Goal: Task Accomplishment & Management: Use online tool/utility

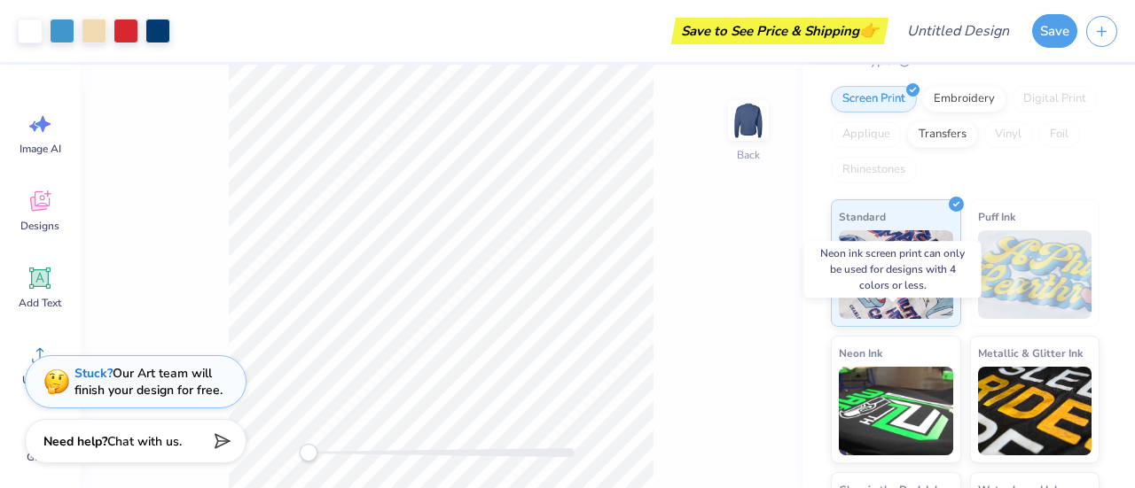
scroll to position [239, 0]
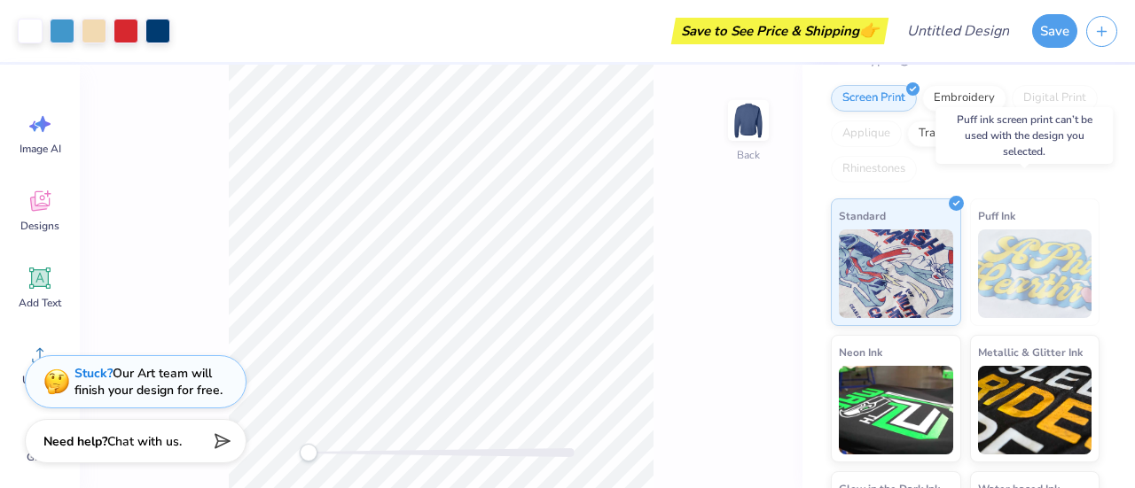
click at [1030, 255] on img at bounding box center [1035, 274] width 114 height 89
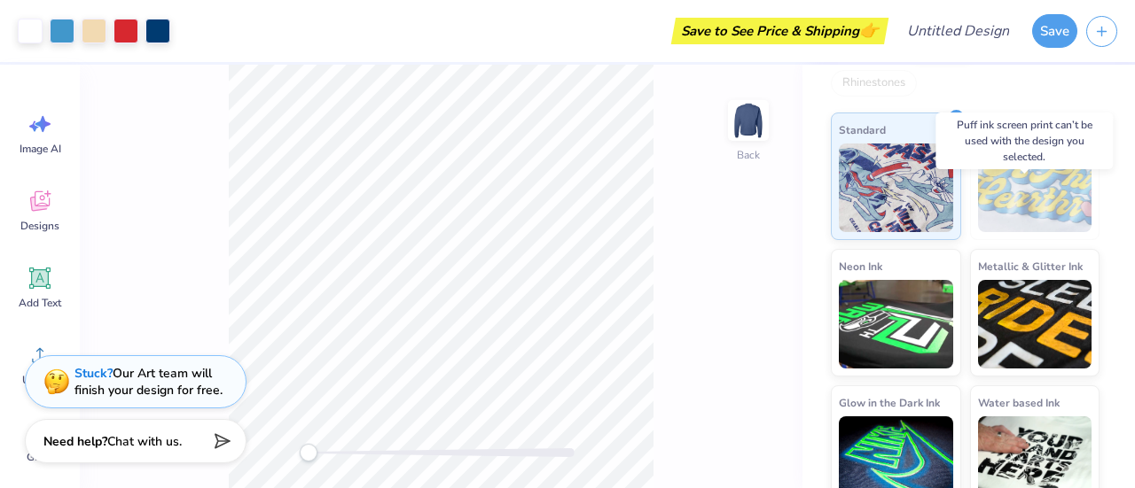
scroll to position [0, 0]
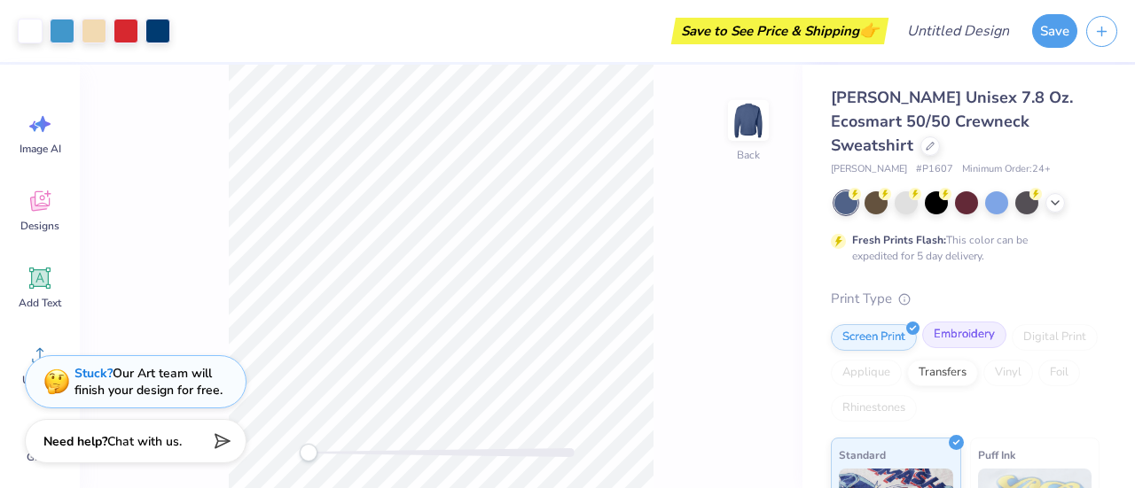
click at [958, 322] on div "Embroidery" at bounding box center [964, 335] width 84 height 27
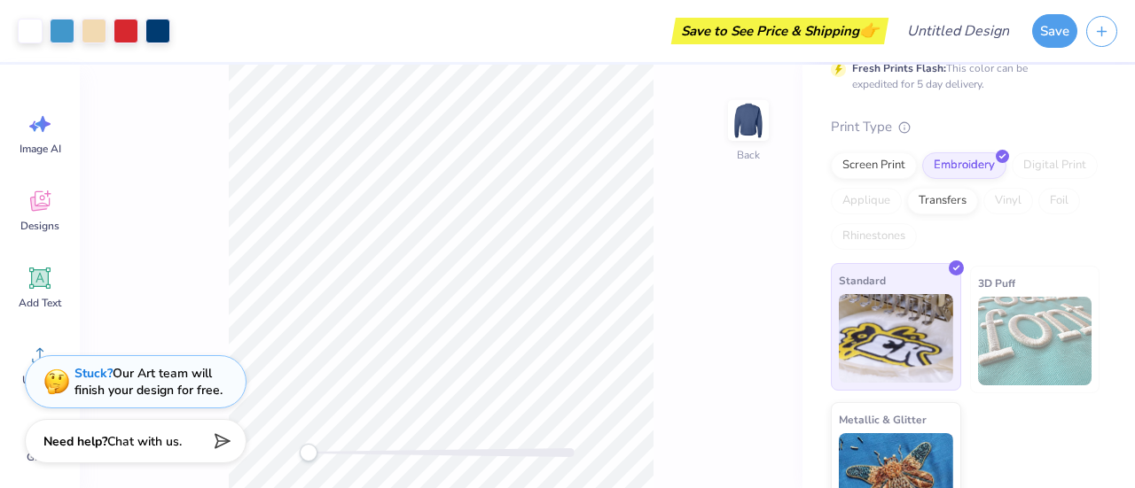
scroll to position [173, 0]
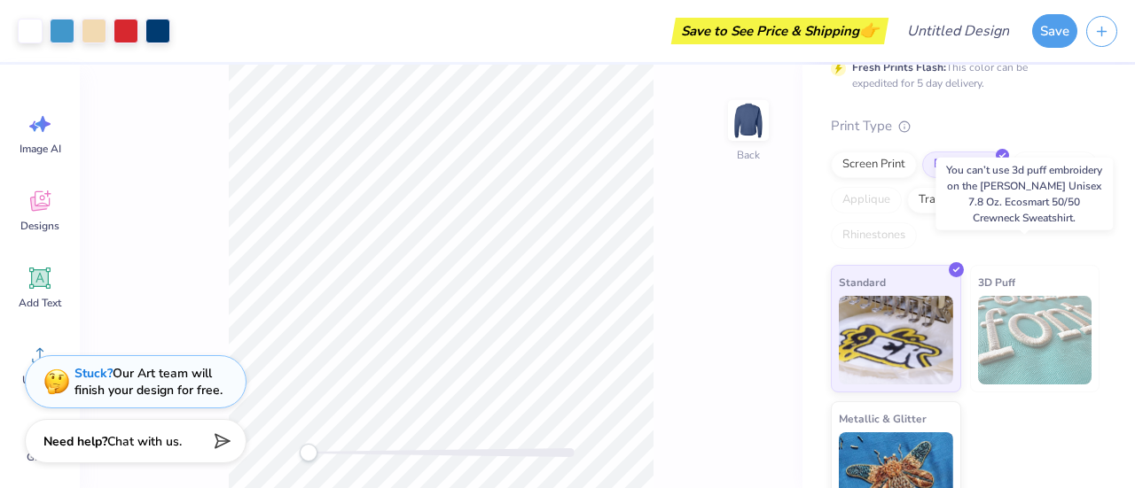
click at [989, 273] on span "3D Puff" at bounding box center [996, 282] width 37 height 19
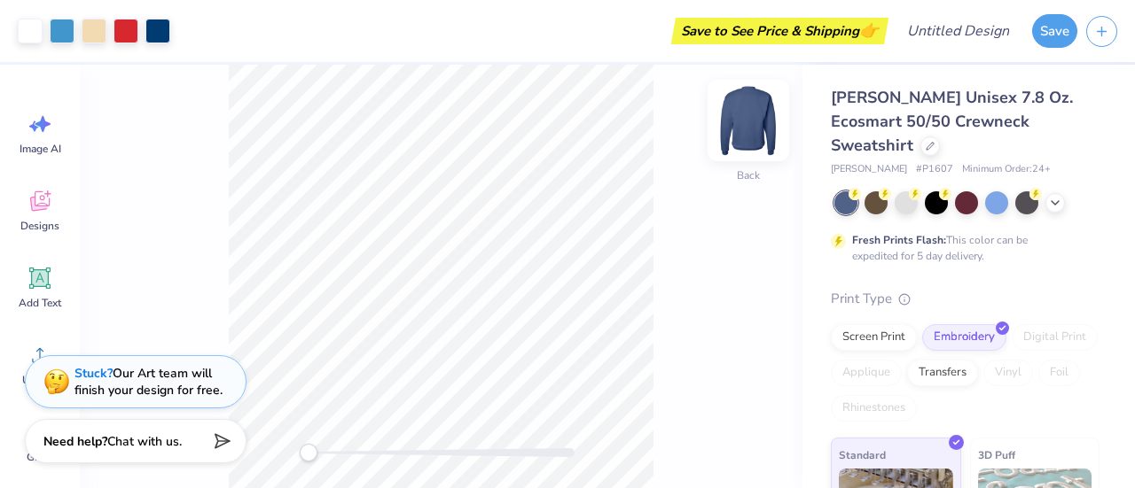
click at [773, 114] on img at bounding box center [748, 120] width 71 height 71
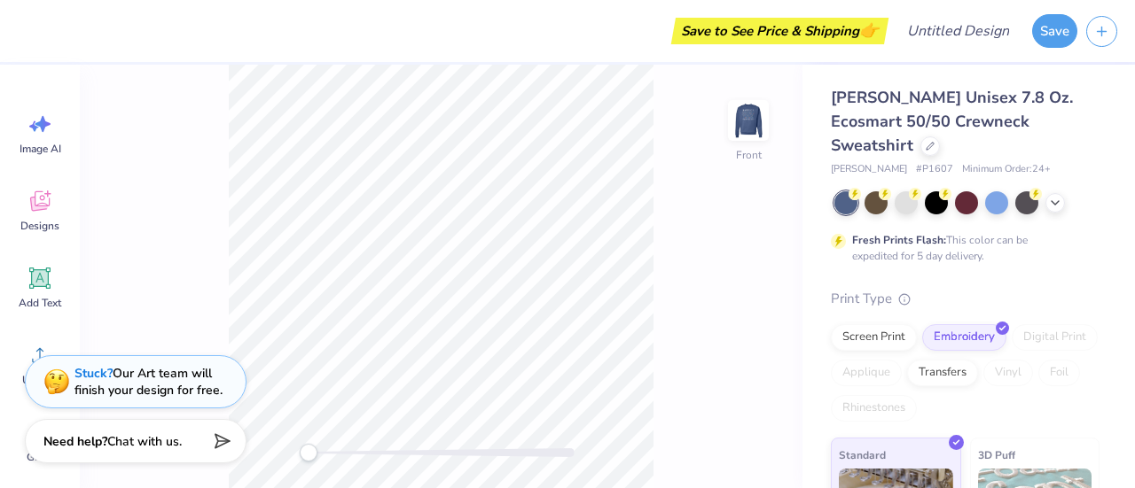
click at [745, 113] on img at bounding box center [747, 120] width 35 height 35
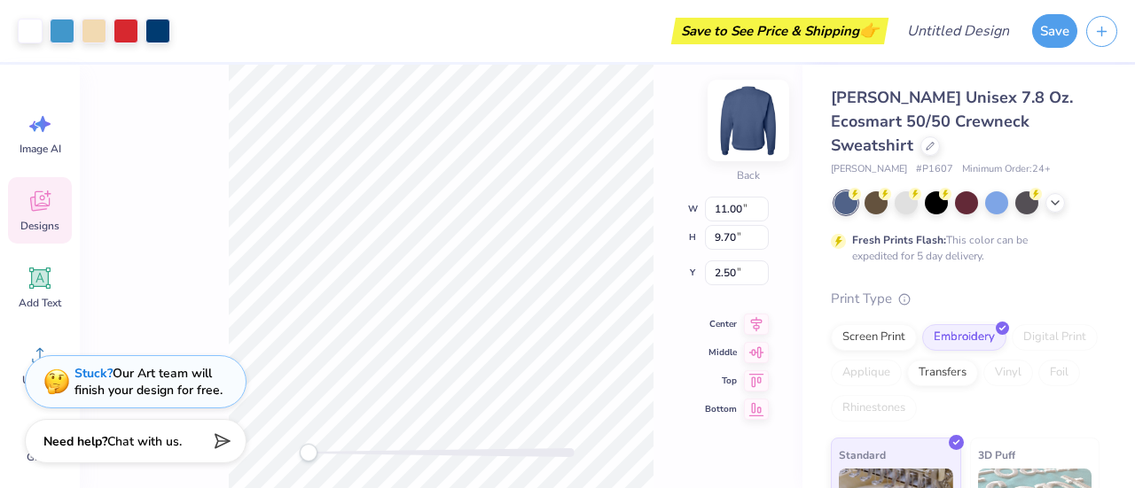
click at [752, 114] on img at bounding box center [748, 120] width 71 height 71
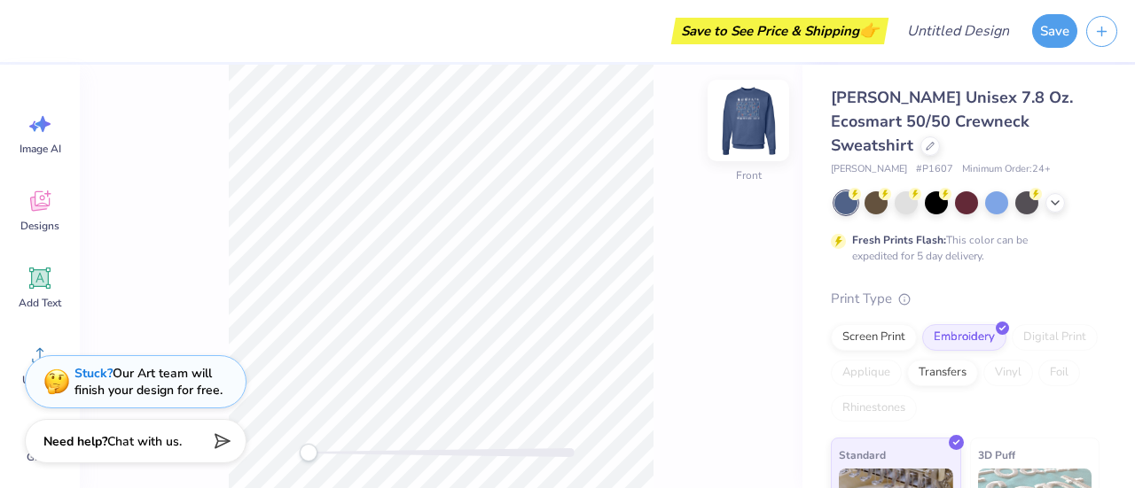
click at [743, 124] on img at bounding box center [748, 120] width 71 height 71
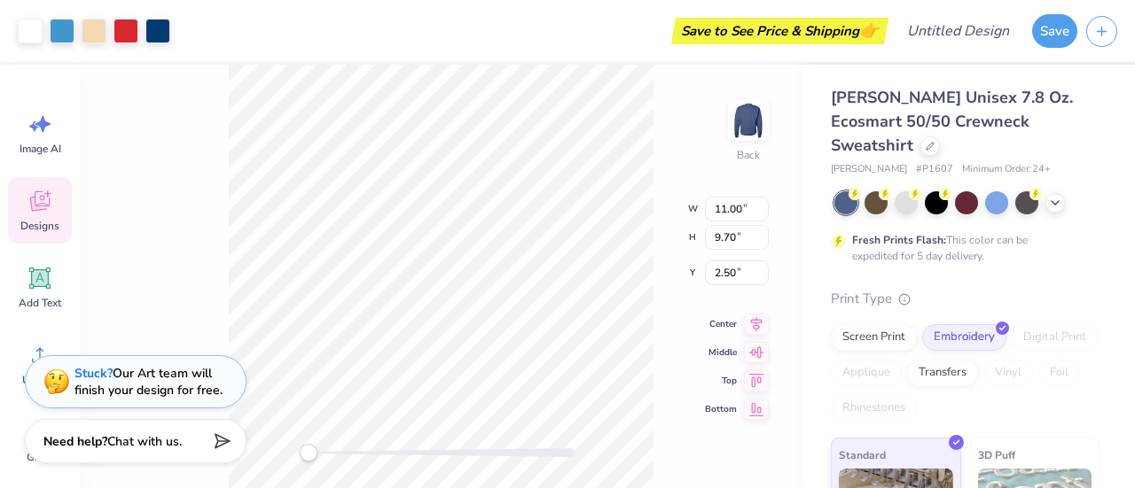
click at [59, 218] on div "Designs" at bounding box center [40, 210] width 64 height 66
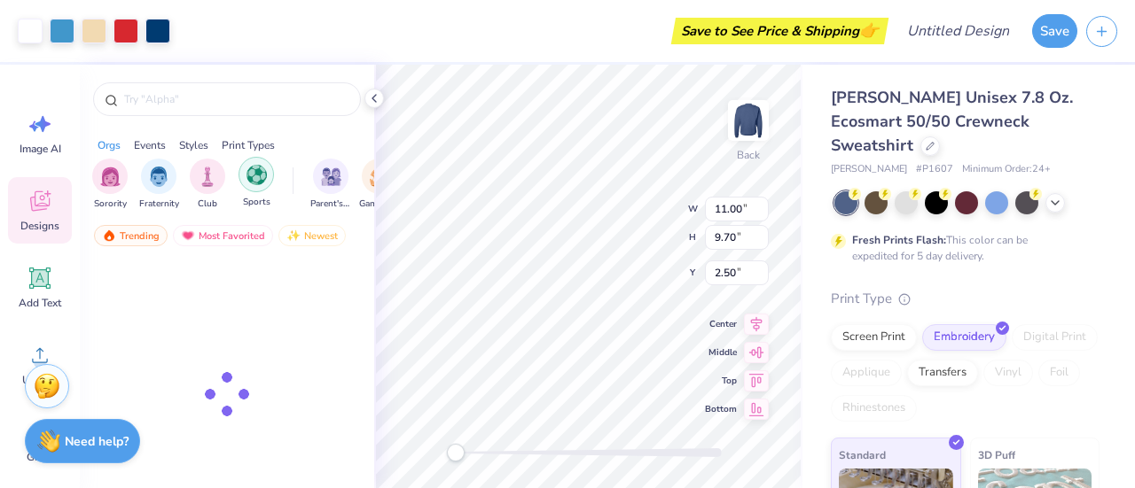
click at [257, 179] on img "filter for Sports" at bounding box center [256, 175] width 20 height 20
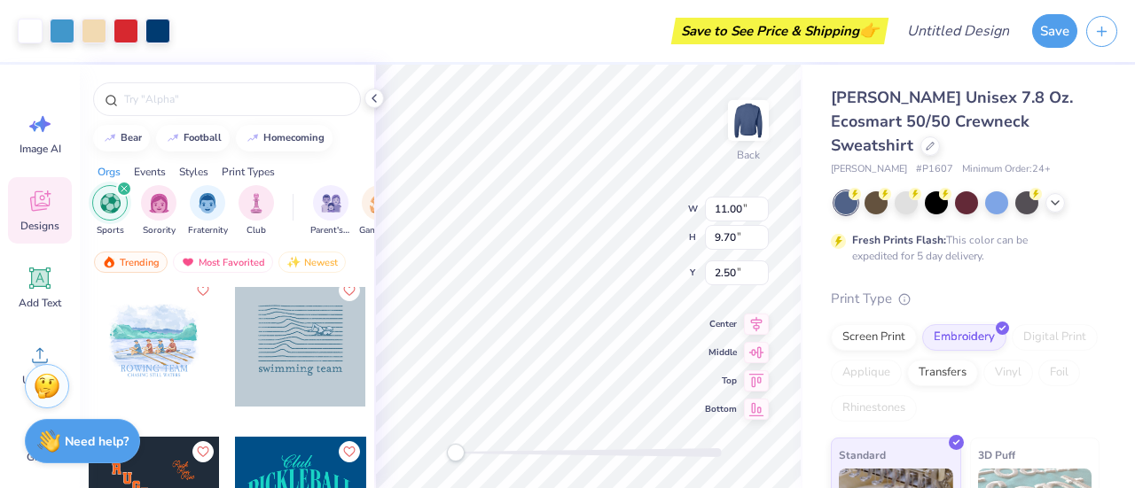
scroll to position [336, 0]
click at [295, 320] on div at bounding box center [300, 340] width 131 height 131
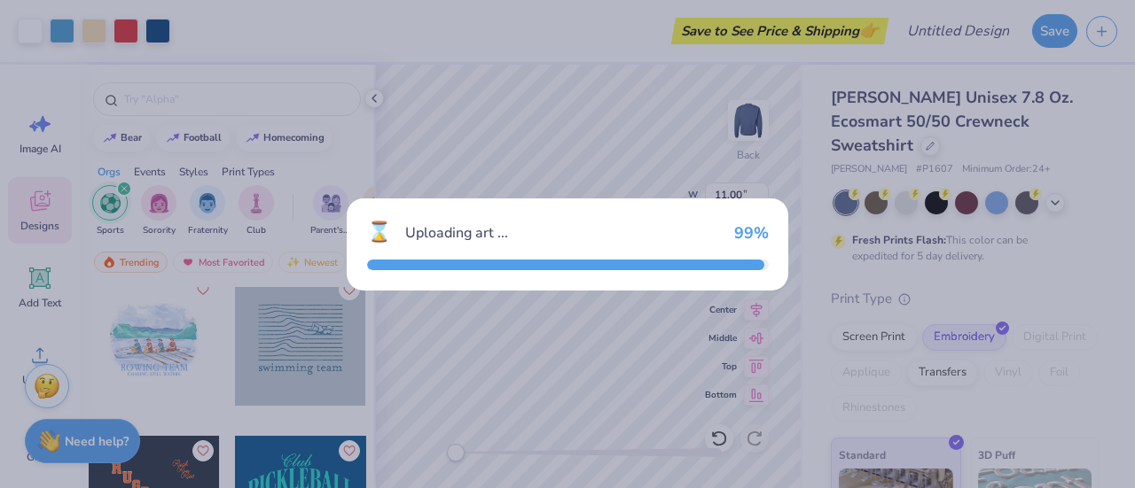
type input "5.48"
type input "4.66"
type input "3.00"
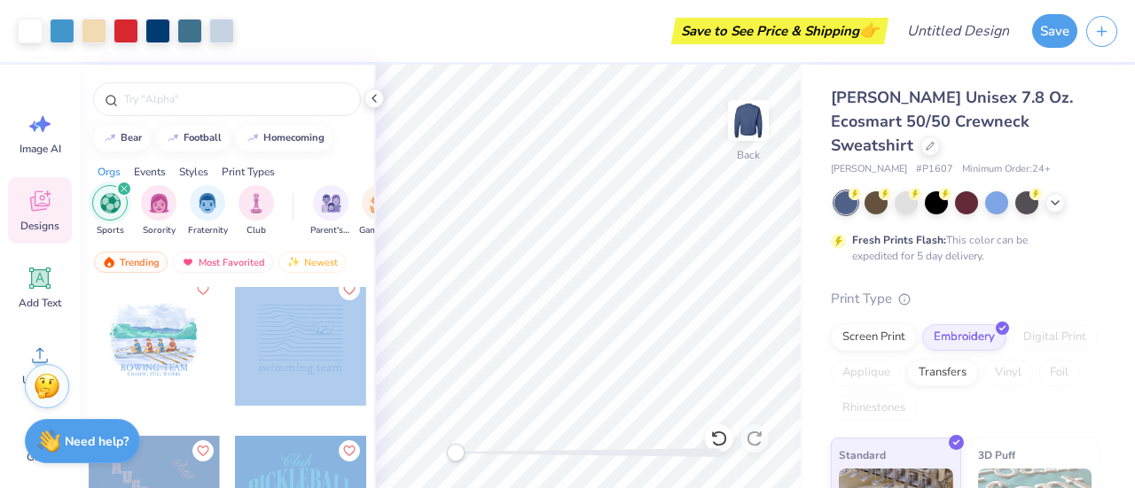
click at [496, 302] on div "Art colors Save to See Price & Shipping 👉 Design Title Save Image AI Designs Ad…" at bounding box center [567, 244] width 1135 height 488
click at [371, 97] on icon at bounding box center [374, 98] width 14 height 14
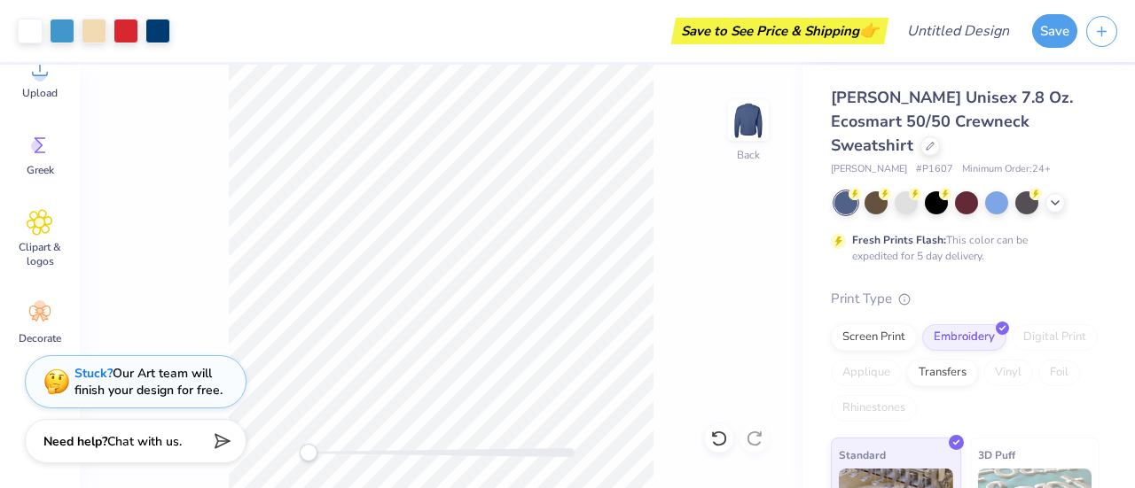
scroll to position [0, 0]
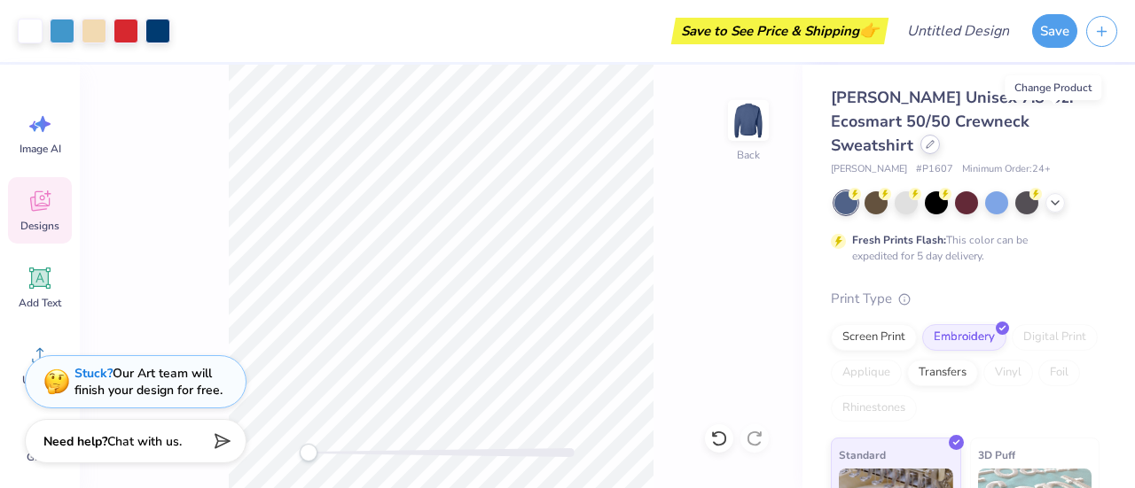
click at [934, 140] on icon at bounding box center [929, 144] width 9 height 9
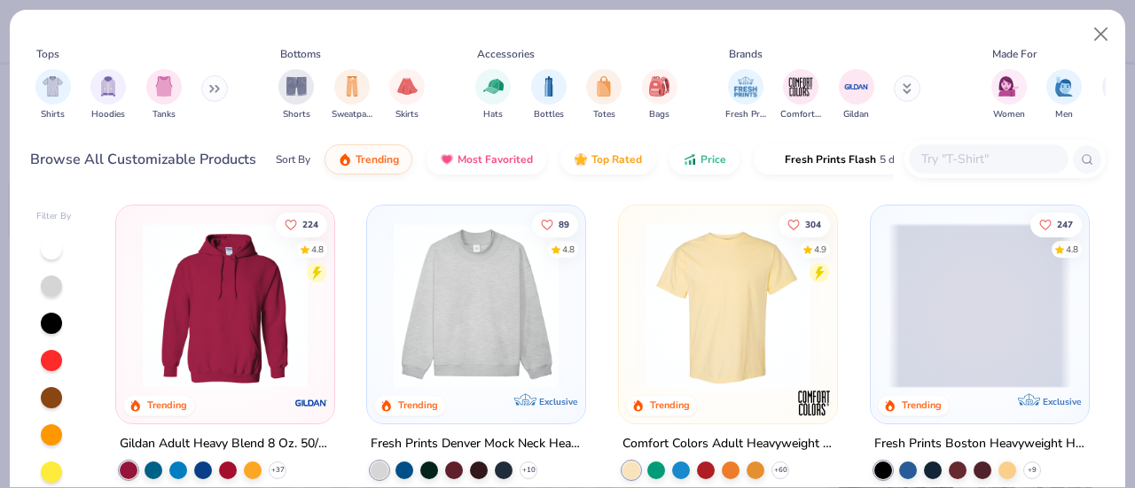
click at [89, 82] on div "Shirts Hoodies Tanks" at bounding box center [132, 95] width 204 height 66
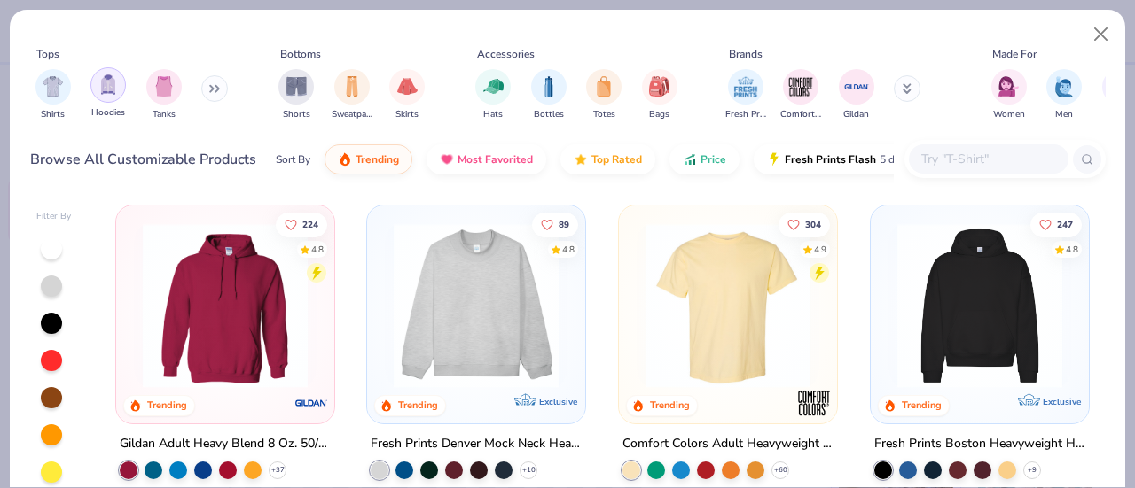
click at [108, 87] on img "filter for Hoodies" at bounding box center [108, 84] width 20 height 20
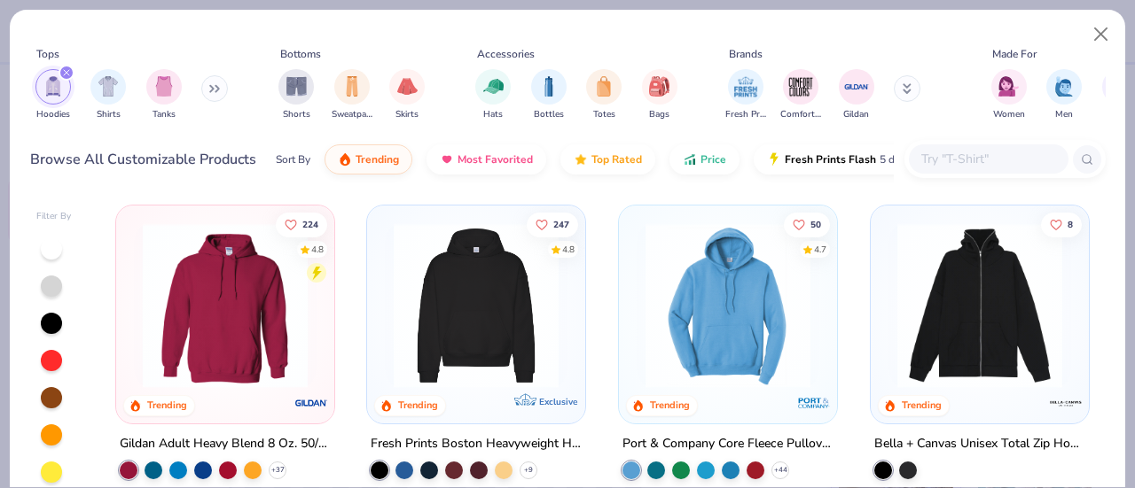
click at [490, 311] on img at bounding box center [476, 305] width 183 height 165
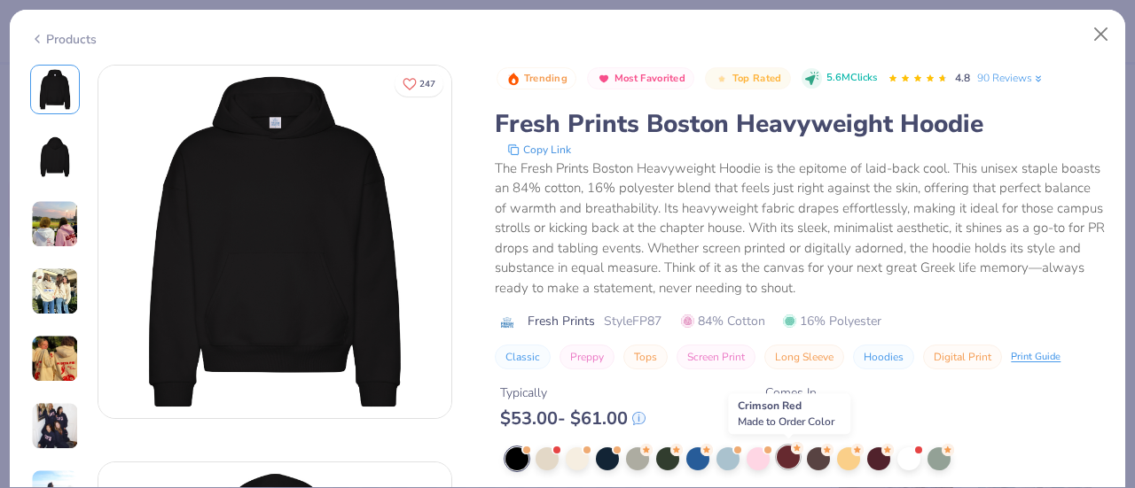
click at [785, 460] on div at bounding box center [787, 457] width 23 height 23
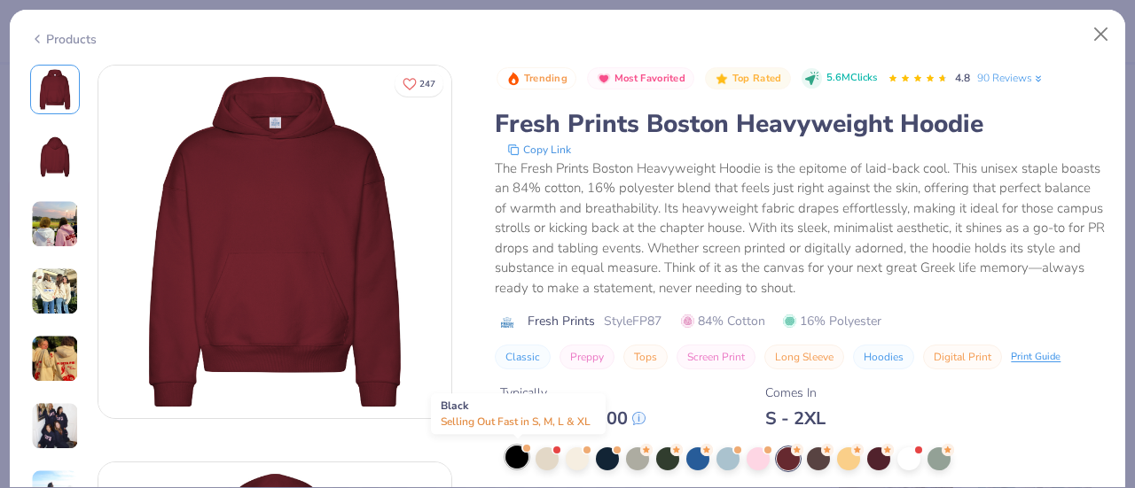
click at [519, 463] on div at bounding box center [516, 457] width 23 height 23
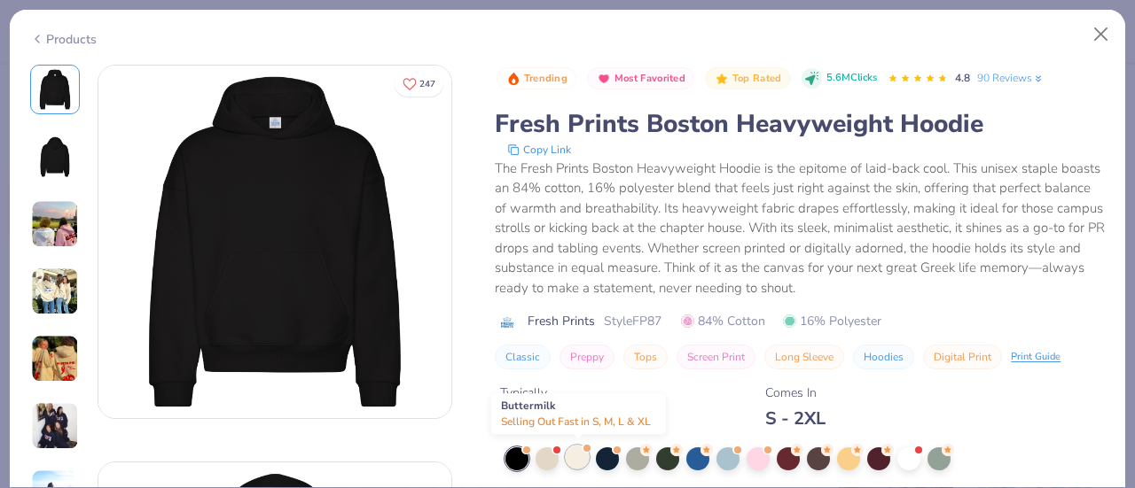
click at [581, 462] on div at bounding box center [577, 457] width 23 height 23
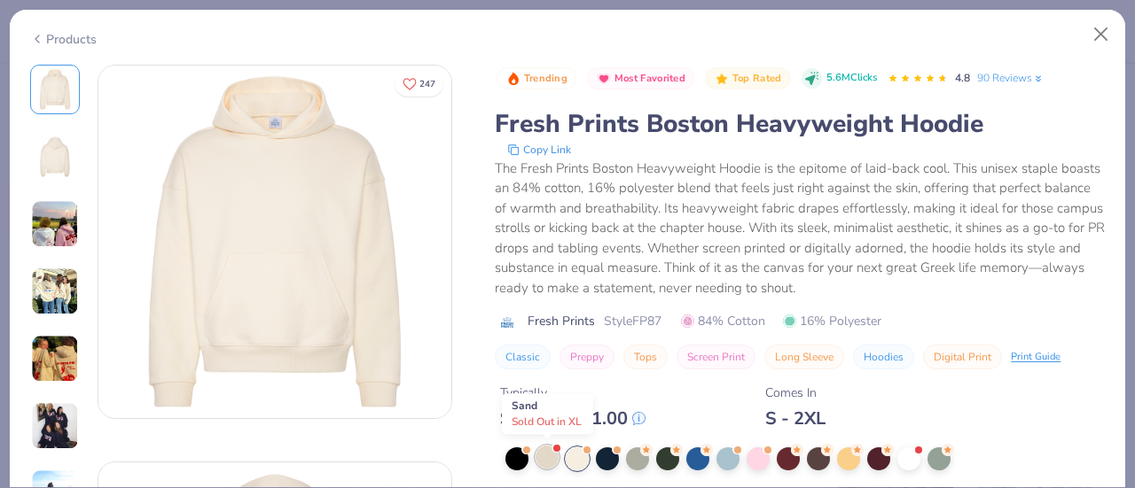
click at [539, 454] on div at bounding box center [546, 457] width 23 height 23
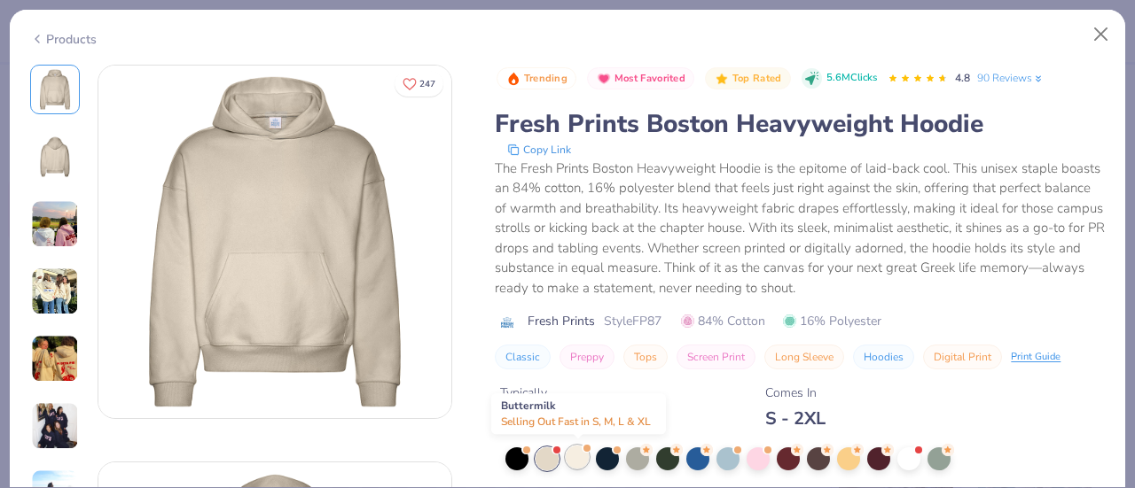
click at [576, 453] on div at bounding box center [577, 457] width 23 height 23
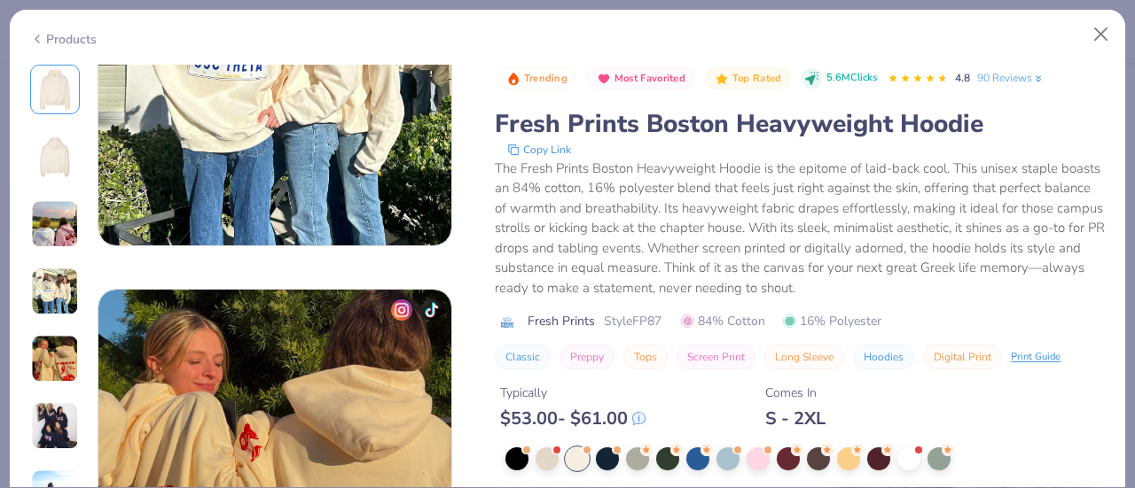
scroll to position [1365, 0]
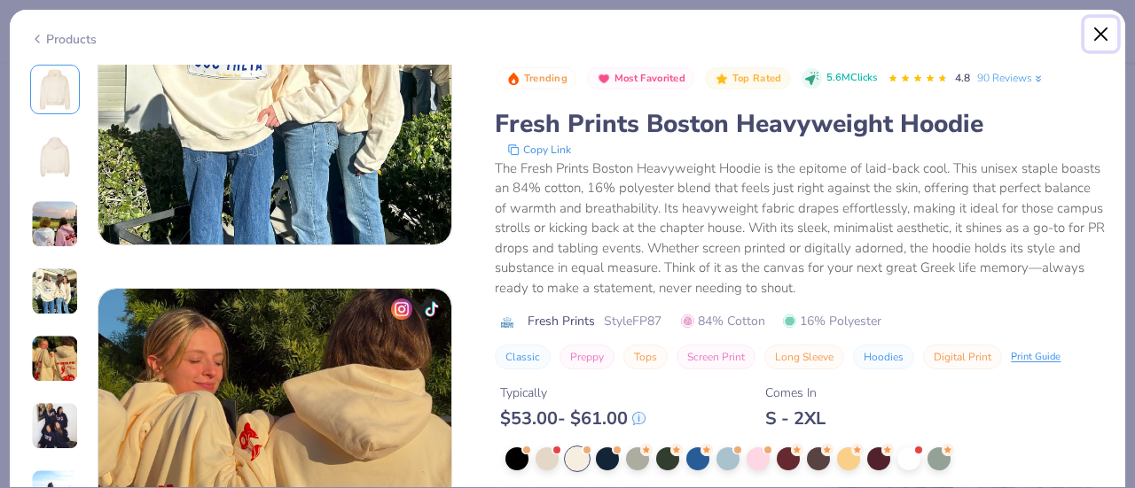
click at [1105, 27] on button "Close" at bounding box center [1101, 35] width 34 height 34
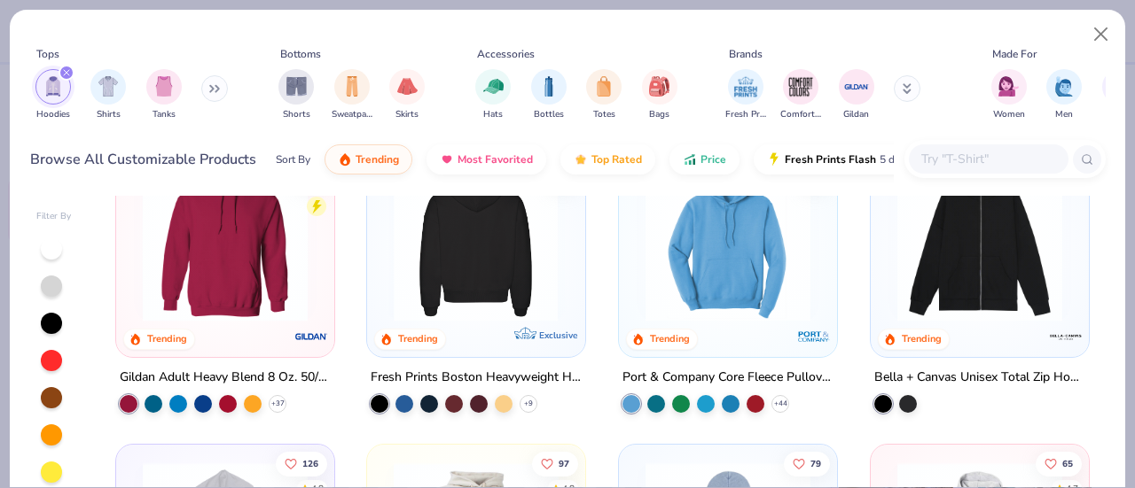
scroll to position [44, 0]
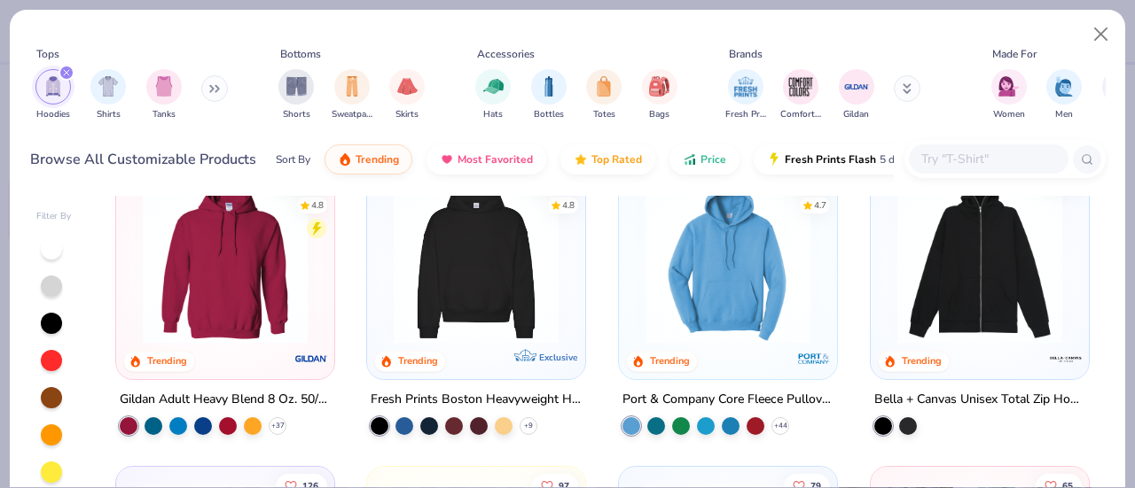
click at [484, 293] on img at bounding box center [476, 261] width 183 height 165
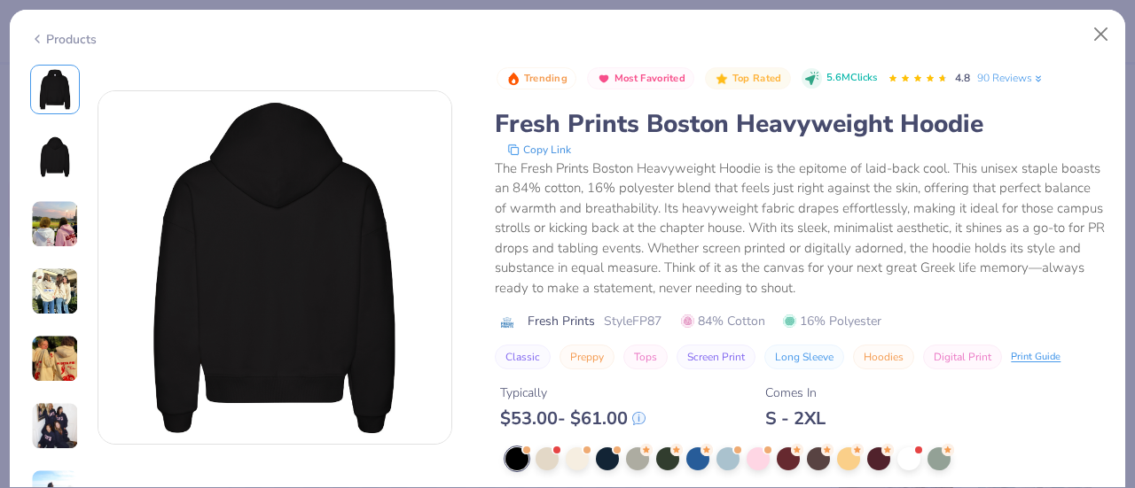
scroll to position [380, 0]
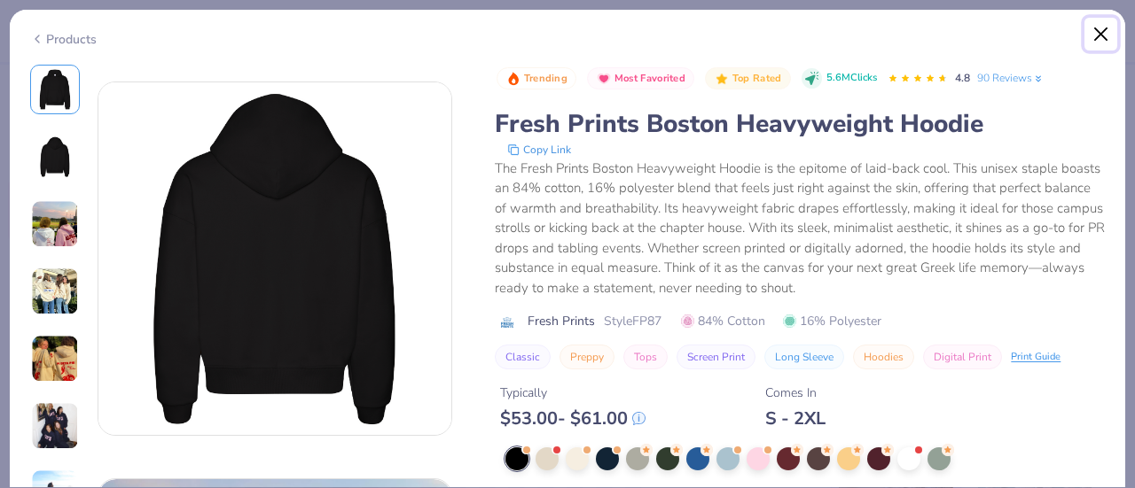
click at [1097, 34] on button "Close" at bounding box center [1101, 35] width 34 height 34
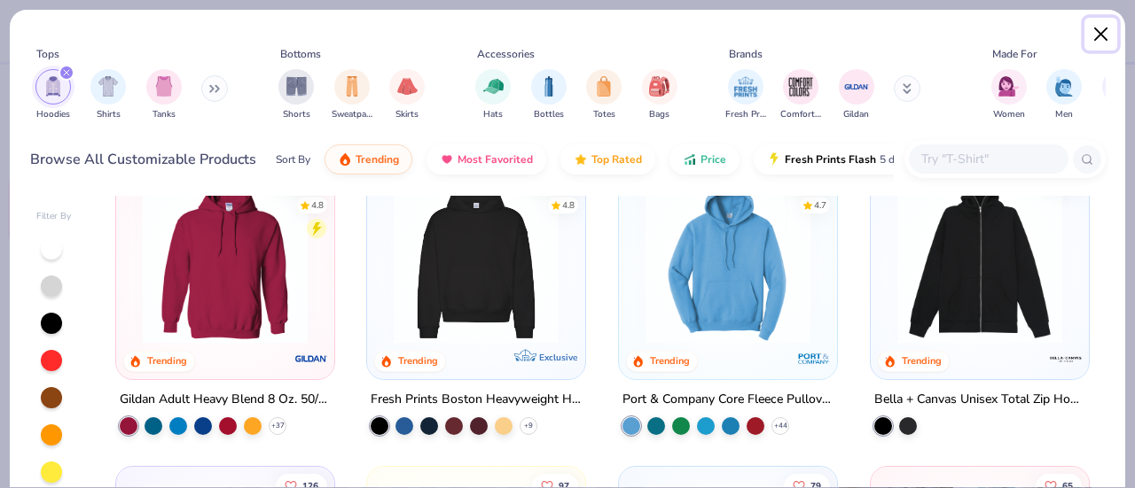
click at [1112, 28] on button "Close" at bounding box center [1101, 35] width 34 height 34
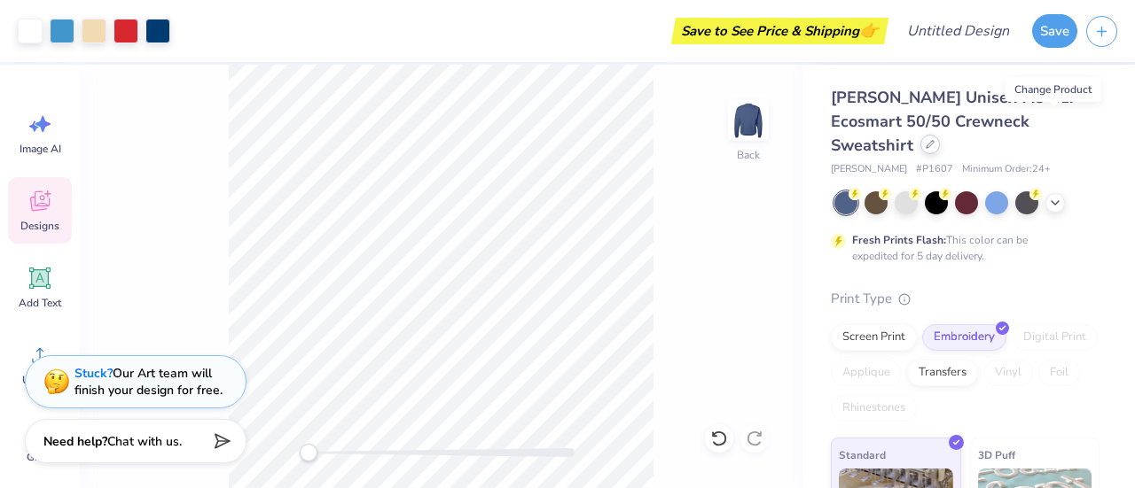
click at [933, 141] on icon at bounding box center [929, 144] width 7 height 7
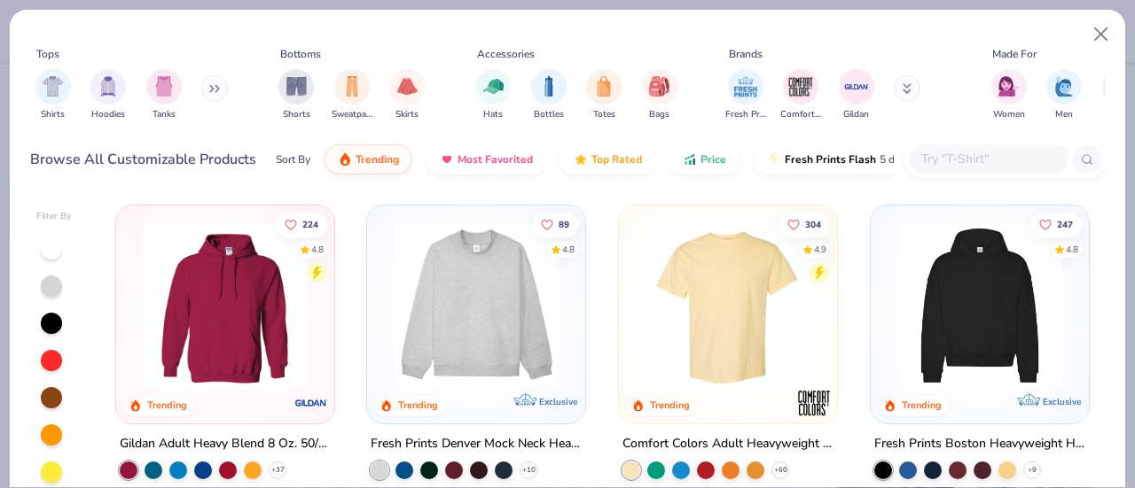
click at [948, 309] on img at bounding box center [979, 305] width 183 height 165
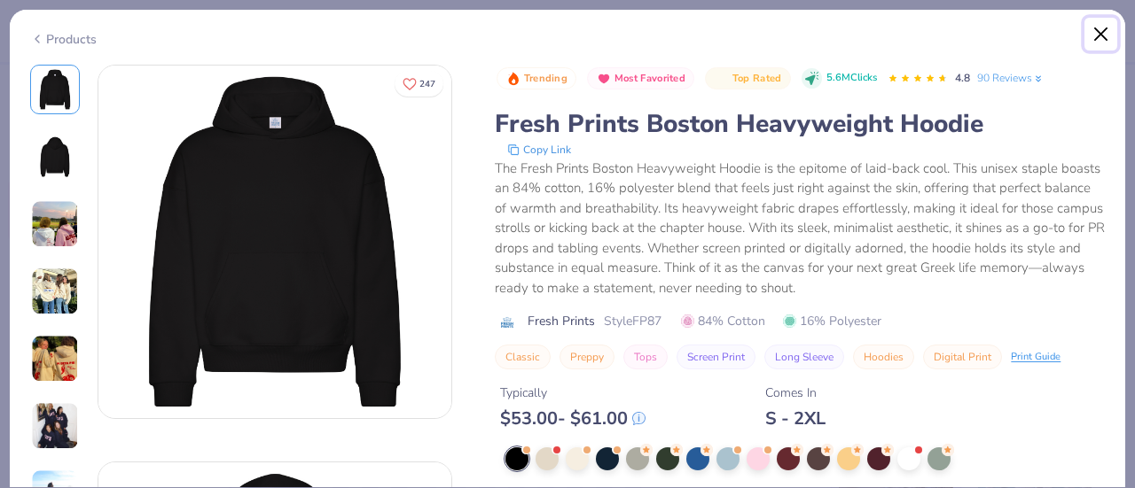
click at [1101, 46] on button "Close" at bounding box center [1101, 35] width 34 height 34
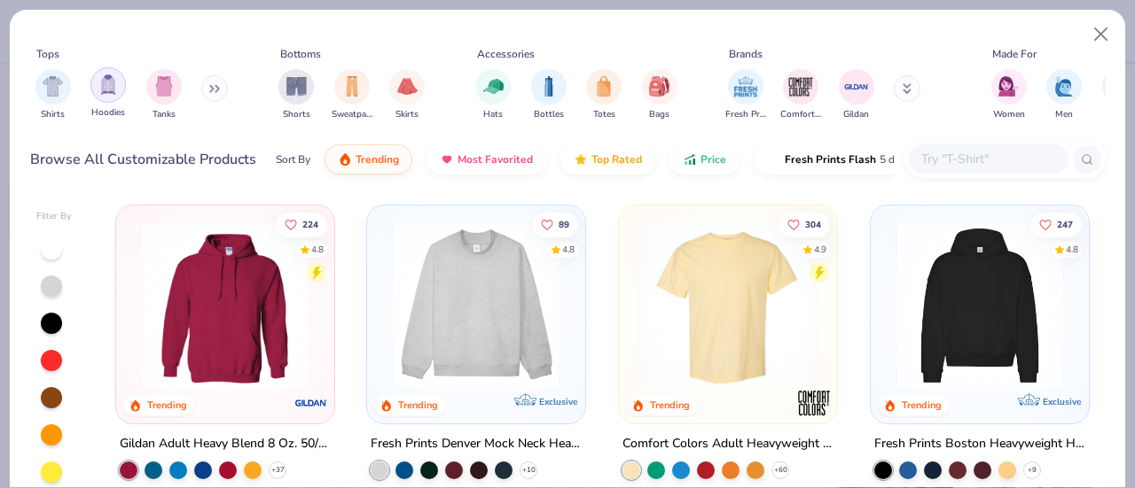
click at [111, 90] on img "filter for Hoodies" at bounding box center [108, 84] width 20 height 20
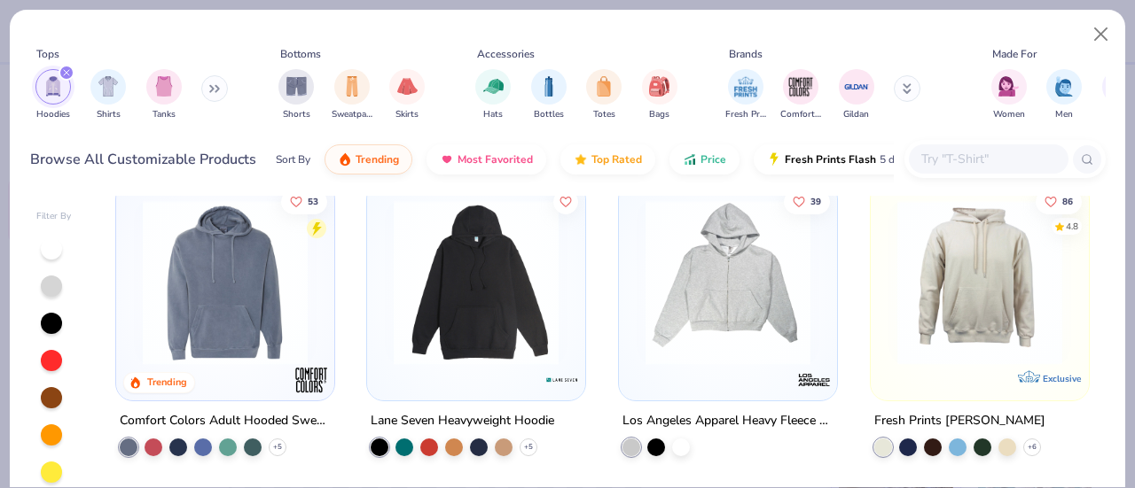
scroll to position [941, 0]
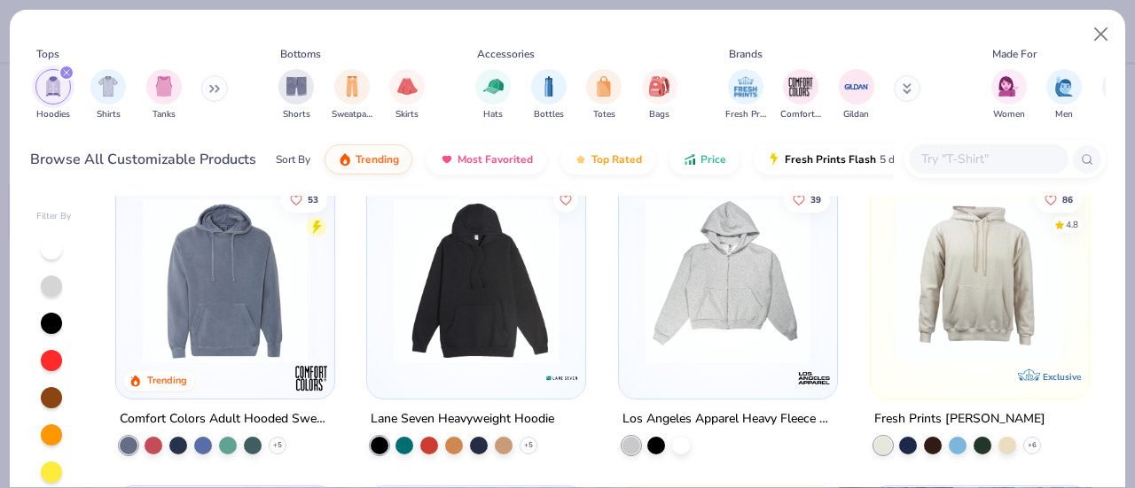
click at [205, 267] on img at bounding box center [225, 281] width 183 height 165
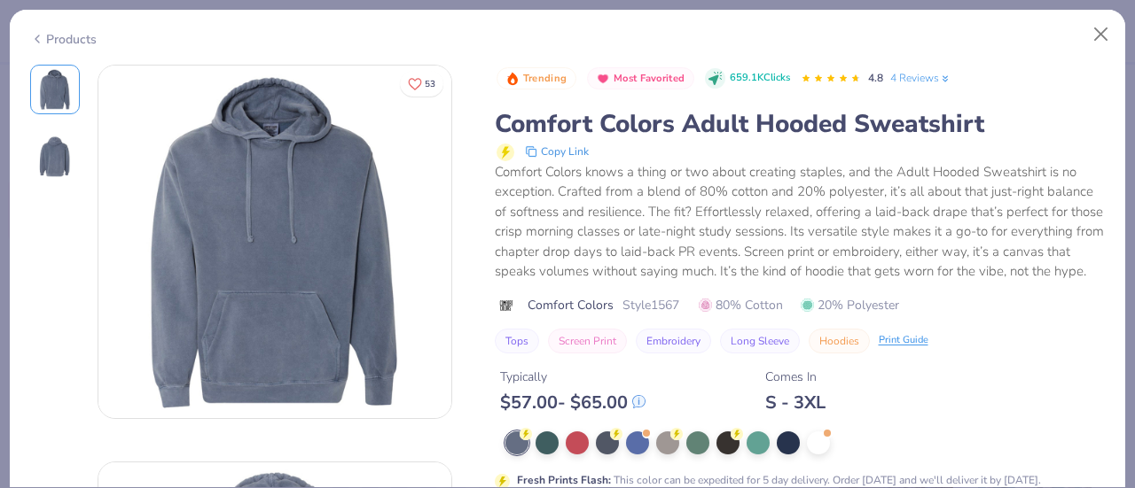
scroll to position [89, 0]
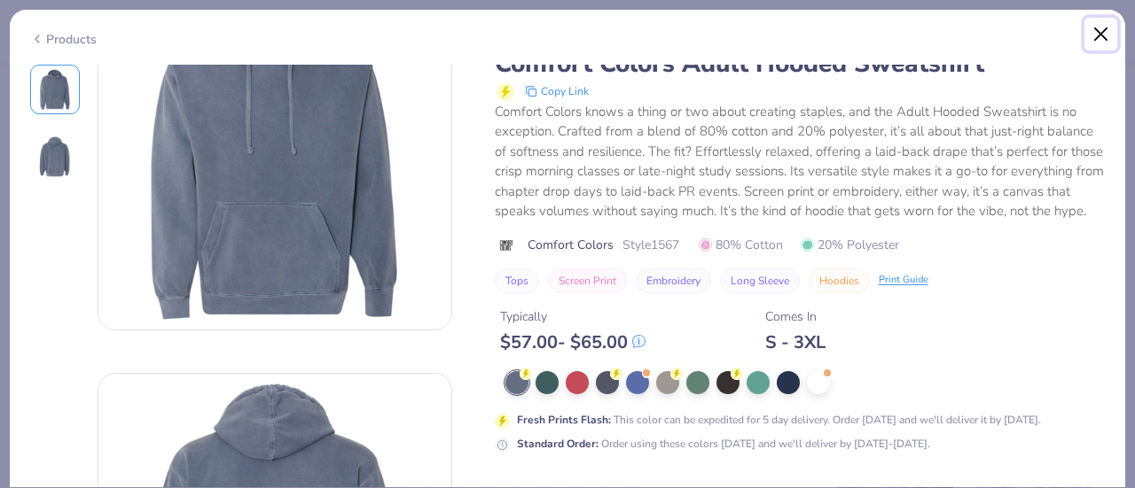
click at [1110, 32] on button "Close" at bounding box center [1101, 35] width 34 height 34
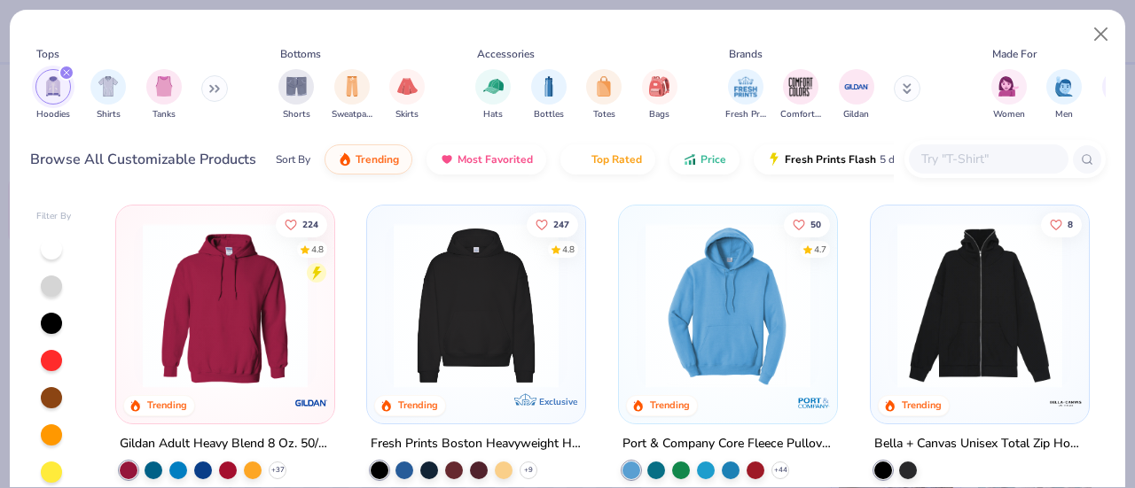
click at [526, 325] on img at bounding box center [476, 305] width 183 height 165
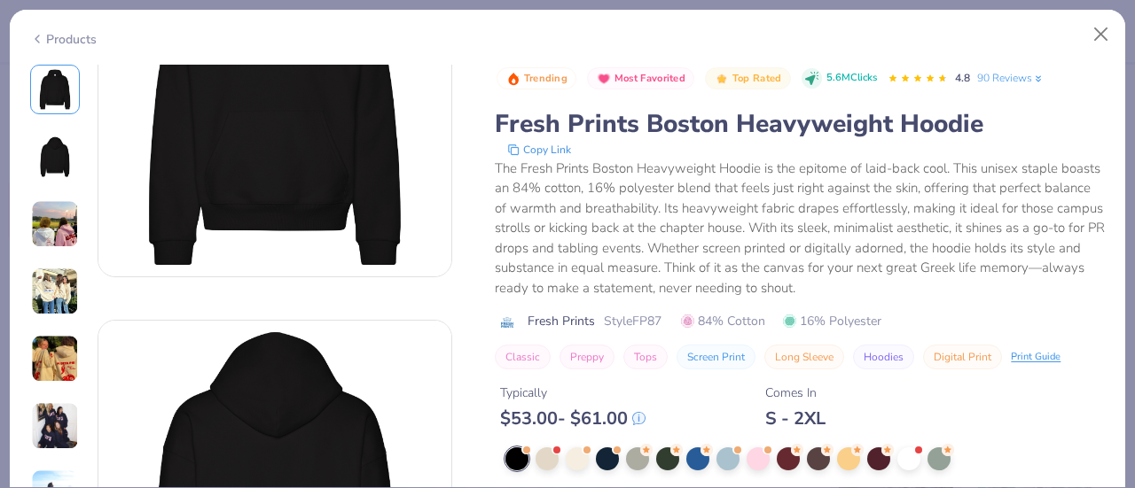
scroll to position [144, 0]
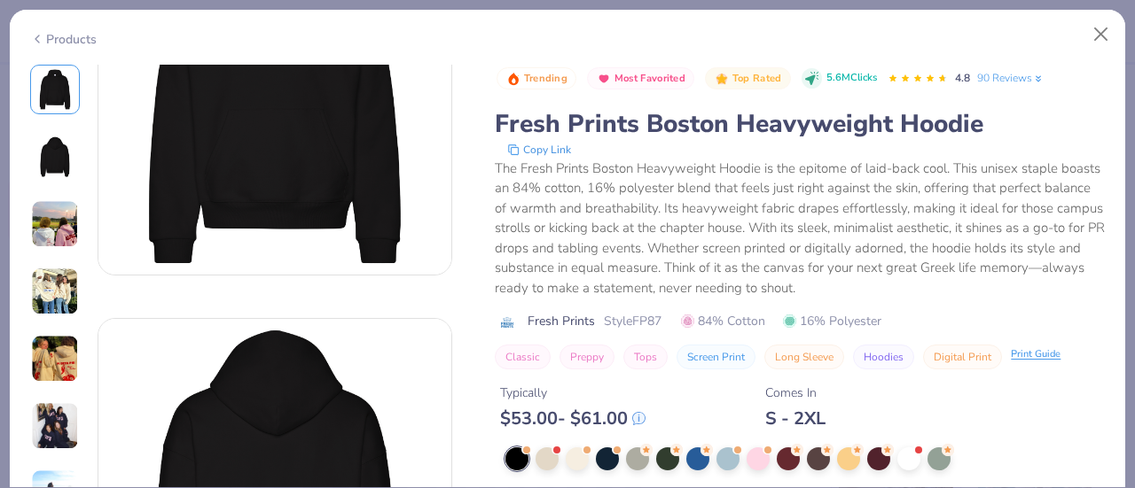
click at [1022, 351] on div "Print Guide" at bounding box center [1035, 354] width 50 height 15
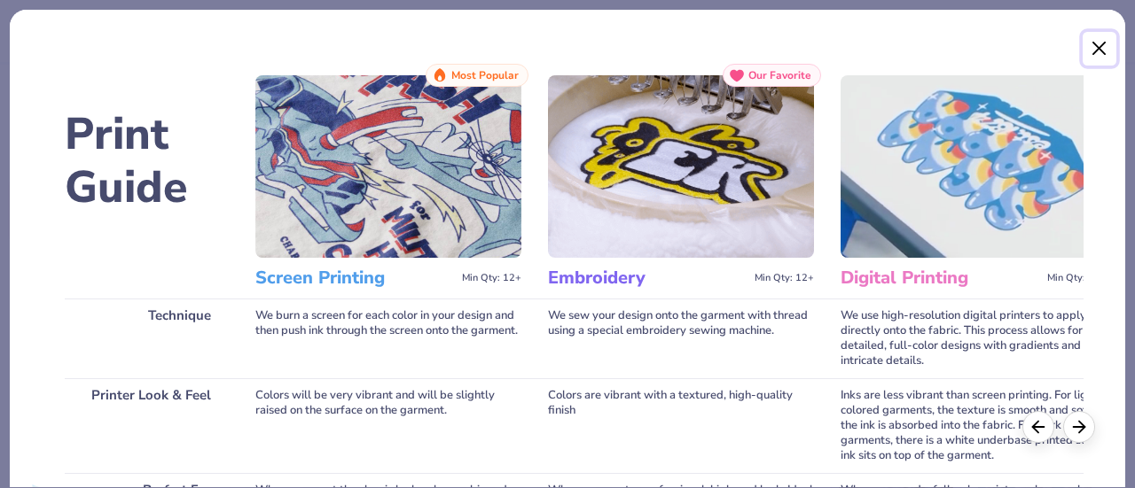
click at [1088, 43] on button "Close" at bounding box center [1099, 49] width 34 height 34
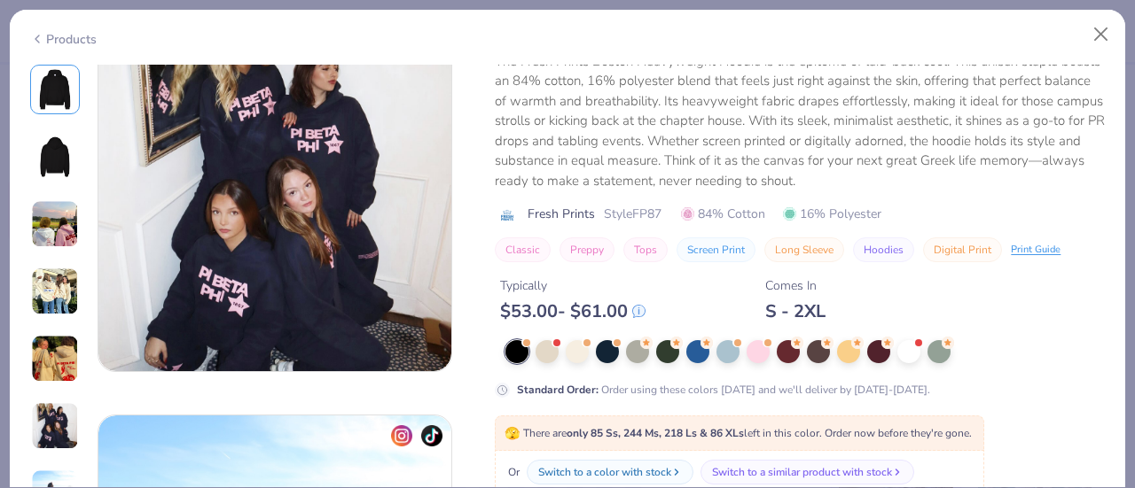
scroll to position [2004, 0]
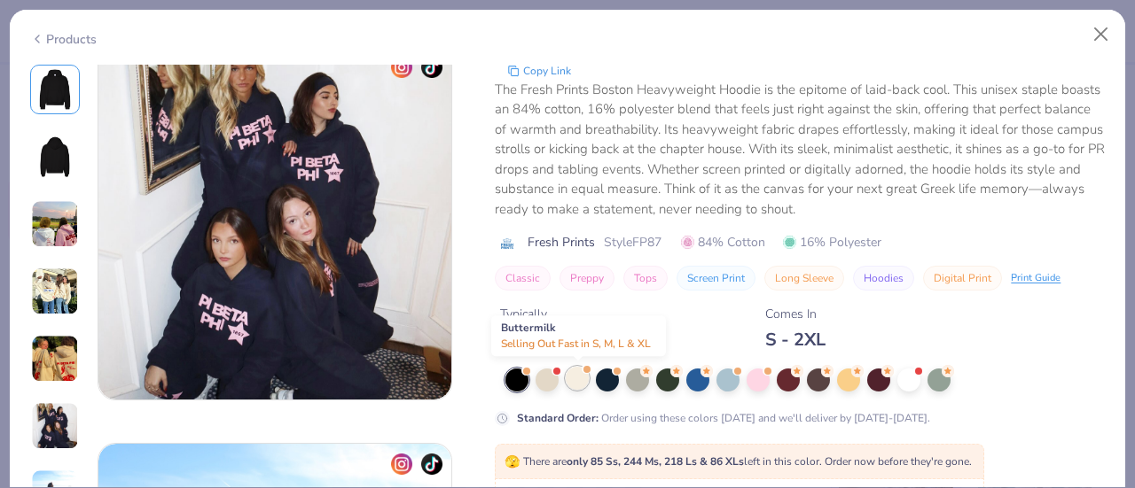
click at [582, 383] on div at bounding box center [577, 378] width 23 height 23
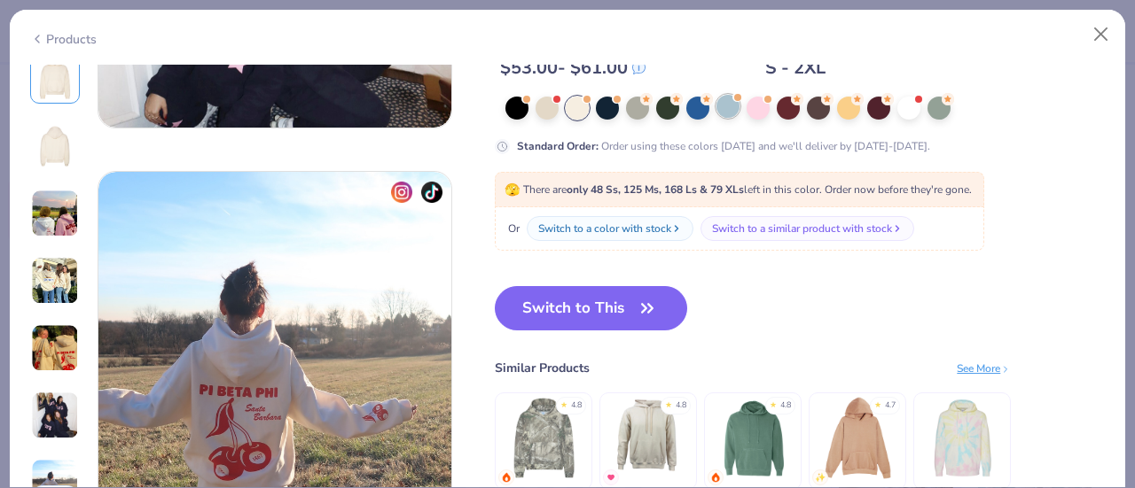
scroll to position [2302, 0]
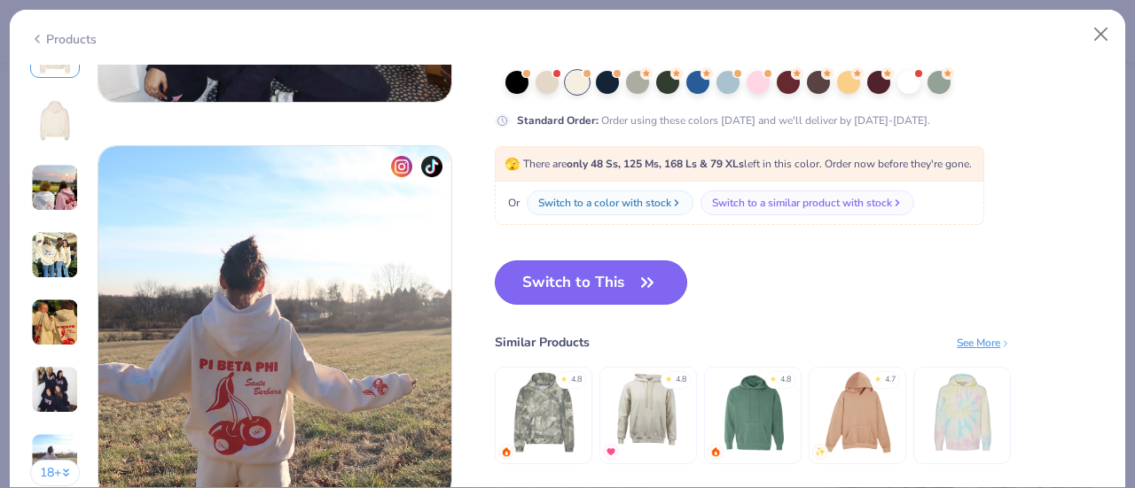
click at [617, 286] on button "Switch to This" at bounding box center [591, 283] width 192 height 44
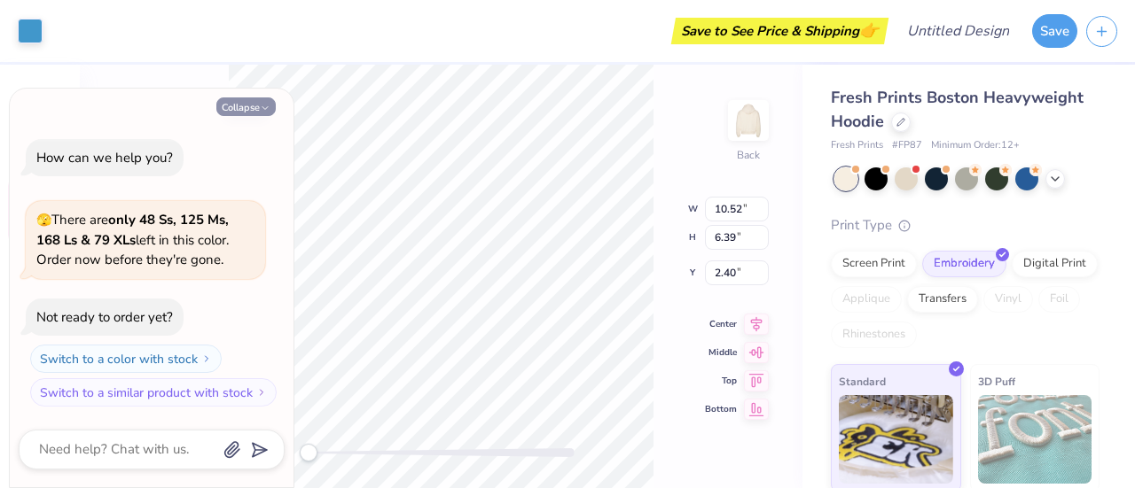
click at [265, 105] on icon "button" at bounding box center [265, 108] width 11 height 11
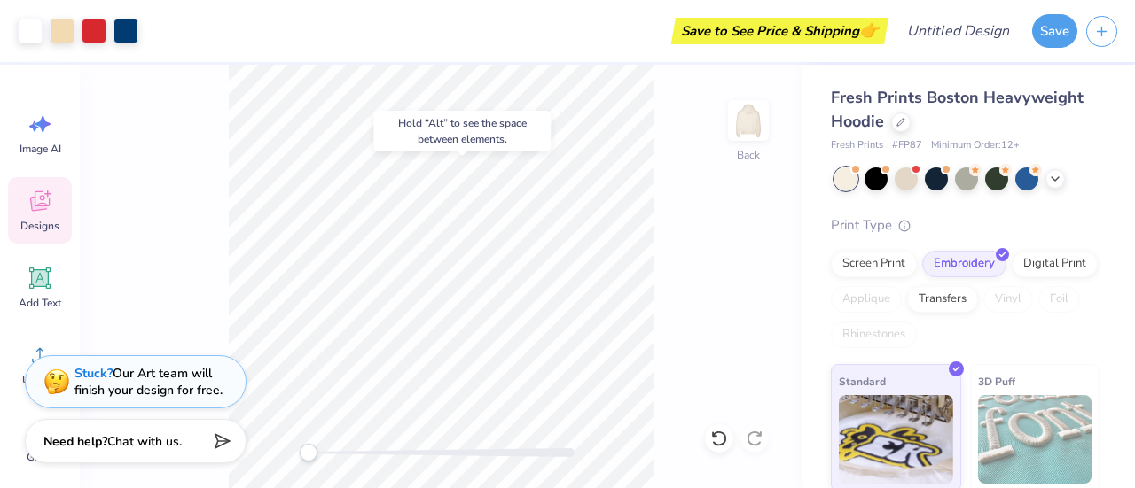
click at [478, 154] on body "Art colors Save to See Price & Shipping 👉 Design Title Save Image AI Designs Ad…" at bounding box center [567, 244] width 1135 height 488
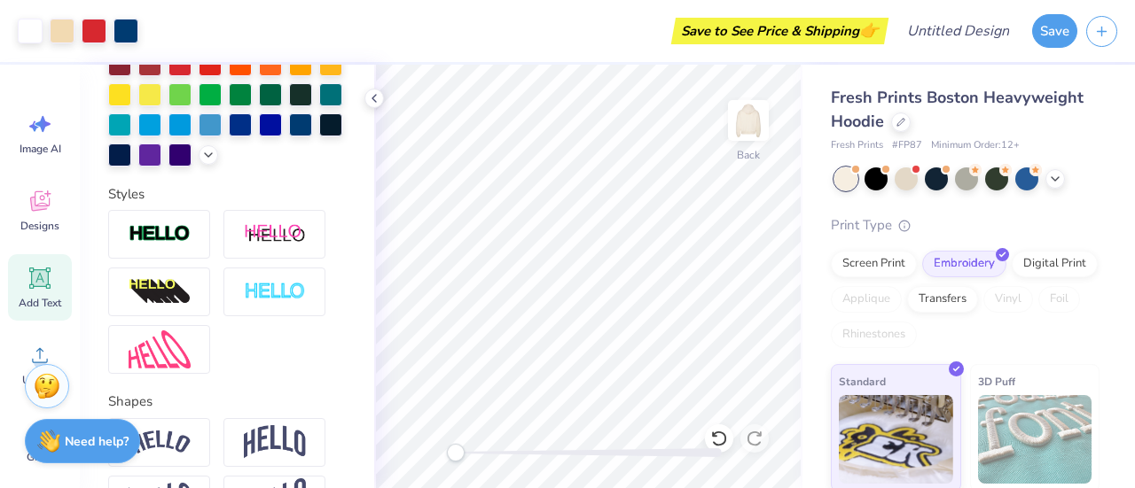
scroll to position [464, 0]
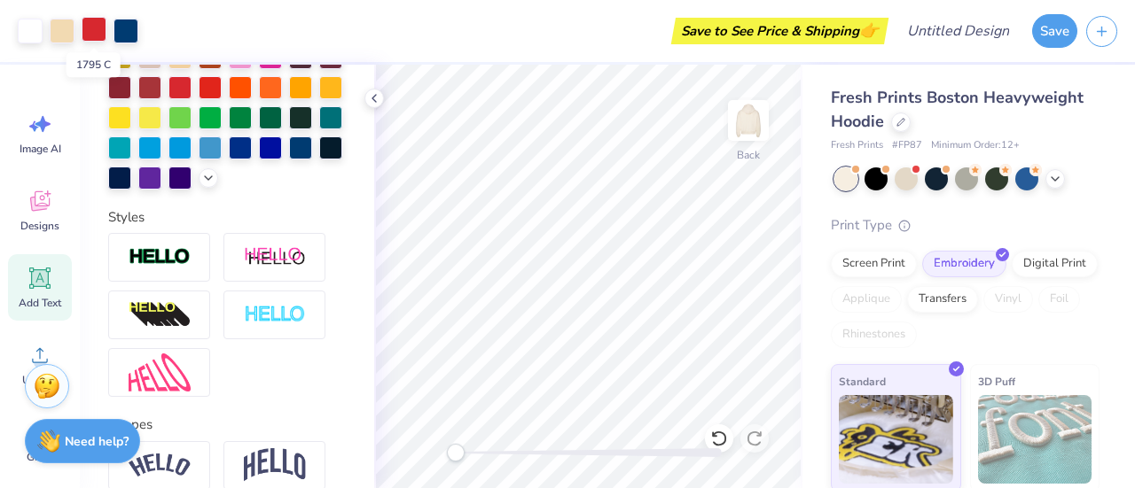
click at [90, 32] on div at bounding box center [94, 29] width 25 height 25
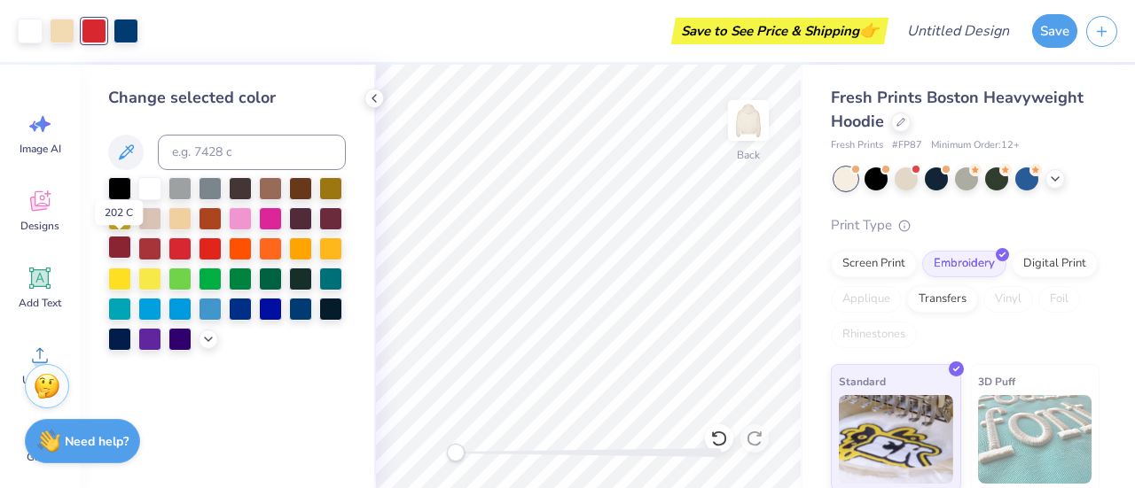
click at [122, 249] on div at bounding box center [119, 247] width 23 height 23
click at [131, 29] on div at bounding box center [125, 29] width 25 height 25
click at [124, 185] on div at bounding box center [119, 187] width 23 height 23
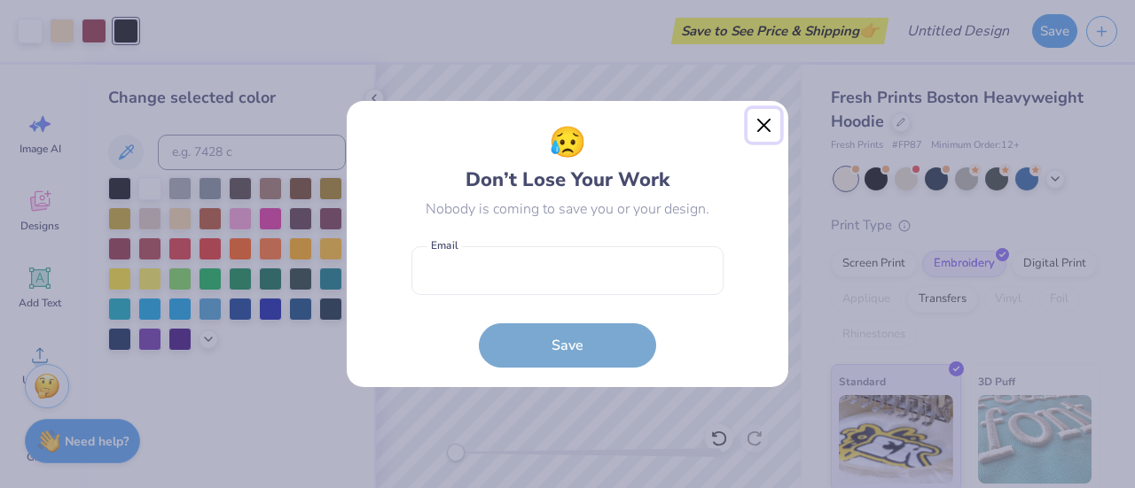
click at [766, 130] on button "Close" at bounding box center [764, 126] width 34 height 34
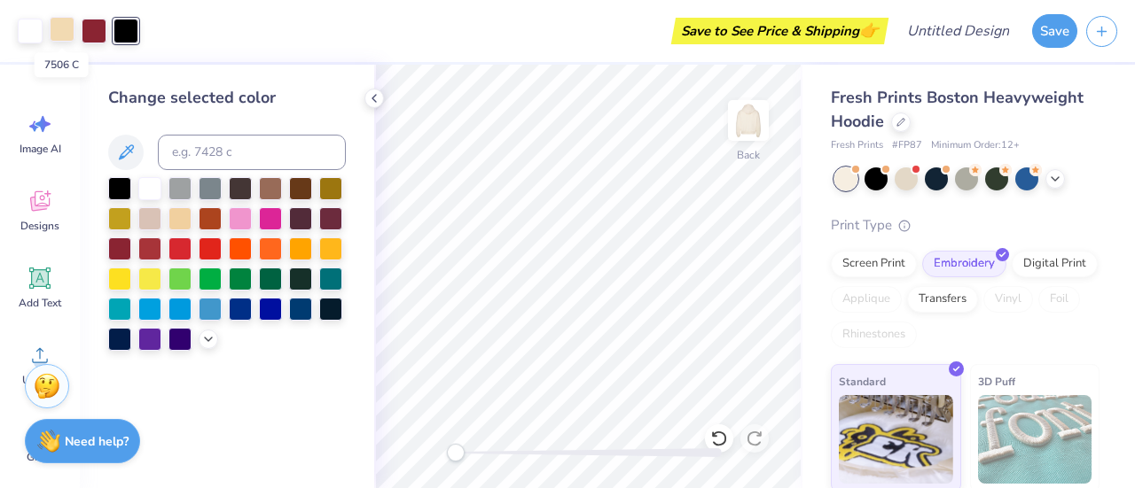
click at [57, 27] on div at bounding box center [62, 29] width 25 height 25
click at [241, 247] on div at bounding box center [240, 247] width 23 height 23
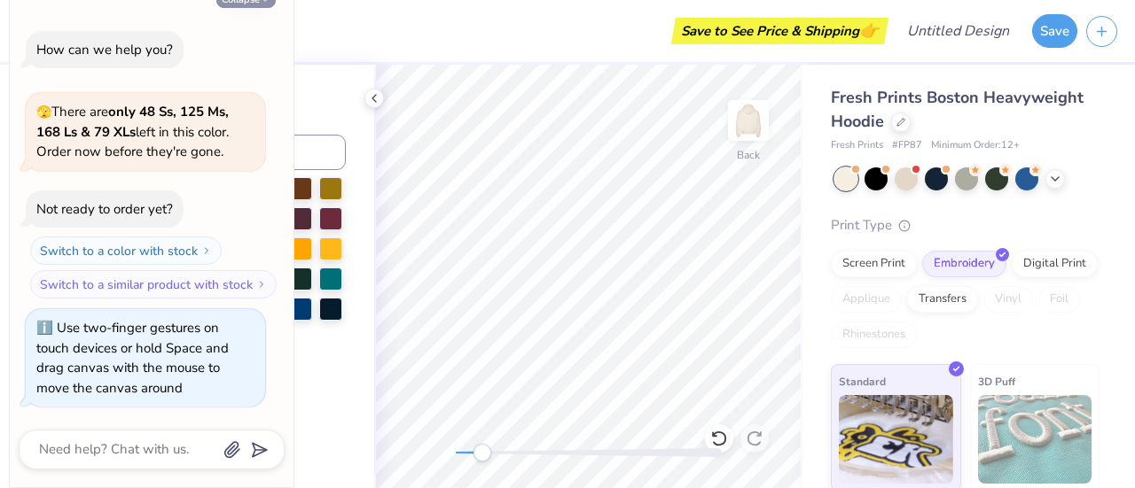
type textarea "x"
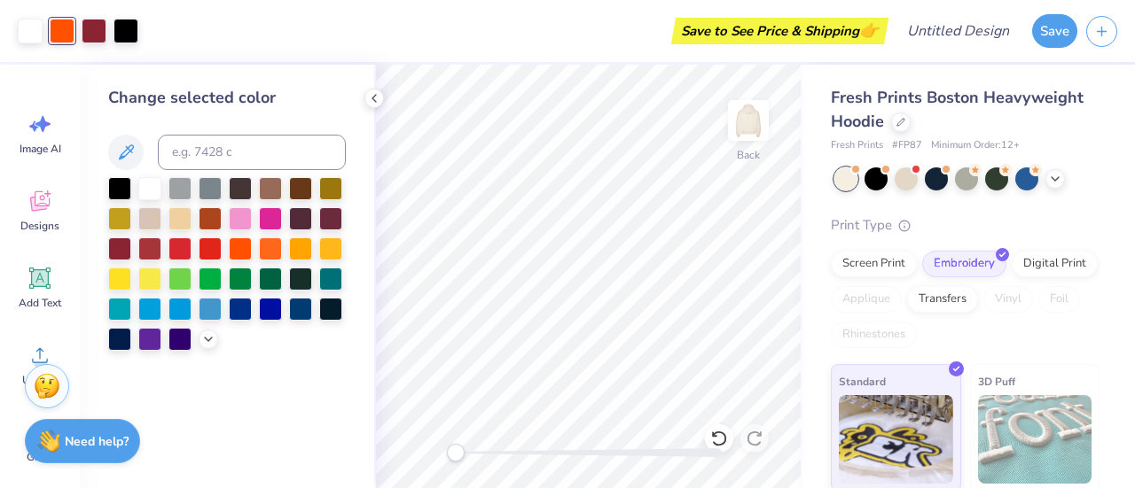
click at [422, 453] on div "Back" at bounding box center [588, 277] width 428 height 424
click at [41, 27] on div at bounding box center [30, 29] width 25 height 25
click at [120, 189] on div at bounding box center [119, 187] width 23 height 23
click at [122, 254] on div at bounding box center [119, 247] width 23 height 23
click at [368, 92] on icon at bounding box center [374, 98] width 14 height 14
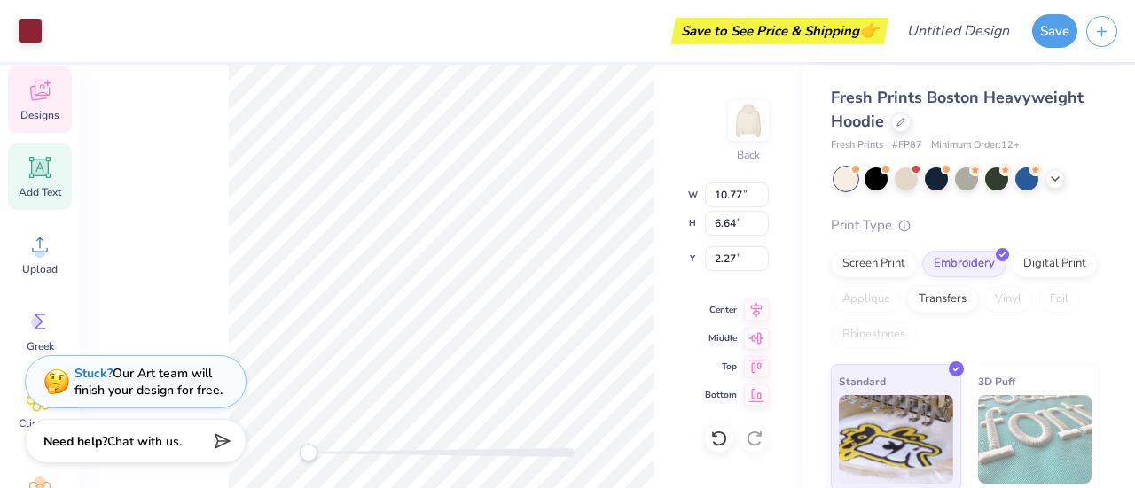
scroll to position [0, 0]
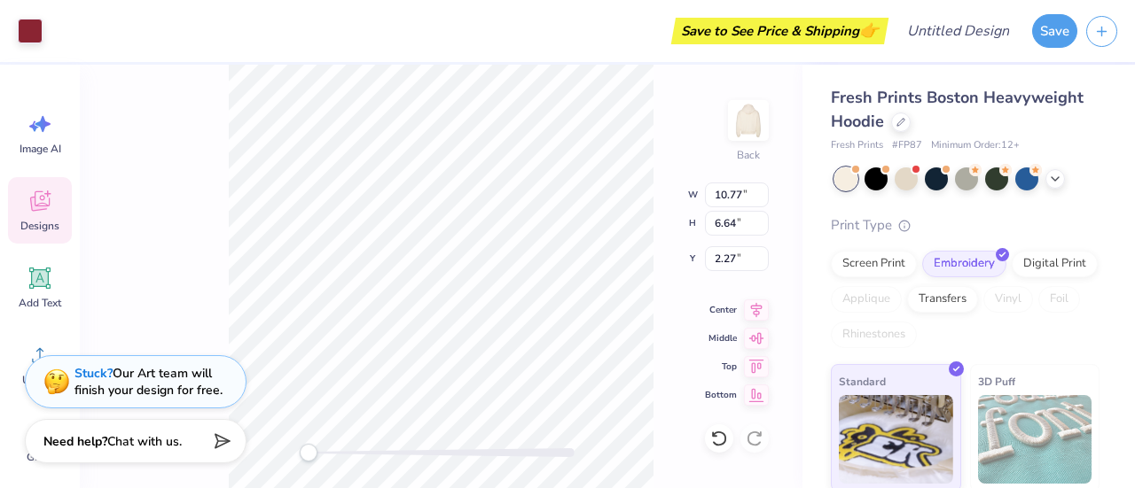
click at [33, 212] on icon at bounding box center [40, 201] width 27 height 27
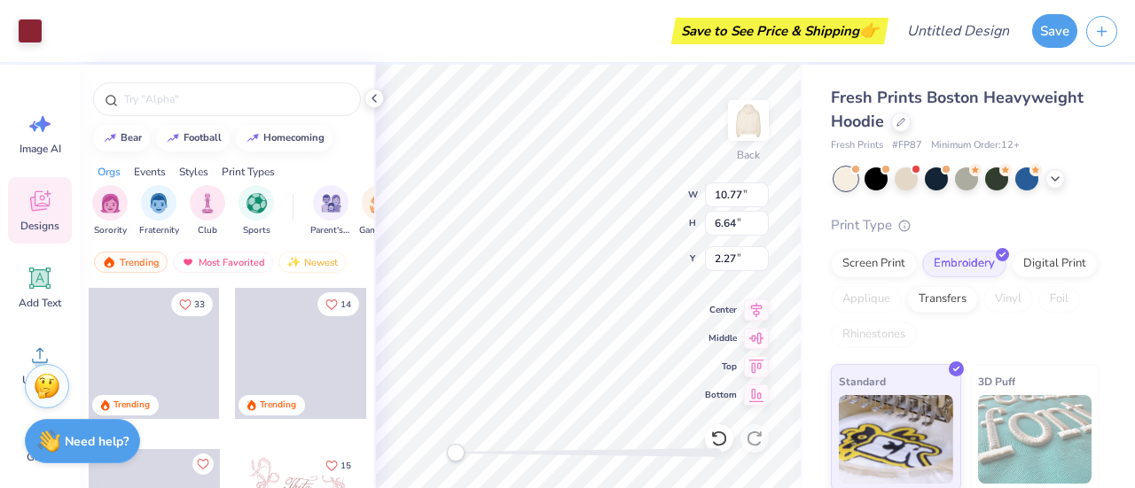
click at [594, 223] on div "Back W 10.77 10.77 " H 6.64 6.64 " Y 2.27 2.27 " Center [GEOGRAPHIC_DATA]" at bounding box center [588, 277] width 428 height 424
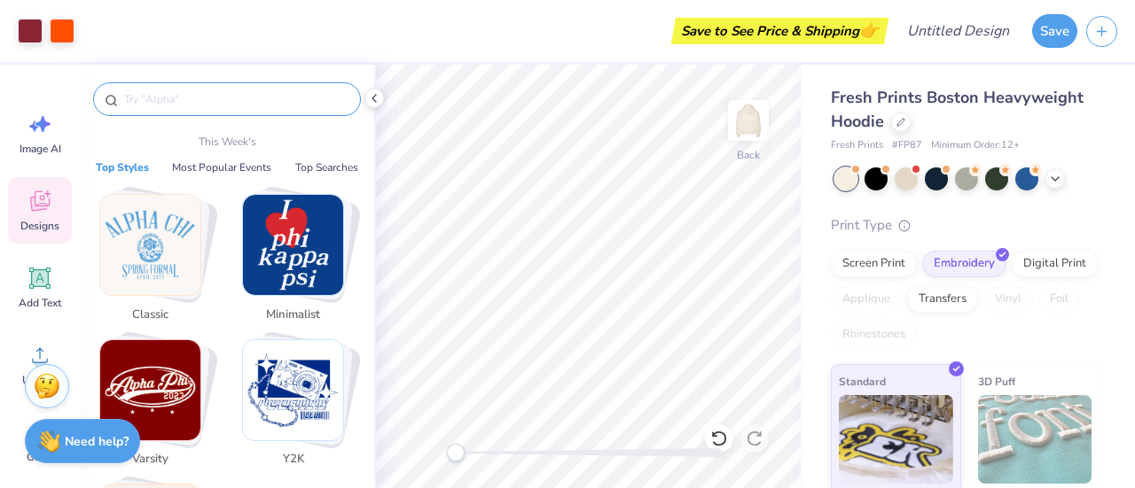
click at [256, 99] on input "text" at bounding box center [235, 99] width 227 height 18
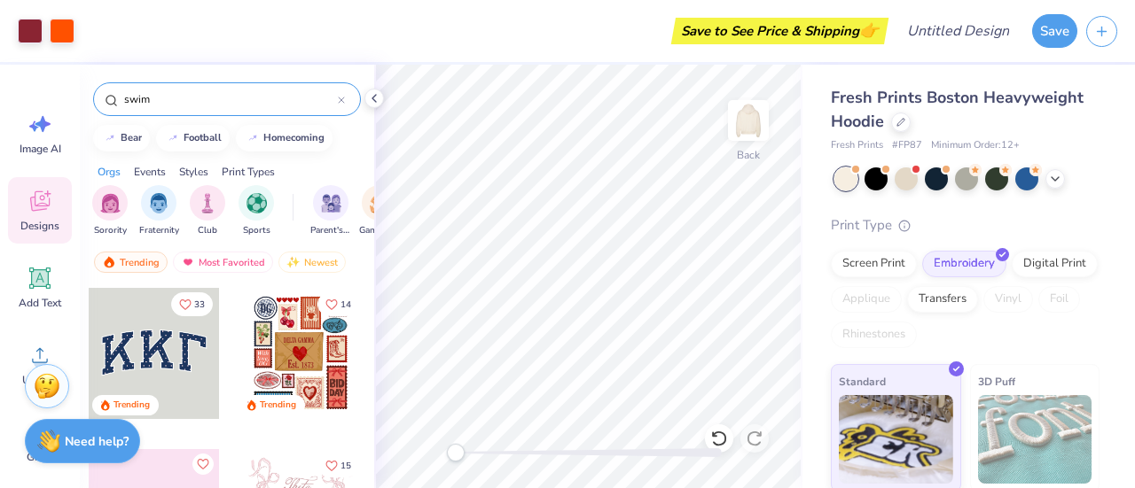
type input "swim"
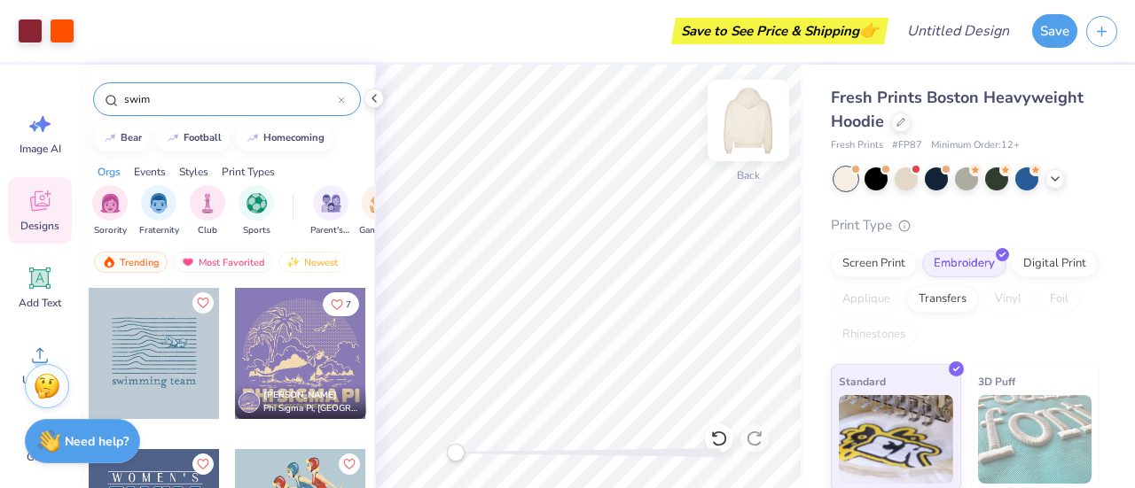
click at [748, 125] on img at bounding box center [748, 120] width 71 height 71
click at [744, 124] on img at bounding box center [748, 120] width 71 height 71
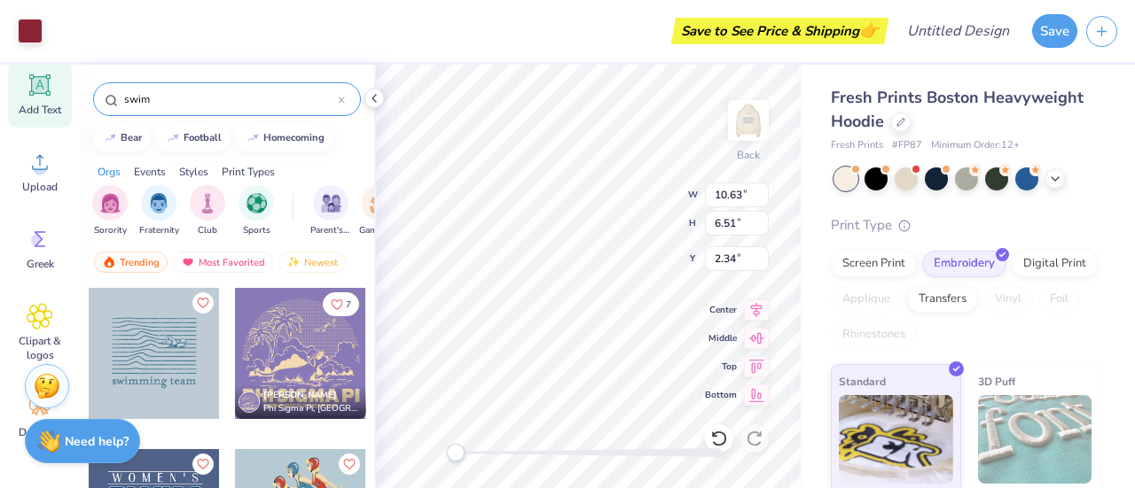
scroll to position [193, 0]
click at [372, 98] on polyline at bounding box center [374, 98] width 4 height 7
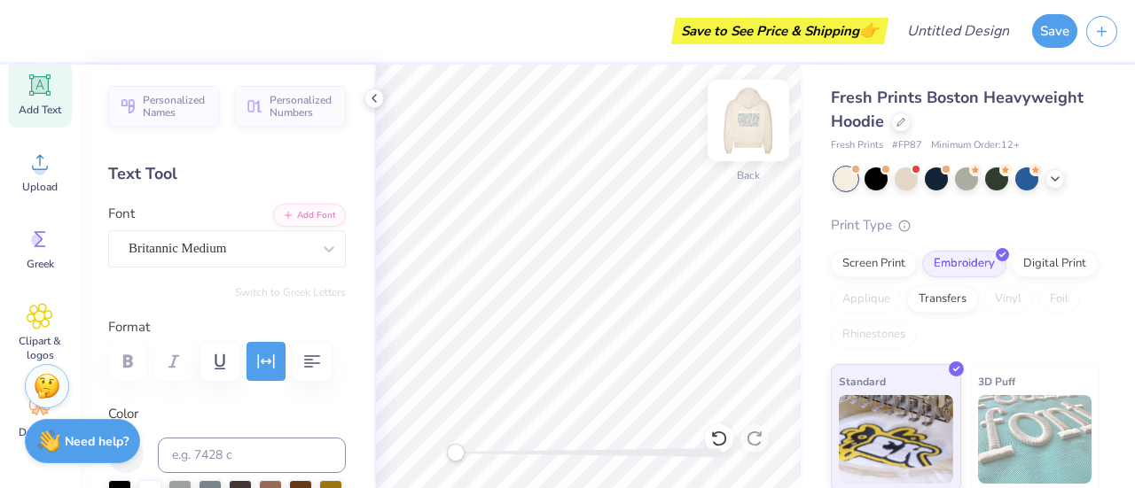
click at [755, 136] on img at bounding box center [748, 120] width 71 height 71
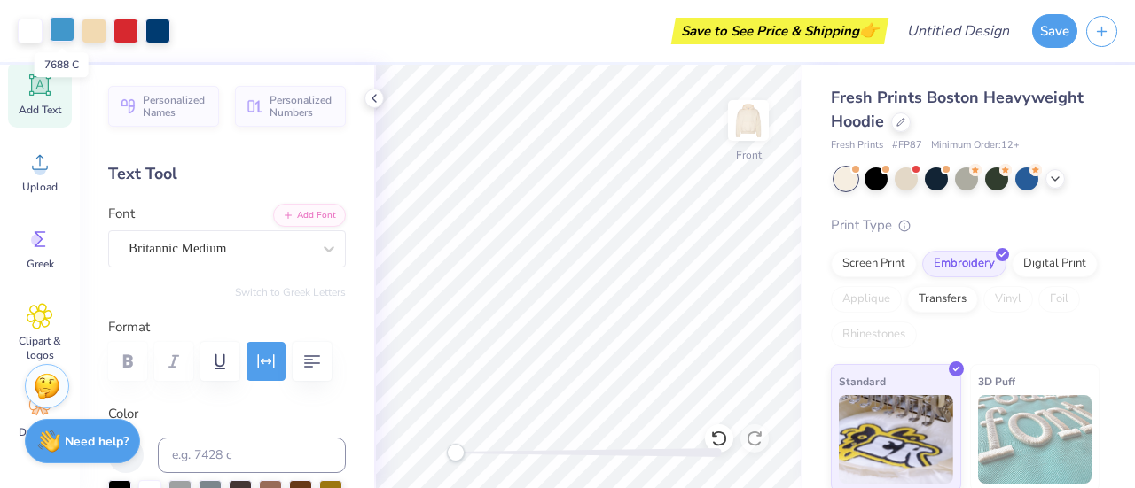
click at [59, 27] on div at bounding box center [62, 29] width 25 height 25
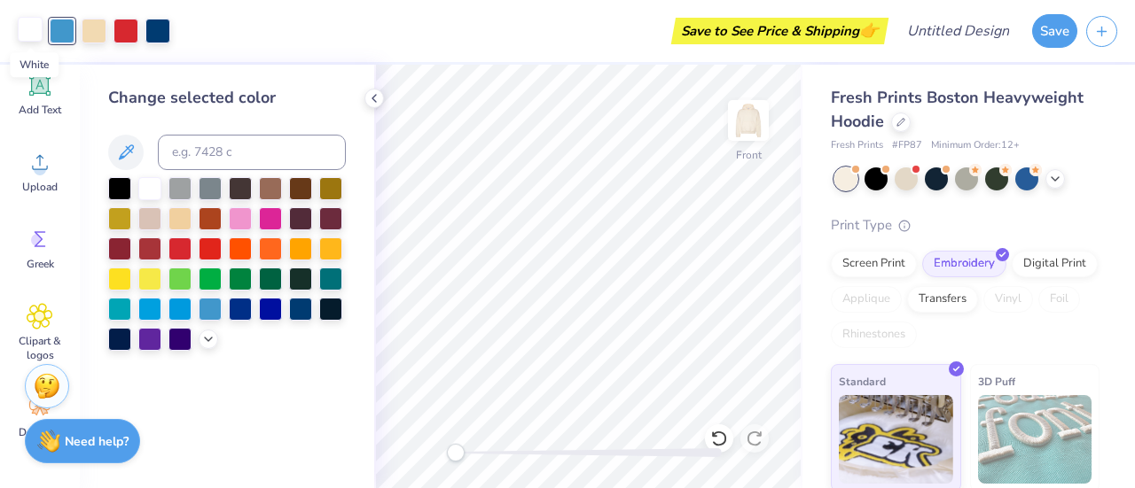
click at [18, 26] on div at bounding box center [30, 29] width 25 height 25
click at [333, 215] on div at bounding box center [330, 217] width 23 height 23
click at [112, 247] on div at bounding box center [119, 247] width 23 height 23
click at [64, 26] on div at bounding box center [62, 29] width 25 height 25
click at [238, 246] on div at bounding box center [240, 247] width 23 height 23
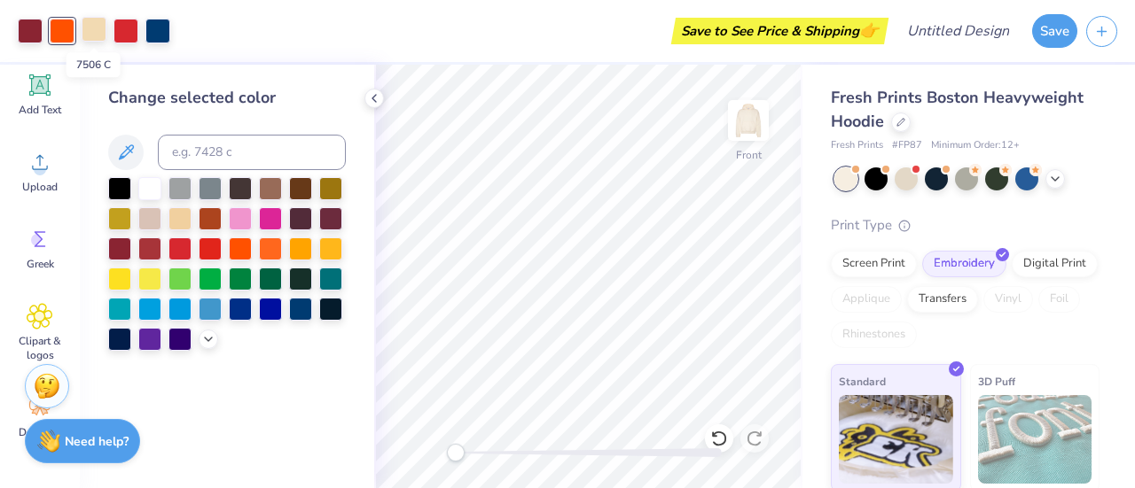
click at [95, 32] on div at bounding box center [94, 29] width 25 height 25
click at [157, 25] on div at bounding box center [157, 29] width 25 height 25
click at [248, 255] on div at bounding box center [240, 247] width 23 height 23
click at [90, 31] on div at bounding box center [94, 29] width 25 height 25
click at [121, 246] on div at bounding box center [119, 247] width 23 height 23
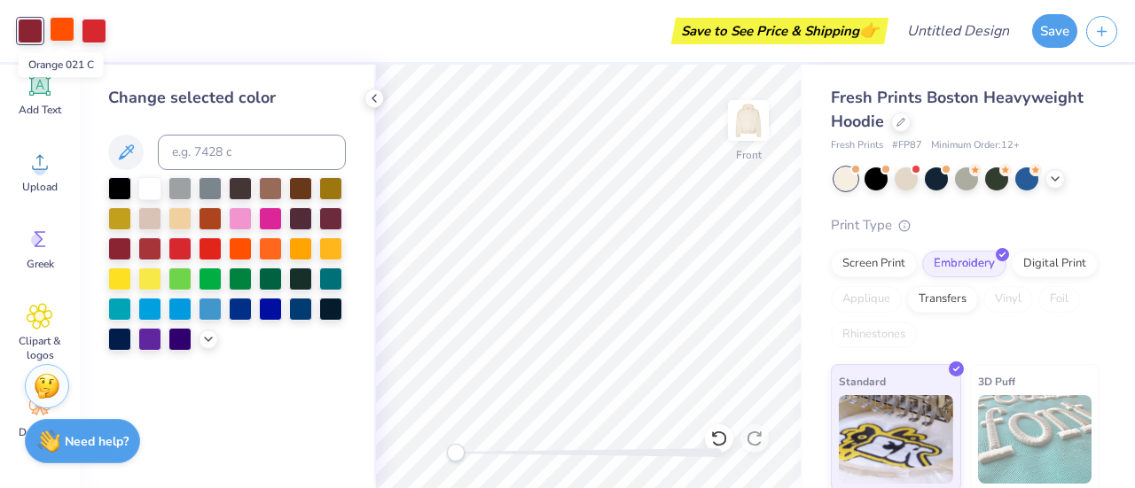
click at [70, 35] on div at bounding box center [62, 29] width 25 height 25
click at [122, 185] on div at bounding box center [119, 187] width 23 height 23
click at [121, 254] on div at bounding box center [119, 247] width 23 height 23
click at [232, 245] on div at bounding box center [240, 247] width 23 height 23
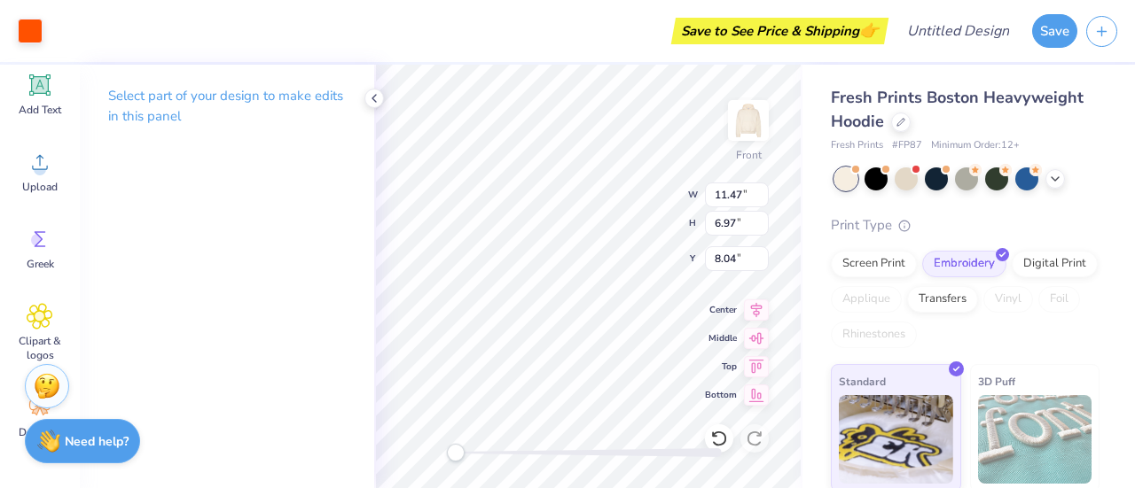
click at [321, 115] on p "Select part of your design to make edits in this panel" at bounding box center [227, 106] width 238 height 41
click at [35, 35] on div at bounding box center [30, 29] width 25 height 25
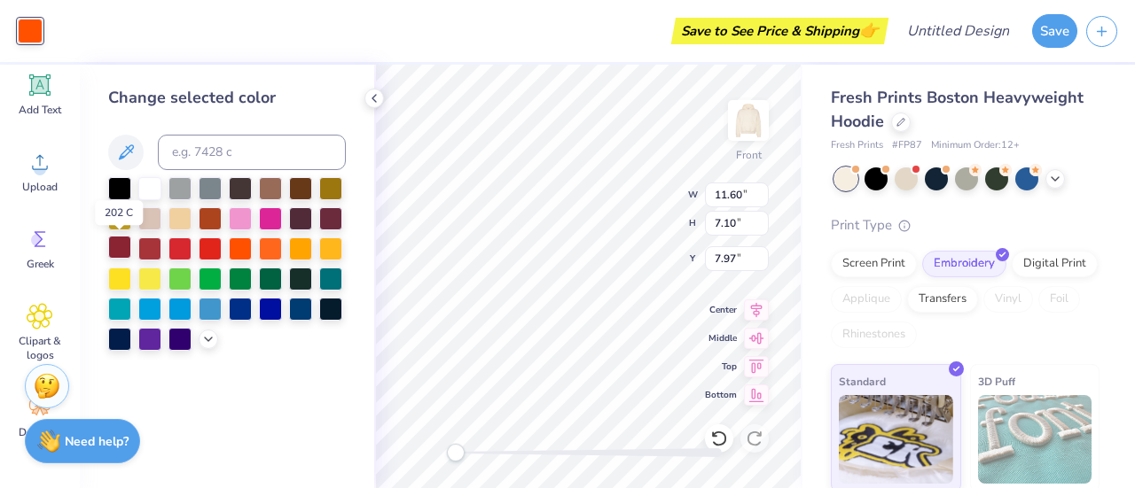
click at [123, 244] on div at bounding box center [119, 247] width 23 height 23
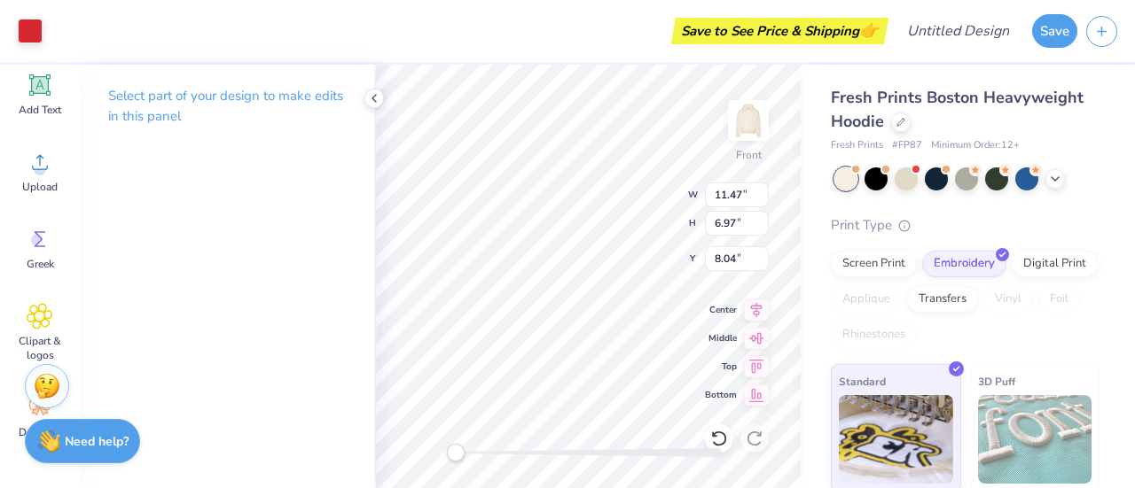
type input "11.47"
type input "6.97"
type input "8.04"
type input "10.61"
type input "1.12"
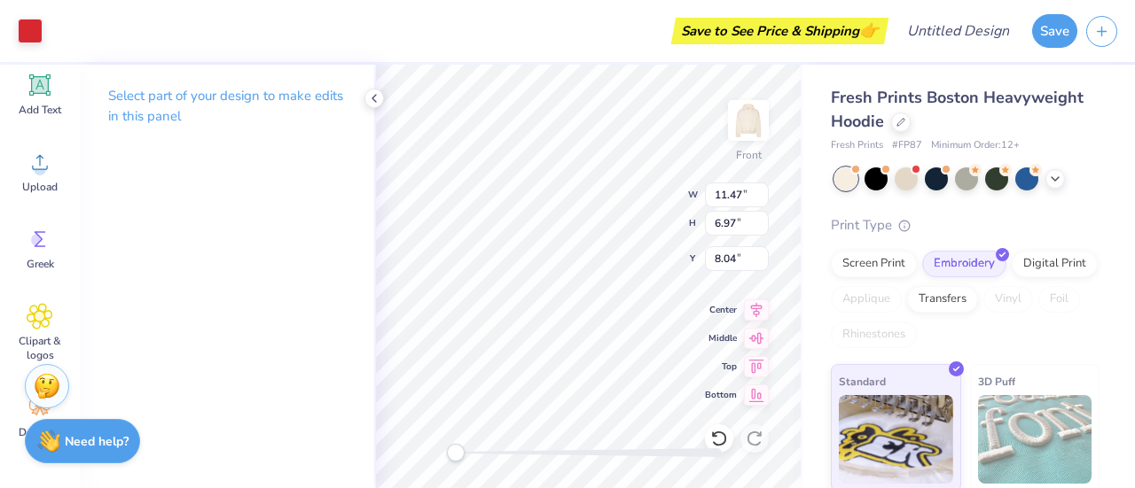
type input "6.20"
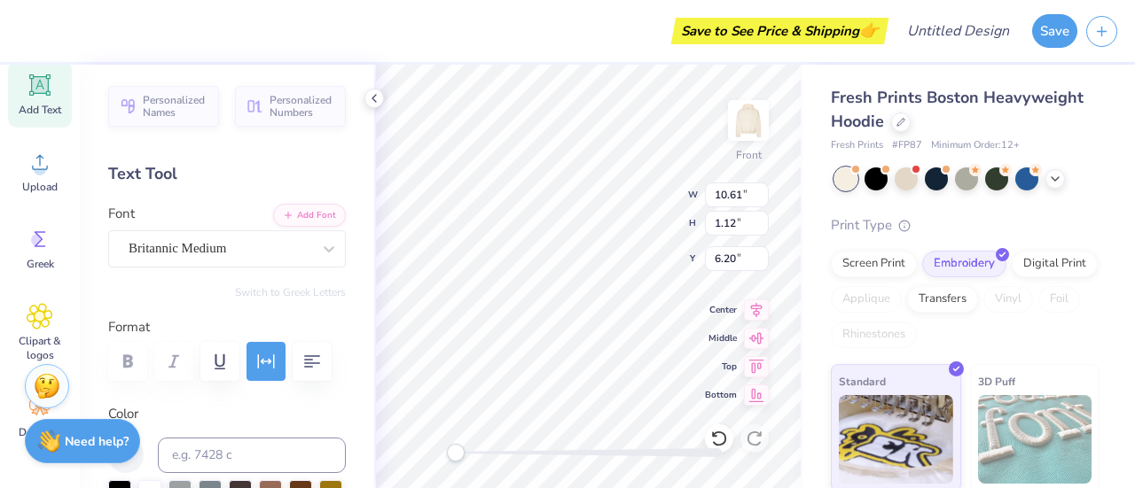
type input "11.47"
type input "6.97"
type input "8.04"
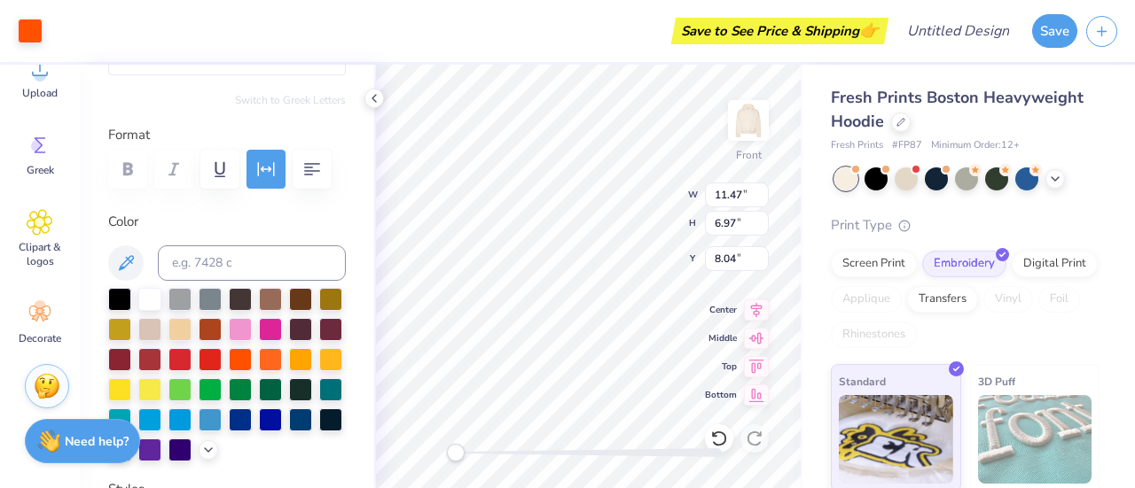
scroll to position [197, 0]
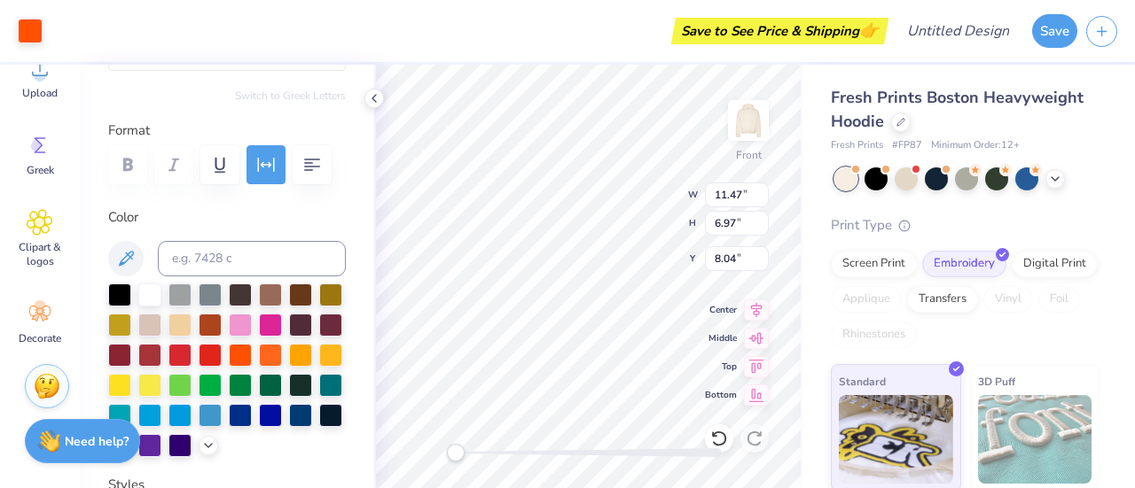
type input "11.75"
type input "7.25"
type input "7.90"
type input "11.26"
type input "0.53"
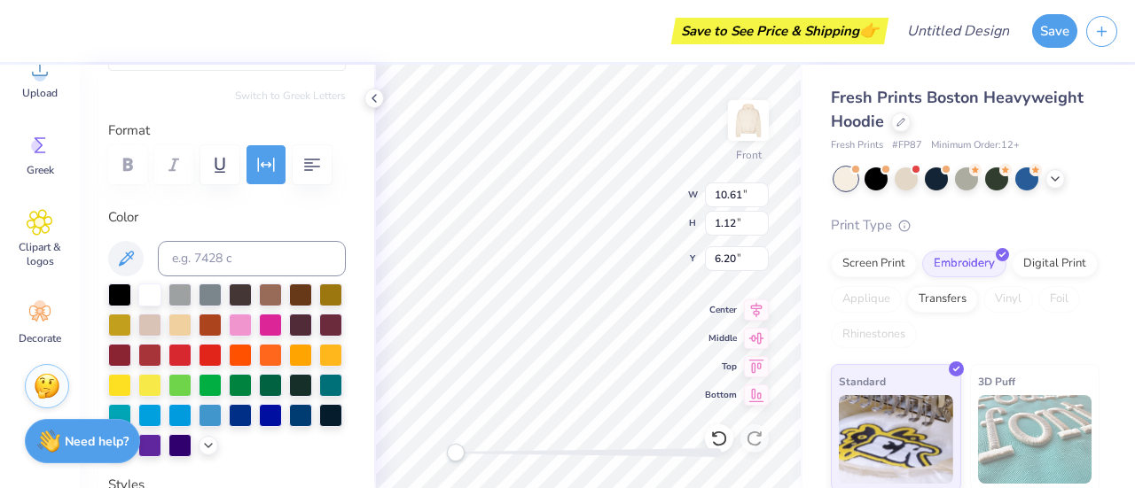
type input "16.05"
type input "11.75"
type input "7.25"
type input "7.90"
click at [131, 357] on div at bounding box center [119, 353] width 23 height 23
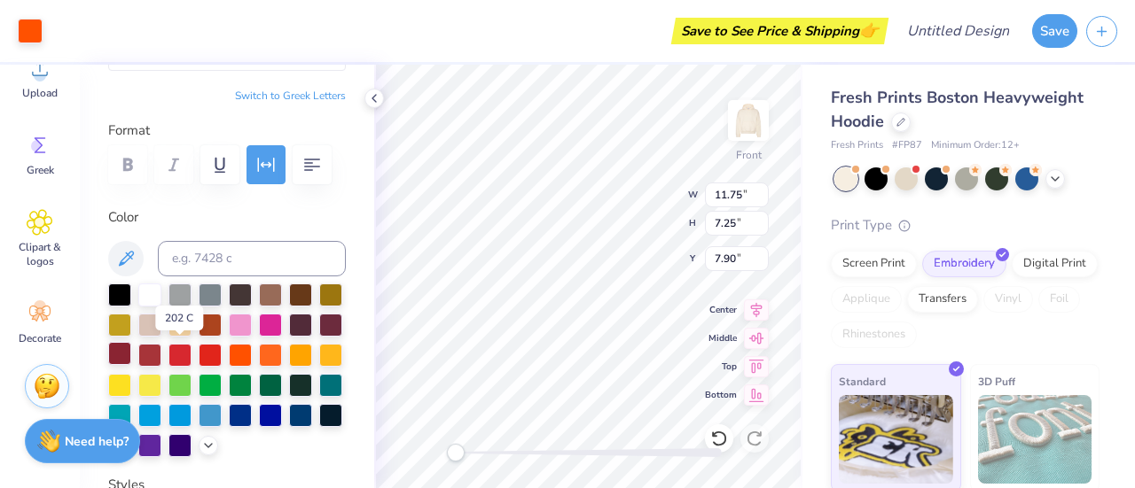
click at [131, 357] on div at bounding box center [119, 353] width 23 height 23
click at [34, 31] on div at bounding box center [30, 29] width 25 height 25
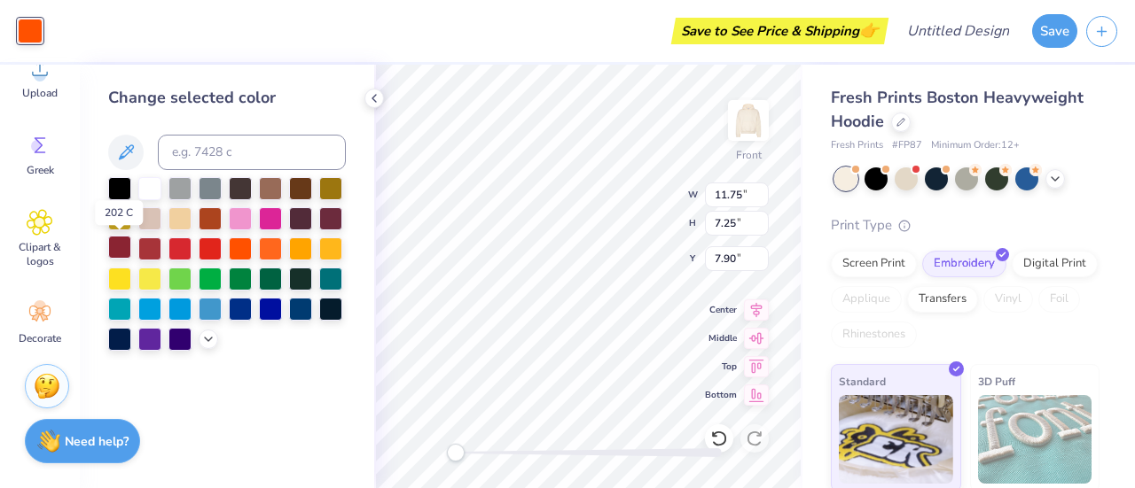
click at [123, 247] on div at bounding box center [119, 247] width 23 height 23
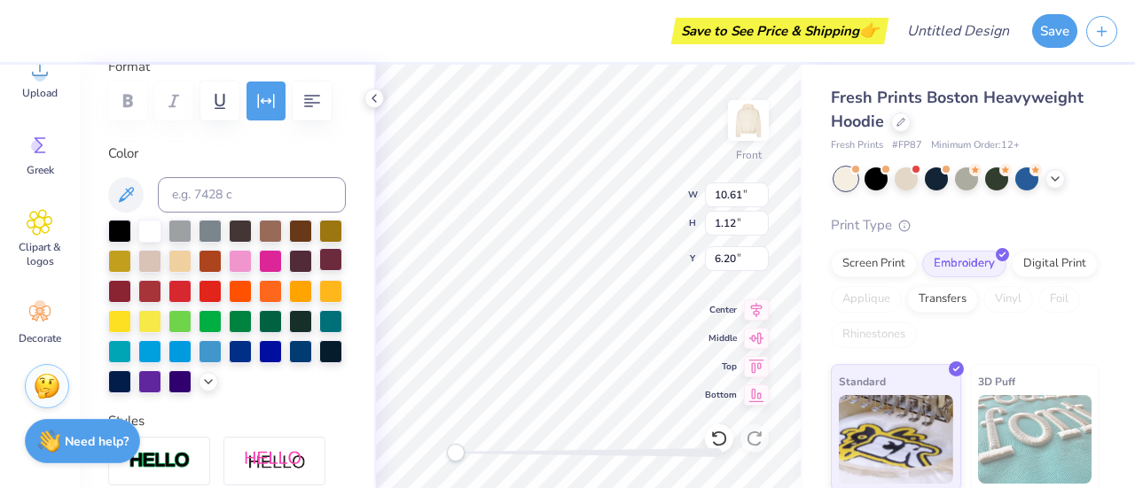
scroll to position [262, 0]
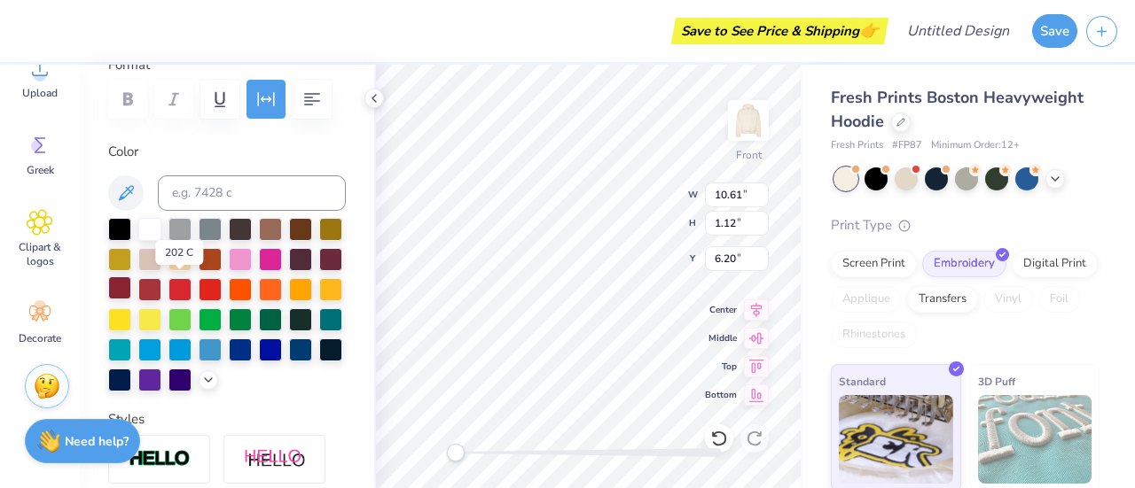
click at [131, 285] on div at bounding box center [119, 288] width 23 height 23
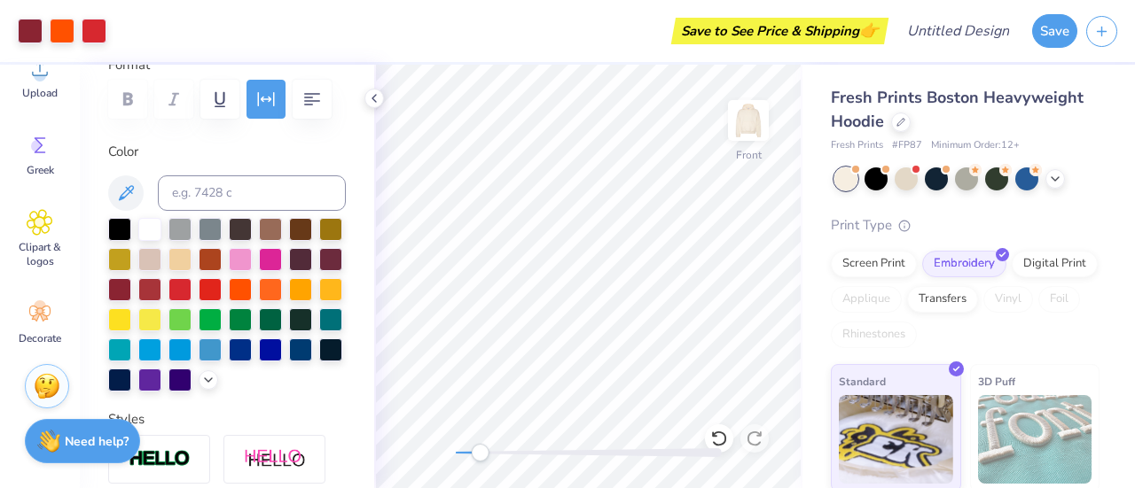
click at [480, 466] on div "Front" at bounding box center [588, 277] width 428 height 424
click at [872, 256] on div "Screen Print" at bounding box center [874, 261] width 86 height 27
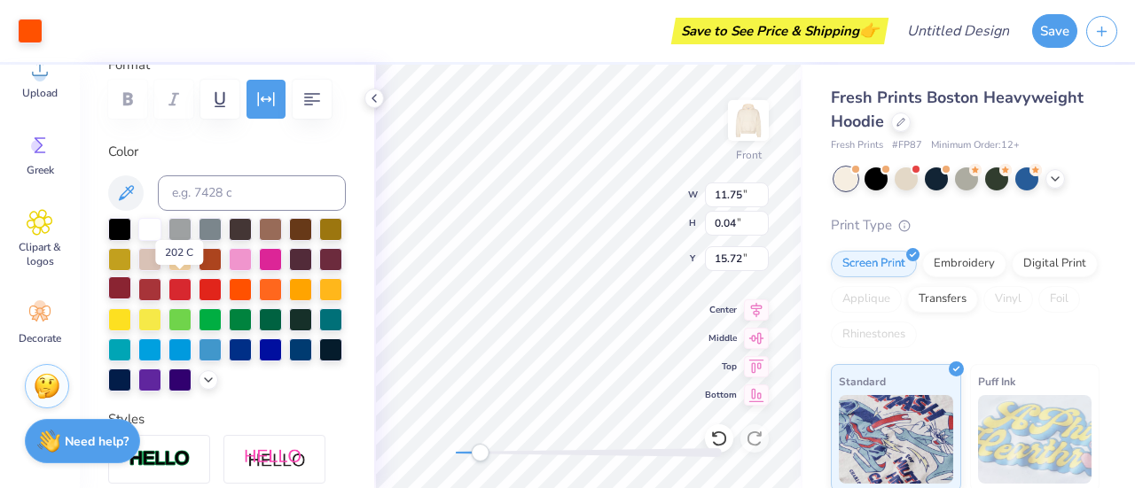
click at [131, 291] on div at bounding box center [119, 288] width 23 height 23
click at [28, 31] on div at bounding box center [30, 29] width 25 height 25
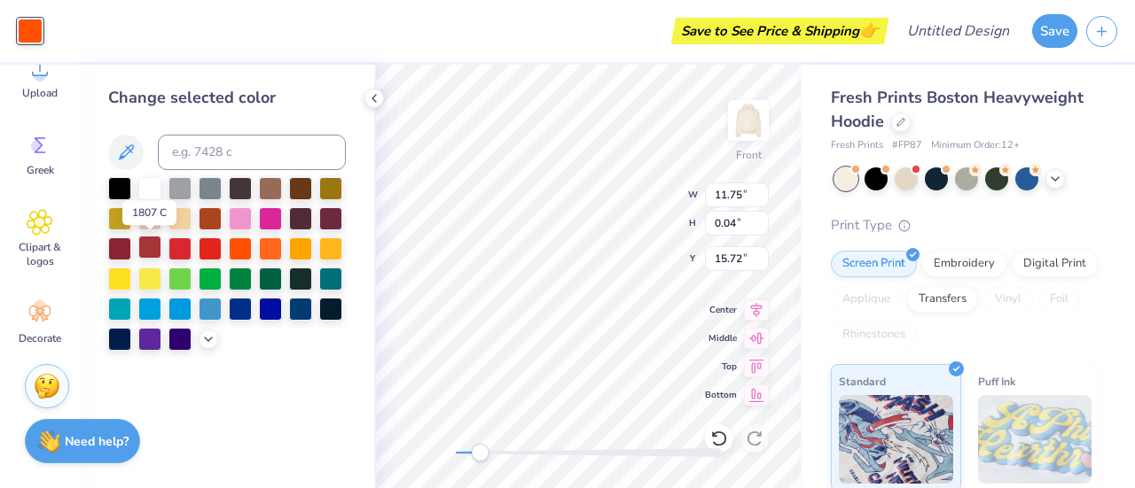
click at [152, 246] on div at bounding box center [149, 247] width 23 height 23
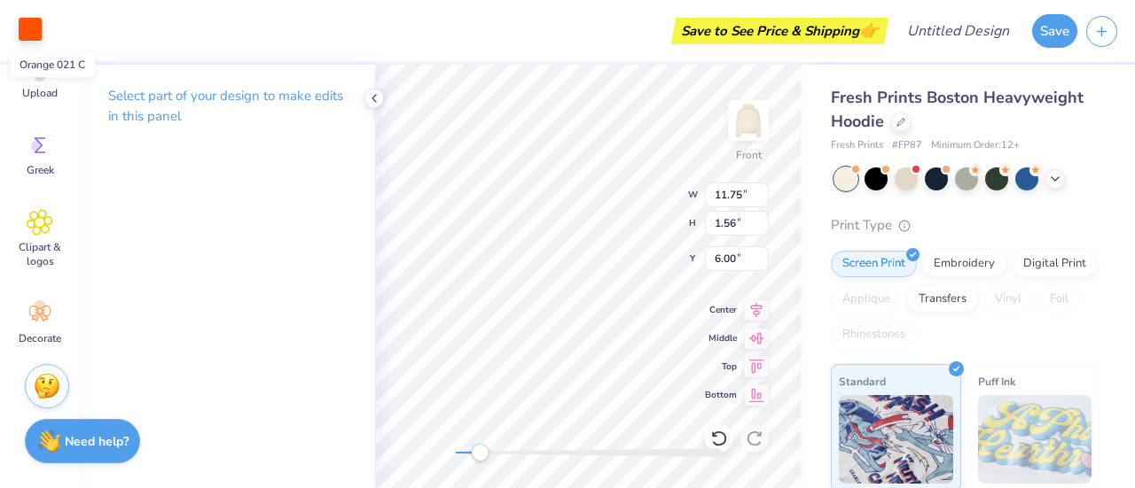
click at [22, 36] on div at bounding box center [30, 29] width 25 height 25
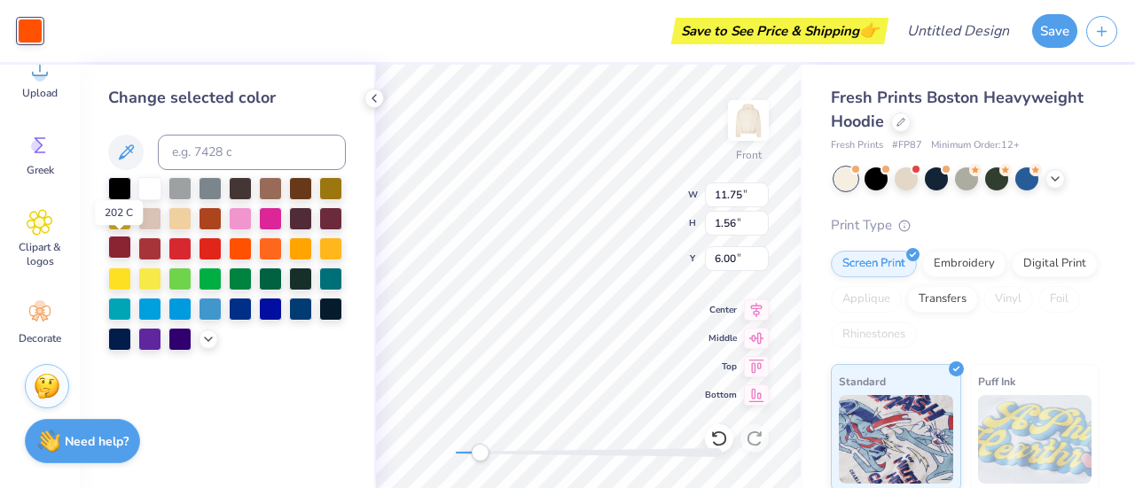
click at [124, 240] on div at bounding box center [119, 247] width 23 height 23
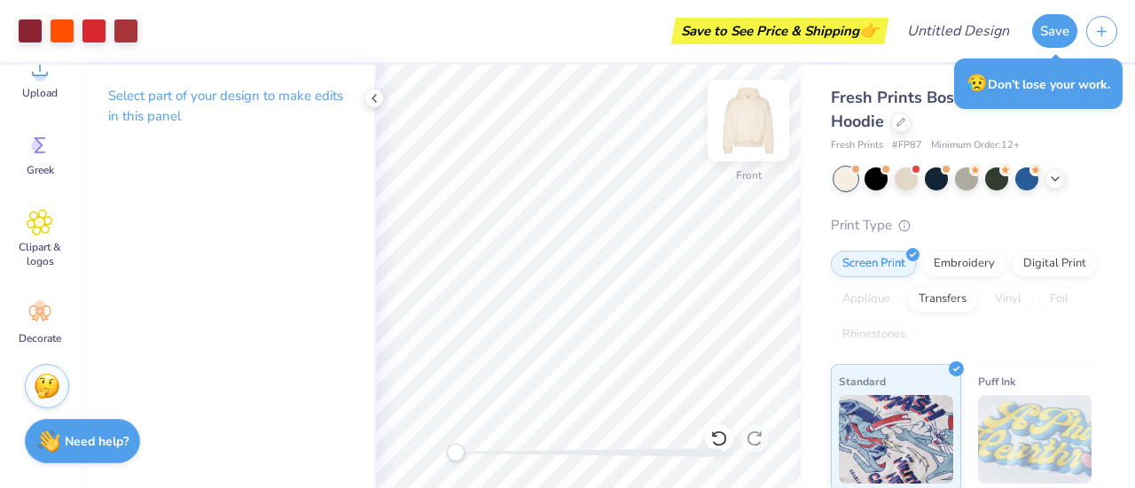
click at [750, 120] on img at bounding box center [748, 120] width 71 height 71
click at [362, 106] on div "Select part of your design to make edits in this panel" at bounding box center [227, 113] width 294 height 97
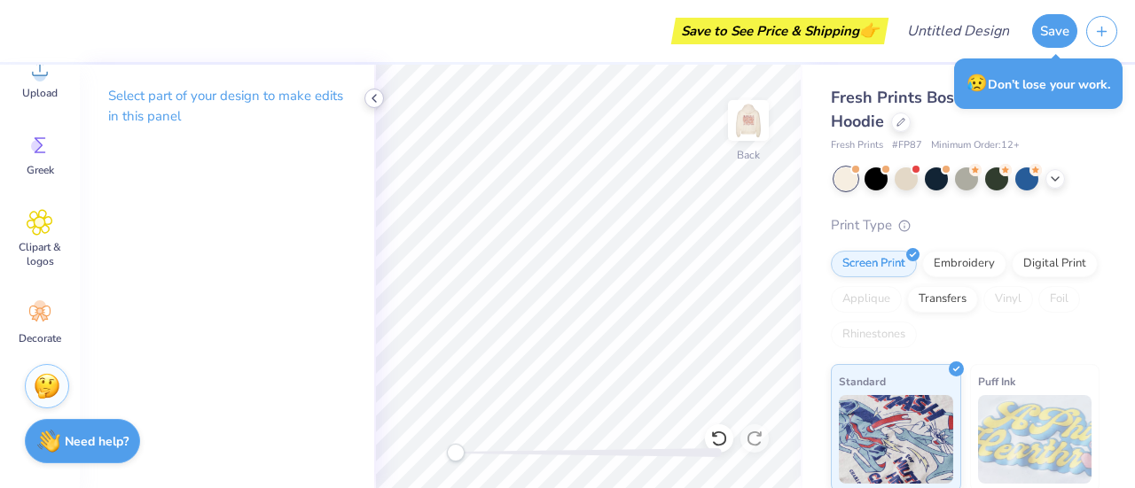
click at [375, 100] on polyline at bounding box center [374, 98] width 4 height 7
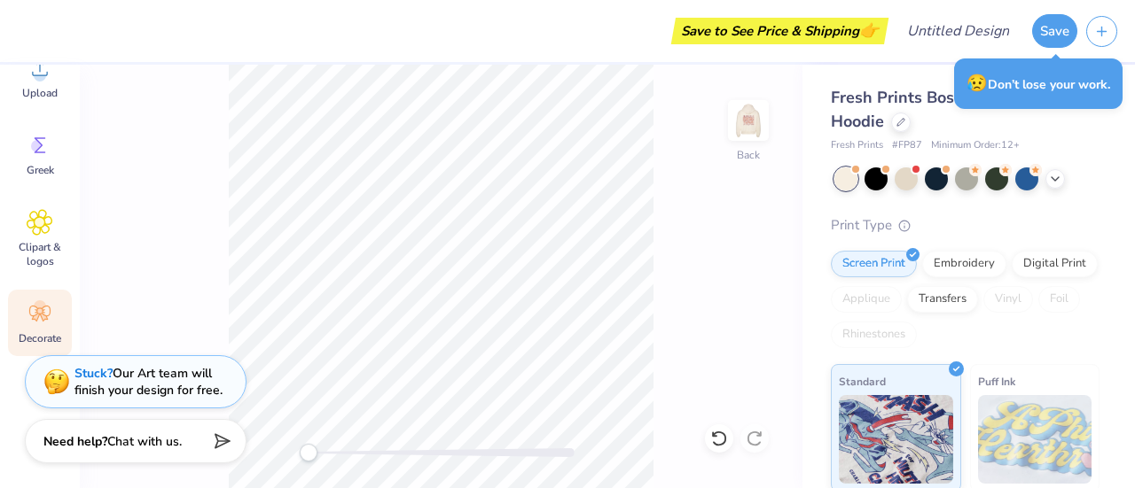
click at [31, 318] on icon at bounding box center [40, 313] width 27 height 27
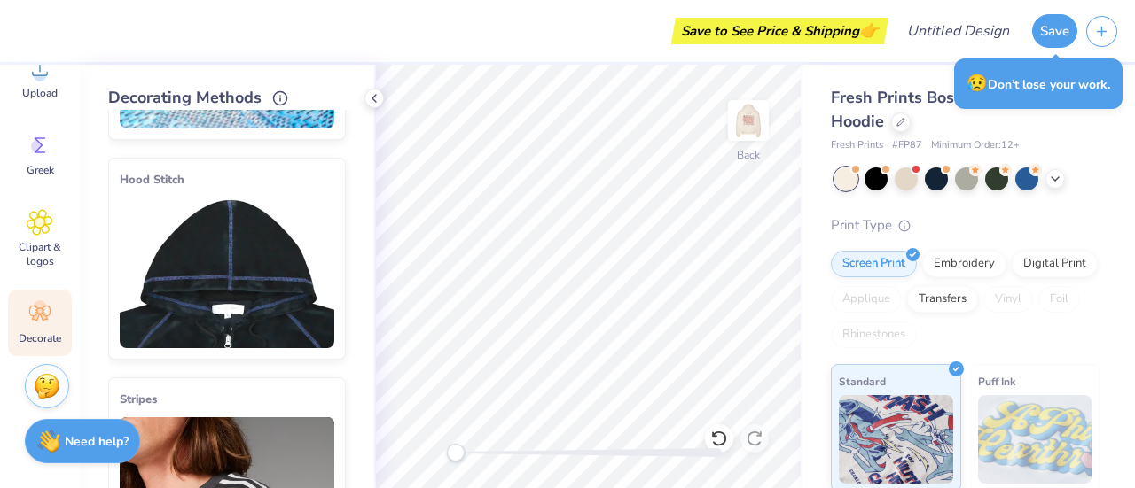
scroll to position [187, 0]
click at [227, 242] on img at bounding box center [227, 272] width 215 height 151
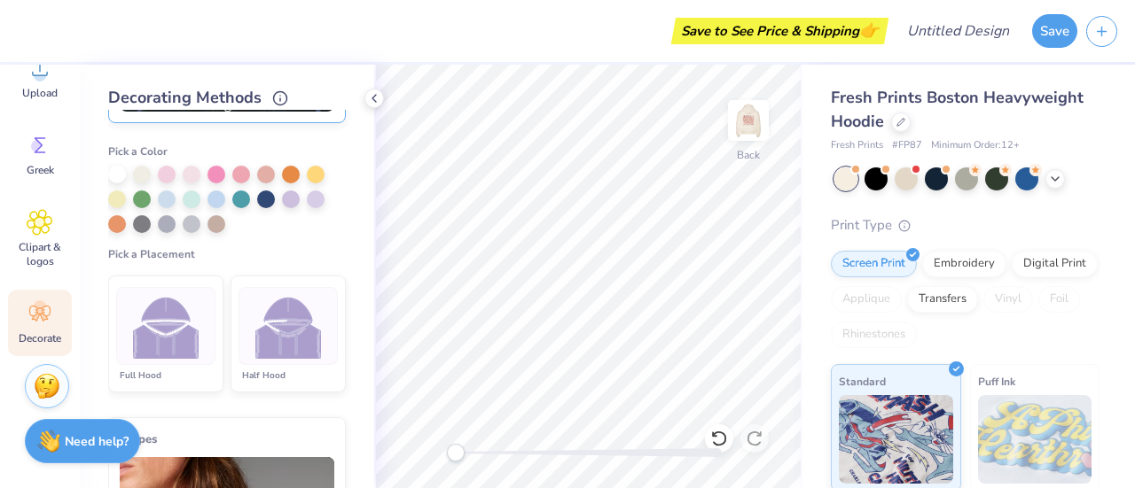
scroll to position [430, 0]
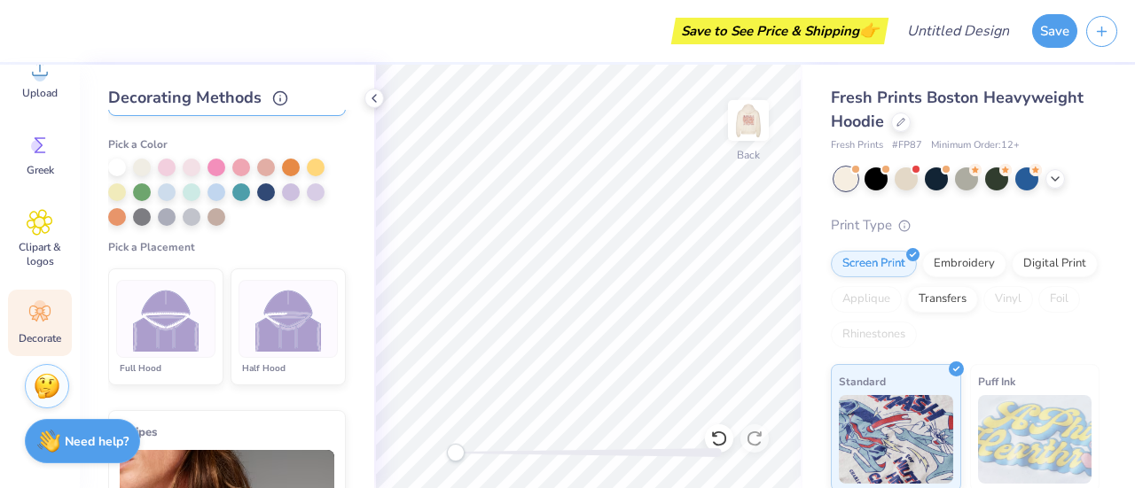
click at [260, 311] on img at bounding box center [288, 319] width 66 height 66
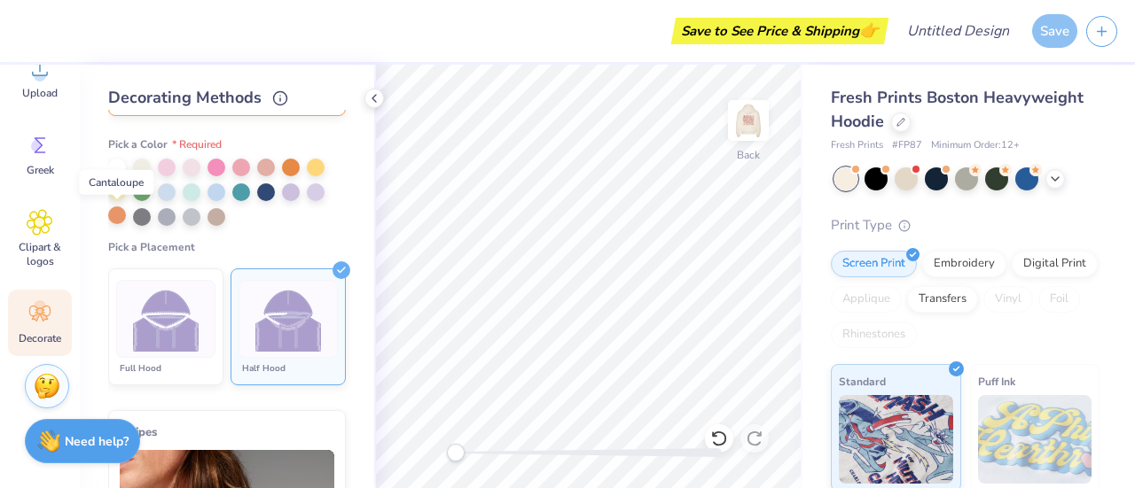
click at [113, 217] on div at bounding box center [117, 216] width 18 height 18
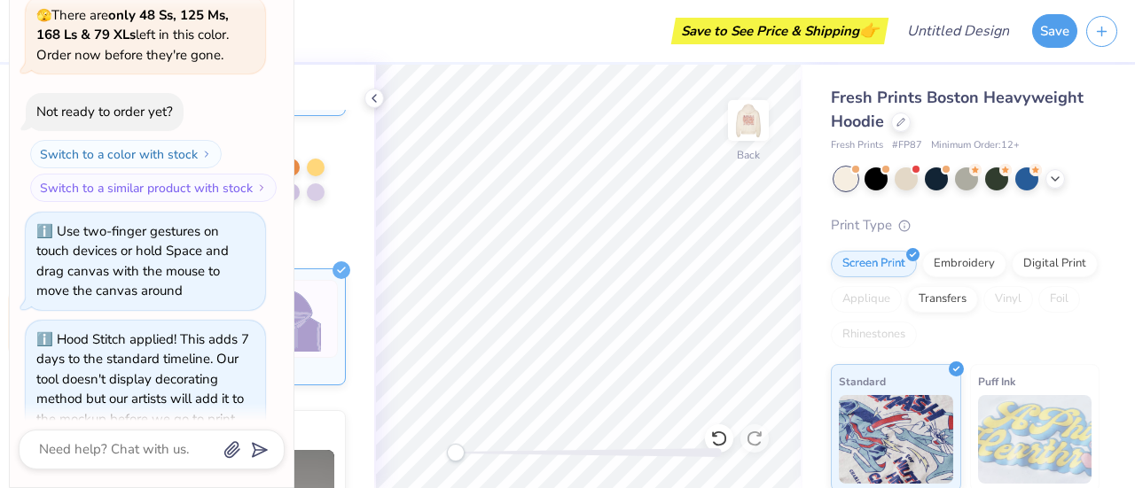
scroll to position [0, 0]
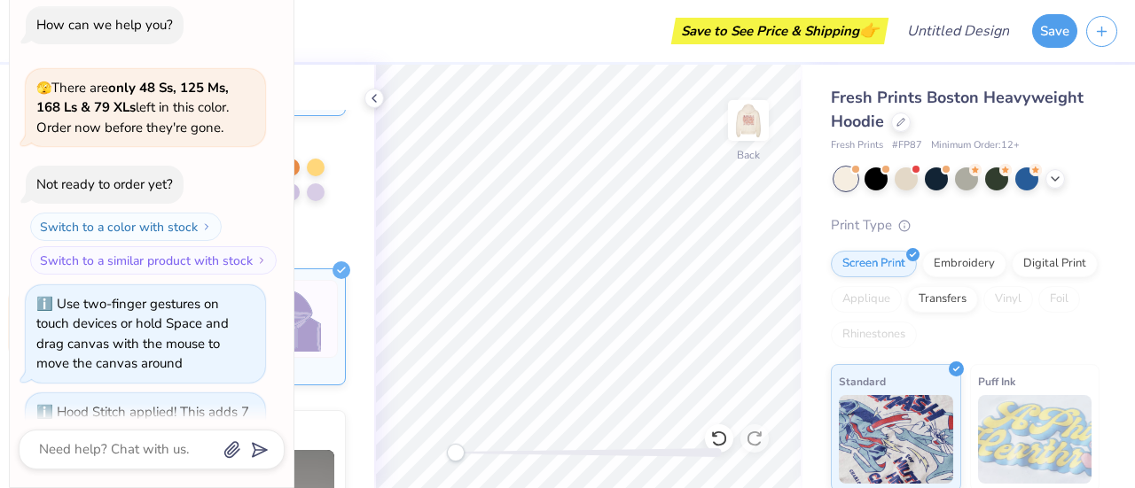
click at [350, 47] on div "Save to See Price & Shipping 👉" at bounding box center [455, 31] width 857 height 62
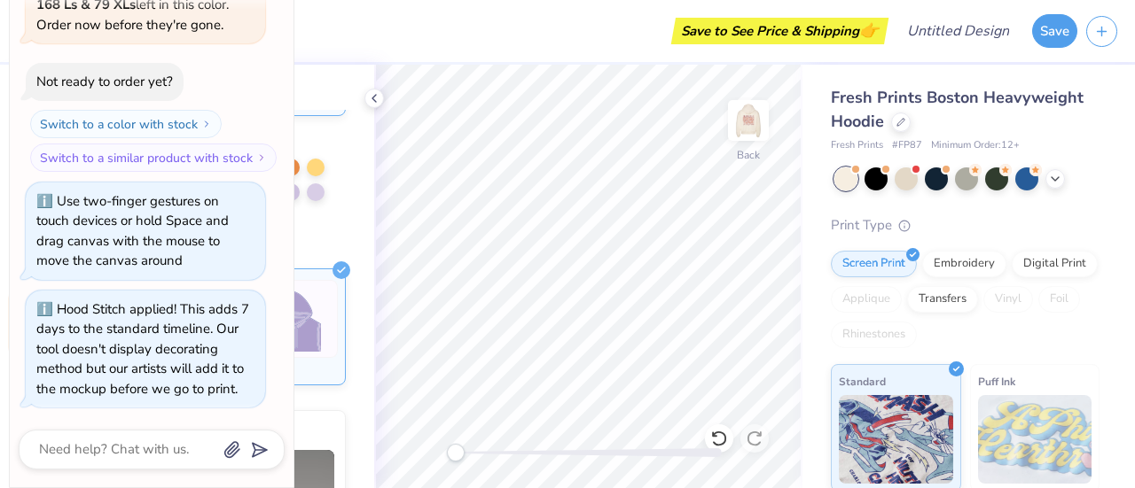
click at [212, 390] on div "Hood Stitch applied! This adds 7 days to the standard timeline. Our tool doesn'…" at bounding box center [142, 349] width 213 height 98
click at [262, 183] on div "Use two-finger gestures on touch devices or hold Space and drag canvas with the…" at bounding box center [145, 232] width 239 height 98
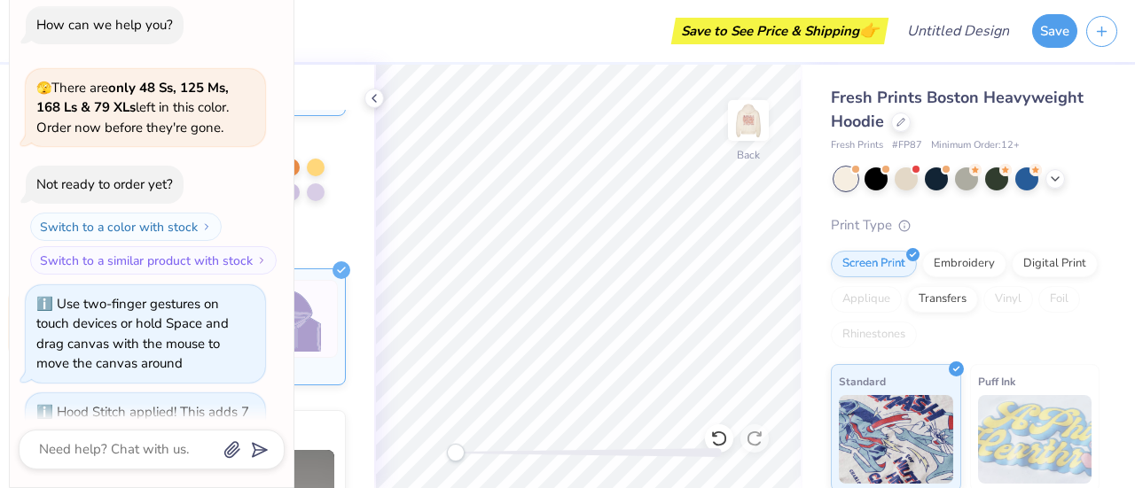
click at [298, 26] on div "Save to See Price & Shipping 👉" at bounding box center [455, 31] width 857 height 62
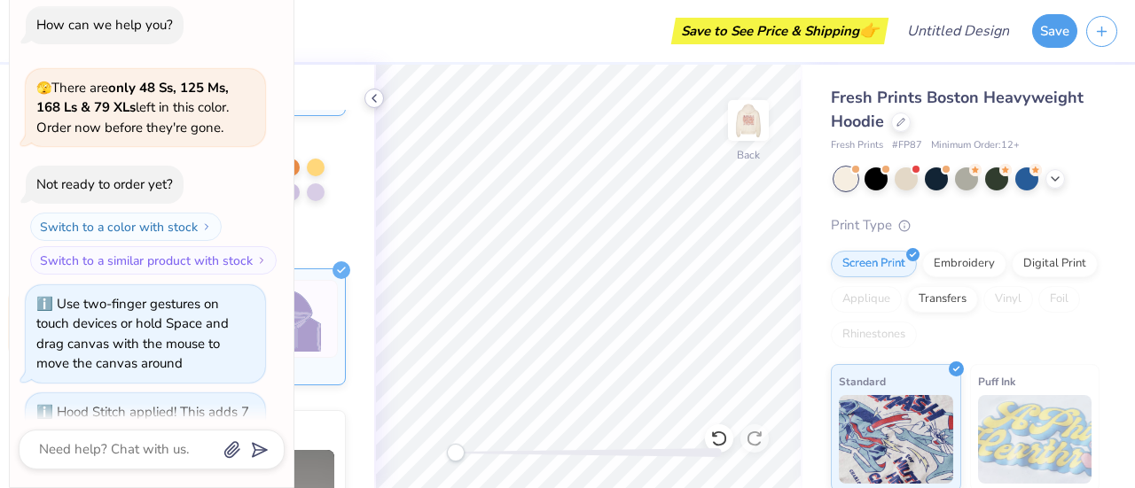
click at [372, 93] on icon at bounding box center [374, 98] width 14 height 14
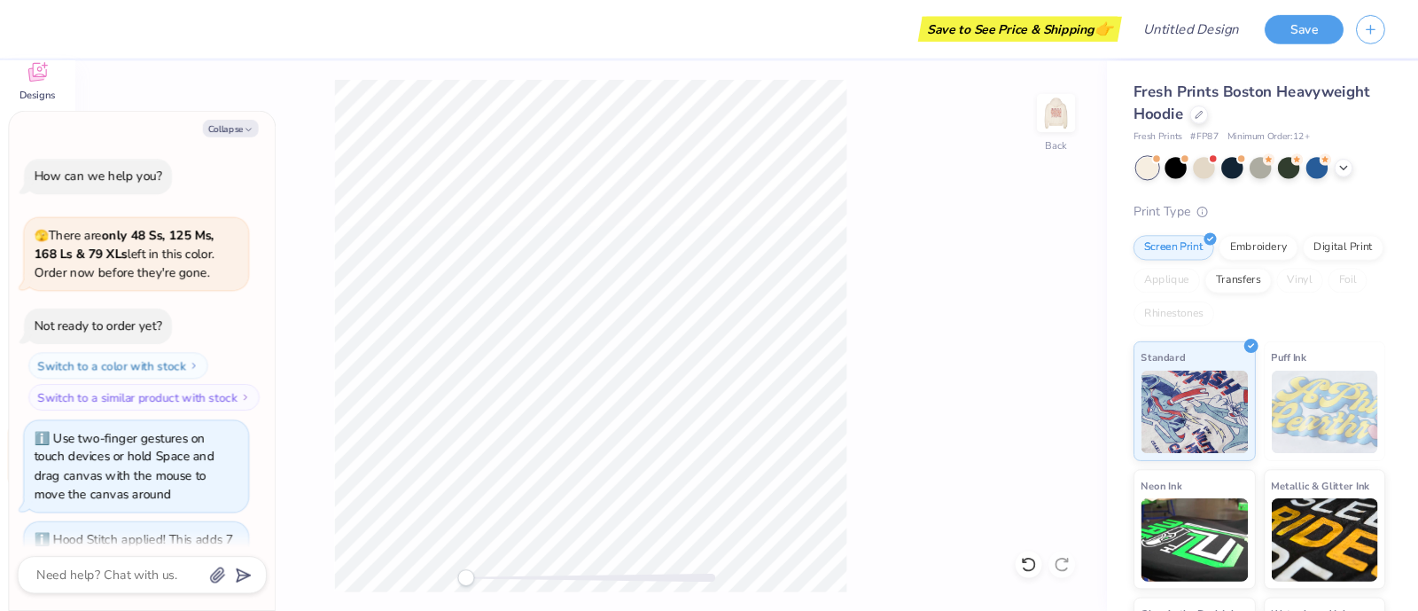
scroll to position [124, 0]
drag, startPoint x: 870, startPoint y: 3, endPoint x: 267, endPoint y: 131, distance: 617.2
click at [267, 131] on button "Collapse" at bounding box center [245, 137] width 59 height 19
type textarea "x"
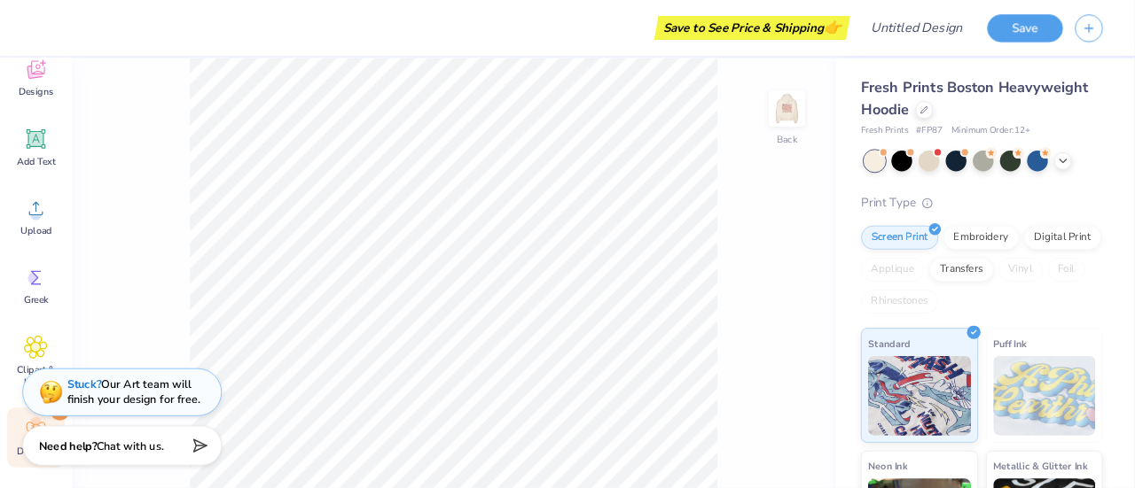
scroll to position [430, 0]
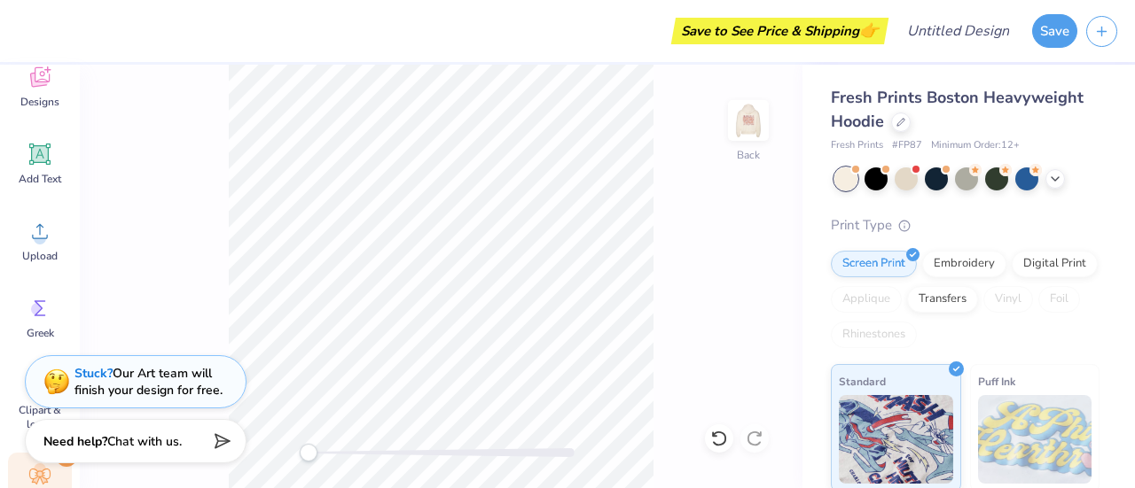
click at [31, 487] on icon at bounding box center [40, 477] width 27 height 27
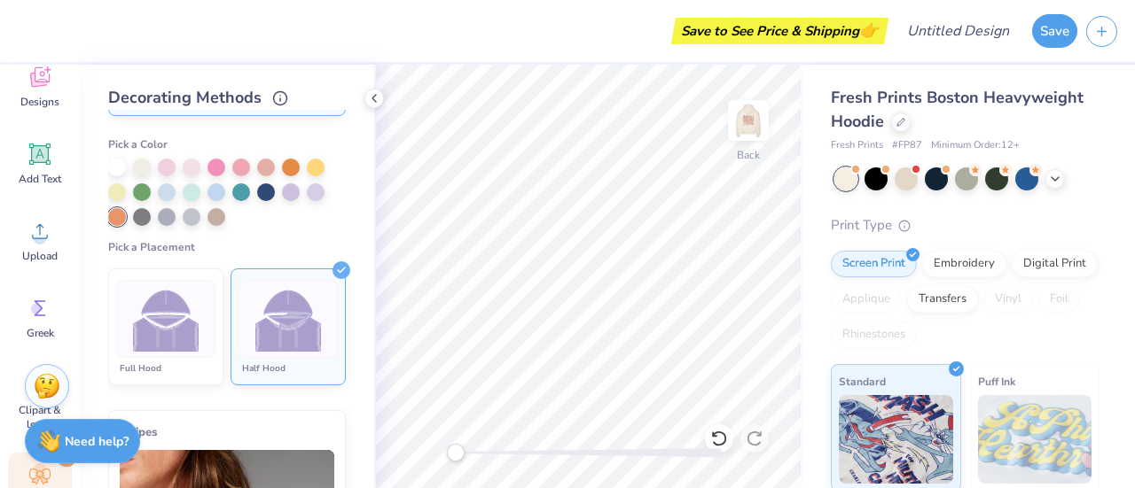
click at [31, 487] on icon at bounding box center [40, 477] width 27 height 27
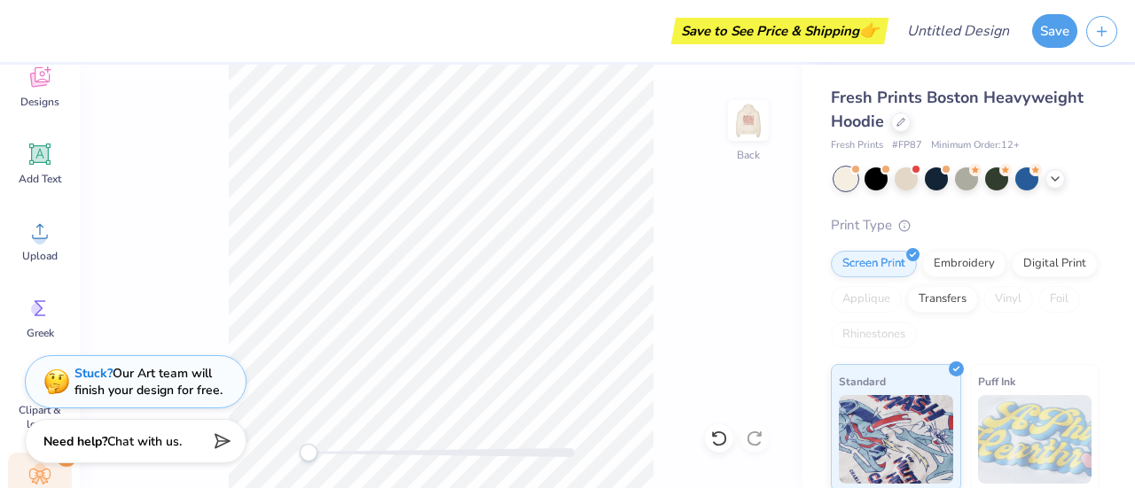
click at [28, 476] on icon at bounding box center [40, 477] width 27 height 27
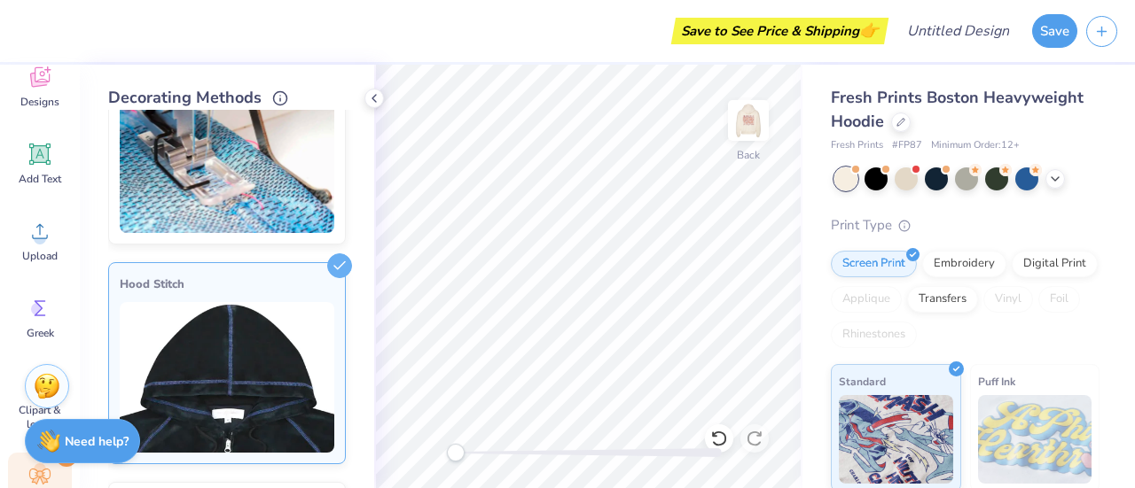
scroll to position [0, 0]
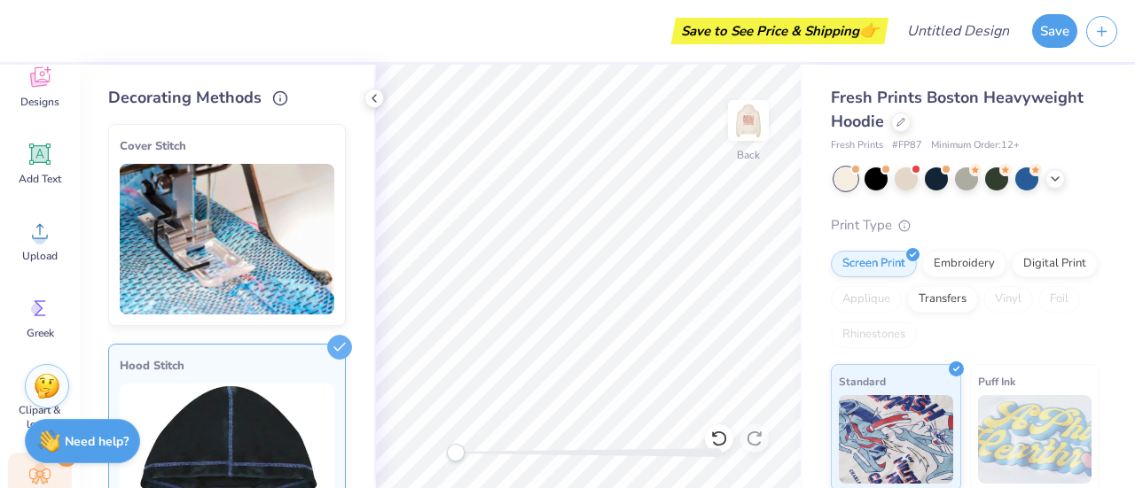
click at [239, 453] on img at bounding box center [227, 459] width 215 height 151
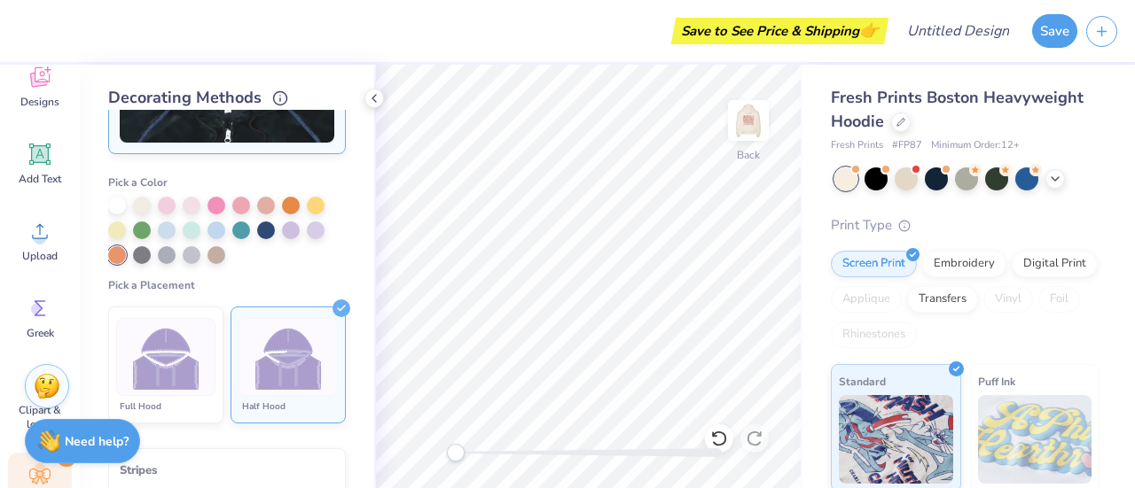
scroll to position [393, 0]
click at [290, 203] on div at bounding box center [291, 203] width 18 height 18
click at [374, 105] on icon at bounding box center [374, 98] width 14 height 14
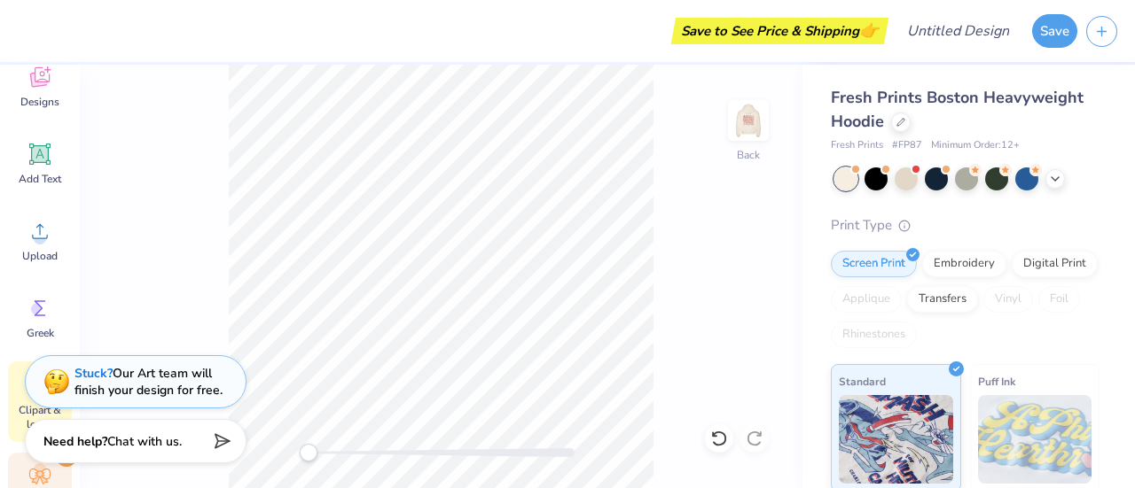
click at [14, 414] on span "Clipart & logos" at bounding box center [40, 417] width 59 height 28
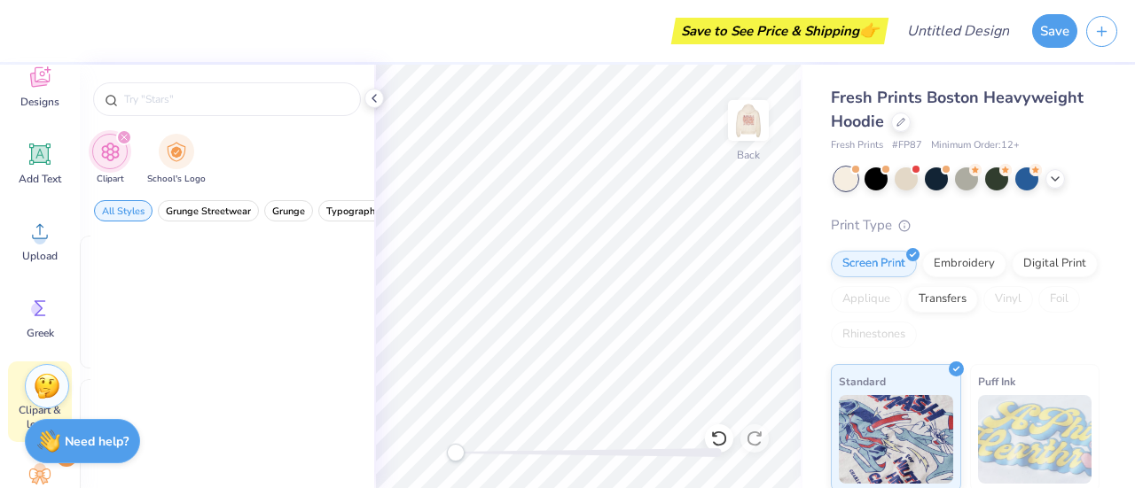
scroll to position [0, 0]
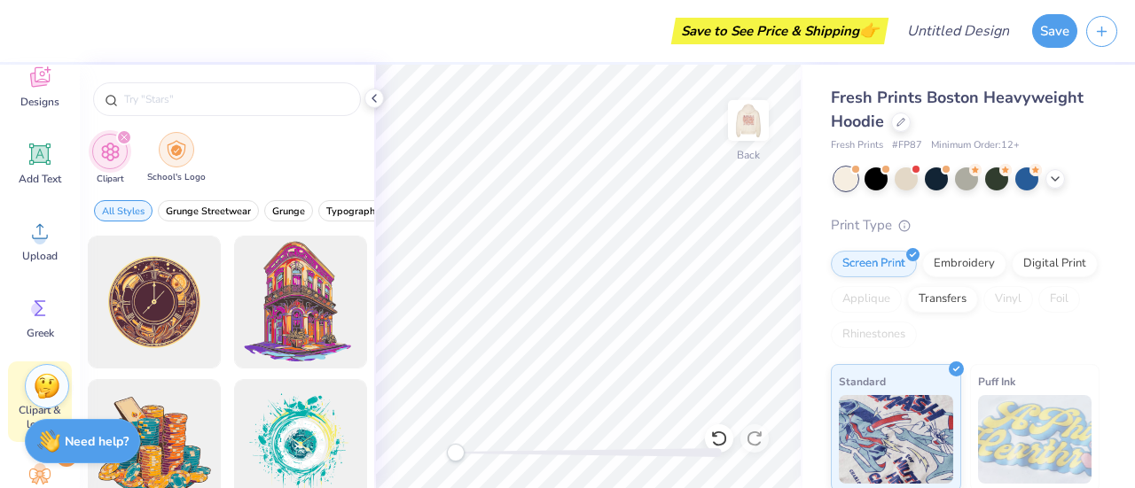
click at [168, 147] on img "filter for School's Logo" at bounding box center [177, 150] width 20 height 20
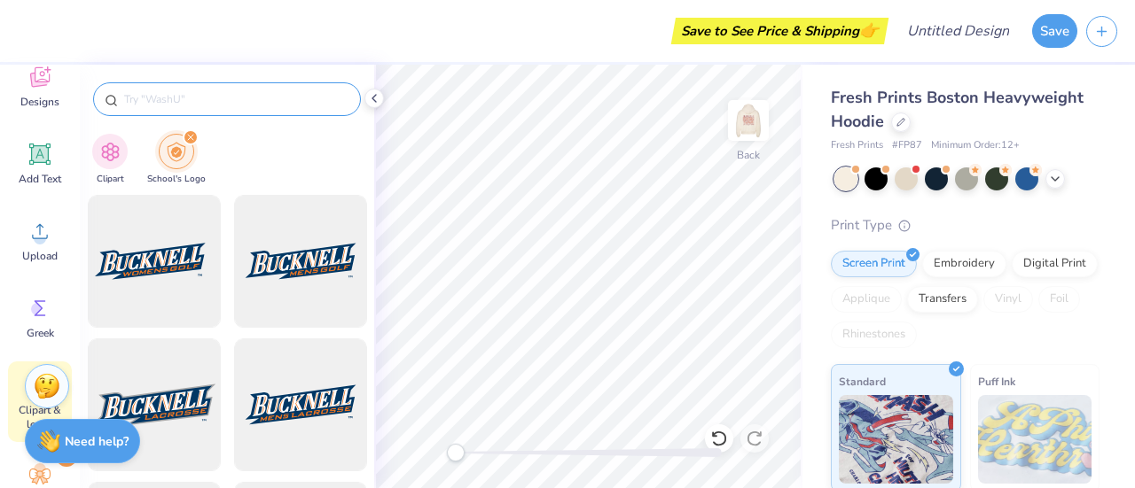
click at [174, 90] on div at bounding box center [227, 99] width 268 height 34
click at [172, 89] on div at bounding box center [227, 99] width 268 height 34
click at [165, 101] on input "text" at bounding box center [235, 99] width 227 height 18
type input "[US_STATE] tech"
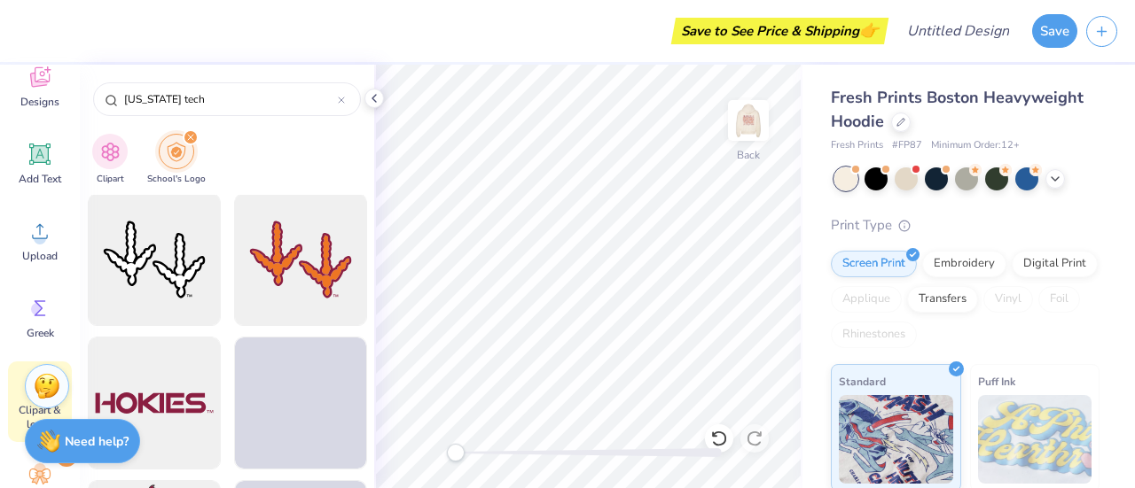
scroll to position [2448, 0]
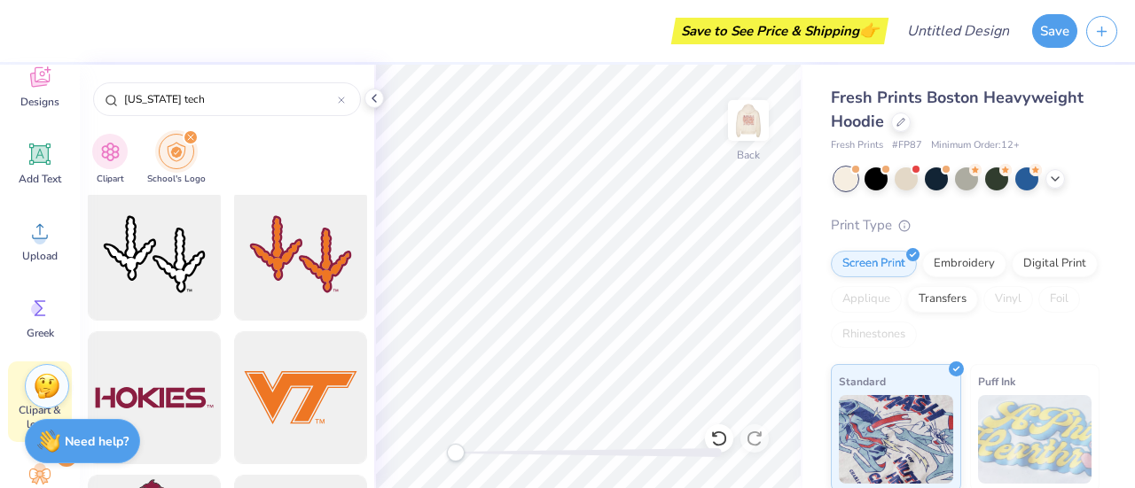
click at [269, 278] on div at bounding box center [300, 254] width 133 height 133
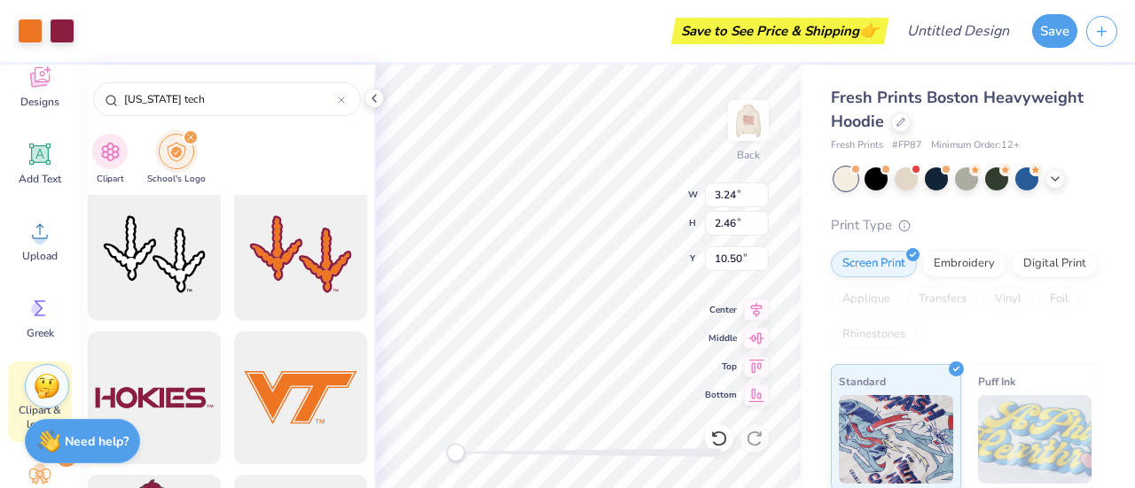
type input "3.24"
type input "2.46"
type input "10.50"
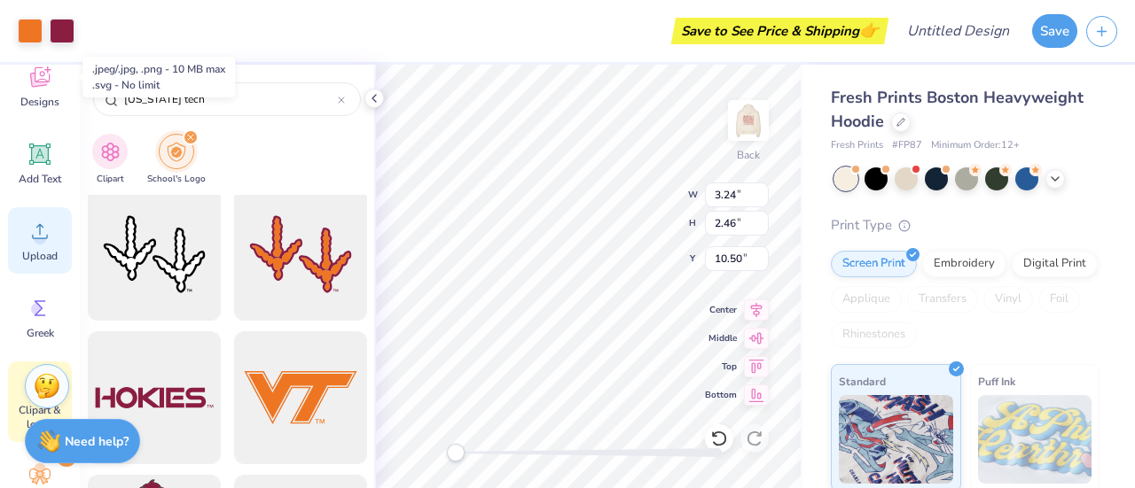
scroll to position [287, 0]
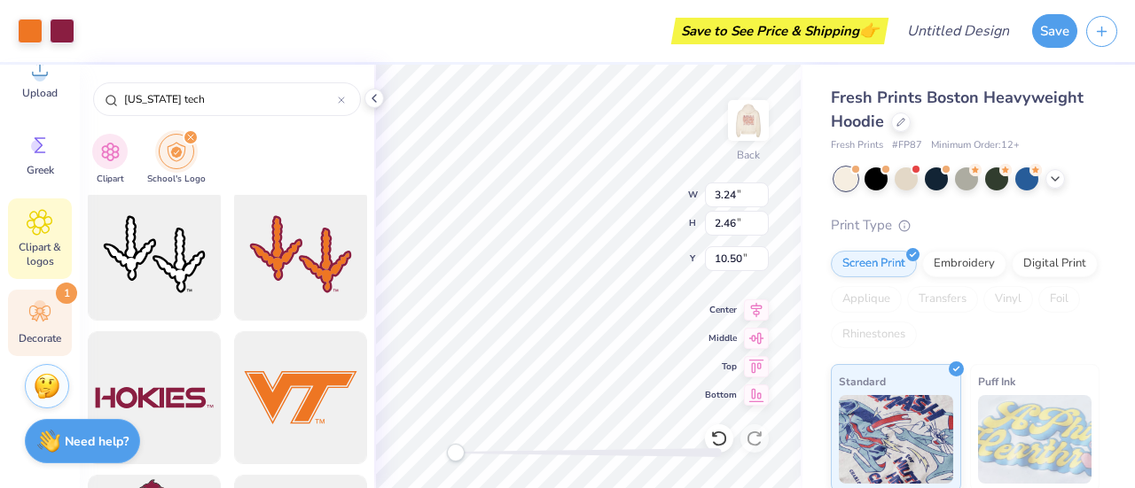
click at [48, 337] on span "Decorate" at bounding box center [40, 339] width 43 height 14
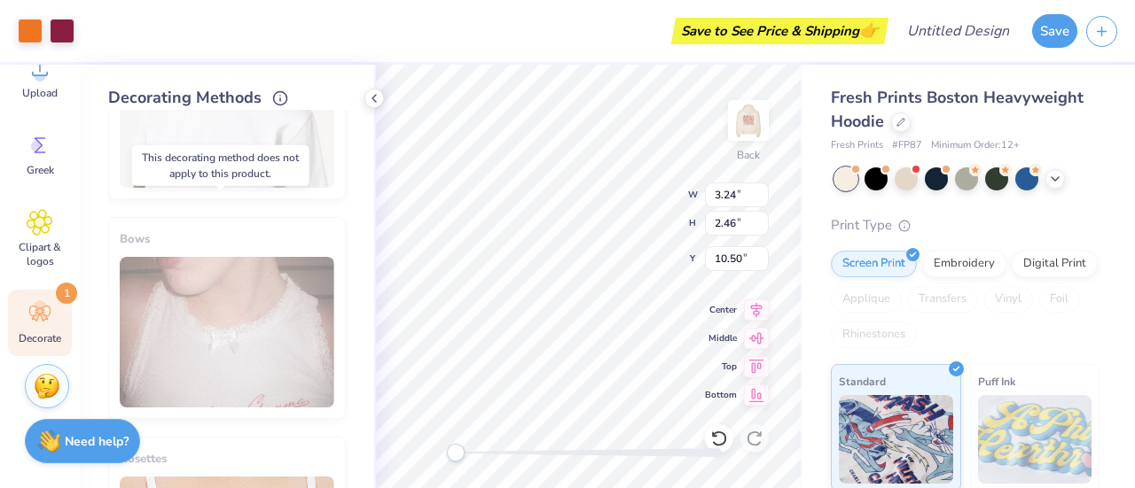
scroll to position [1170, 0]
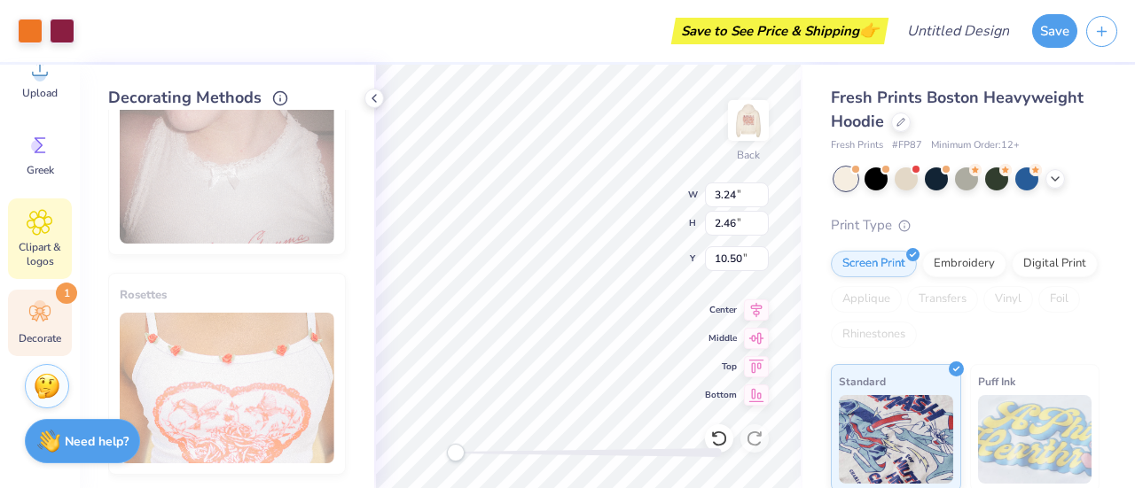
click at [33, 238] on div "Clipart & logos" at bounding box center [40, 239] width 64 height 81
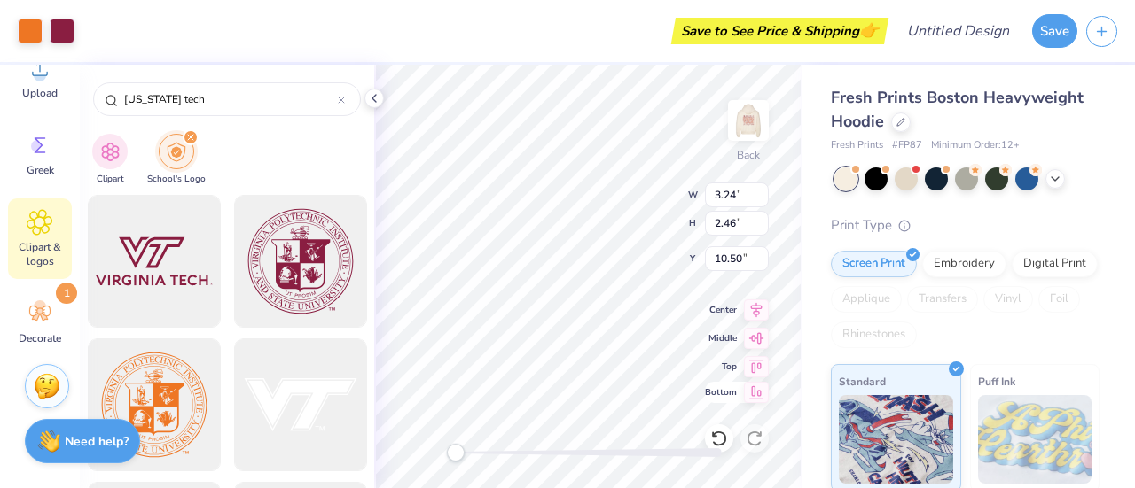
click at [757, 400] on icon at bounding box center [756, 392] width 25 height 21
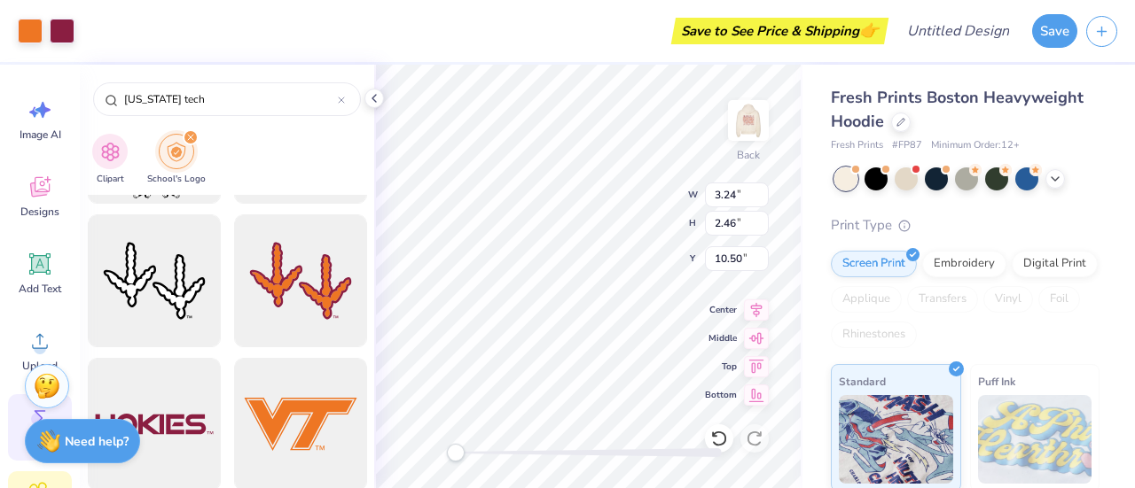
scroll to position [0, 0]
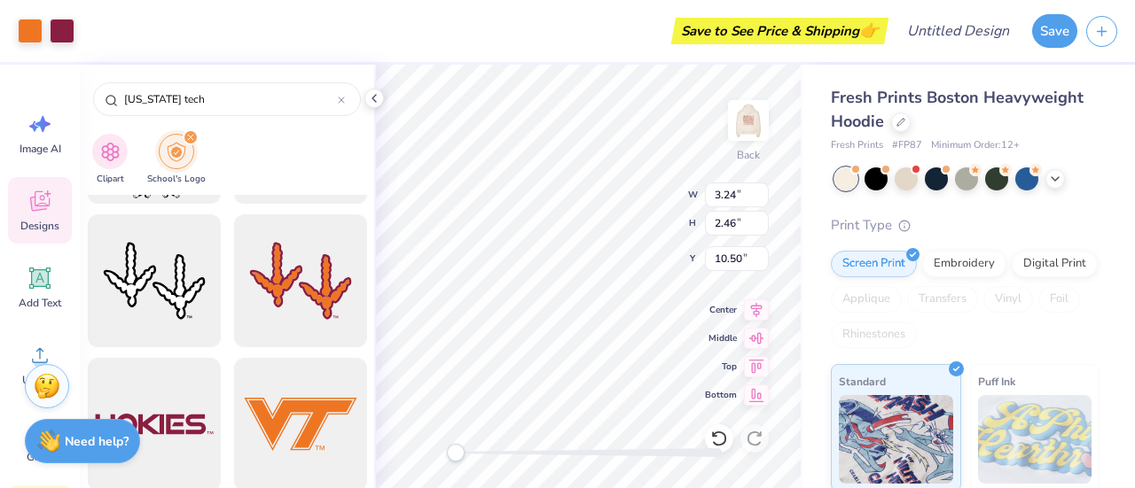
click at [43, 220] on span "Designs" at bounding box center [39, 226] width 39 height 14
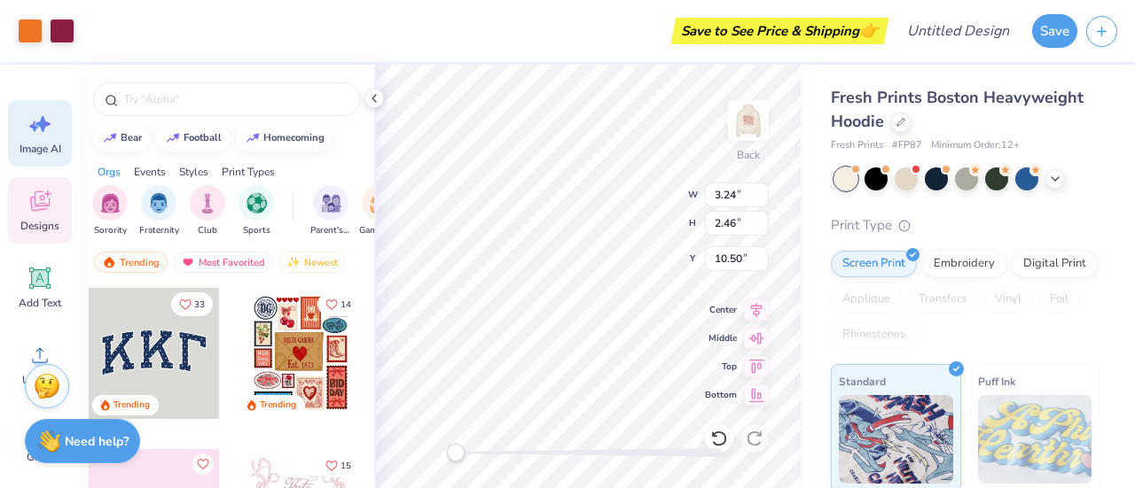
click at [37, 151] on span "Image AI" at bounding box center [41, 149] width 42 height 14
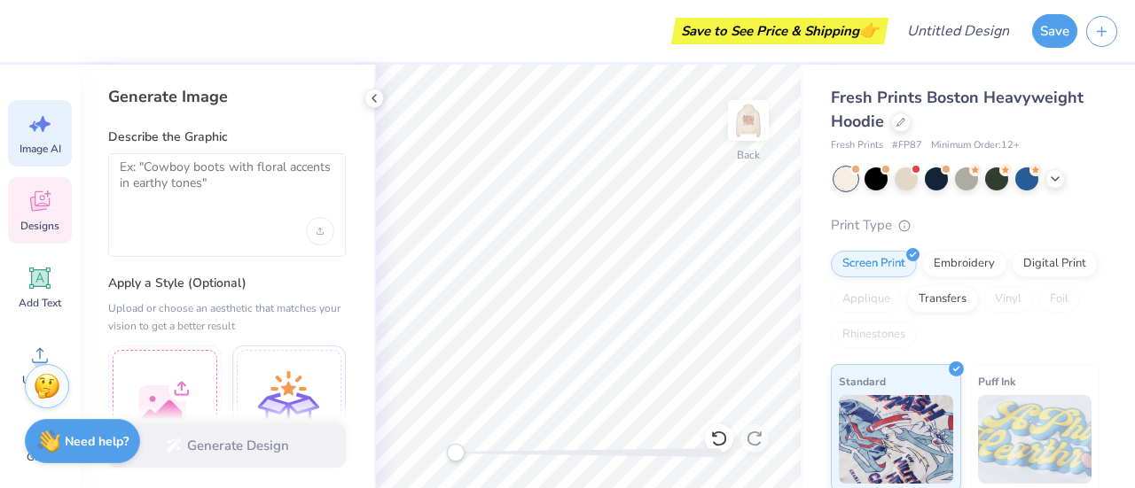
click at [30, 216] on div "Designs" at bounding box center [40, 210] width 64 height 66
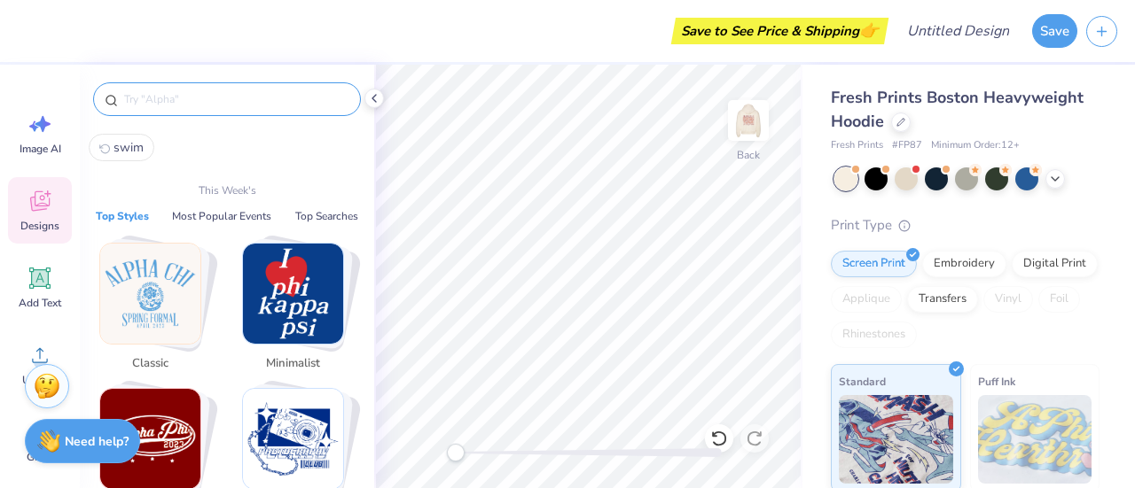
click at [158, 97] on input "text" at bounding box center [235, 99] width 227 height 18
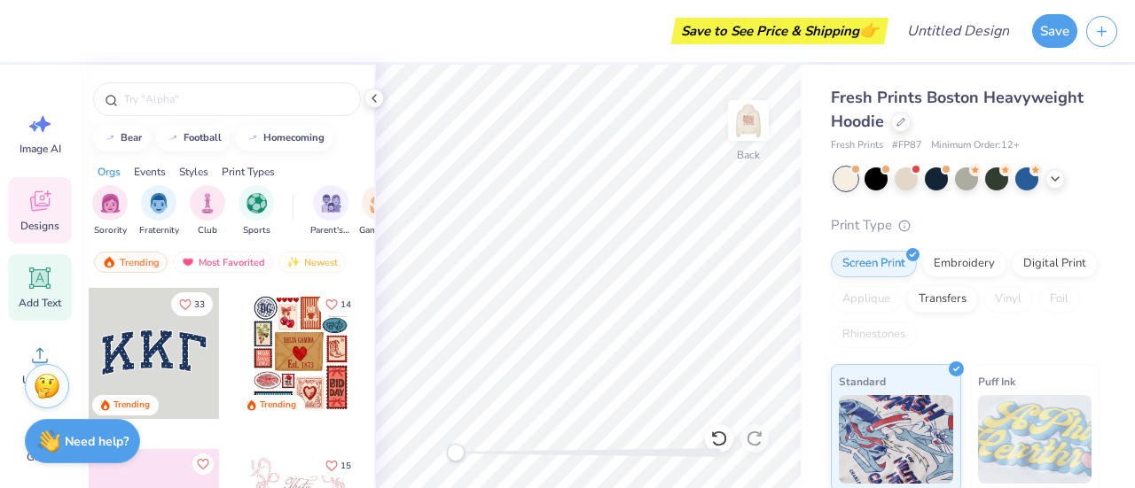
click at [27, 306] on span "Add Text" at bounding box center [40, 303] width 43 height 14
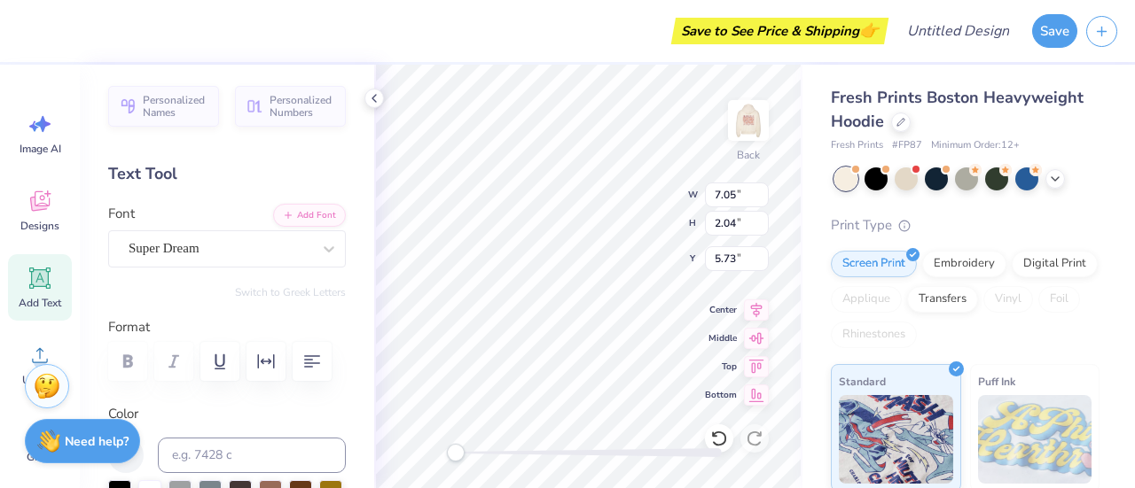
scroll to position [14, 2]
type textarea "VTSC"
click at [752, 131] on img at bounding box center [748, 120] width 71 height 71
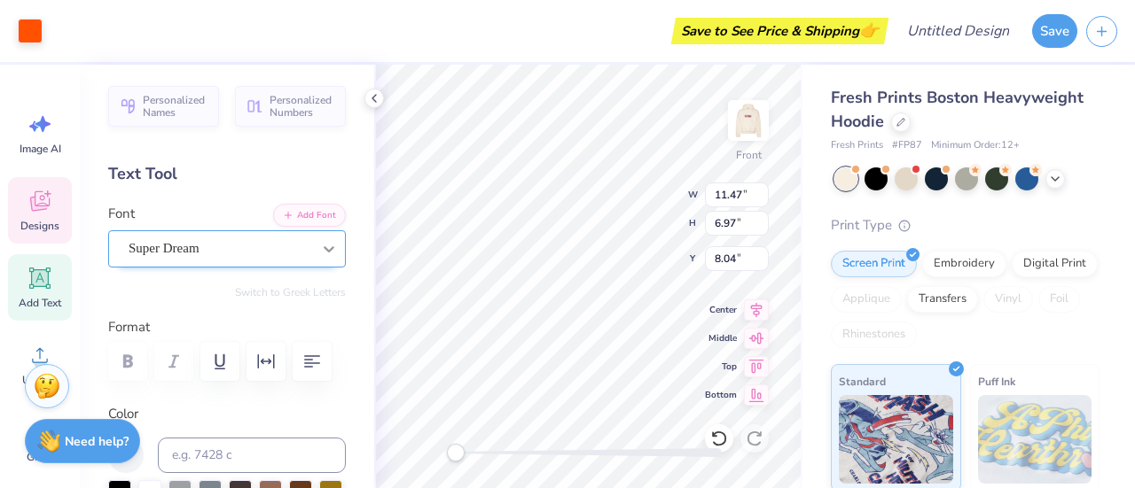
click at [313, 244] on div at bounding box center [329, 249] width 32 height 32
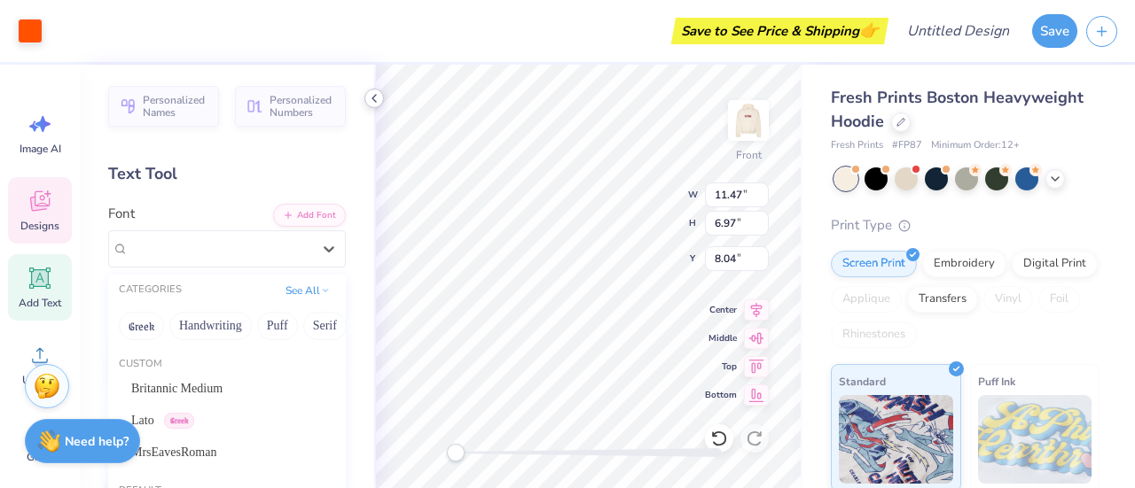
click at [376, 93] on icon at bounding box center [374, 98] width 14 height 14
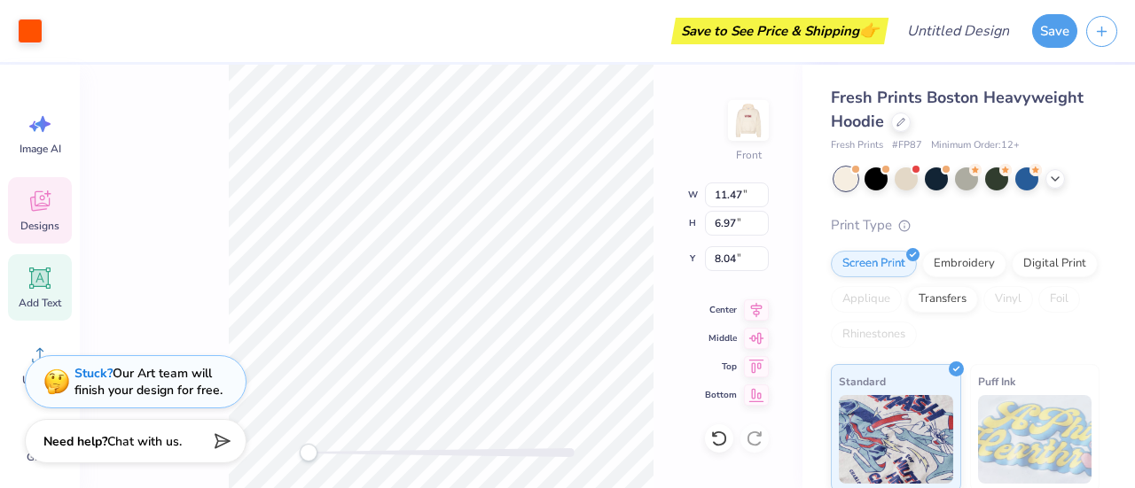
type input "11.75"
type input "7.25"
type input "7.90"
type input "10.61"
type input "1.12"
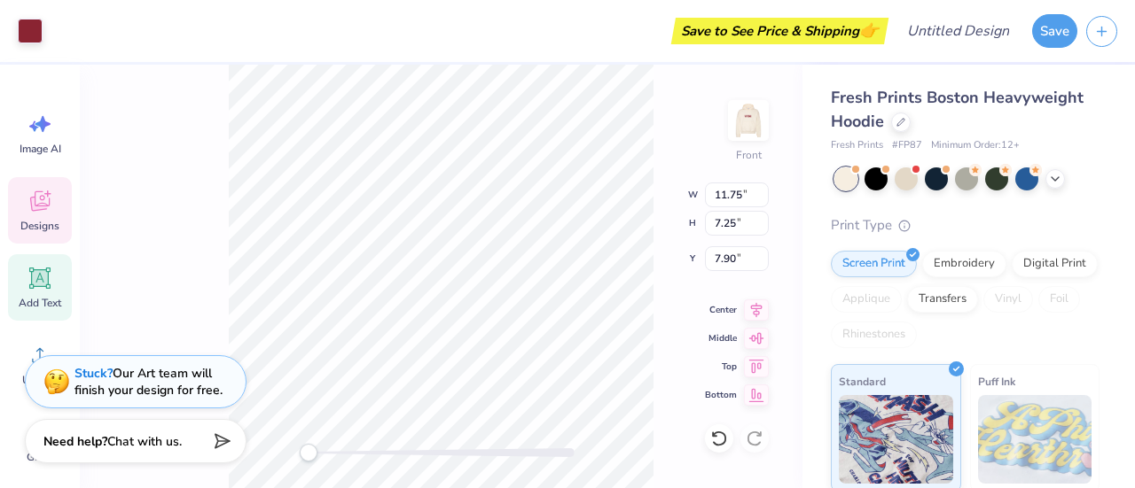
type input "6.20"
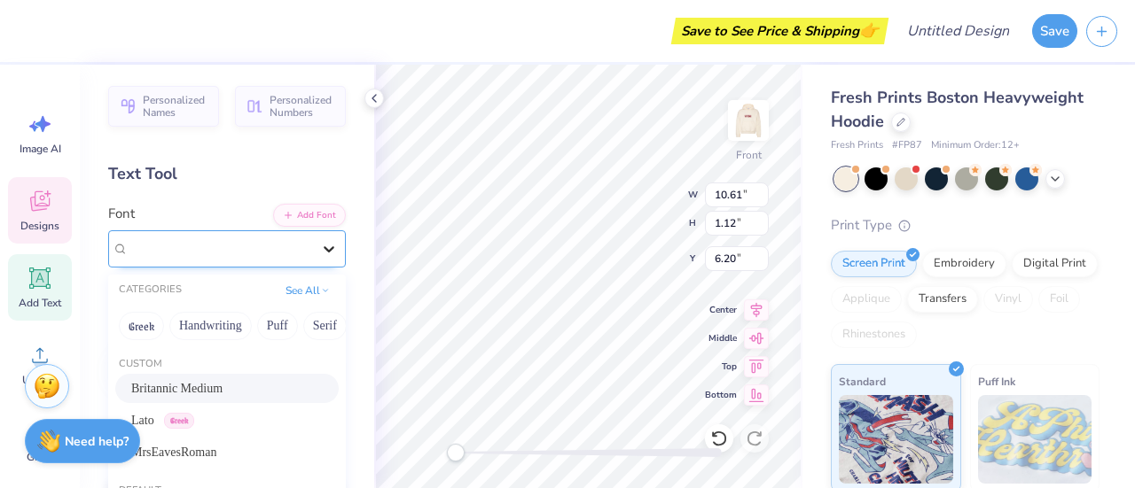
click at [320, 247] on icon at bounding box center [329, 249] width 18 height 18
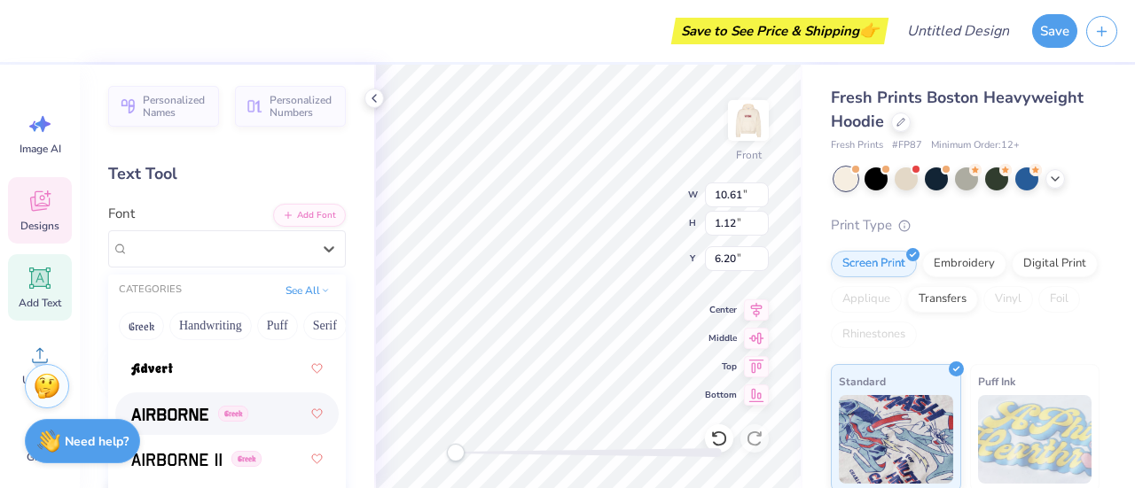
scroll to position [517, 0]
click at [186, 373] on div at bounding box center [226, 368] width 191 height 32
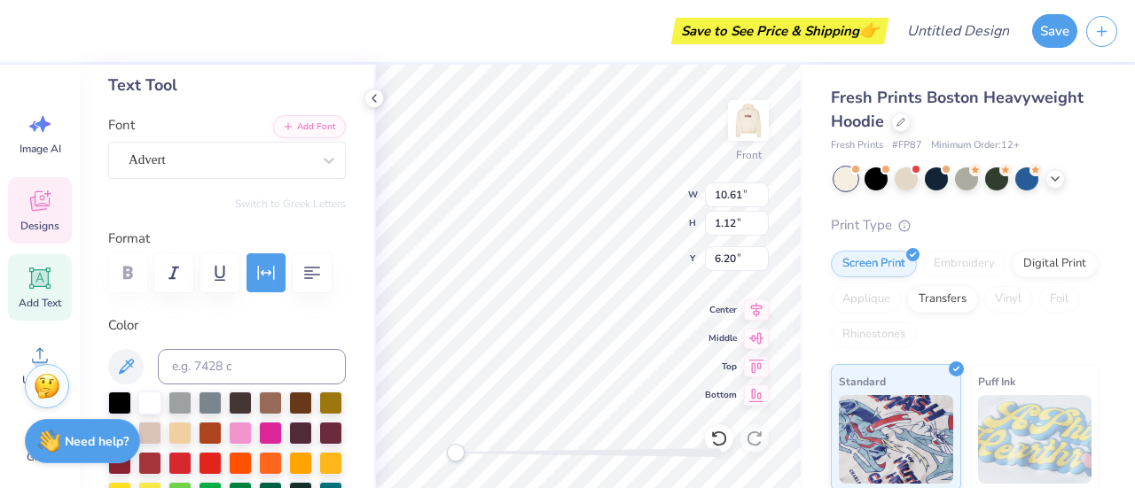
scroll to position [90, 0]
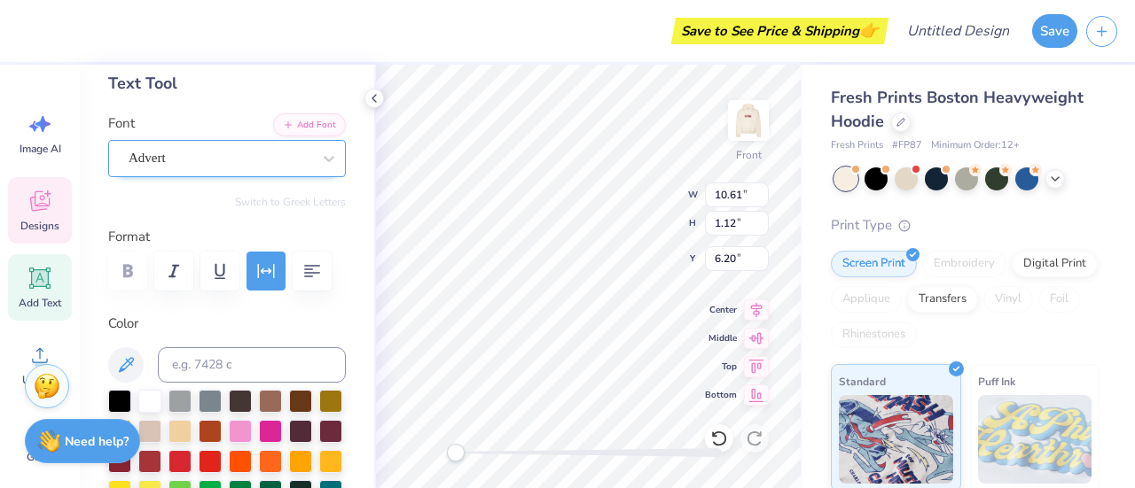
click at [234, 159] on div "Advert" at bounding box center [220, 157] width 186 height 27
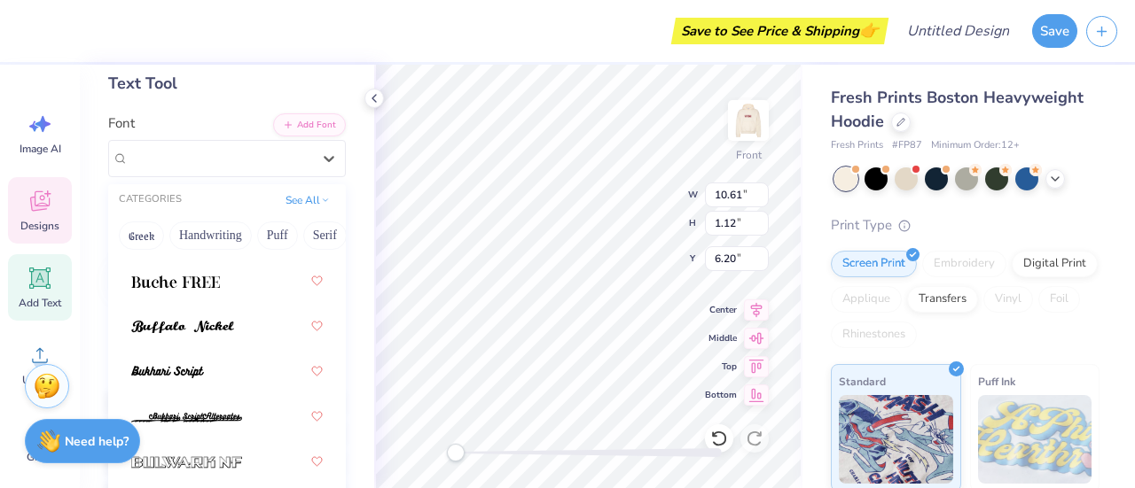
scroll to position [2429, 0]
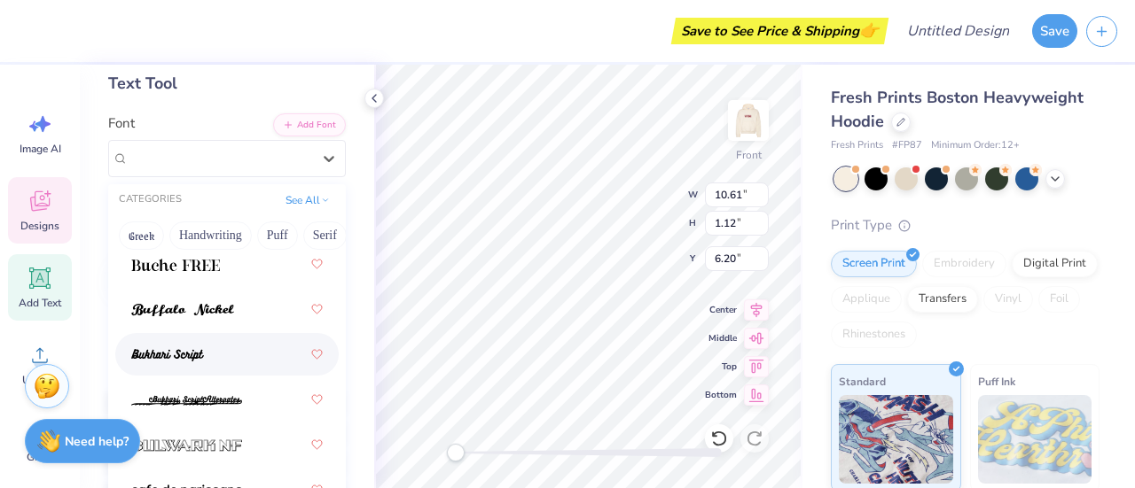
click at [206, 359] on div at bounding box center [226, 355] width 191 height 32
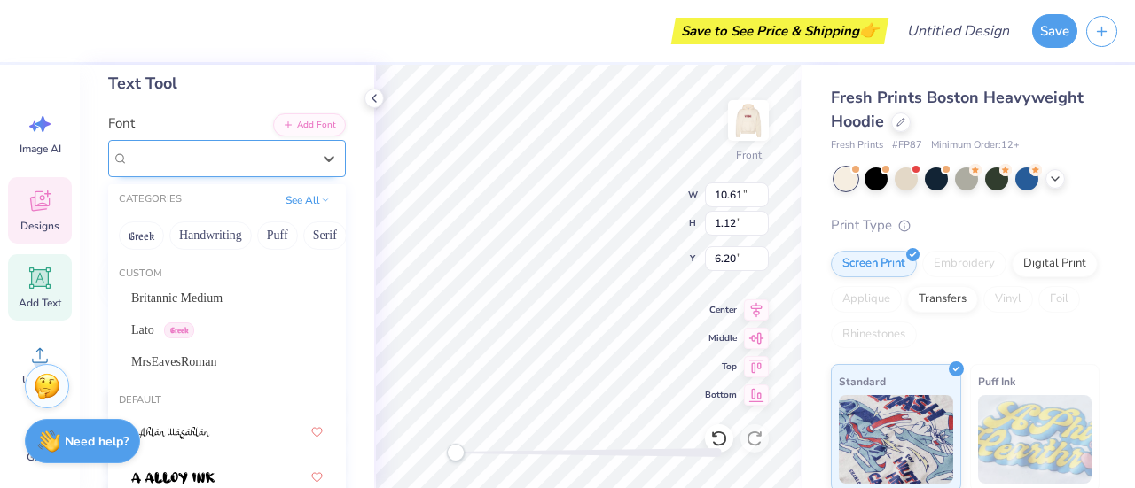
click at [257, 160] on div "Bukhari Script" at bounding box center [220, 157] width 186 height 27
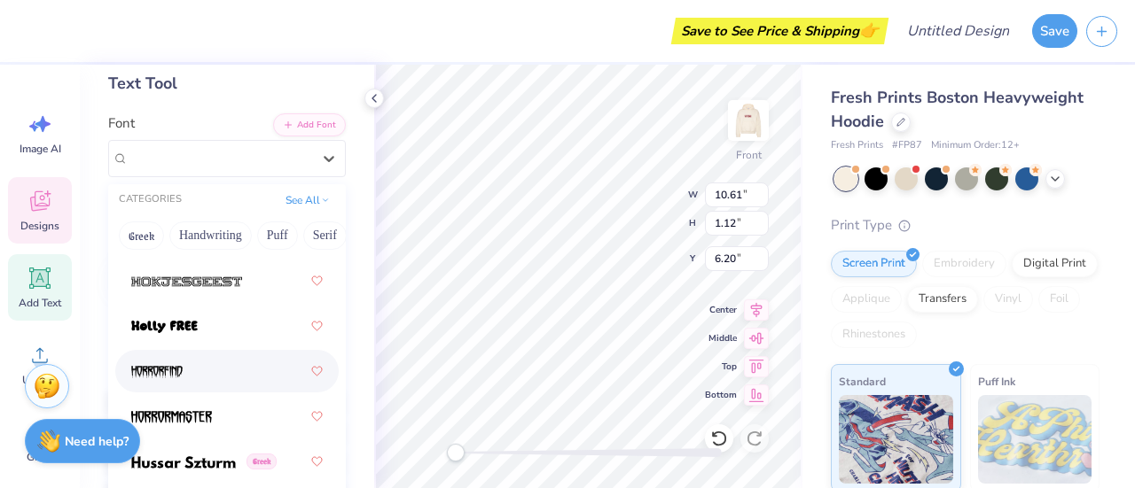
scroll to position [6572, 0]
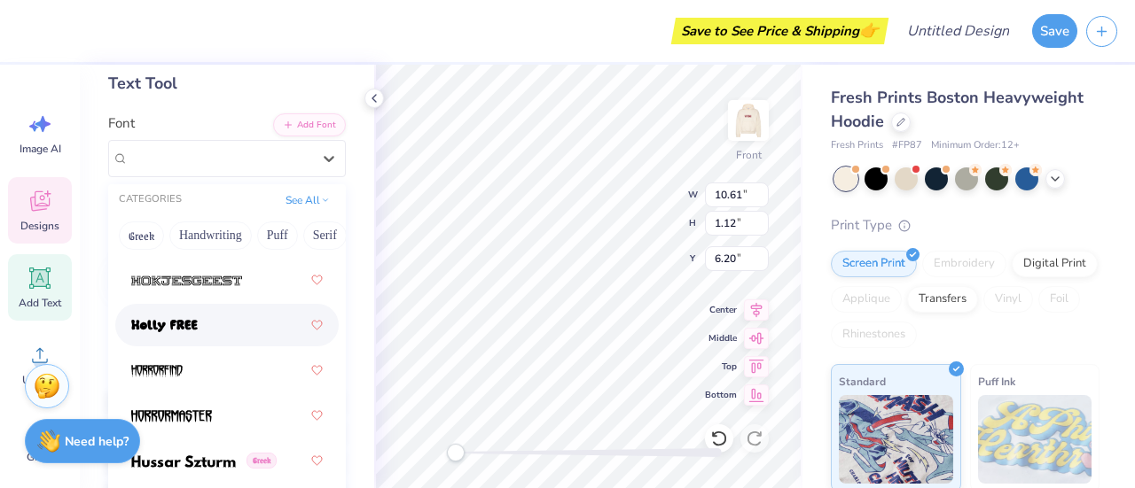
click at [207, 313] on div at bounding box center [226, 325] width 191 height 32
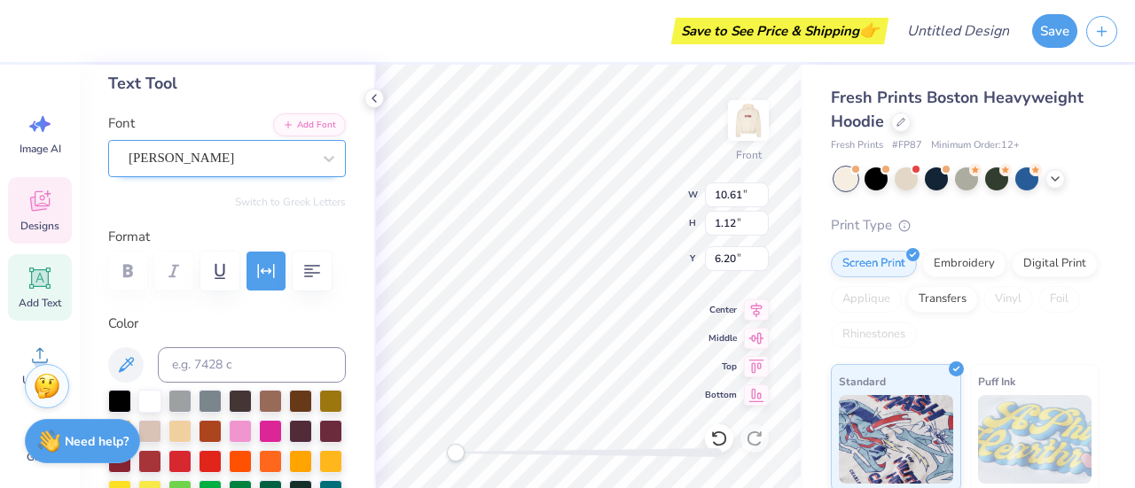
click at [275, 160] on div "[PERSON_NAME]" at bounding box center [220, 157] width 186 height 27
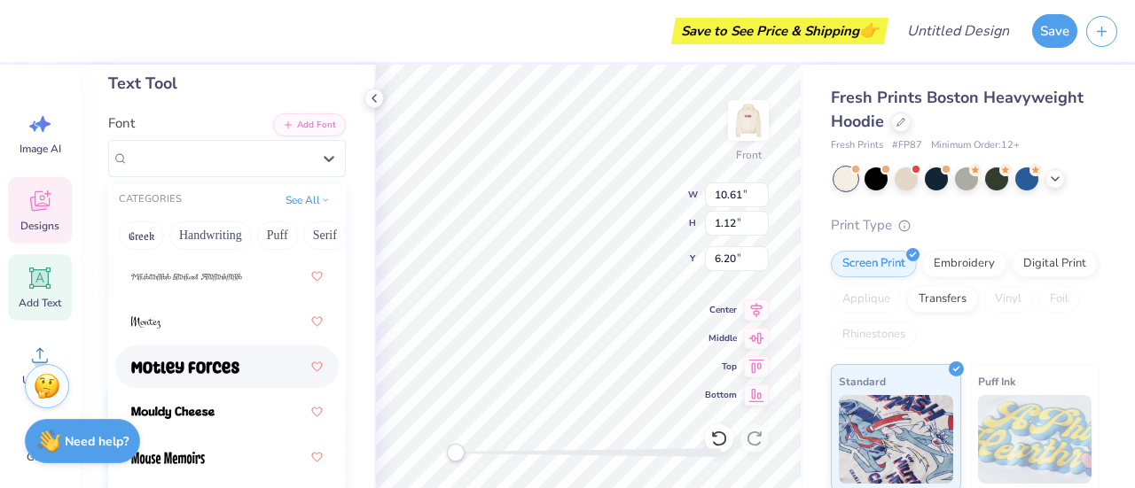
scroll to position [9378, 0]
click at [259, 375] on div at bounding box center [226, 367] width 191 height 32
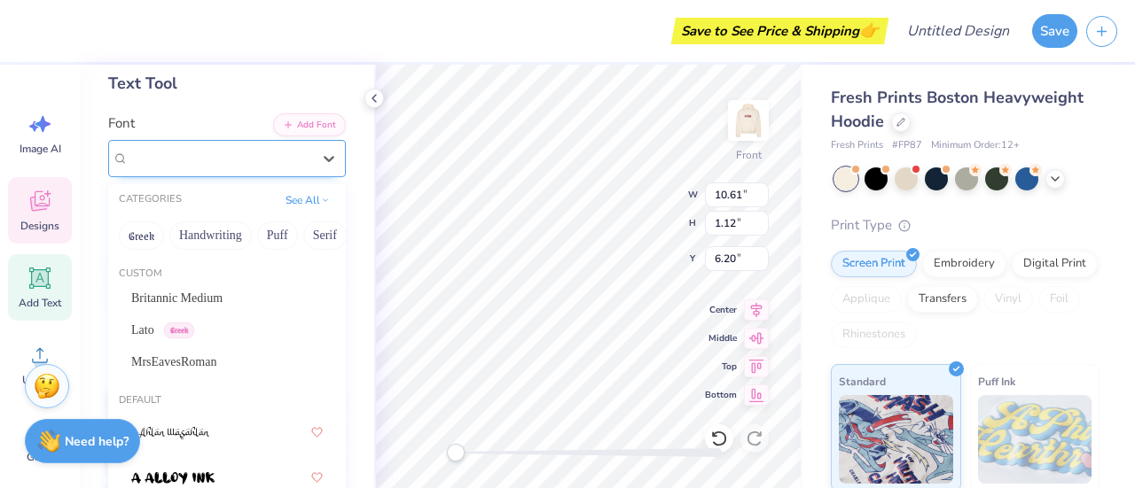
click at [262, 144] on div "Motley Forces" at bounding box center [220, 157] width 186 height 27
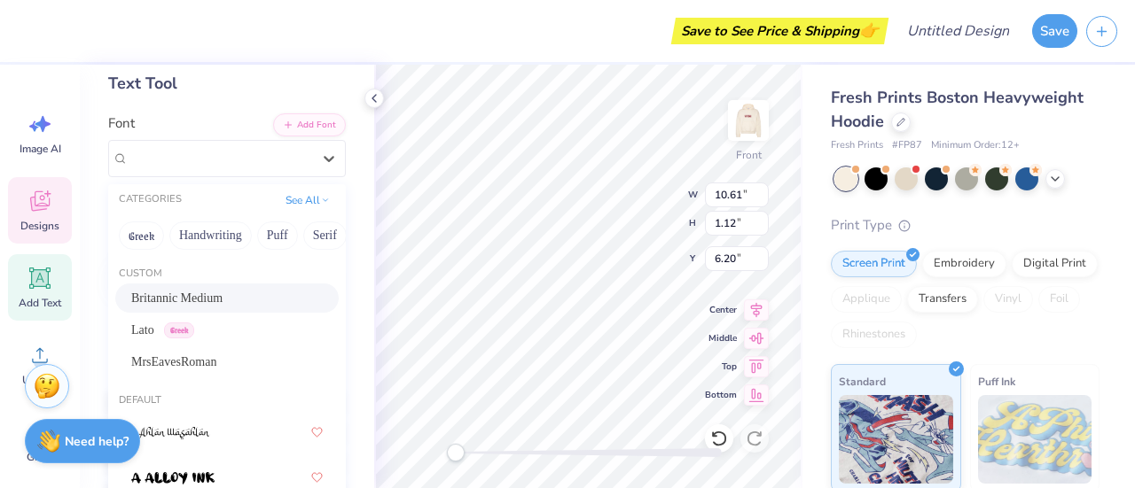
click at [241, 284] on div "Britannic Medium" at bounding box center [226, 298] width 223 height 29
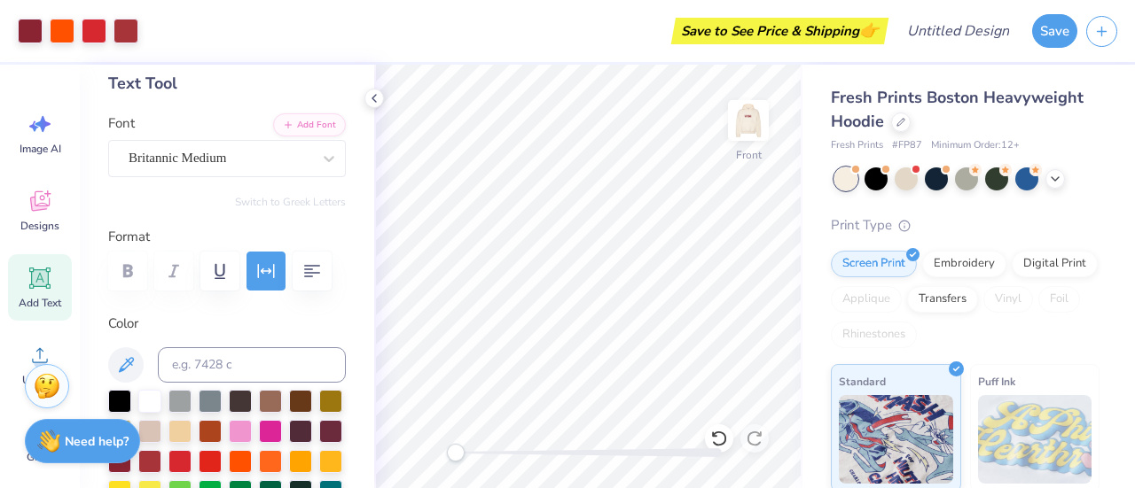
scroll to position [0, 0]
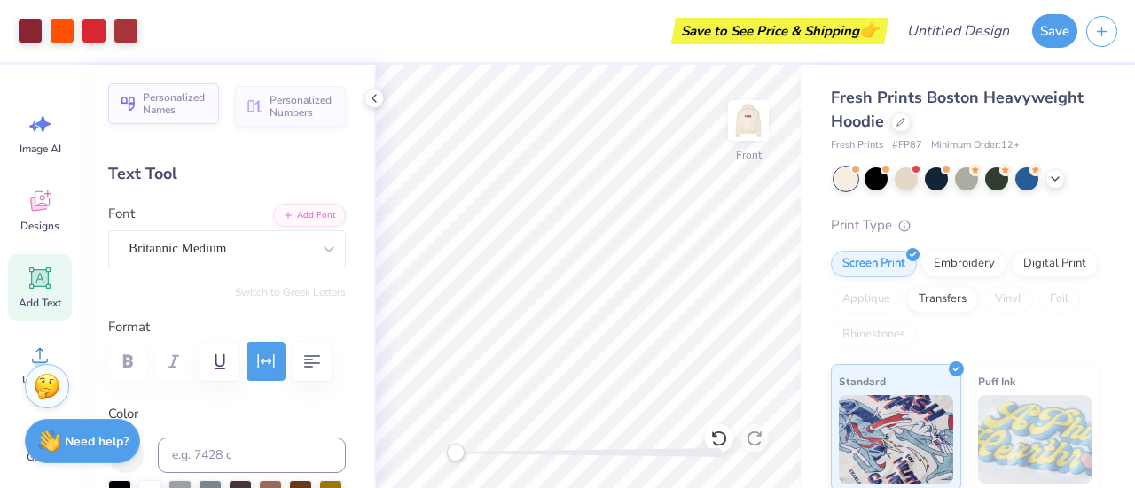
click at [176, 117] on button "Personalized Names" at bounding box center [163, 103] width 111 height 41
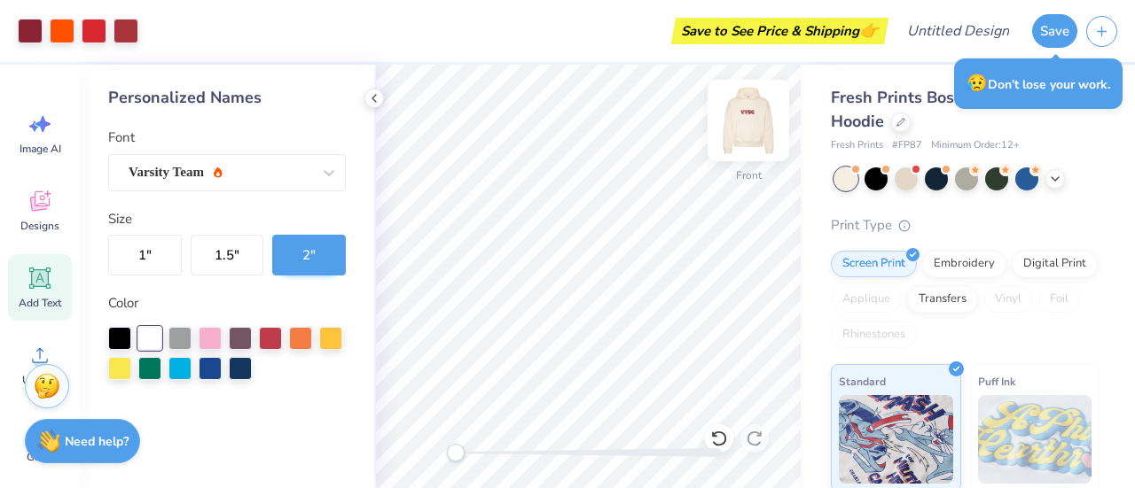
click at [753, 117] on img at bounding box center [748, 120] width 71 height 71
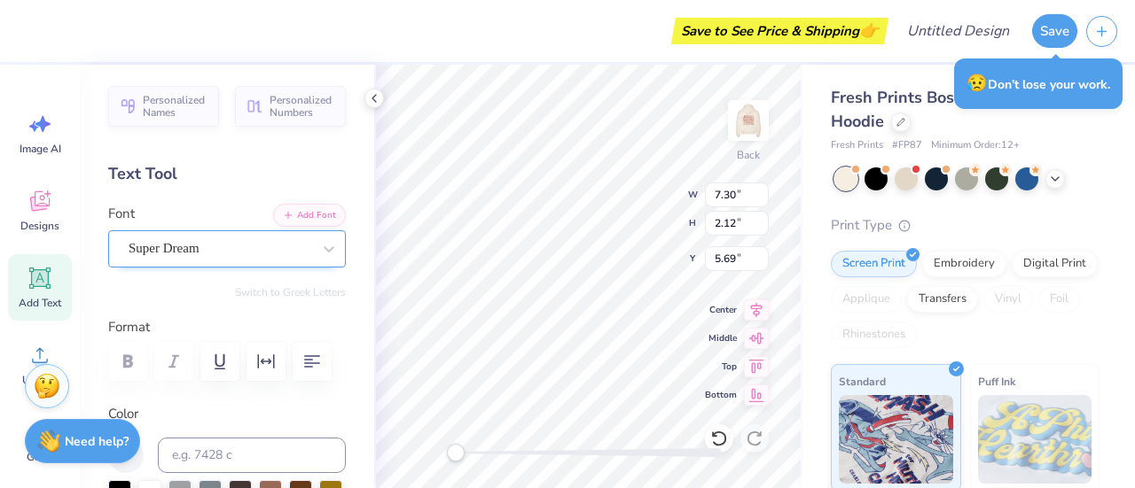
click at [269, 254] on div "Super Dream" at bounding box center [220, 248] width 186 height 27
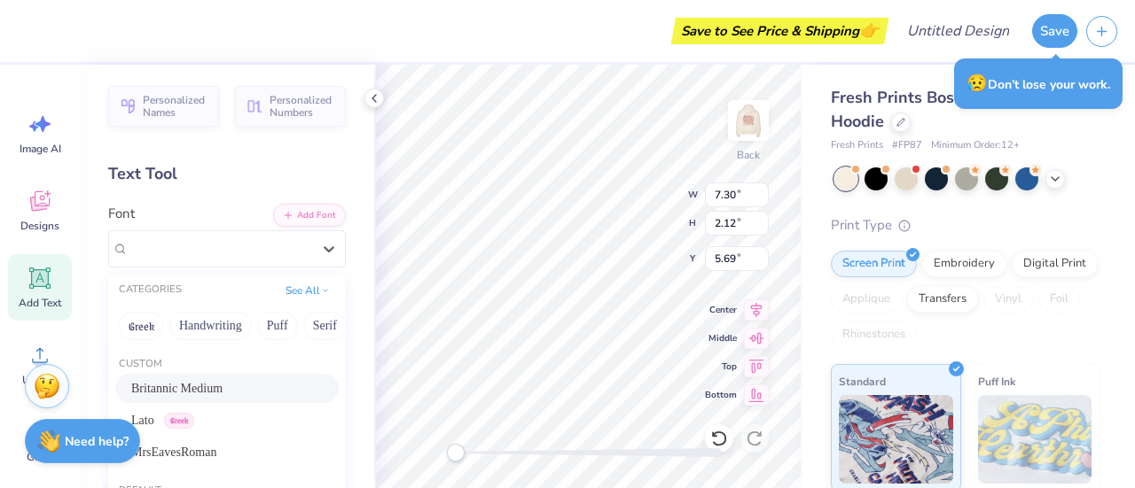
click at [230, 382] on div "Britannic Medium" at bounding box center [226, 388] width 191 height 19
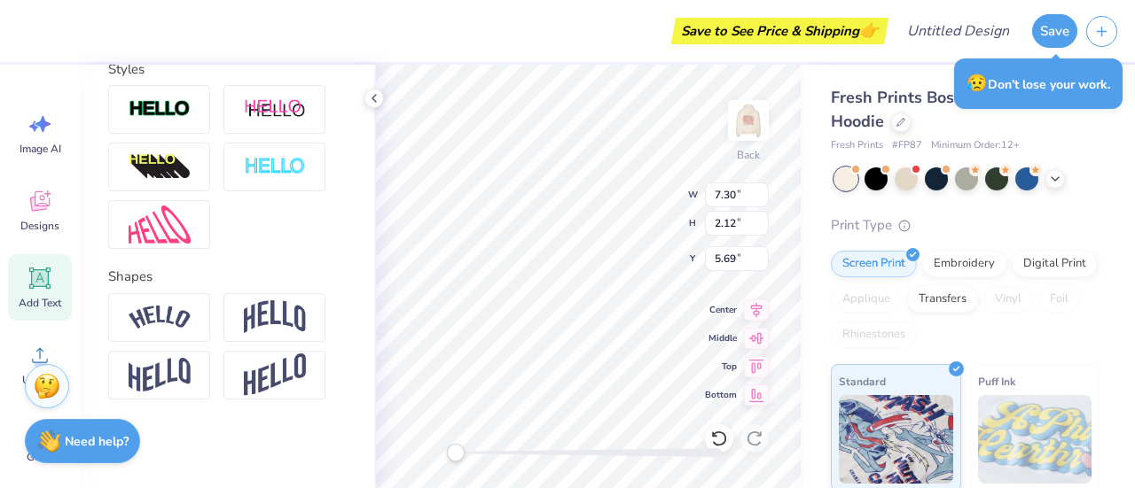
scroll to position [632, 0]
click at [181, 308] on div at bounding box center [159, 317] width 102 height 49
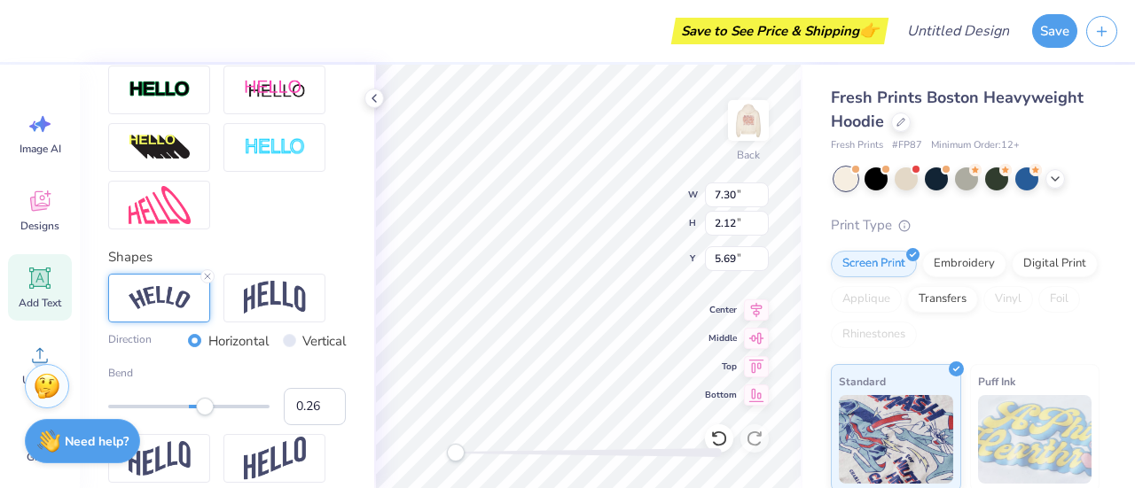
type input "0.25"
drag, startPoint x: 218, startPoint y: 439, endPoint x: 199, endPoint y: 444, distance: 20.2
click at [199, 425] on div "Bend 0.25" at bounding box center [227, 395] width 238 height 60
type input "0.36"
drag, startPoint x: 200, startPoint y: 433, endPoint x: 207, endPoint y: 444, distance: 12.3
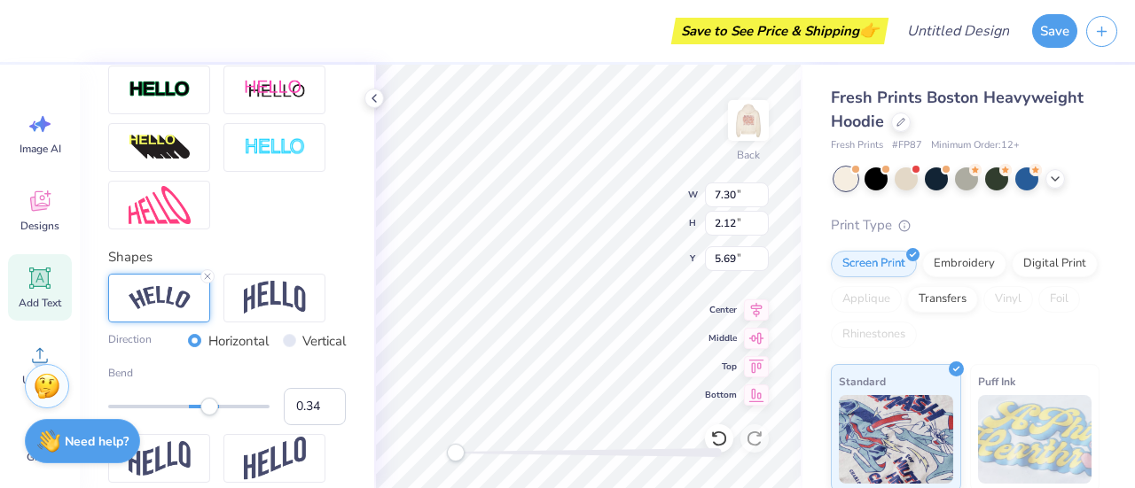
click at [207, 425] on div "Bend 0.34" at bounding box center [227, 395] width 238 height 60
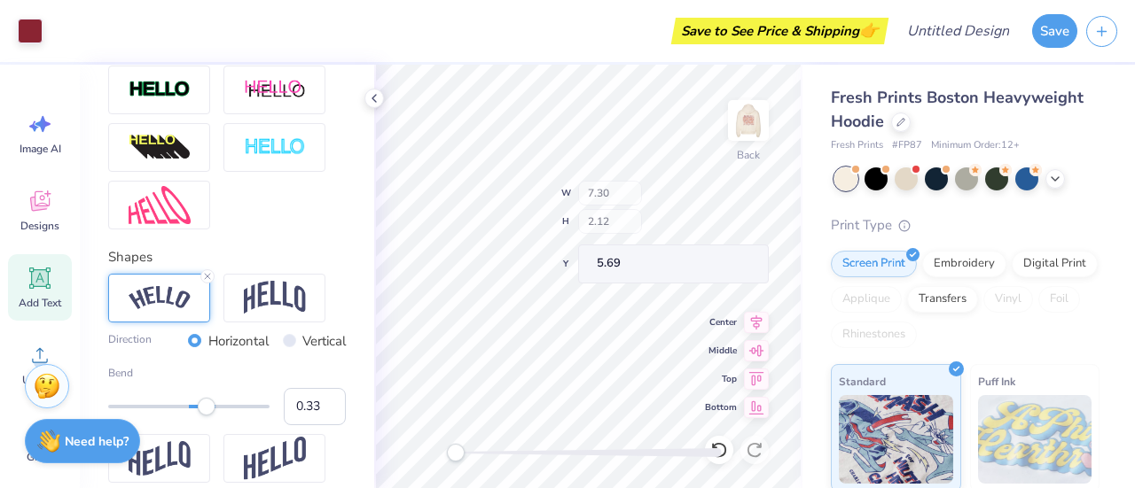
click at [618, 207] on div "Back W 7.30 H 2.12 Y 5.69 Center Middle Top Bottom" at bounding box center [588, 277] width 428 height 424
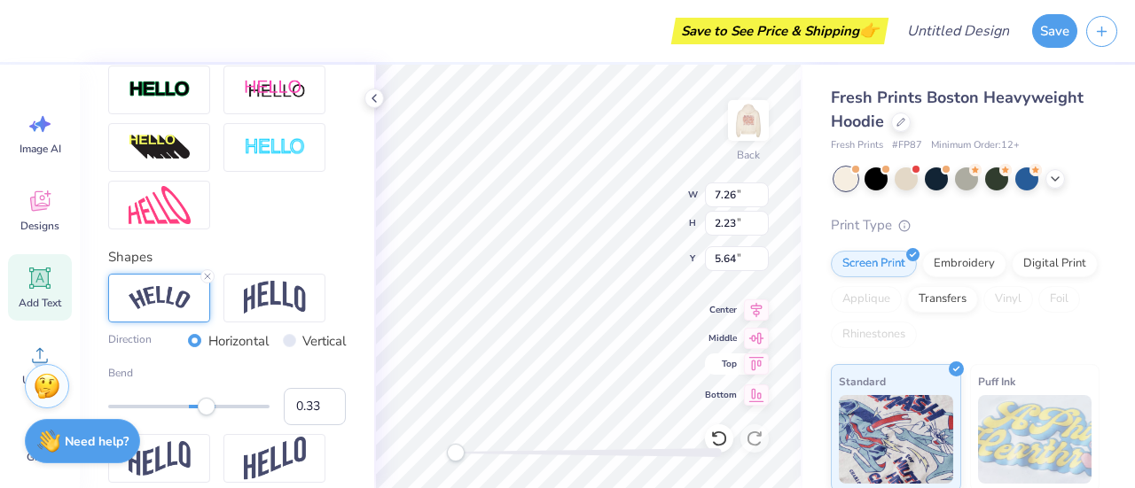
click at [758, 359] on icon at bounding box center [756, 364] width 25 height 21
click at [630, 228] on div "Back W 7.26 7.26 " H 2.23 2.23 " Y 5.64 5.64 " Center Middle Top Bottom" at bounding box center [588, 277] width 428 height 424
click at [741, 198] on input "7.26" at bounding box center [737, 195] width 64 height 25
click at [762, 196] on input "7.25" at bounding box center [737, 195] width 64 height 25
click at [762, 196] on input "7.24" at bounding box center [737, 195] width 64 height 25
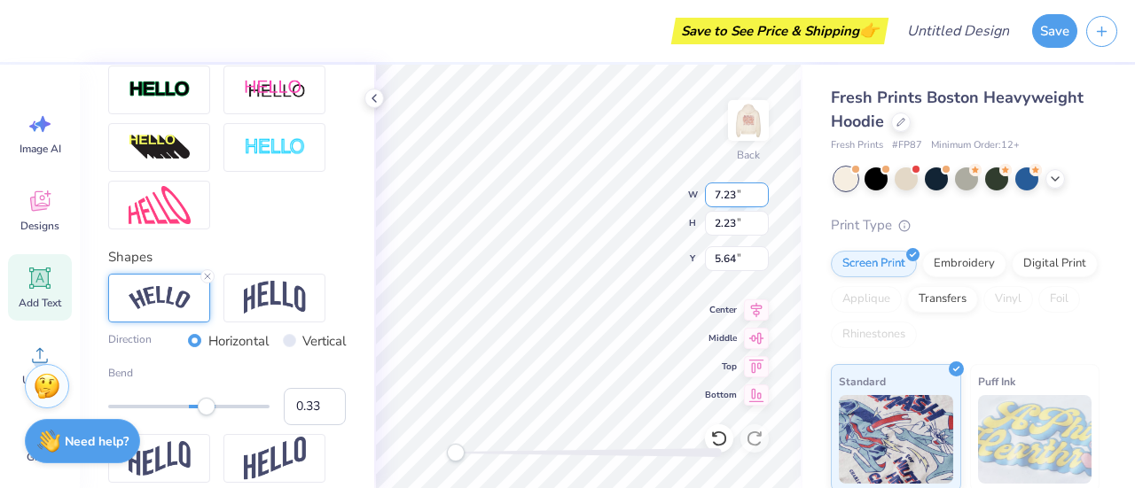
click at [762, 196] on input "7.23" at bounding box center [737, 195] width 64 height 25
click at [762, 196] on input "7.22" at bounding box center [737, 195] width 64 height 25
click at [762, 196] on input "7.21" at bounding box center [737, 195] width 64 height 25
click at [762, 196] on input "7.2" at bounding box center [737, 195] width 64 height 25
click at [762, 196] on input "7.19" at bounding box center [737, 195] width 64 height 25
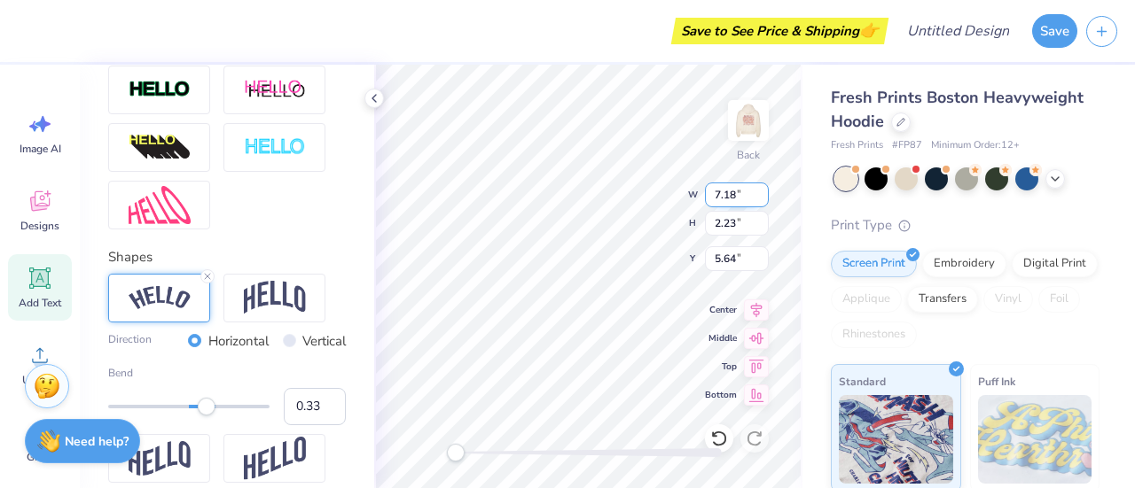
click at [762, 196] on input "7.18" at bounding box center [737, 195] width 64 height 25
click at [762, 196] on input "7.17" at bounding box center [737, 195] width 64 height 25
click at [762, 196] on input "7.16" at bounding box center [737, 195] width 64 height 25
type input "7.15"
click at [762, 196] on input "7.15" at bounding box center [737, 195] width 64 height 25
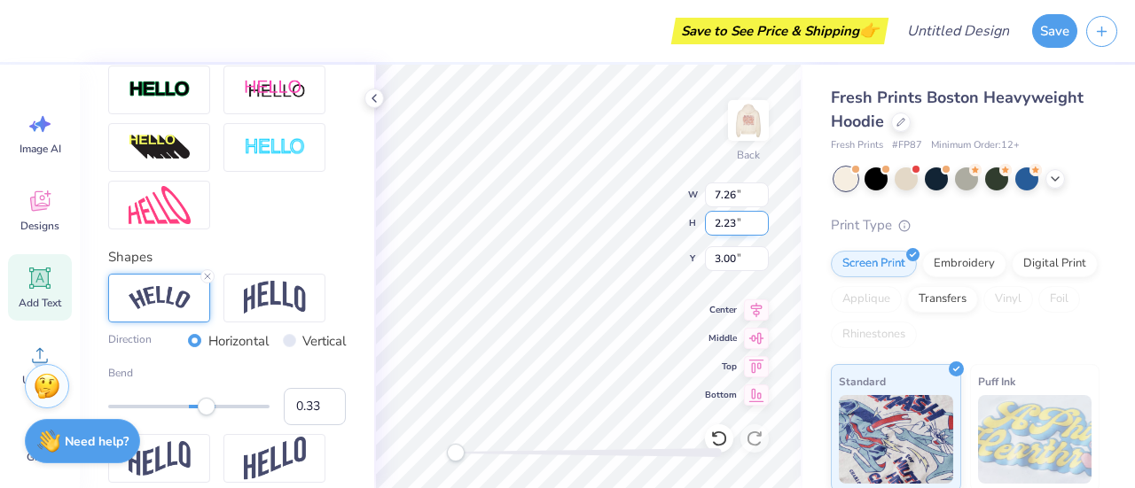
click at [700, 223] on div "Back W 7.26 7.26 " H 2.23 2.23 " Y 3.00 3.00 " Center Middle Top Bottom" at bounding box center [588, 277] width 428 height 424
click at [682, 219] on div "Back W 7.26 7.26 " H 2.23 2.23 " Y 3.00 3.00 " Center Middle Top Bottom" at bounding box center [588, 277] width 428 height 424
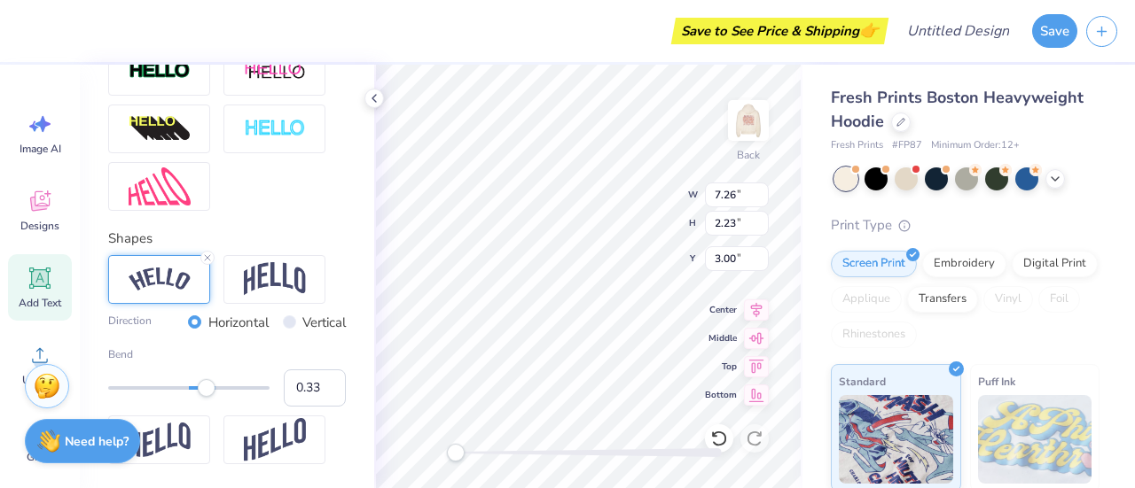
scroll to position [744, 0]
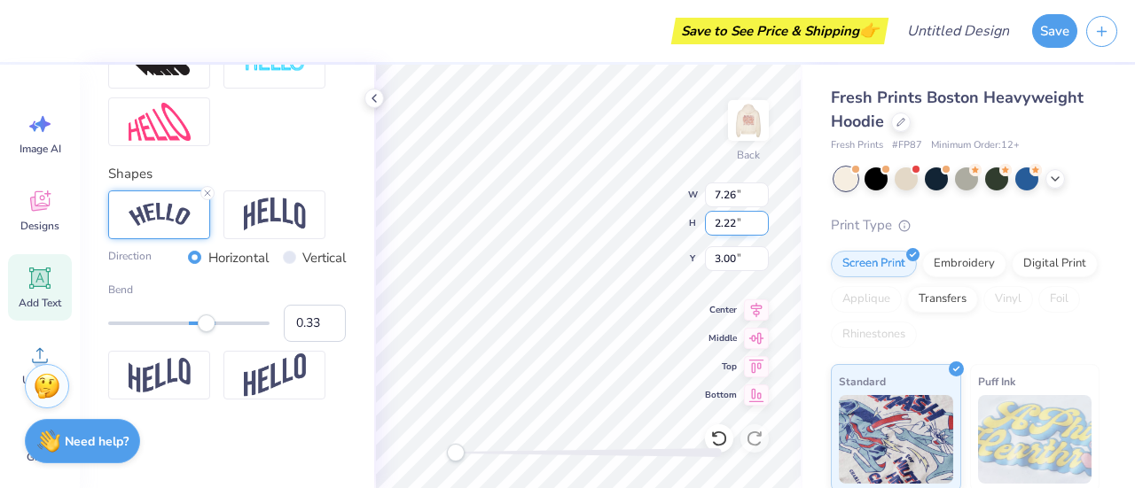
click at [756, 227] on input "2.22" at bounding box center [737, 223] width 64 height 25
click at [756, 227] on input "2.21" at bounding box center [737, 223] width 64 height 25
click at [756, 227] on input "2.2" at bounding box center [737, 223] width 64 height 25
click at [756, 227] on input "2.19" at bounding box center [737, 223] width 64 height 25
click at [756, 227] on input "2.18" at bounding box center [737, 223] width 64 height 25
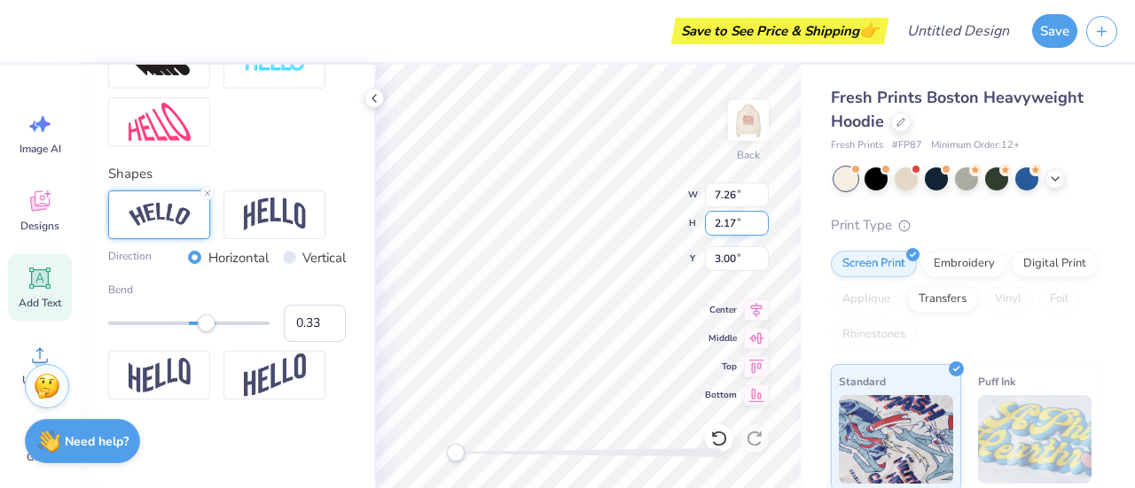
click at [756, 227] on input "2.17" at bounding box center [737, 223] width 64 height 25
click at [756, 227] on input "2.16" at bounding box center [737, 223] width 64 height 25
type input "2.15"
click at [756, 227] on input "2.15" at bounding box center [737, 223] width 64 height 25
type input "7.25"
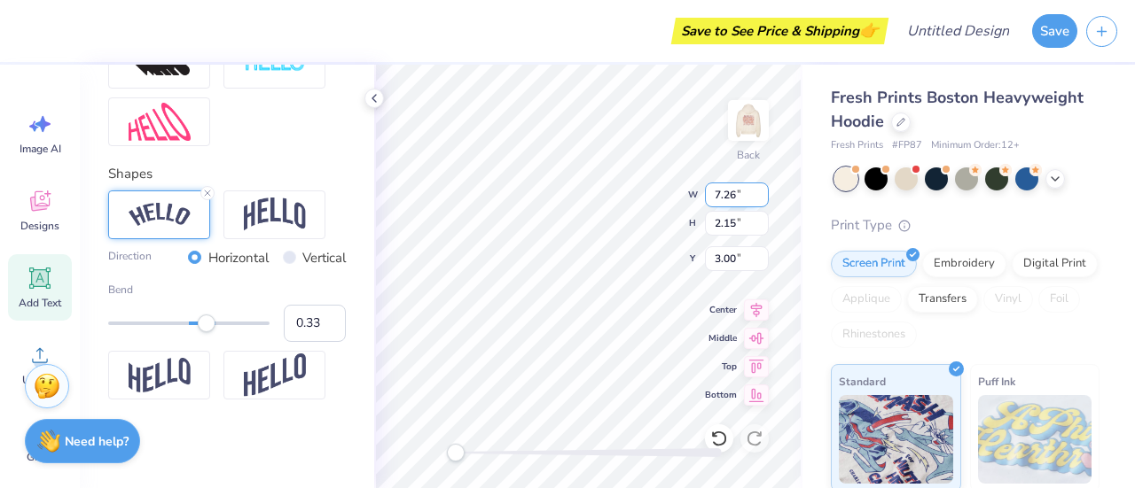
type input "3.04"
click at [761, 202] on input "7.25" at bounding box center [737, 195] width 64 height 25
click at [761, 198] on input "7.24" at bounding box center [737, 195] width 64 height 25
click at [761, 198] on input "7.23" at bounding box center [737, 195] width 64 height 25
click at [761, 198] on input "7.22" at bounding box center [737, 195] width 64 height 25
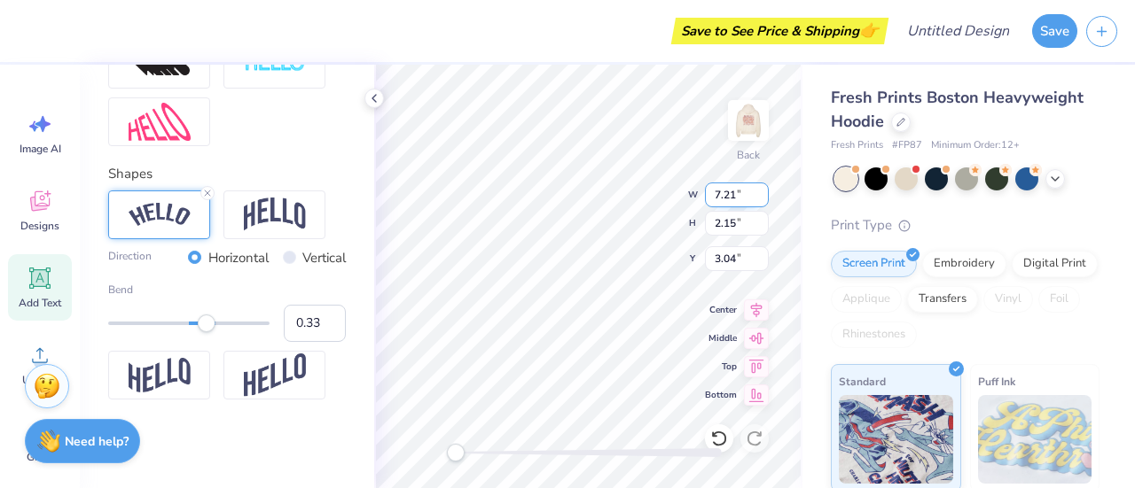
click at [761, 198] on input "7.21" at bounding box center [737, 195] width 64 height 25
click at [761, 198] on input "7.2" at bounding box center [737, 195] width 64 height 25
click at [761, 198] on input "7.19" at bounding box center [737, 195] width 64 height 25
click at [761, 198] on input "7.18" at bounding box center [737, 195] width 64 height 25
click at [761, 198] on input "7.17" at bounding box center [737, 195] width 64 height 25
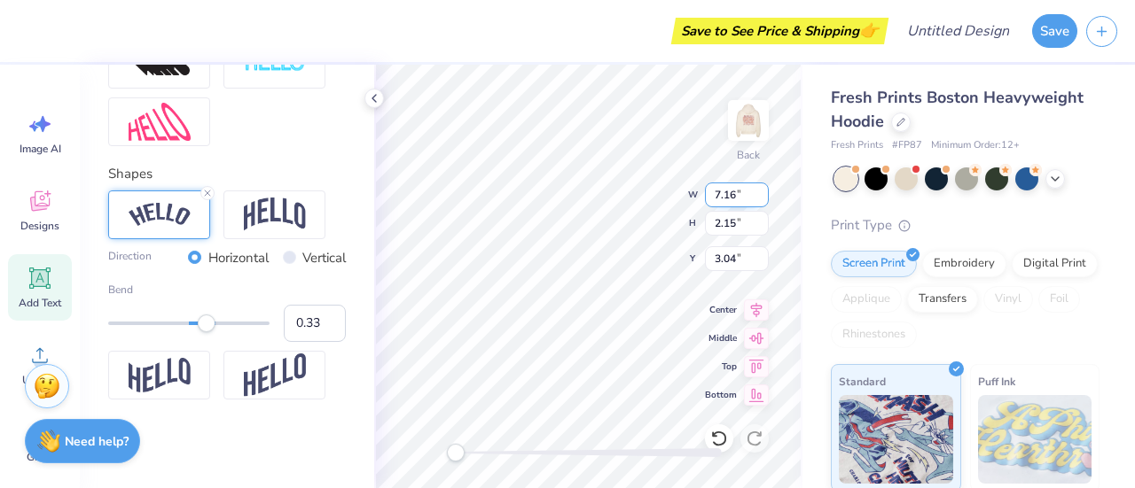
click at [761, 198] on input "7.16" at bounding box center [737, 195] width 64 height 25
click at [761, 198] on input "7.15" at bounding box center [737, 195] width 64 height 25
click at [761, 198] on input "7.14" at bounding box center [737, 195] width 64 height 25
click at [761, 198] on input "7.13" at bounding box center [737, 195] width 64 height 25
click at [761, 198] on input "7.12" at bounding box center [737, 195] width 64 height 25
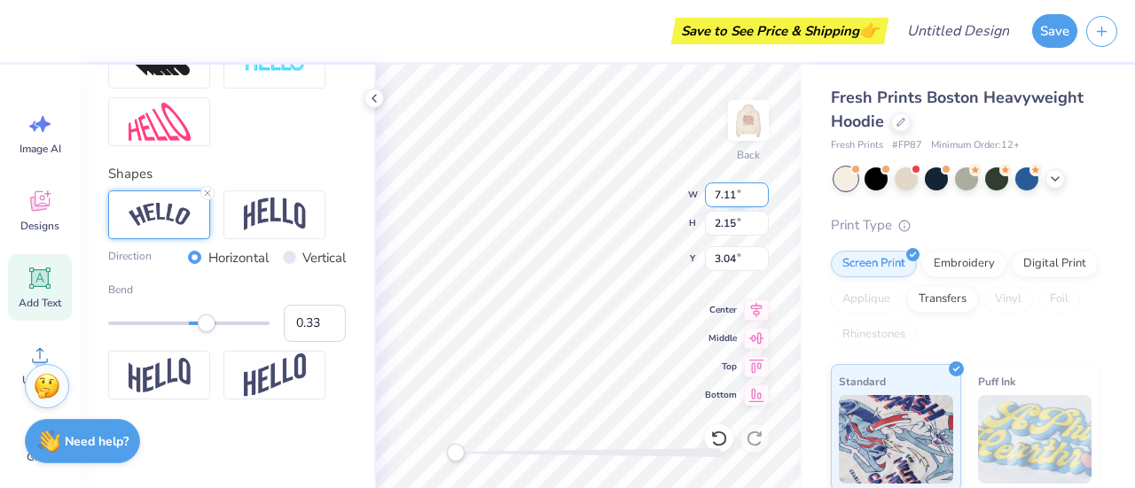
click at [761, 198] on input "7.11" at bounding box center [737, 195] width 64 height 25
click at [761, 198] on input "7.1" at bounding box center [737, 195] width 64 height 25
click at [761, 198] on input "7.09" at bounding box center [737, 195] width 64 height 25
click at [761, 198] on input "7.08" at bounding box center [737, 195] width 64 height 25
click at [761, 198] on input "7.07" at bounding box center [737, 195] width 64 height 25
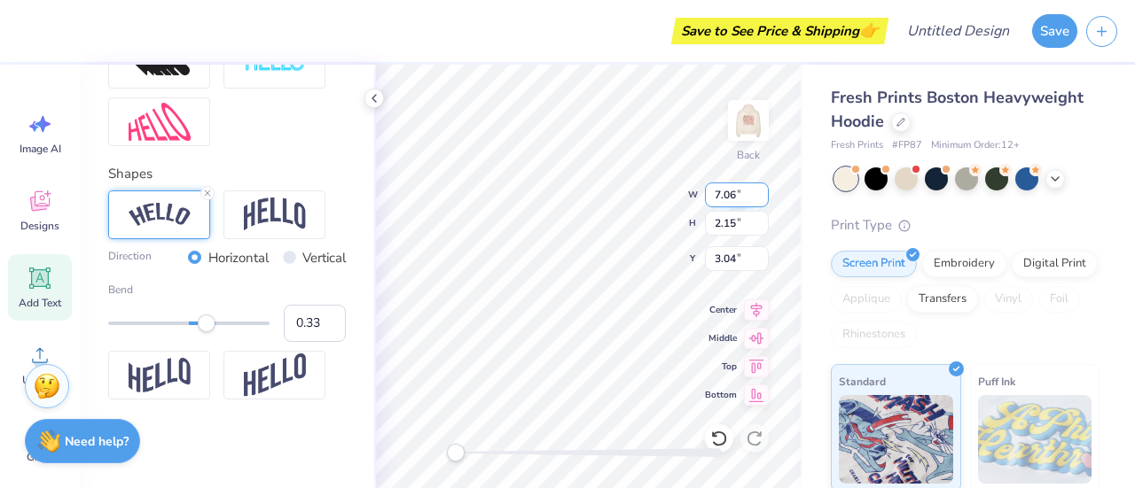
click at [761, 198] on input "7.06" at bounding box center [737, 195] width 64 height 25
click at [761, 198] on input "7.05" at bounding box center [737, 195] width 64 height 25
click at [761, 198] on input "7.04" at bounding box center [737, 195] width 64 height 25
click at [761, 198] on input "7.03" at bounding box center [737, 195] width 64 height 25
click at [761, 198] on input "7.02" at bounding box center [737, 195] width 64 height 25
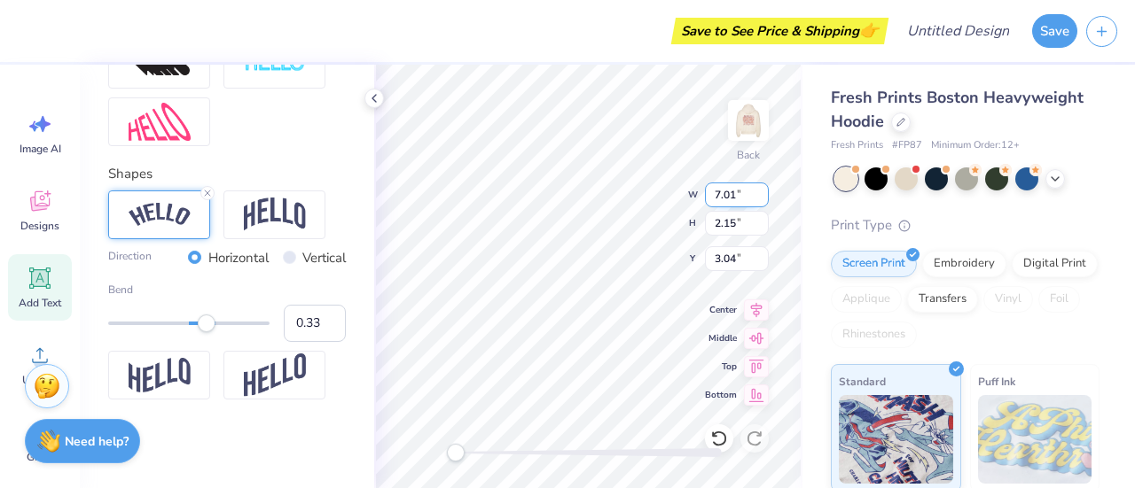
click at [761, 198] on input "7.01" at bounding box center [737, 195] width 64 height 25
click at [761, 198] on input "7" at bounding box center [737, 195] width 64 height 25
click at [761, 198] on input "6.99" at bounding box center [737, 195] width 64 height 25
click at [761, 198] on input "6.98" at bounding box center [737, 195] width 64 height 25
click at [761, 198] on input "6.97" at bounding box center [737, 195] width 64 height 25
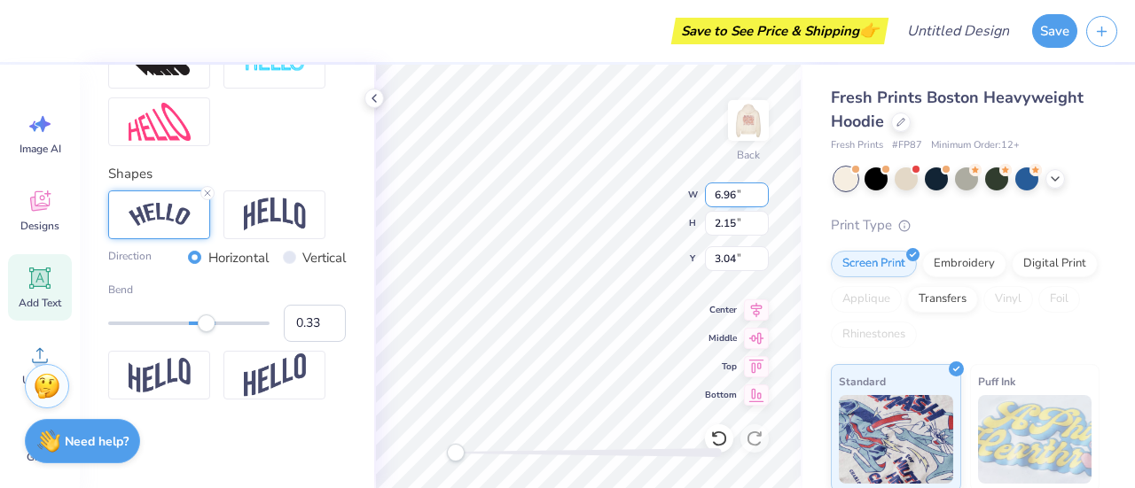
click at [761, 198] on input "6.96" at bounding box center [737, 195] width 64 height 25
click at [761, 198] on input "6.95" at bounding box center [737, 195] width 64 height 25
click at [761, 198] on input "6.94" at bounding box center [737, 195] width 64 height 25
click at [761, 198] on input "6.93" at bounding box center [737, 195] width 64 height 25
click at [761, 198] on input "6.92" at bounding box center [737, 195] width 64 height 25
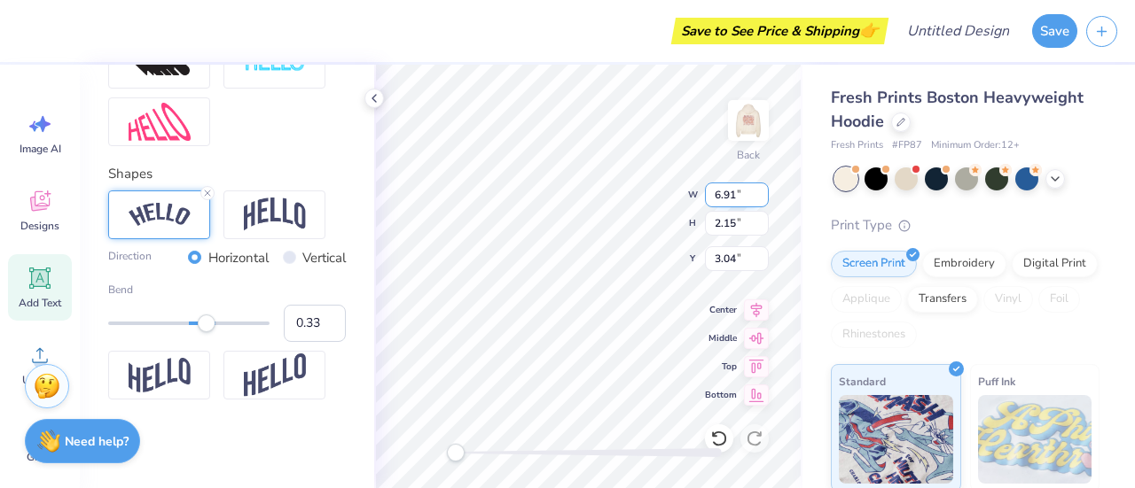
click at [761, 198] on input "6.91" at bounding box center [737, 195] width 64 height 25
click at [761, 198] on input "6.9" at bounding box center [737, 195] width 64 height 25
click at [761, 198] on input "6.89" at bounding box center [737, 195] width 64 height 25
click at [761, 198] on input "6.88" at bounding box center [737, 195] width 64 height 25
click at [761, 198] on input "6.87" at bounding box center [737, 195] width 64 height 25
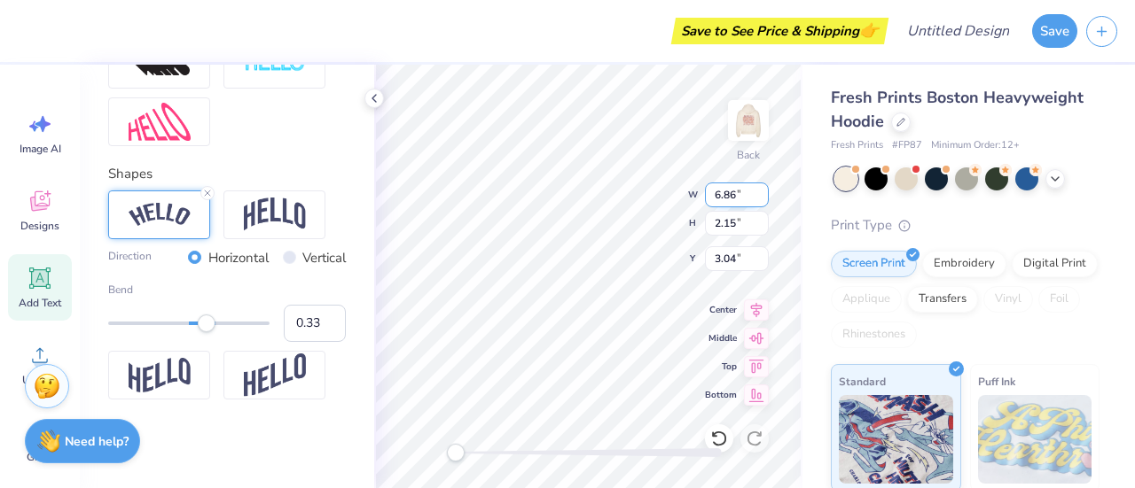
click at [761, 198] on input "6.86" at bounding box center [737, 195] width 64 height 25
click at [761, 198] on input "6.85" at bounding box center [737, 195] width 64 height 25
click at [761, 198] on input "6.84" at bounding box center [737, 195] width 64 height 25
click at [761, 198] on input "6.83" at bounding box center [737, 195] width 64 height 25
click at [761, 198] on input "6.82" at bounding box center [737, 195] width 64 height 25
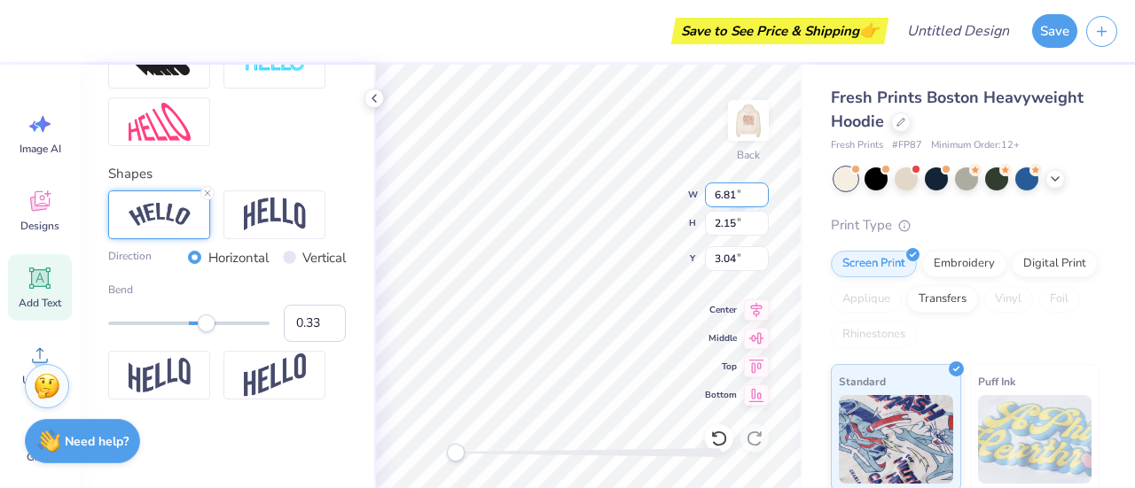
click at [761, 198] on input "6.81" at bounding box center [737, 195] width 64 height 25
click at [761, 198] on input "6.8" at bounding box center [737, 195] width 64 height 25
click at [761, 198] on input "6.79" at bounding box center [737, 195] width 64 height 25
click at [761, 198] on input "6.78" at bounding box center [737, 195] width 64 height 25
click at [761, 198] on input "6.77" at bounding box center [737, 195] width 64 height 25
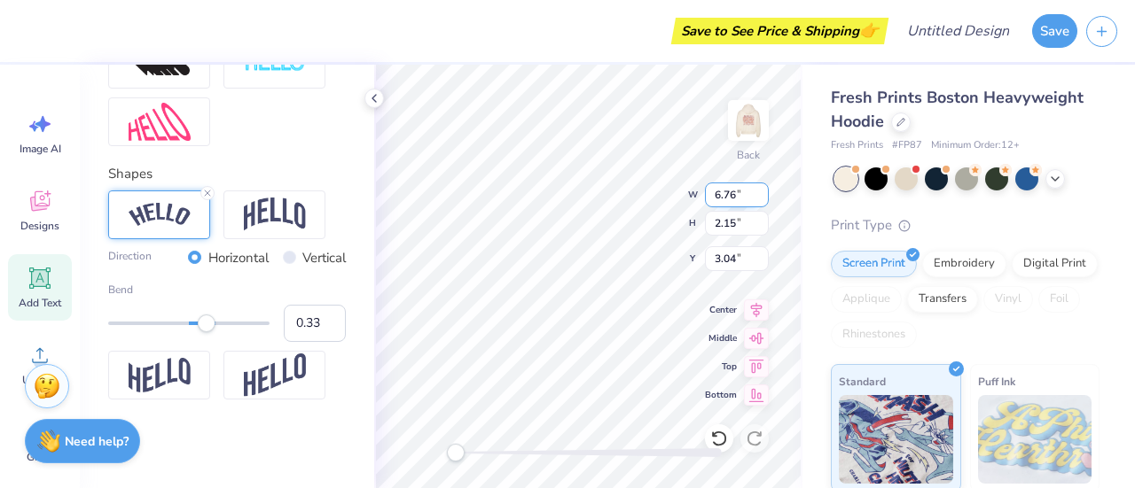
click at [761, 198] on input "6.76" at bounding box center [737, 195] width 64 height 25
click at [761, 198] on input "6.75" at bounding box center [737, 195] width 64 height 25
click at [761, 198] on input "6.74" at bounding box center [737, 195] width 64 height 25
click at [761, 198] on input "6.73" at bounding box center [737, 195] width 64 height 25
click at [761, 198] on input "6.72" at bounding box center [737, 195] width 64 height 25
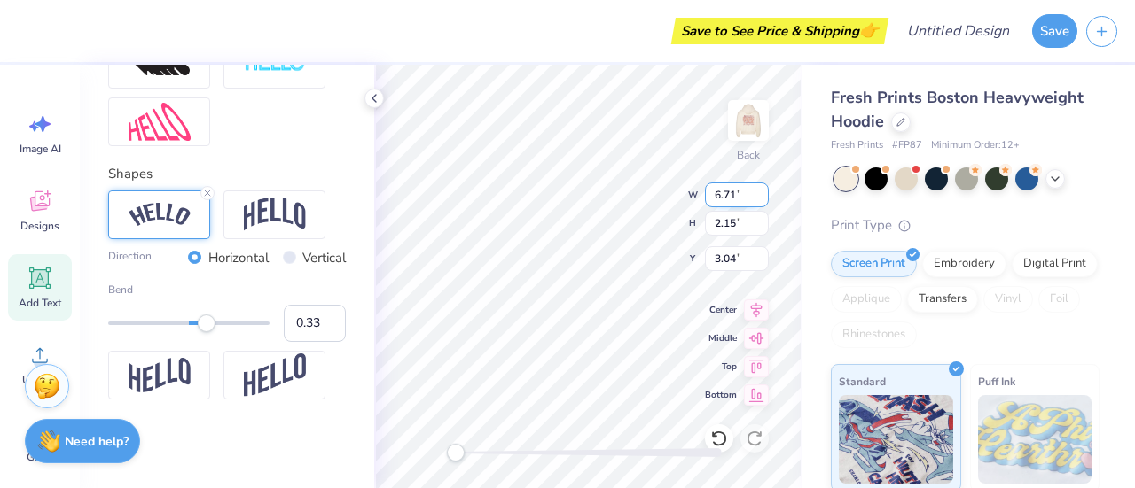
click at [761, 198] on input "6.71" at bounding box center [737, 195] width 64 height 25
click at [761, 198] on input "6.7" at bounding box center [737, 195] width 64 height 25
click at [761, 198] on input "6.69" at bounding box center [737, 195] width 64 height 25
click at [761, 198] on input "6.68" at bounding box center [737, 195] width 64 height 25
click at [761, 198] on input "6.67" at bounding box center [737, 195] width 64 height 25
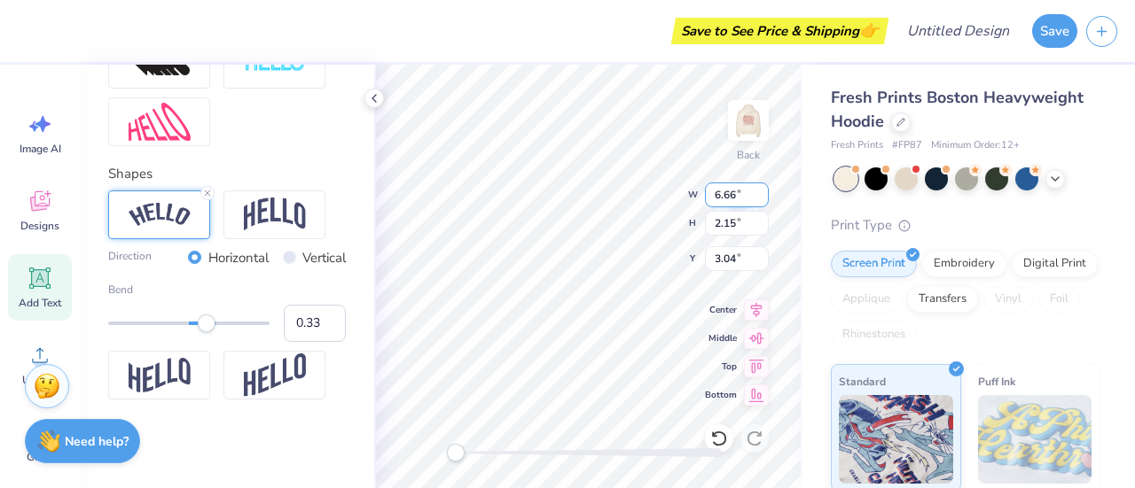
click at [761, 198] on input "6.66" at bounding box center [737, 195] width 64 height 25
click at [761, 198] on input "6.65" at bounding box center [737, 195] width 64 height 25
click at [761, 198] on input "6.64" at bounding box center [737, 195] width 64 height 25
click at [761, 198] on input "6.63" at bounding box center [737, 195] width 64 height 25
click at [761, 198] on input "6.62" at bounding box center [737, 195] width 64 height 25
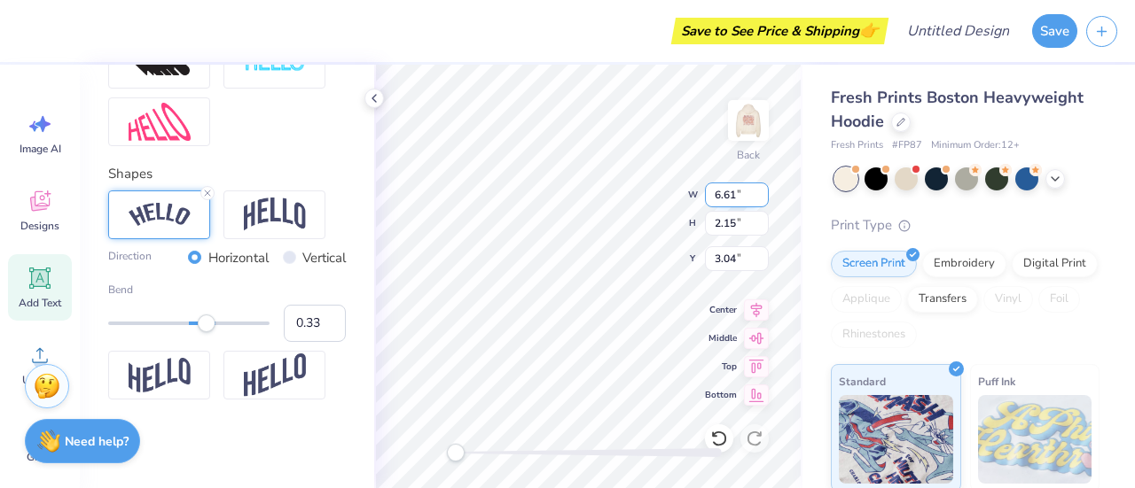
click at [761, 198] on input "6.61" at bounding box center [737, 195] width 64 height 25
click at [761, 198] on input "6.6" at bounding box center [737, 195] width 64 height 25
click at [761, 198] on input "6.59" at bounding box center [737, 195] width 64 height 25
click at [761, 198] on input "6.58" at bounding box center [737, 195] width 64 height 25
click at [761, 198] on input "6.57" at bounding box center [737, 195] width 64 height 25
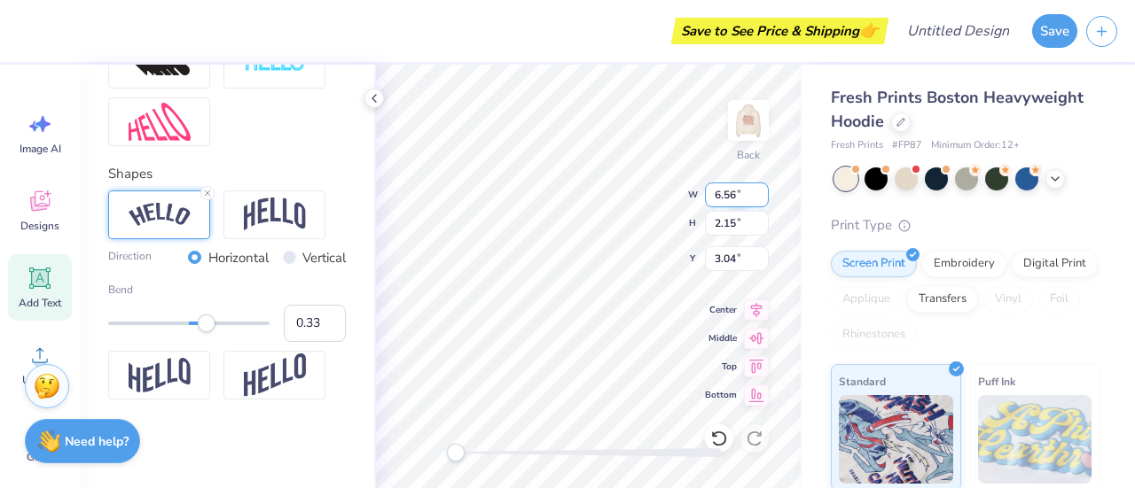
click at [761, 198] on input "6.56" at bounding box center [737, 195] width 64 height 25
click at [761, 198] on input "6.55" at bounding box center [737, 195] width 64 height 25
click at [761, 198] on input "6.54" at bounding box center [737, 195] width 64 height 25
click at [761, 198] on input "6.53" at bounding box center [737, 195] width 64 height 25
click at [761, 198] on input "6.52" at bounding box center [737, 195] width 64 height 25
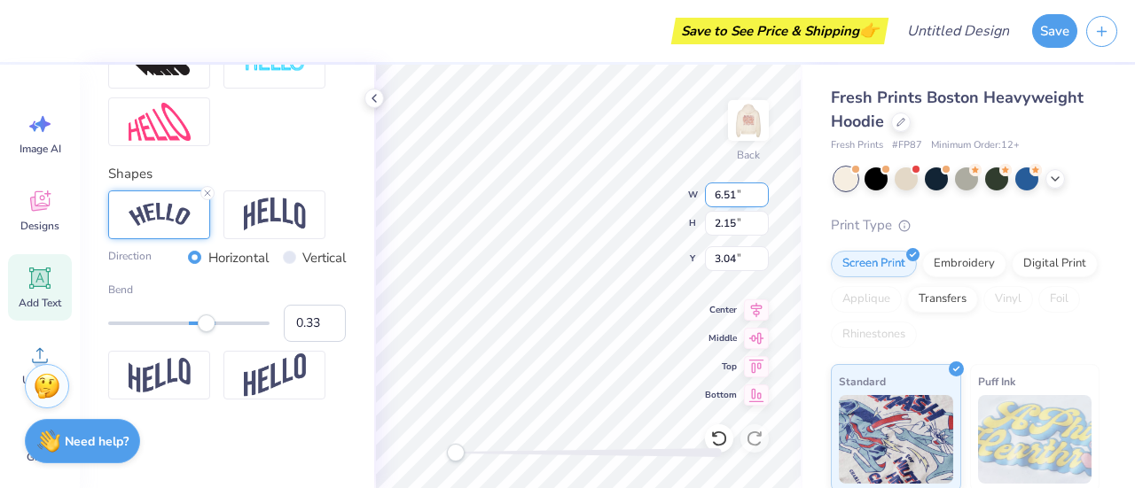
click at [761, 198] on input "6.51" at bounding box center [737, 195] width 64 height 25
click at [761, 198] on input "6.5" at bounding box center [737, 195] width 64 height 25
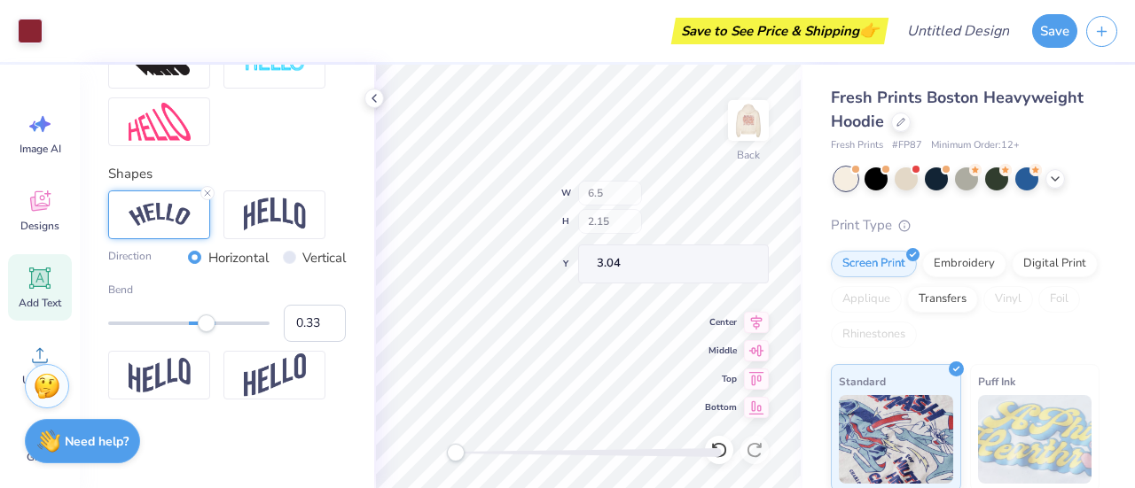
type input "6.50"
type input "2.00"
type input "3.12"
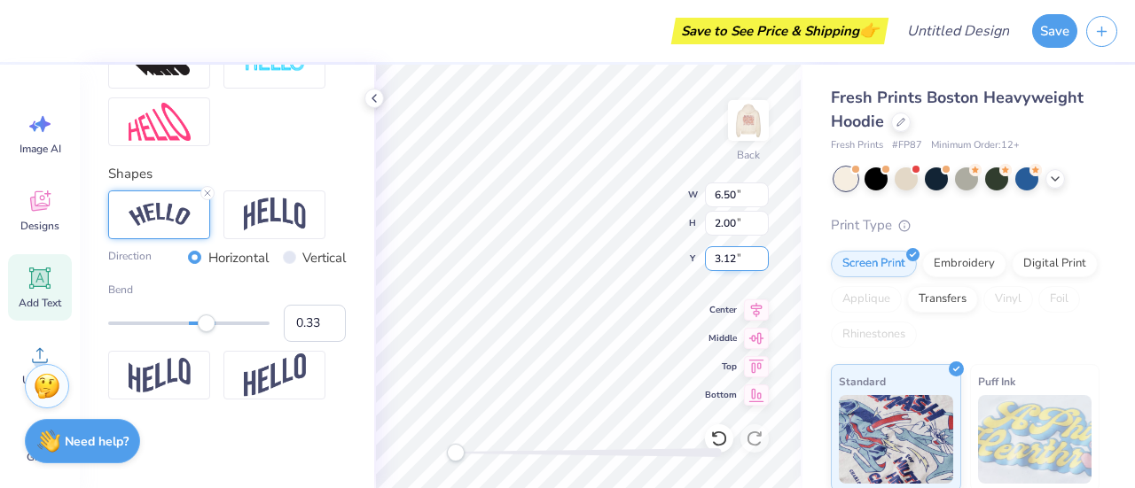
click at [732, 261] on input "3.12" at bounding box center [737, 258] width 64 height 25
type input "3"
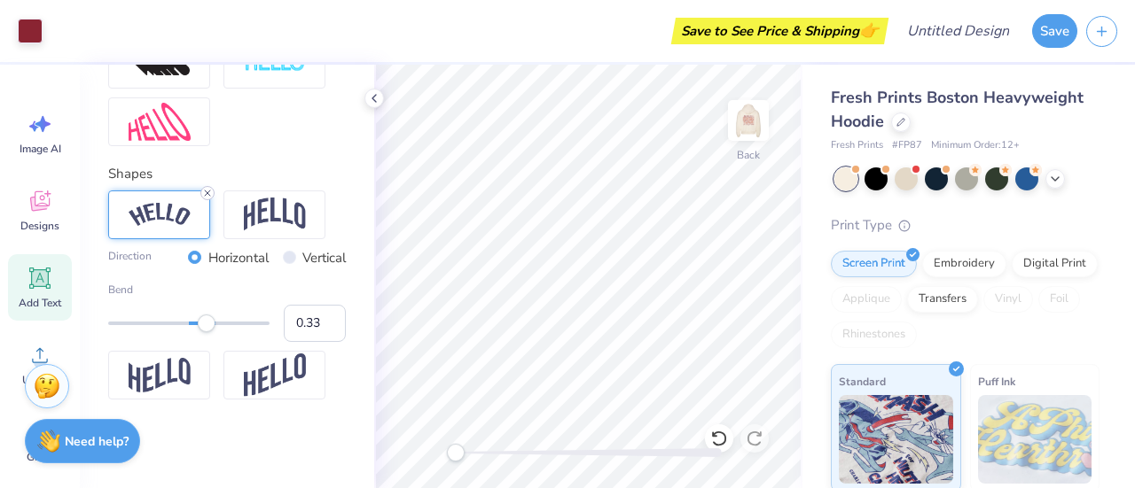
click at [207, 197] on icon at bounding box center [207, 193] width 11 height 11
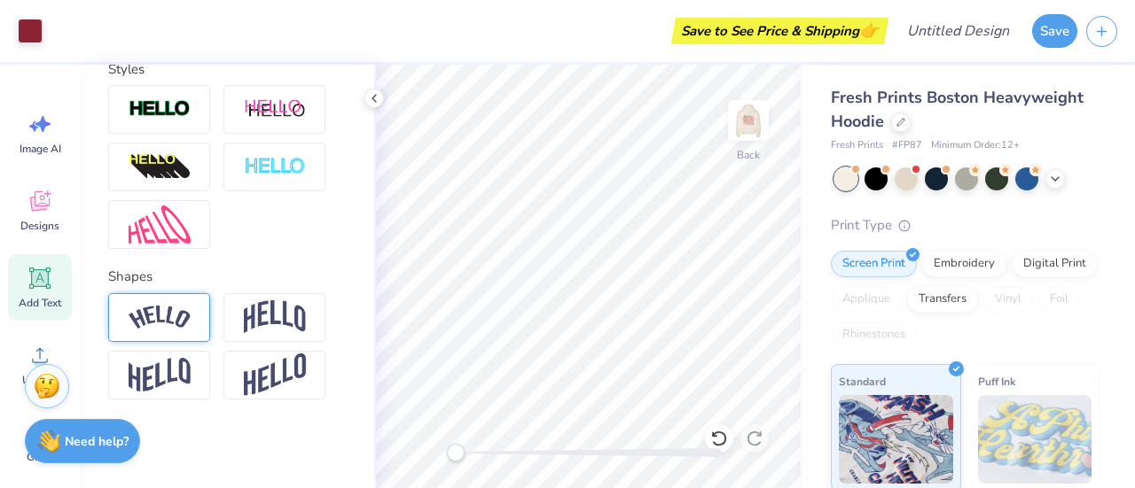
scroll to position [641, 0]
click at [276, 320] on img at bounding box center [275, 317] width 62 height 34
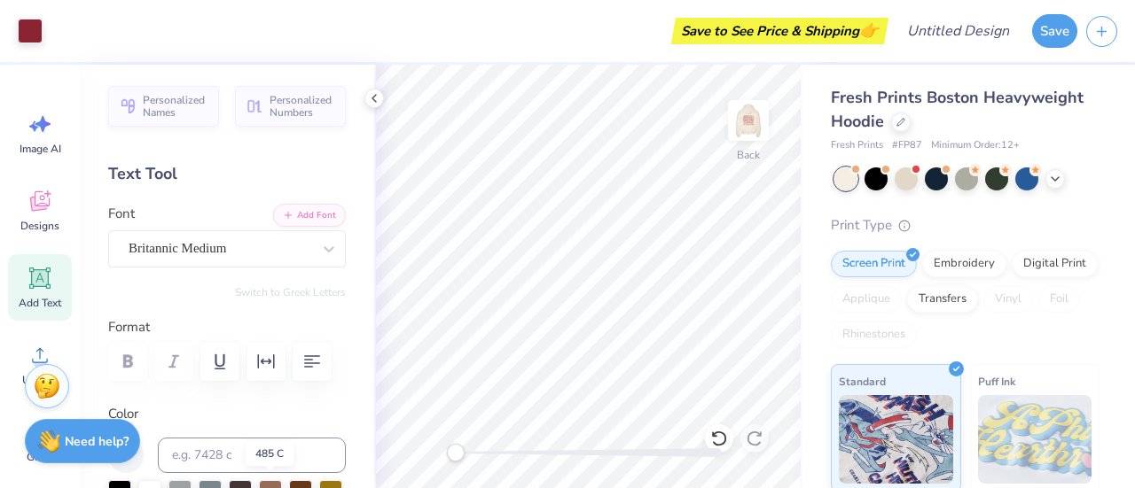
scroll to position [0, 0]
click at [752, 139] on img at bounding box center [748, 120] width 71 height 71
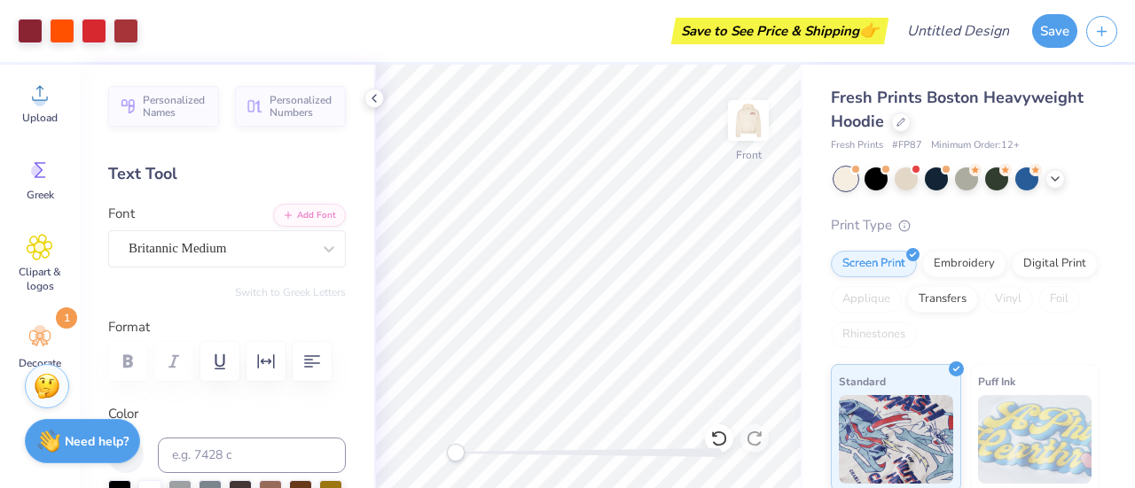
scroll to position [264, 0]
click at [48, 332] on icon at bounding box center [40, 337] width 27 height 27
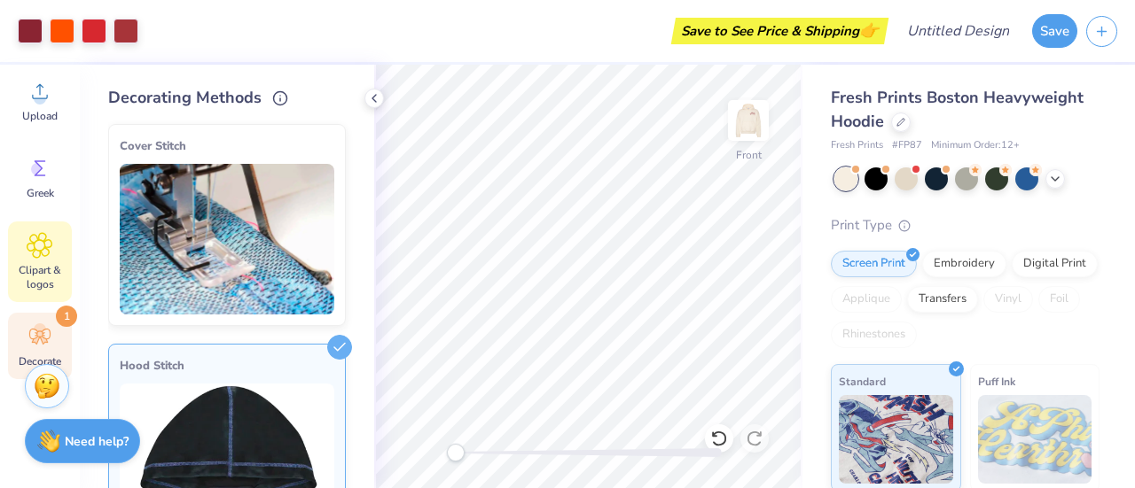
click at [54, 254] on div "Clipart & logos" at bounding box center [40, 262] width 64 height 81
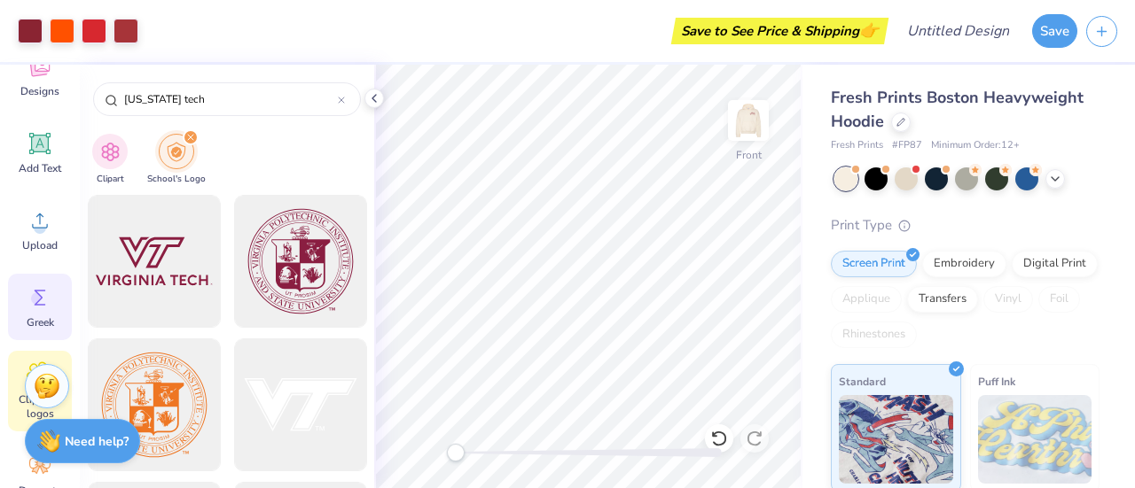
scroll to position [125, 0]
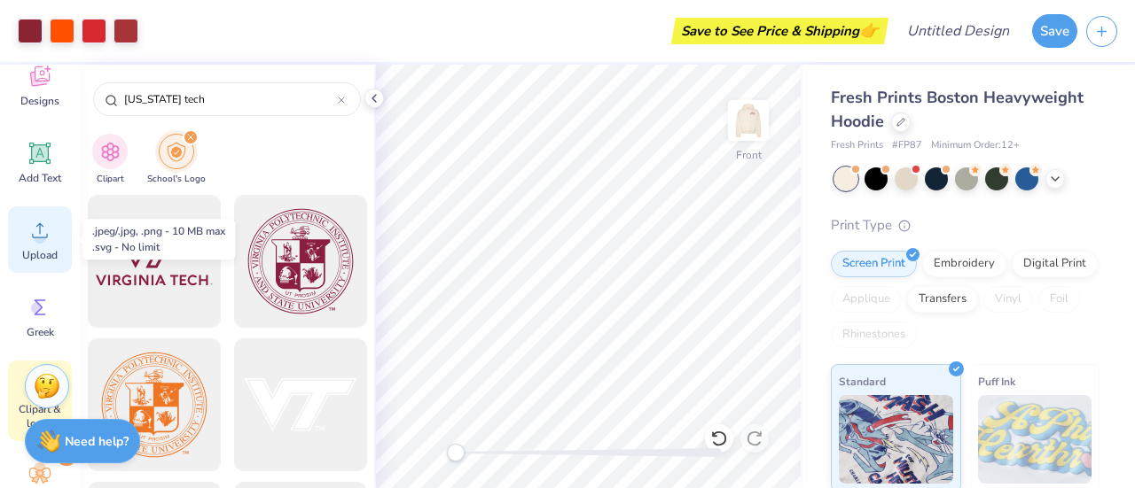
click at [32, 238] on icon at bounding box center [40, 230] width 27 height 27
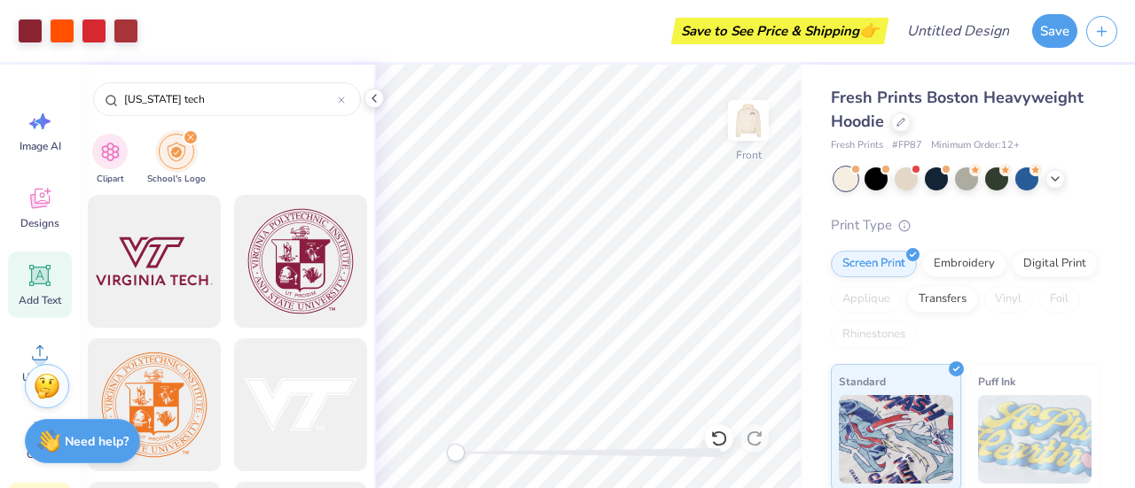
scroll to position [1, 0]
click at [35, 201] on icon at bounding box center [40, 201] width 20 height 20
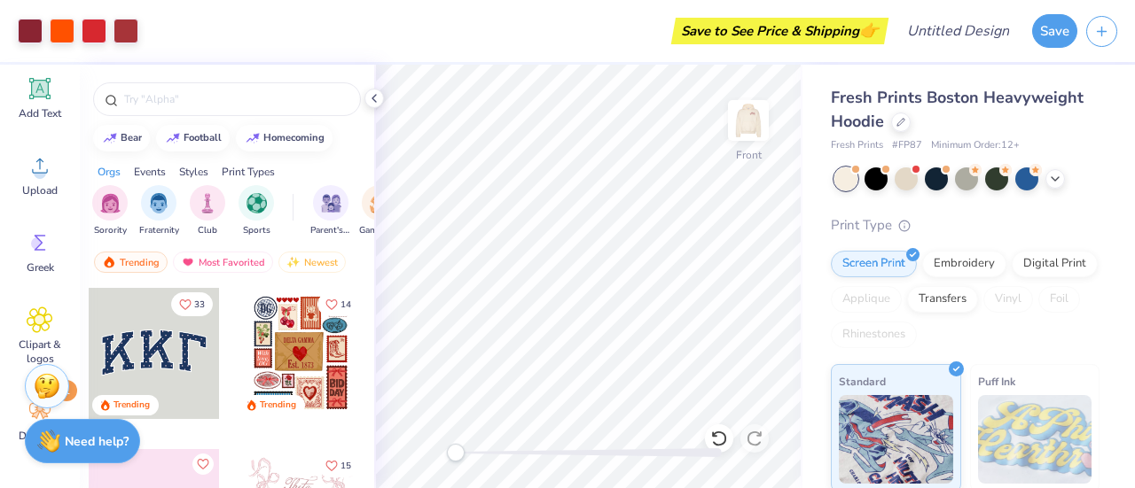
scroll to position [191, 0]
click at [35, 324] on icon at bounding box center [40, 319] width 26 height 27
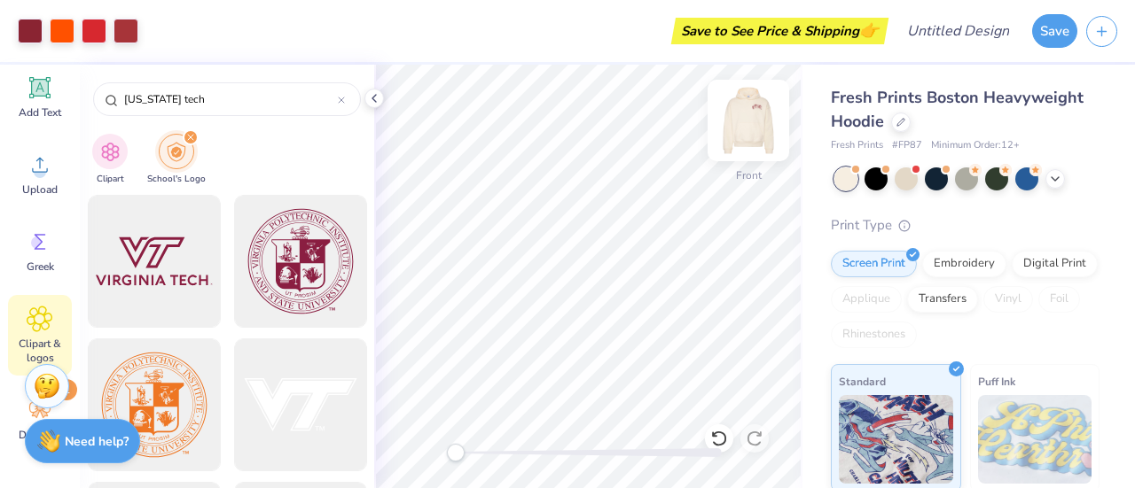
click at [757, 114] on img at bounding box center [748, 120] width 71 height 71
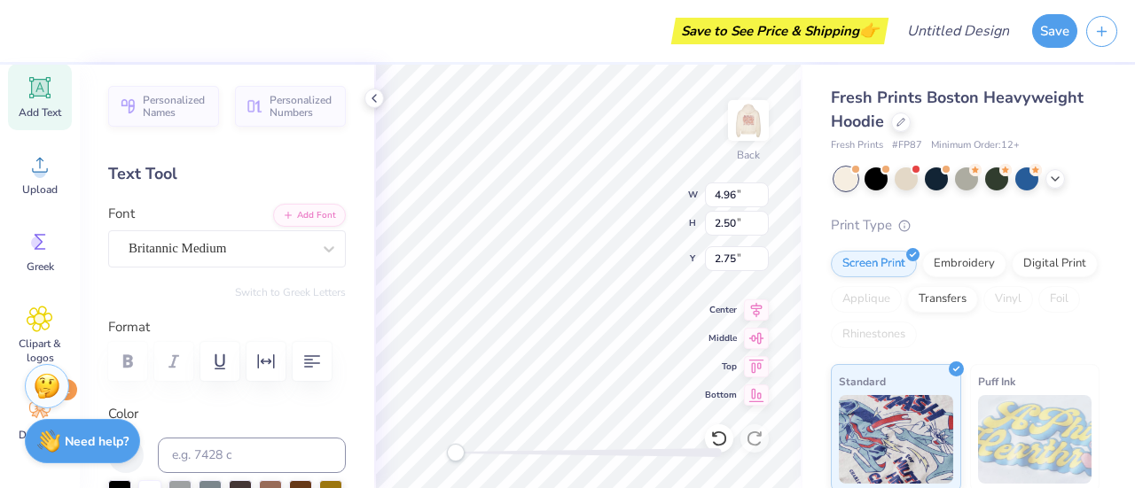
scroll to position [14, 5]
type textarea "[US_STATE] Tech"
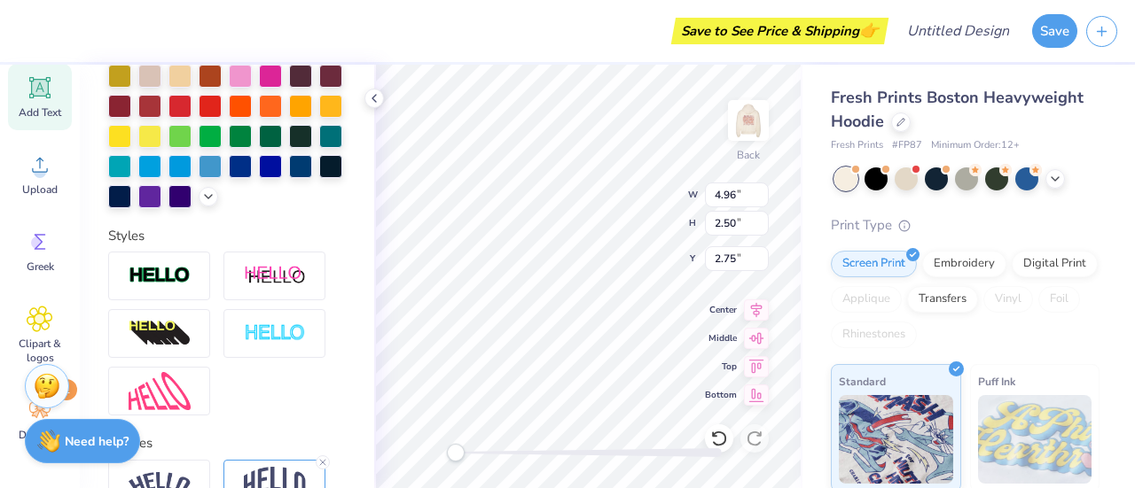
scroll to position [641, 0]
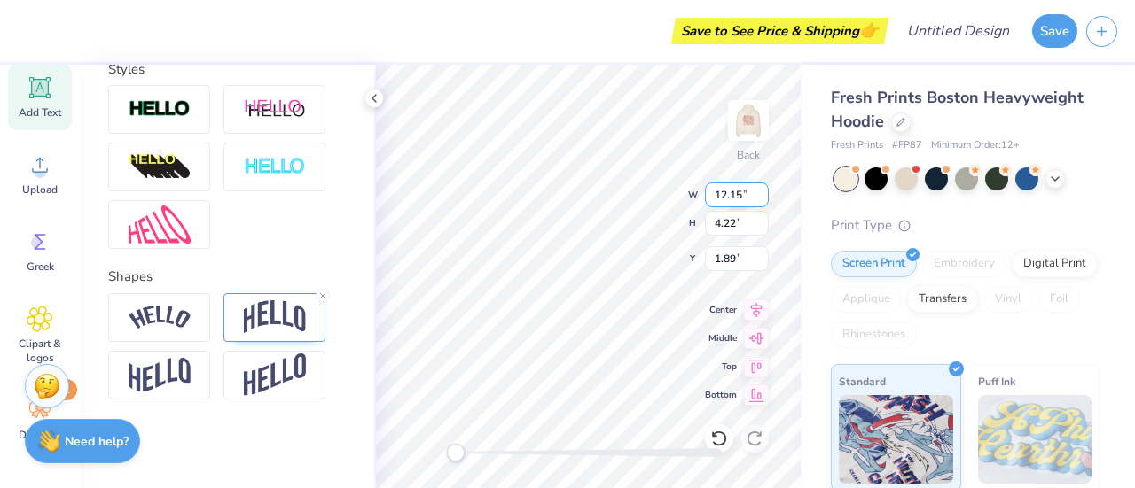
click at [727, 201] on input "12.15" at bounding box center [737, 195] width 64 height 25
type input "2.15"
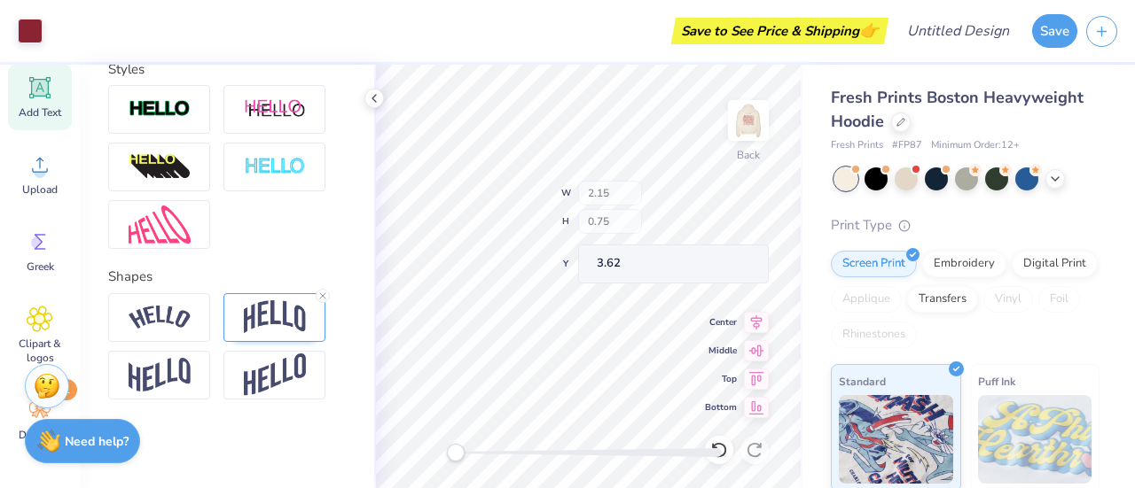
type input "0.75"
type input "3.62"
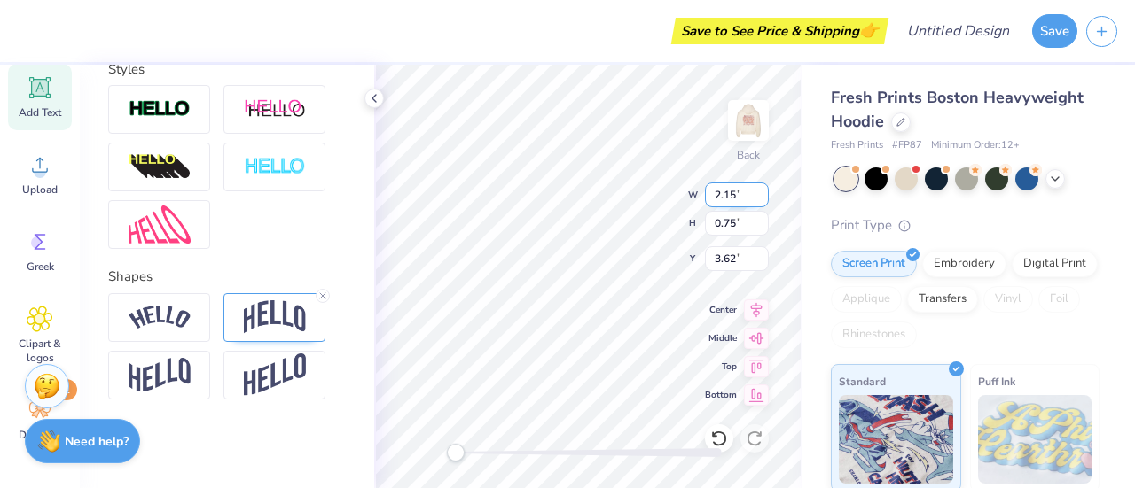
click at [715, 197] on input "2.15" at bounding box center [737, 195] width 64 height 25
type input "4.15"
type input "1.44"
type input "3.28"
click at [723, 221] on input "1.44" at bounding box center [737, 223] width 64 height 25
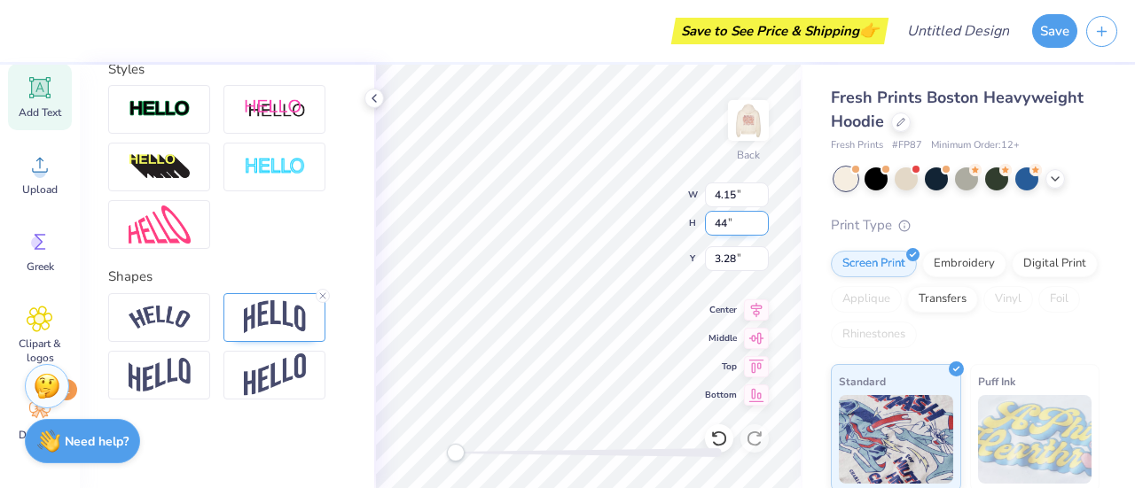
type input "4"
type input "11.51"
type input "4.00"
type input "2.00"
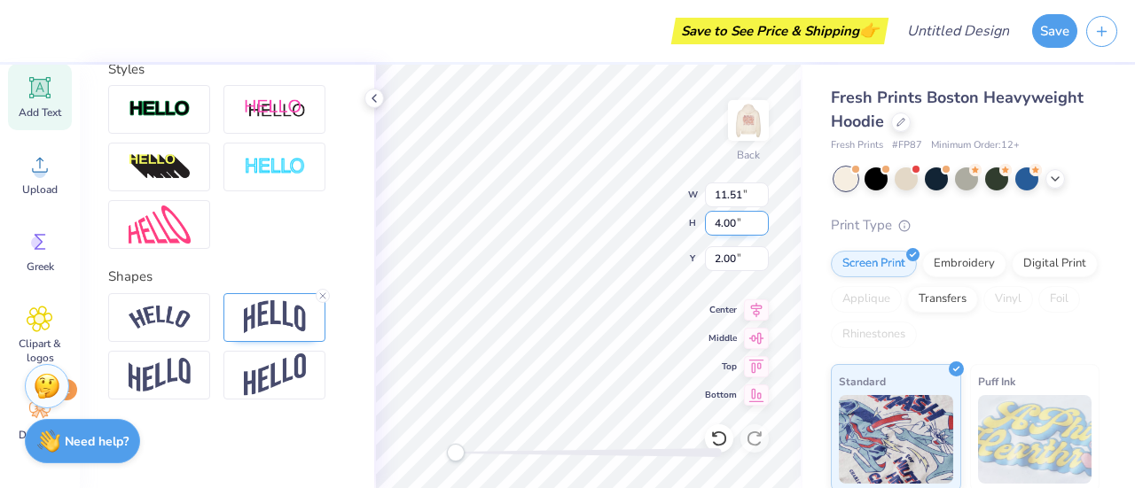
click at [716, 221] on input "4.00" at bounding box center [737, 223] width 64 height 25
type input "2.00"
type input "5.75"
type input "3.00"
click at [721, 197] on input "5.75" at bounding box center [737, 195] width 64 height 25
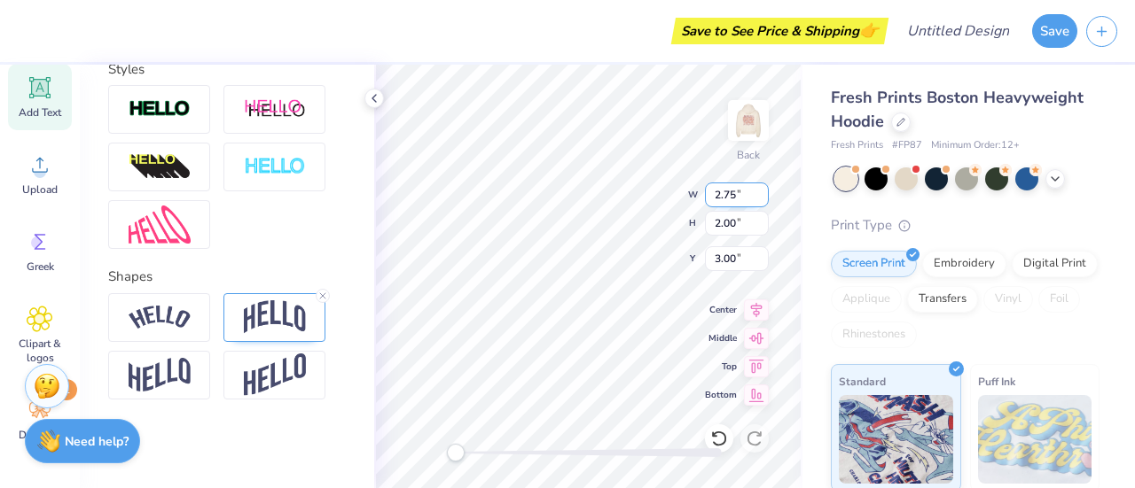
type input "2.75"
type input "0.96"
type input "3.52"
click at [718, 196] on input "2.75" at bounding box center [737, 195] width 64 height 25
type input "3.75"
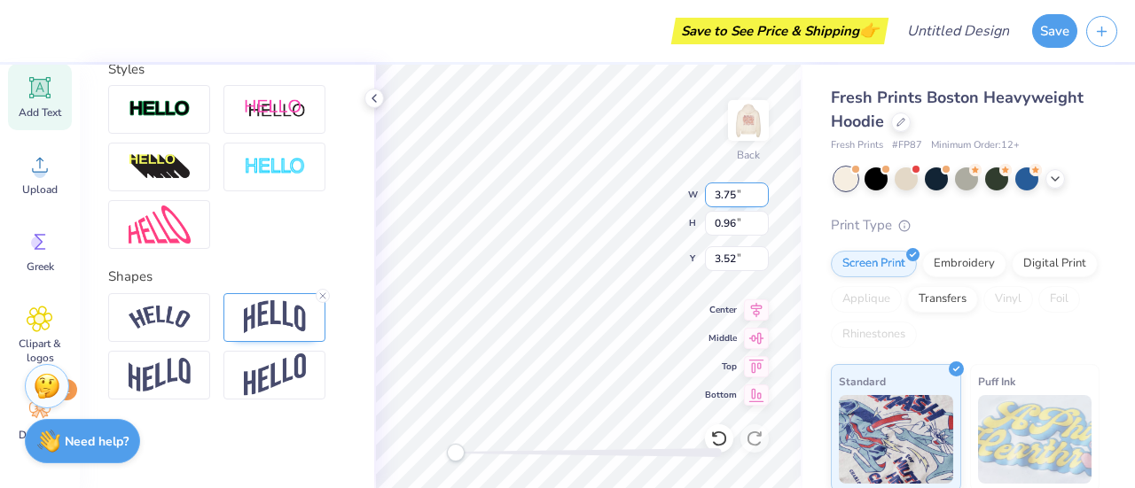
type input "1.30"
type input "3.35"
click at [722, 257] on input "3.35" at bounding box center [737, 258] width 64 height 25
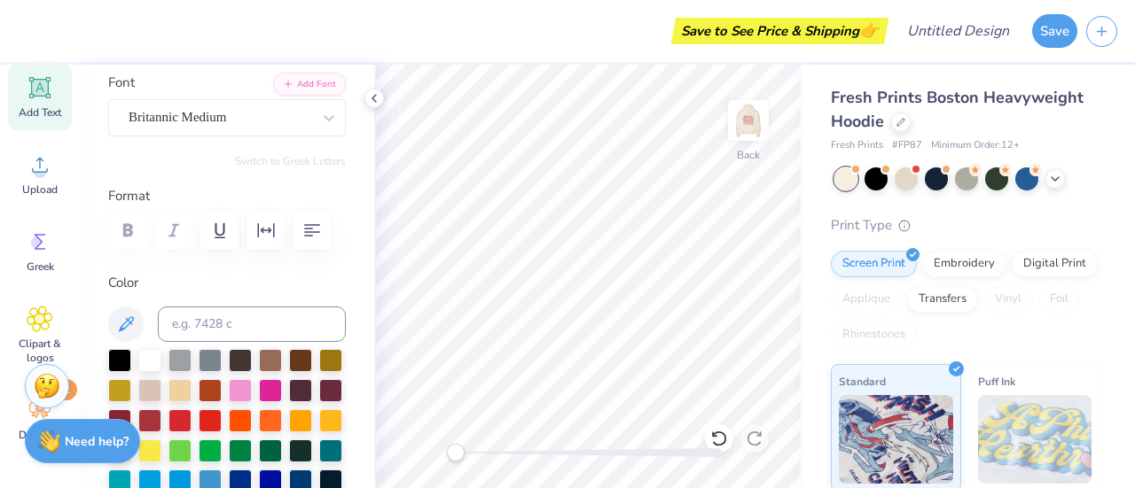
scroll to position [0, 0]
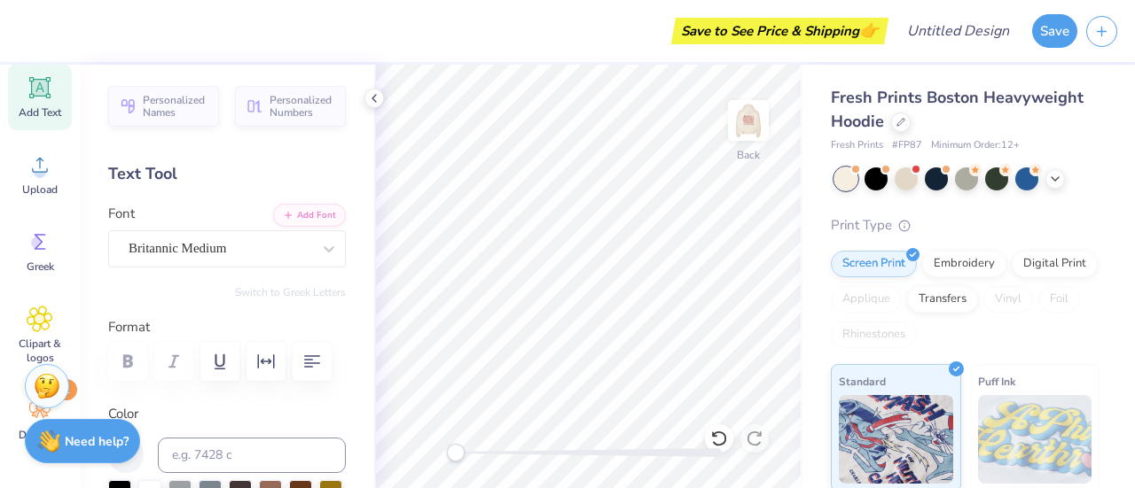
click at [39, 99] on icon at bounding box center [40, 87] width 27 height 27
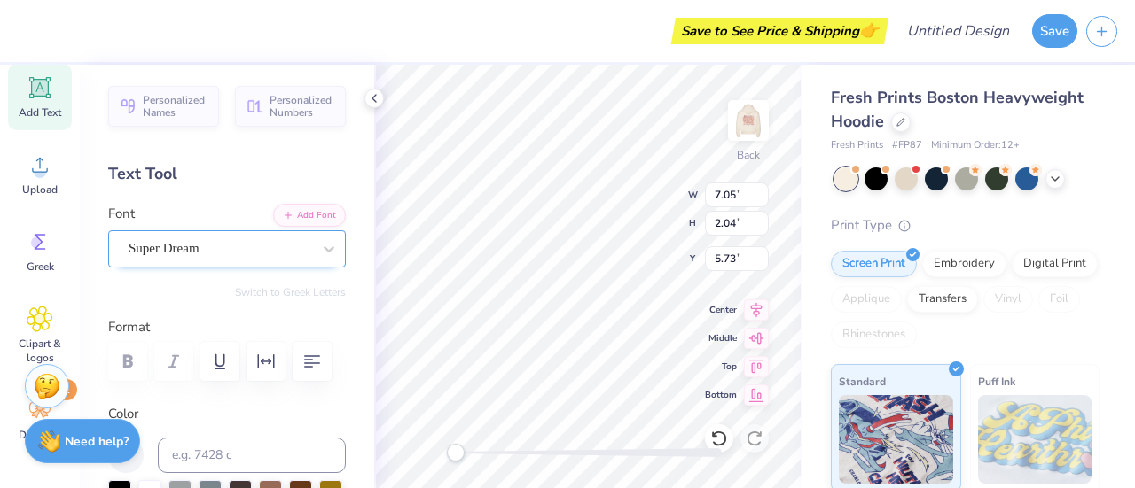
type textarea "VTSC"
click at [266, 256] on div "Super Dream" at bounding box center [220, 248] width 186 height 27
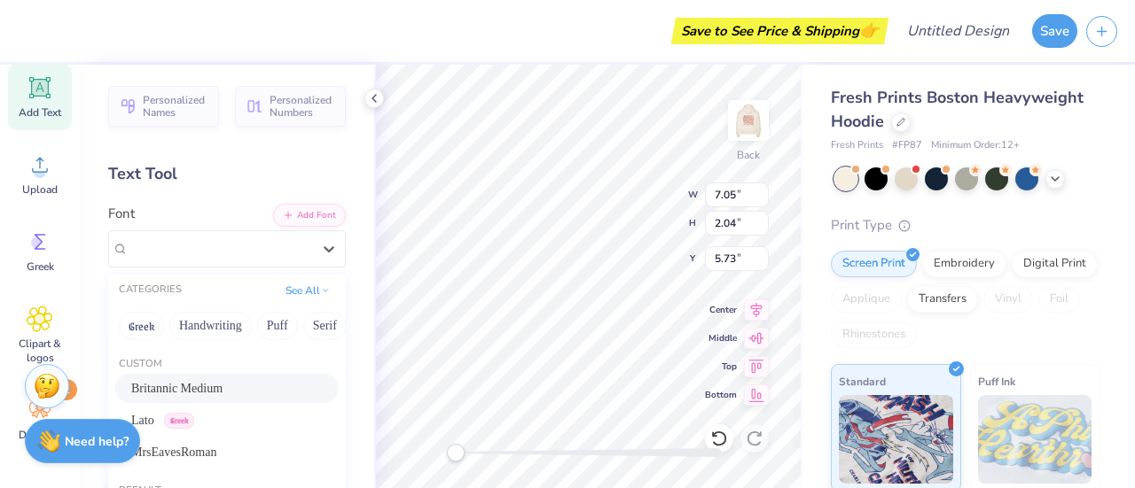
click at [225, 386] on div "Britannic Medium" at bounding box center [226, 388] width 191 height 19
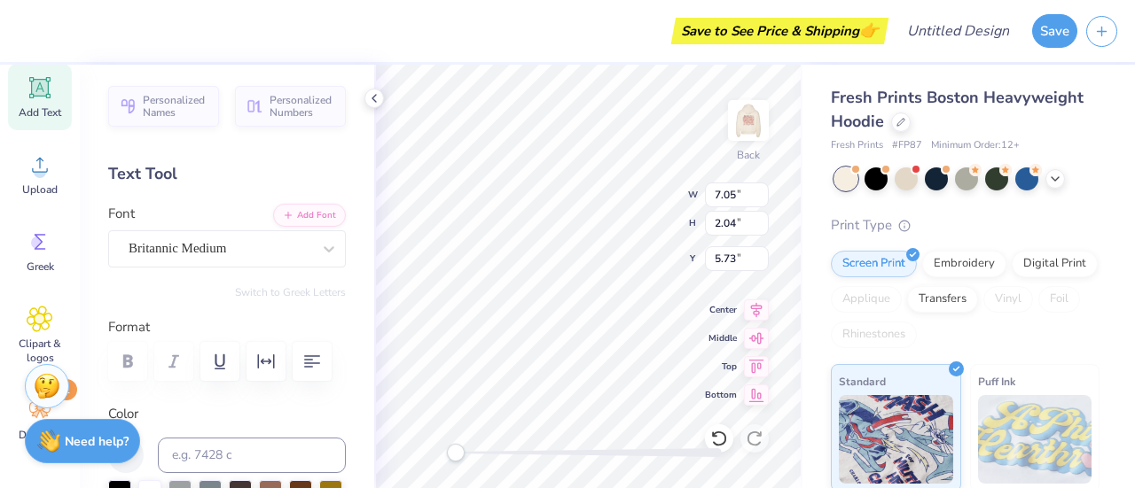
scroll to position [14, 4]
click at [34, 115] on span "Add Text" at bounding box center [40, 112] width 43 height 14
type textarea "2025"
type input "6.86"
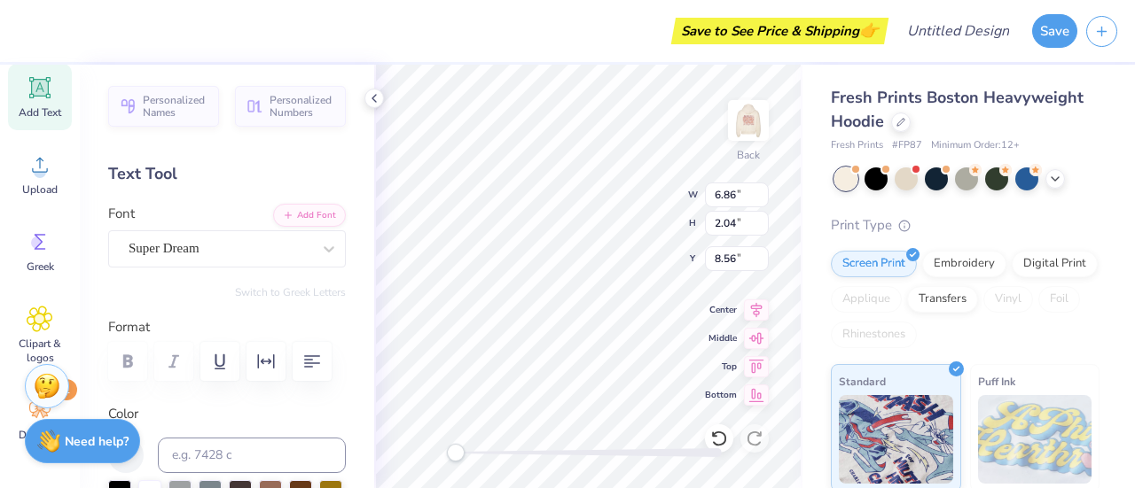
type input "8.56"
click at [260, 260] on div at bounding box center [220, 249] width 183 height 24
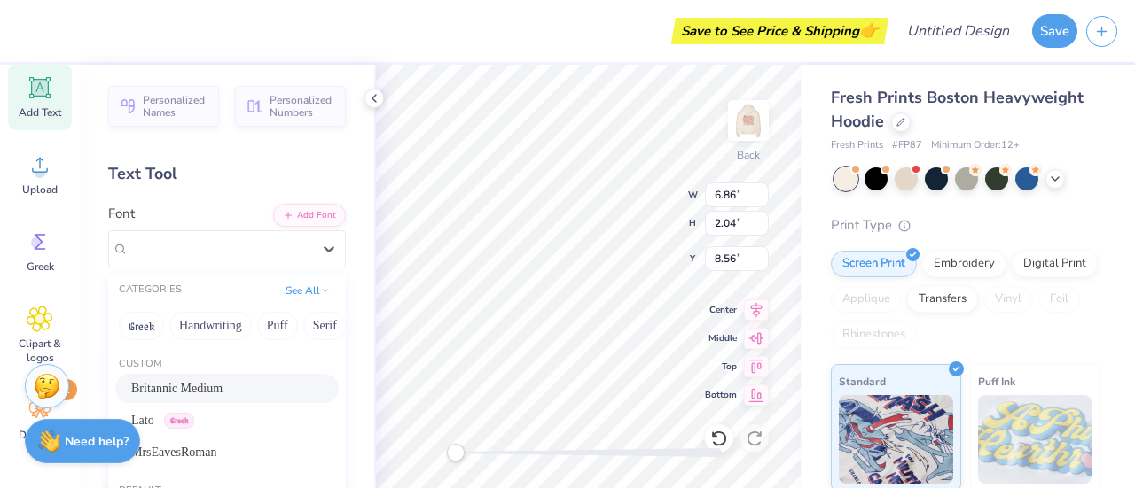
click at [241, 382] on div "Britannic Medium" at bounding box center [226, 388] width 191 height 19
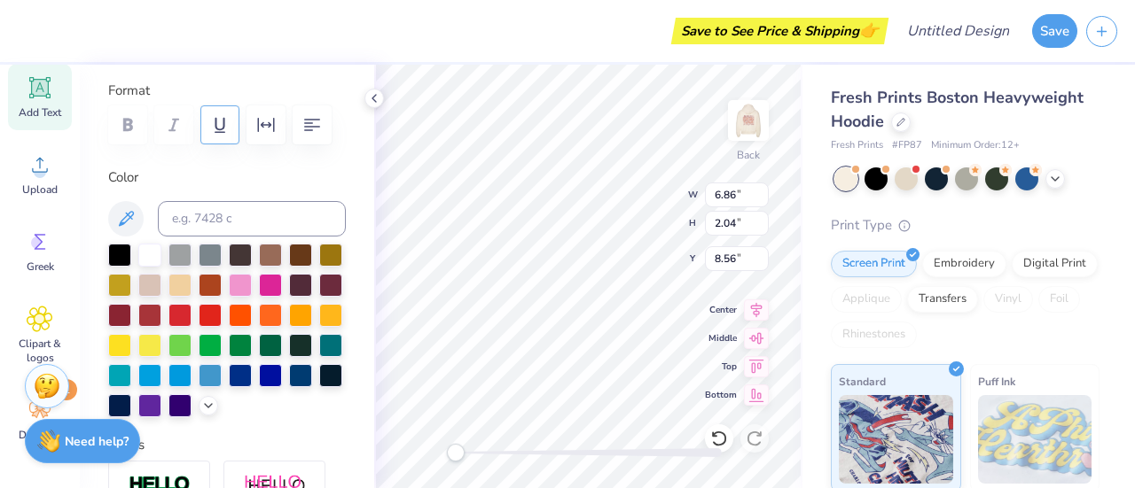
scroll to position [238, 0]
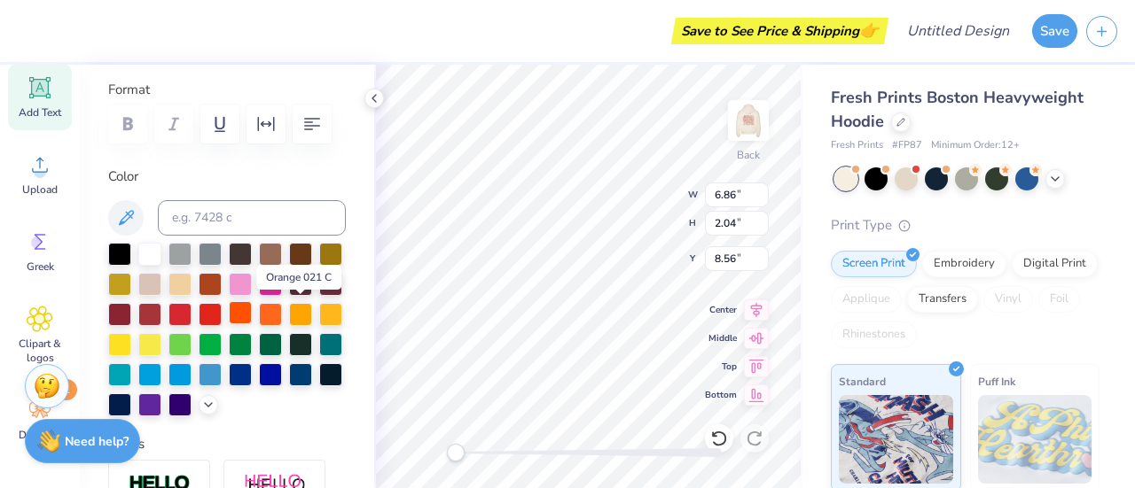
click at [252, 315] on div at bounding box center [240, 312] width 23 height 23
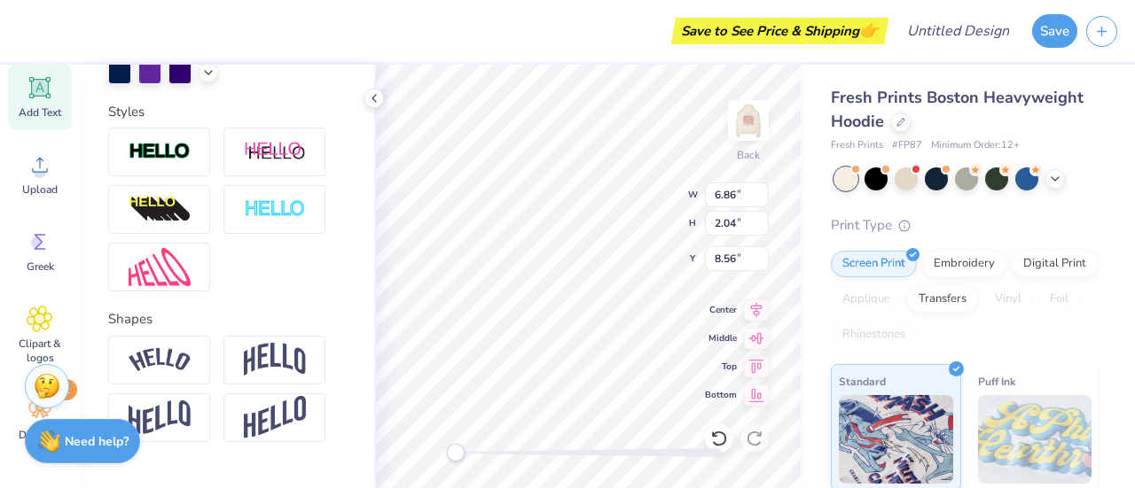
scroll to position [600, 0]
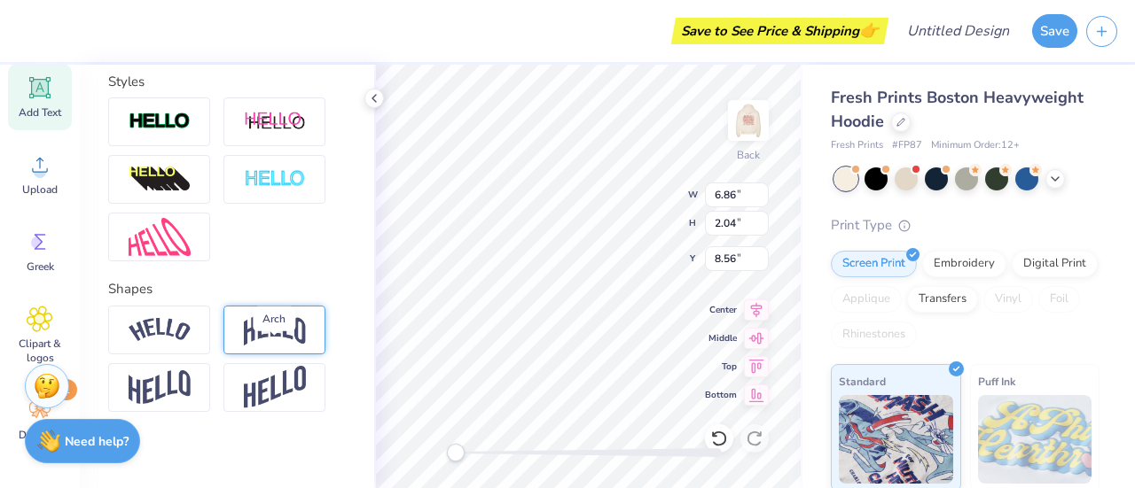
click at [283, 347] on img at bounding box center [275, 330] width 62 height 34
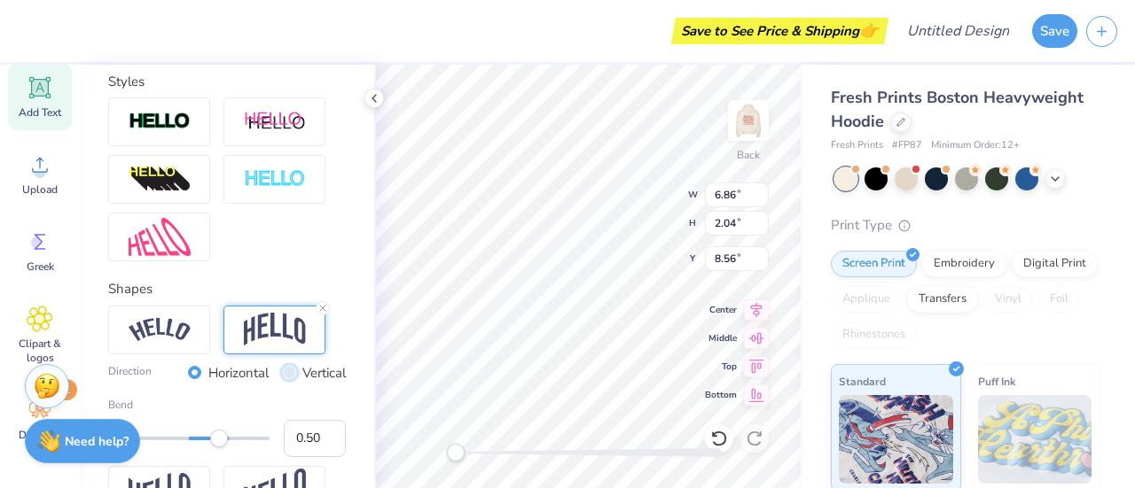
click at [283, 379] on input "Vertical" at bounding box center [289, 372] width 13 height 13
radio input "true"
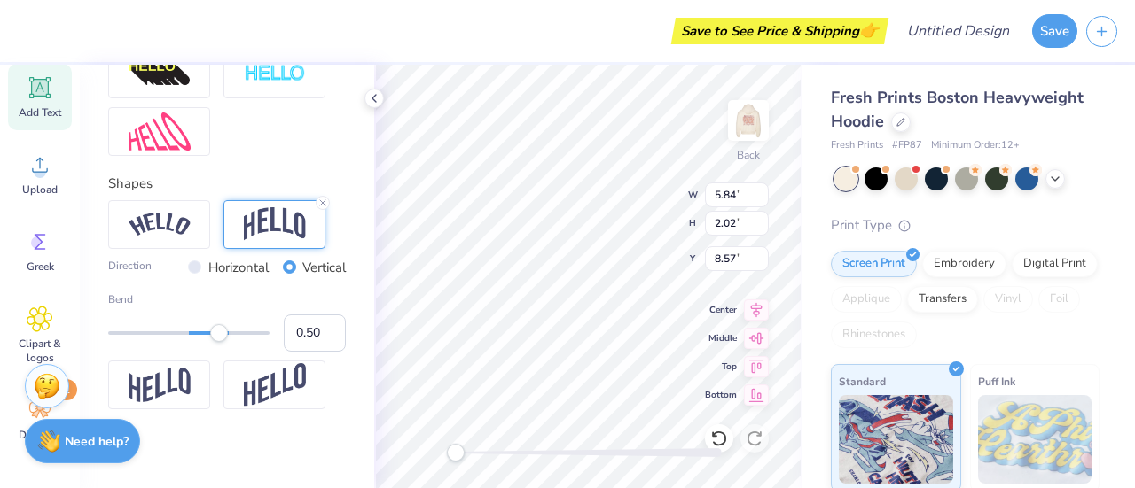
scroll to position [744, 0]
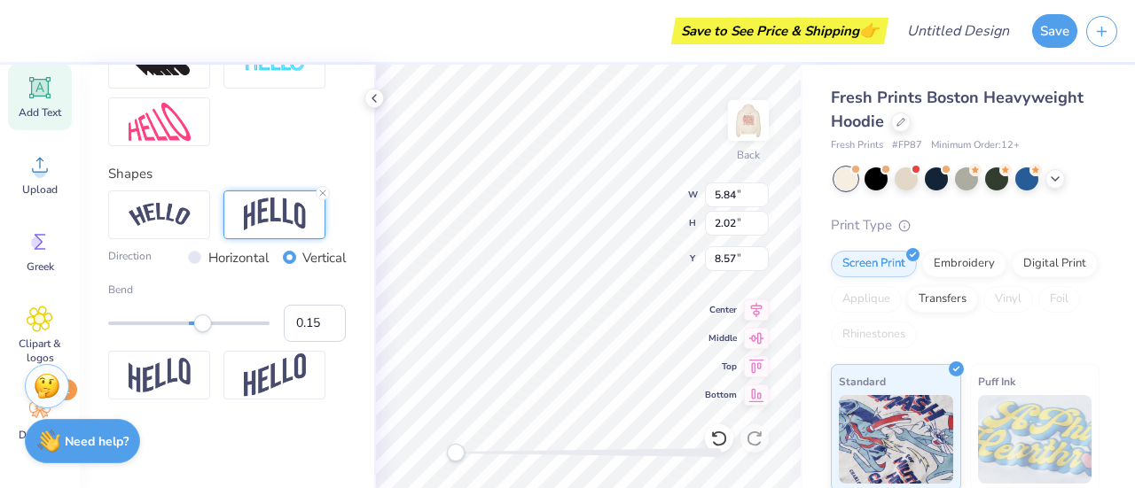
type input "0.13"
drag, startPoint x: 223, startPoint y: 322, endPoint x: 190, endPoint y: 324, distance: 33.8
click at [194, 324] on div "Accessibility label" at bounding box center [203, 324] width 18 height 18
click at [227, 261] on label "Horizontal" at bounding box center [238, 258] width 60 height 20
click at [201, 261] on input "Horizontal" at bounding box center [194, 257] width 13 height 13
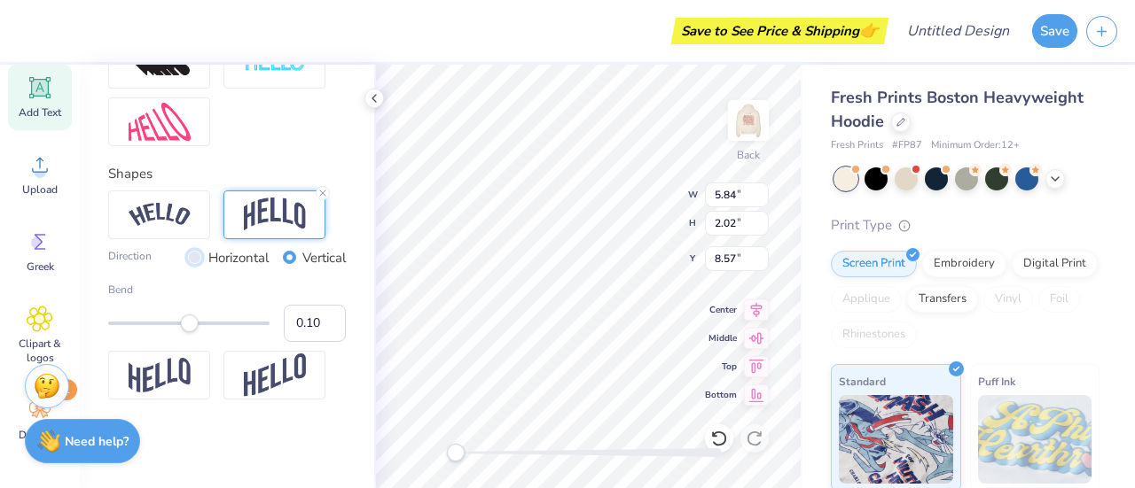
radio input "true"
click at [188, 259] on input "Horizontal" at bounding box center [194, 257] width 13 height 13
type input "-0.33"
drag, startPoint x: 189, startPoint y: 323, endPoint x: 156, endPoint y: 329, distance: 33.4
click at [156, 329] on div "Accessibility label" at bounding box center [157, 324] width 18 height 18
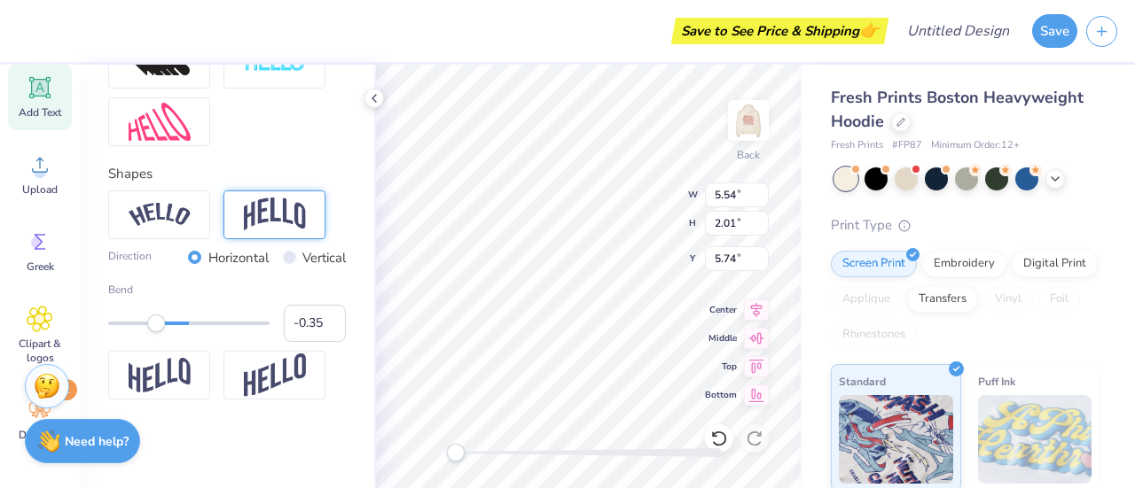
type input "5.54"
type input "2.01"
type input "5.74"
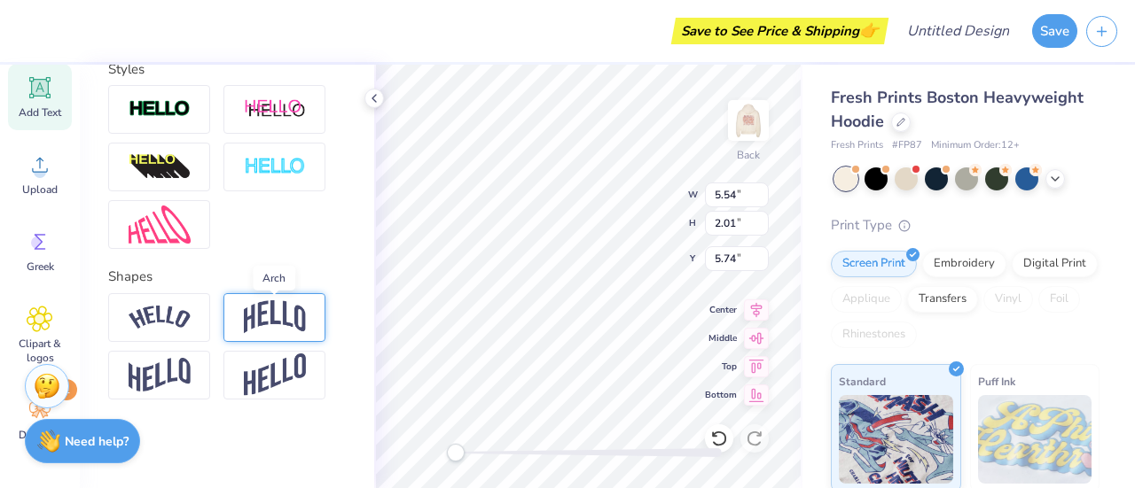
click at [269, 320] on img at bounding box center [275, 317] width 62 height 34
type input "5.54"
type input "2.79"
type input "5.35"
type input "5.62"
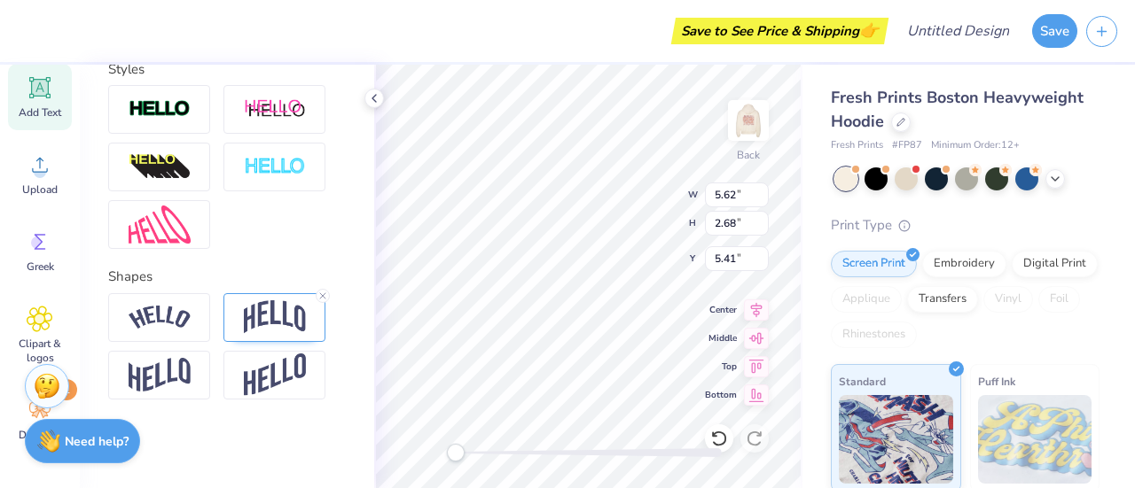
type input "2.68"
type input "5.41"
click at [720, 199] on input "5.54" at bounding box center [737, 195] width 64 height 25
type input "4.54"
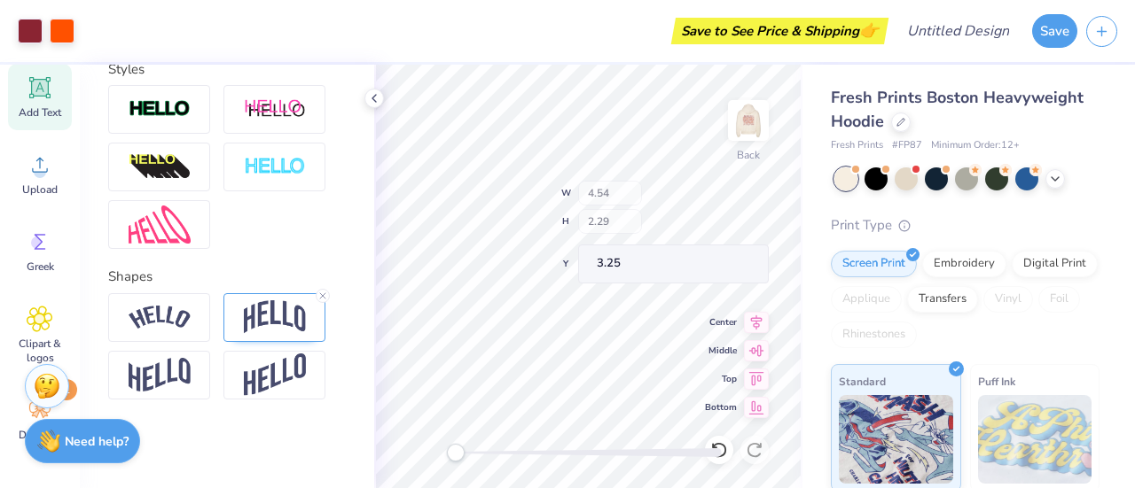
type input "2.29"
type input "3.25"
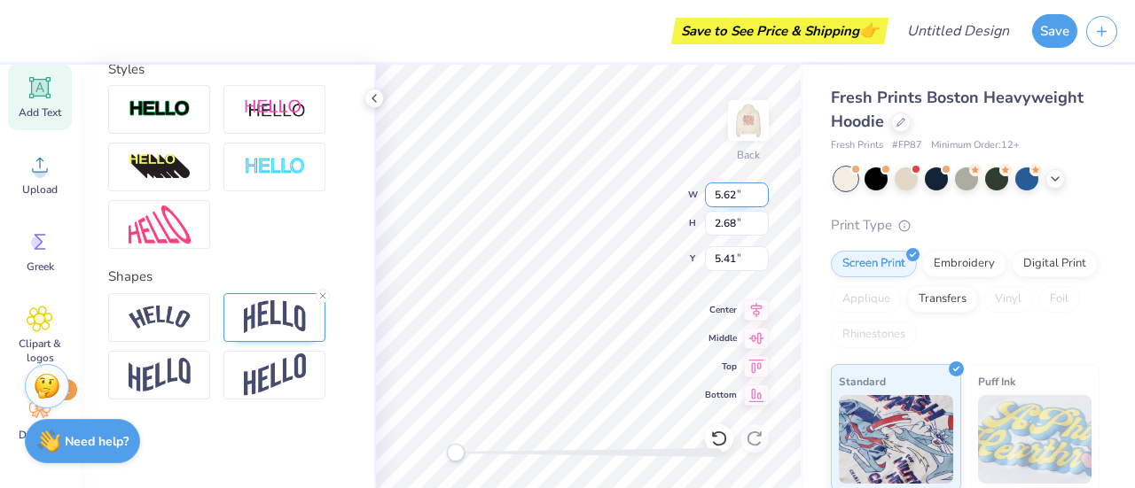
click at [713, 192] on input "5.62" at bounding box center [737, 195] width 64 height 25
type input "4.54"
type input "2.29"
type input "3.25"
click at [730, 183] on input "4.54" at bounding box center [737, 195] width 64 height 25
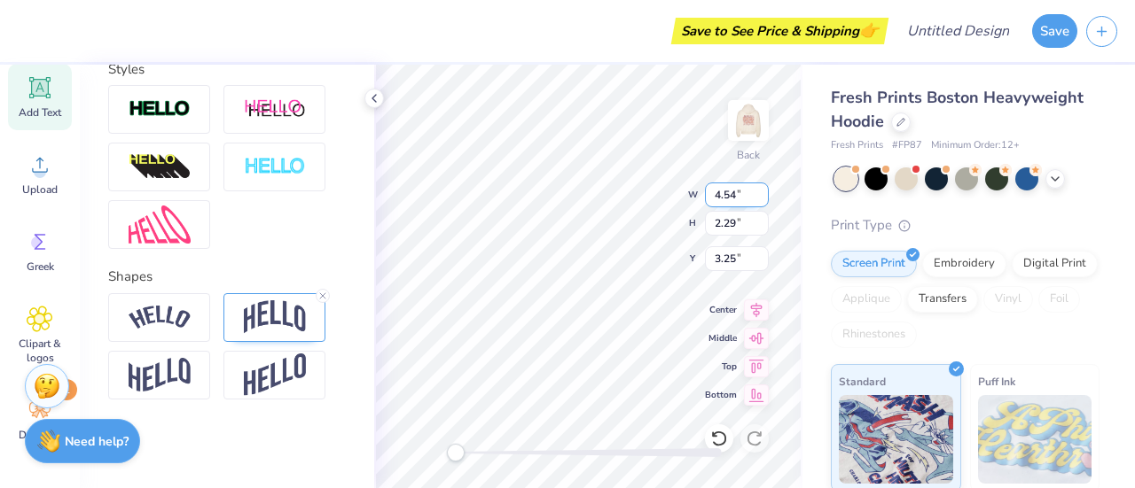
click at [730, 183] on input "4.54" at bounding box center [737, 195] width 64 height 25
click at [730, 227] on input "2.29" at bounding box center [737, 223] width 64 height 25
type input "4.50"
type input "2.27"
type input "3.26"
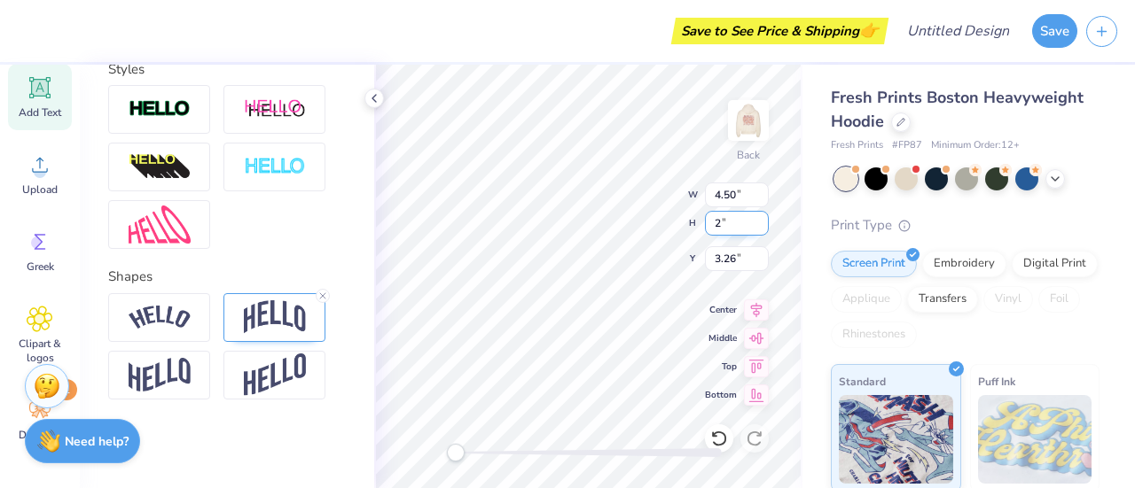
type input "2"
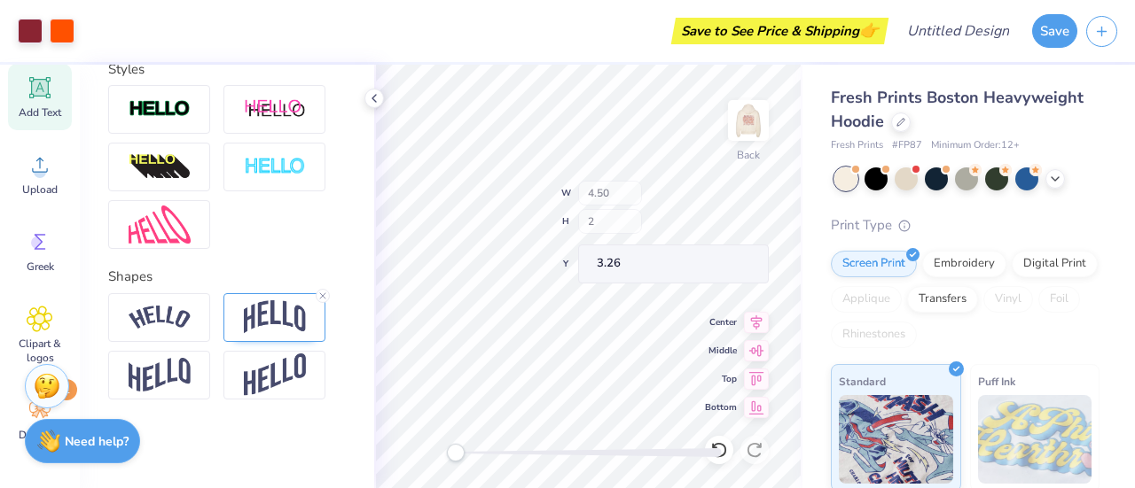
type input "3.97"
type input "2.00"
type input "3.40"
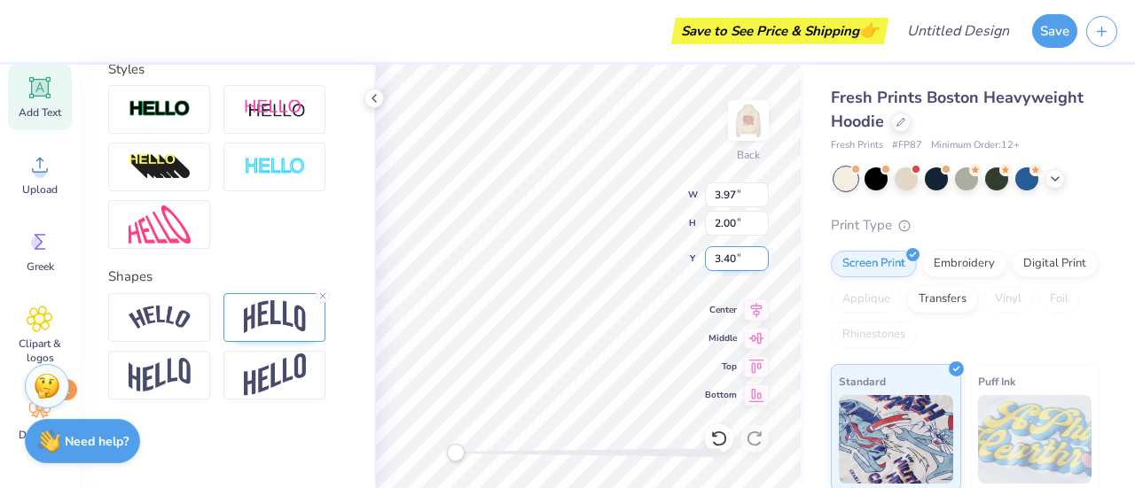
click at [729, 266] on input "3.40" at bounding box center [737, 258] width 64 height 25
click at [680, 195] on div "Back W 3.97 3.97 " H 2.00 2.00 " Y 3.40 3.40 " Center Middle Top Bottom" at bounding box center [588, 277] width 428 height 424
click at [730, 194] on input "3.97" at bounding box center [737, 195] width 64 height 25
click at [764, 191] on input "3.98" at bounding box center [737, 195] width 64 height 25
click at [764, 191] on input "3.99" at bounding box center [737, 195] width 64 height 25
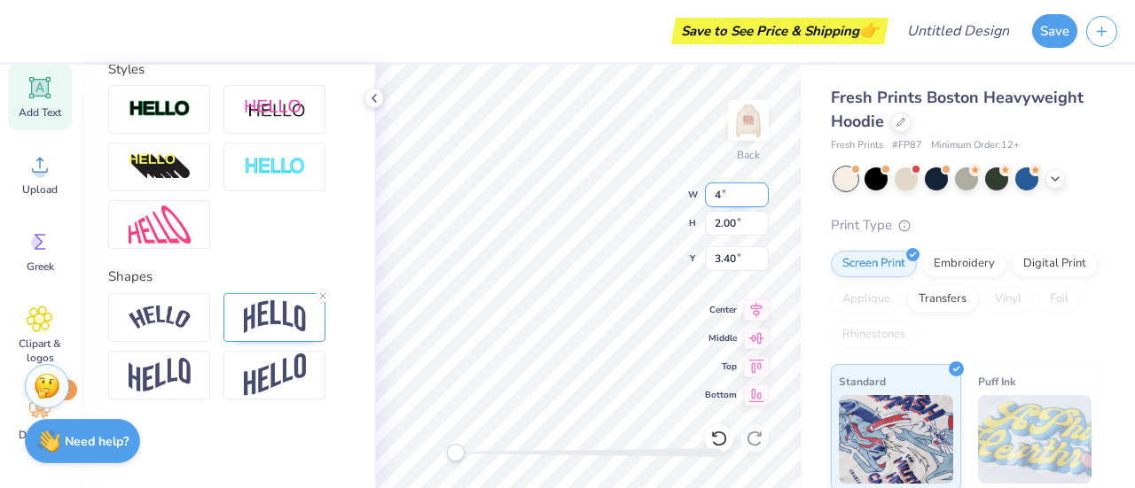
type input "4"
click at [764, 191] on input "4" at bounding box center [737, 195] width 64 height 25
click at [759, 256] on input "3.41" at bounding box center [737, 258] width 64 height 25
click at [759, 256] on input "3.42" at bounding box center [737, 258] width 64 height 25
type input "3.43"
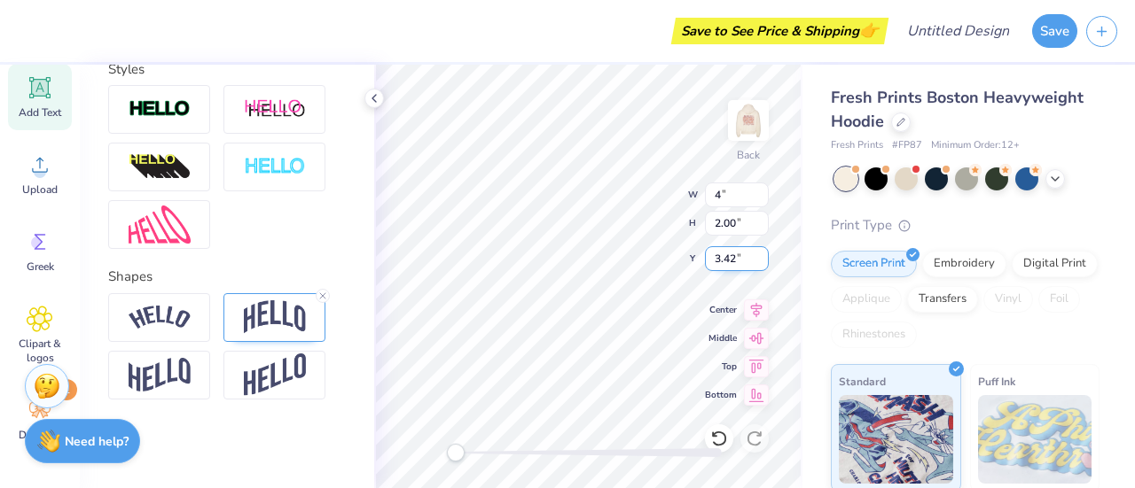
click at [759, 256] on input "3.43" at bounding box center [737, 258] width 64 height 25
type input "4.00"
type input "2.02"
click at [759, 253] on input "3.4" at bounding box center [737, 258] width 64 height 25
click at [759, 253] on input "3.41" at bounding box center [737, 258] width 64 height 25
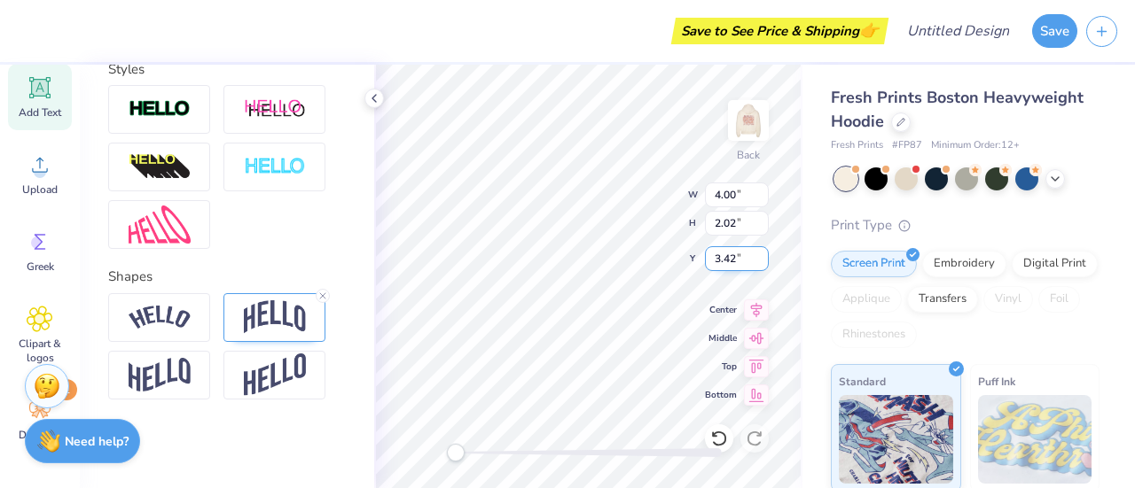
click at [759, 253] on input "3.42" at bounding box center [737, 258] width 64 height 25
click at [759, 253] on input "3.43" at bounding box center [737, 258] width 64 height 25
click at [759, 253] on input "3.44" at bounding box center [737, 258] width 64 height 25
click at [759, 253] on input "3.45" at bounding box center [737, 258] width 64 height 25
click at [759, 253] on input "3.46" at bounding box center [737, 258] width 64 height 25
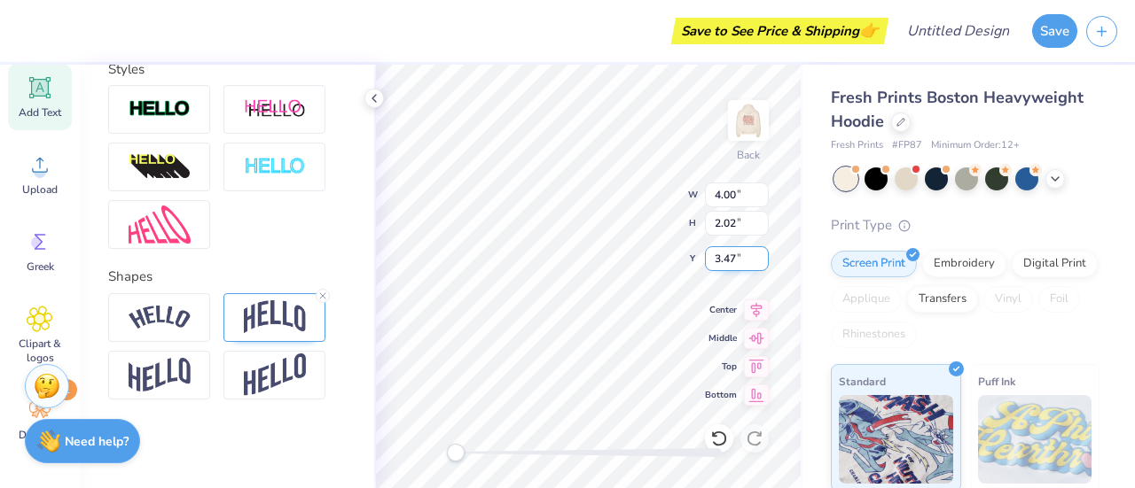
click at [759, 253] on input "3.47" at bounding box center [737, 258] width 64 height 25
click at [759, 253] on input "3.49" at bounding box center [737, 258] width 64 height 25
type input "3.5"
click at [759, 253] on input "3.5" at bounding box center [737, 258] width 64 height 25
click at [763, 329] on icon at bounding box center [756, 335] width 25 height 21
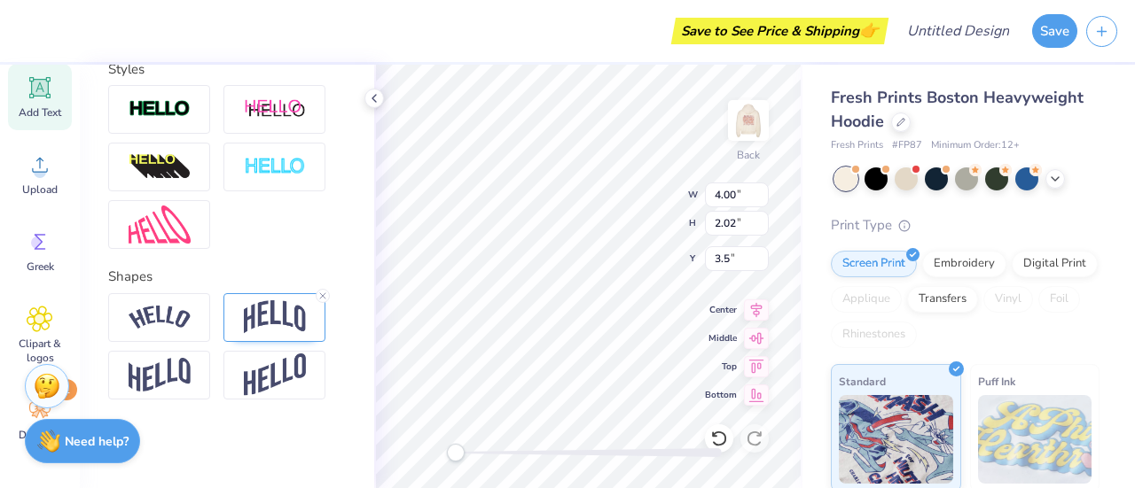
click at [815, 269] on div "Fresh Prints Boston Heavyweight Hoodie Fresh Prints # FP87 Minimum Order: 12 + …" at bounding box center [968, 415] width 332 height 700
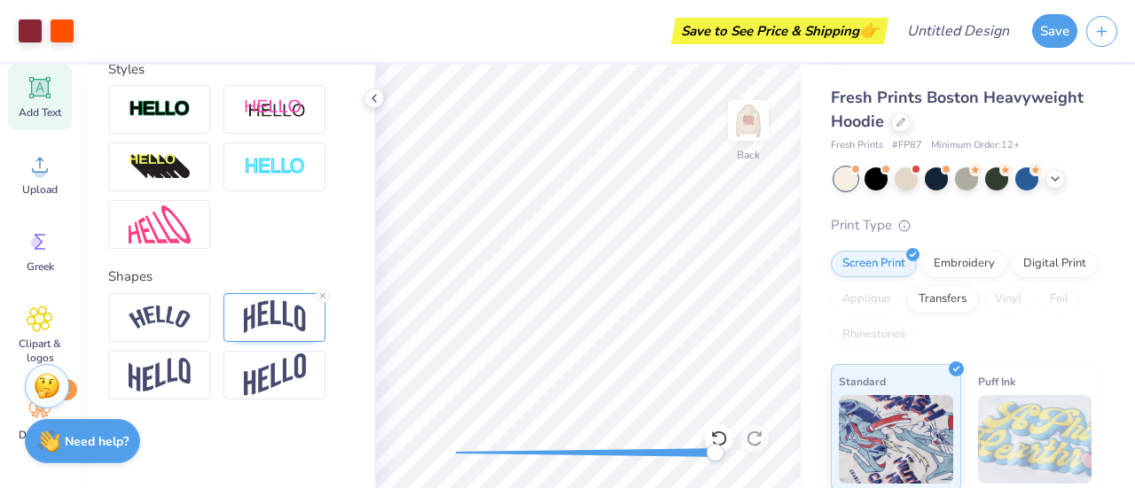
click at [714, 444] on div at bounding box center [589, 453] width 266 height 18
click at [720, 437] on icon at bounding box center [719, 439] width 18 height 18
click at [723, 430] on icon at bounding box center [719, 439] width 18 height 18
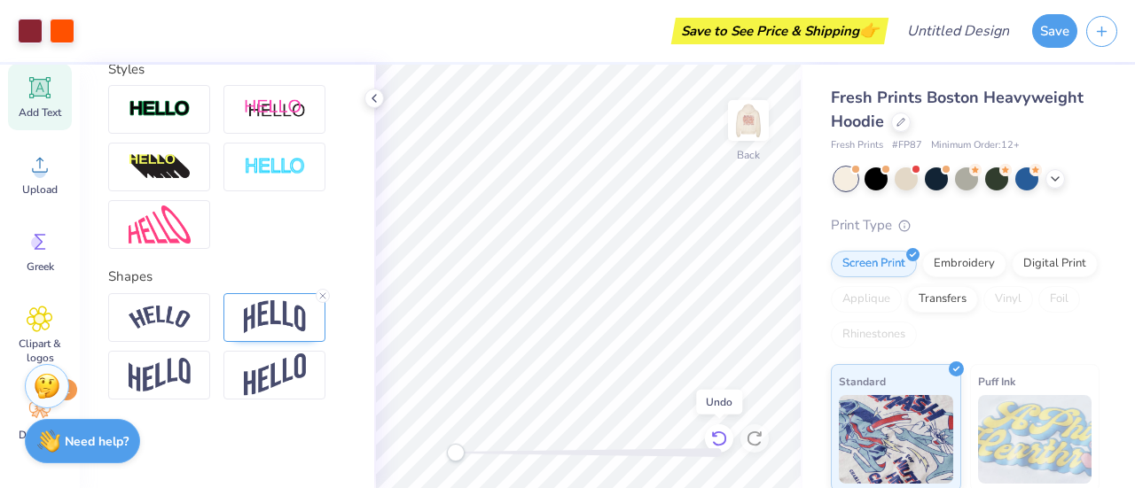
click at [723, 430] on icon at bounding box center [719, 439] width 18 height 18
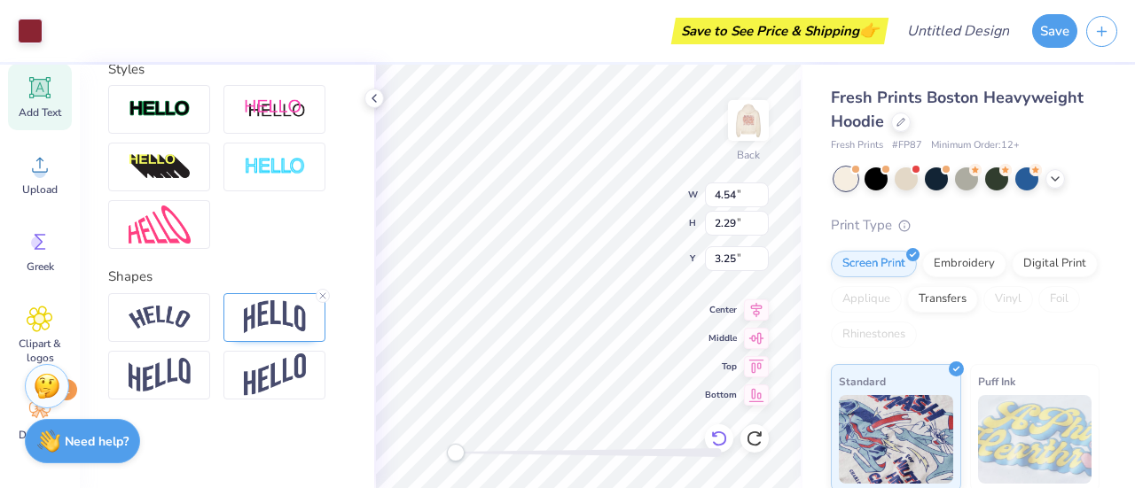
scroll to position [14, 2]
click at [762, 198] on input "4.53" at bounding box center [737, 195] width 64 height 25
click at [762, 198] on input "4.52" at bounding box center [737, 195] width 64 height 25
click at [762, 198] on input "4.51" at bounding box center [737, 195] width 64 height 25
type input "4.5"
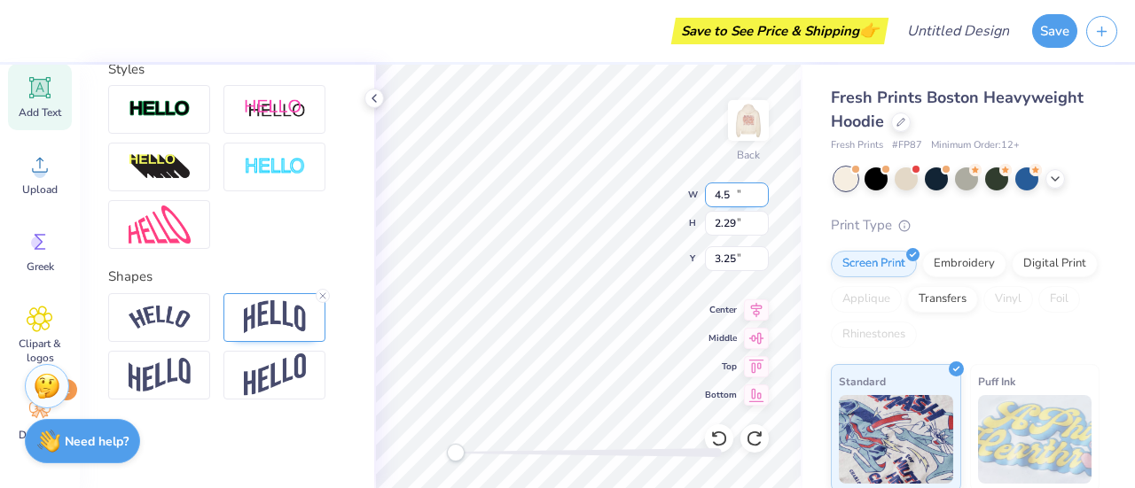
click at [754, 199] on input "4.5" at bounding box center [737, 195] width 64 height 25
click at [759, 202] on input "4.53" at bounding box center [737, 195] width 64 height 25
click at [759, 202] on input "4.52" at bounding box center [737, 195] width 64 height 25
click at [759, 202] on input "4.51" at bounding box center [737, 195] width 64 height 25
click at [759, 202] on input "4.5" at bounding box center [737, 195] width 64 height 25
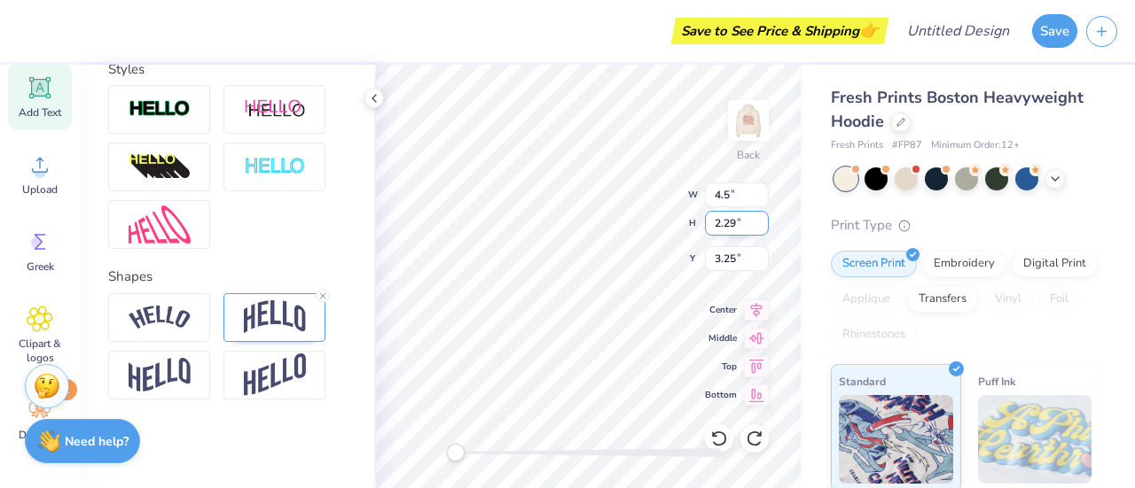
click at [760, 233] on input "2.29" at bounding box center [737, 223] width 64 height 25
type input "4.50"
type input "2.27"
type input "3.26"
click at [764, 225] on input "2.26" at bounding box center [737, 223] width 64 height 25
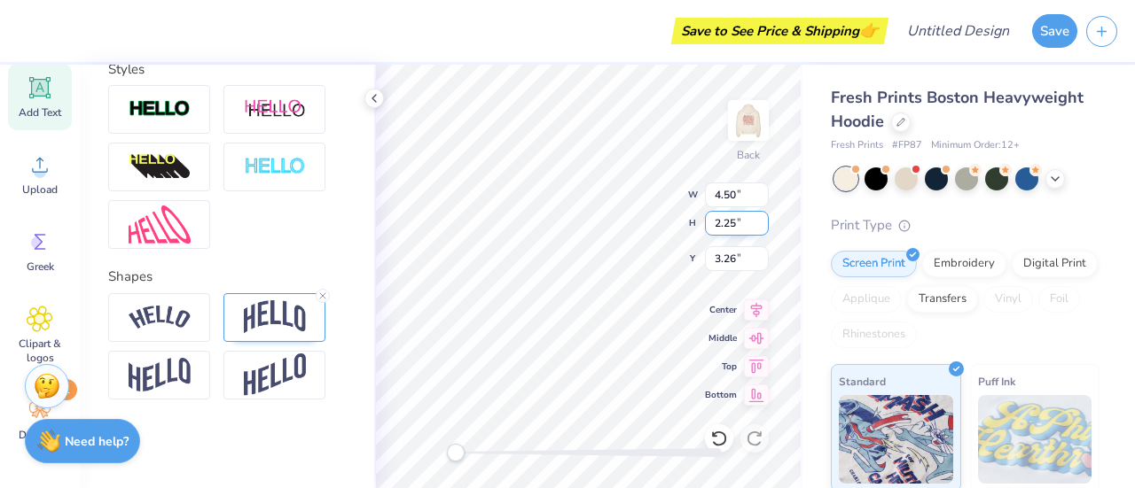
click at [764, 225] on input "2.25" at bounding box center [737, 223] width 64 height 25
click at [764, 225] on input "2.24" at bounding box center [737, 223] width 64 height 25
click at [764, 225] on input "2.23" at bounding box center [737, 223] width 64 height 25
click at [764, 225] on input "2.22" at bounding box center [737, 223] width 64 height 25
click at [764, 225] on input "2.21" at bounding box center [737, 223] width 64 height 25
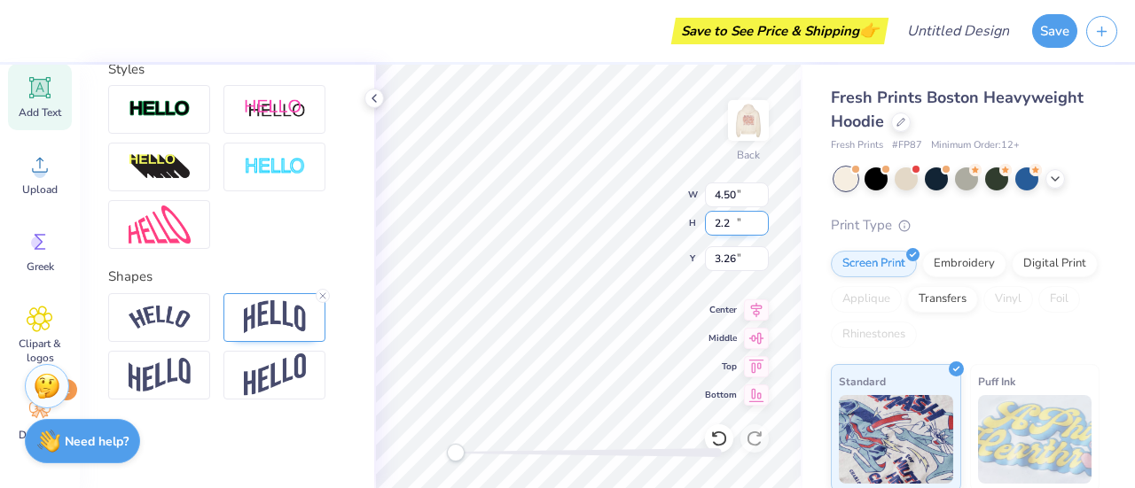
click at [764, 225] on input "2.2" at bounding box center [737, 223] width 64 height 25
click at [764, 225] on input "2.19" at bounding box center [737, 223] width 64 height 25
click at [764, 225] on input "2.18" at bounding box center [737, 223] width 64 height 25
click at [764, 225] on input "2.17" at bounding box center [737, 223] width 64 height 25
click at [761, 227] on input "2.16" at bounding box center [737, 223] width 64 height 25
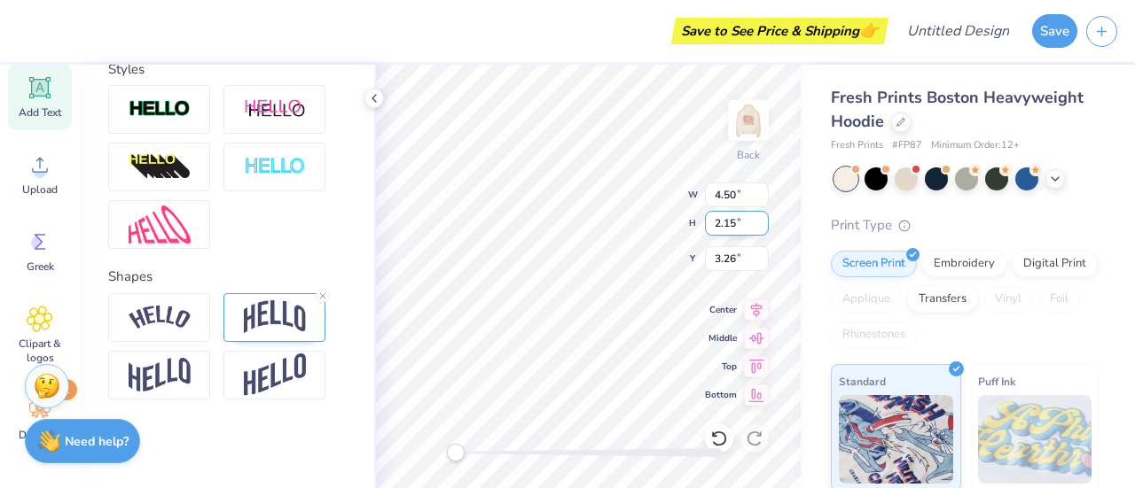
click at [761, 227] on input "2.15" at bounding box center [737, 223] width 64 height 25
click at [761, 227] on input "2.14" at bounding box center [737, 223] width 64 height 25
click at [761, 227] on input "2.13" at bounding box center [737, 223] width 64 height 25
click at [761, 227] on input "2.12" at bounding box center [737, 223] width 64 height 25
click at [761, 227] on input "2.11" at bounding box center [737, 223] width 64 height 25
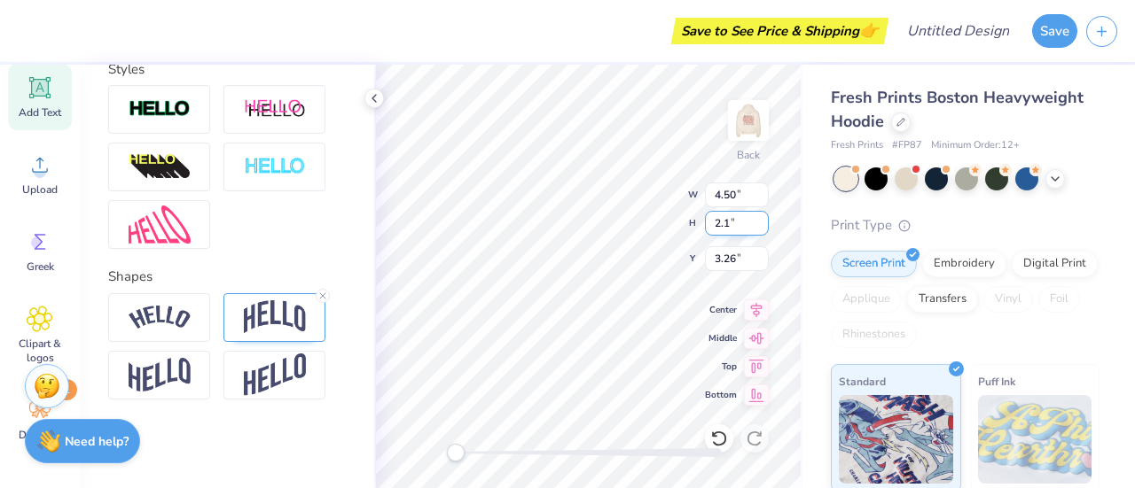
click at [761, 227] on input "2.1" at bounding box center [737, 223] width 64 height 25
click at [761, 227] on input "2.09" at bounding box center [737, 223] width 64 height 25
click at [761, 227] on input "2.08" at bounding box center [737, 223] width 64 height 25
click at [761, 227] on input "2.07" at bounding box center [737, 223] width 64 height 25
click at [761, 227] on input "2.06" at bounding box center [737, 223] width 64 height 25
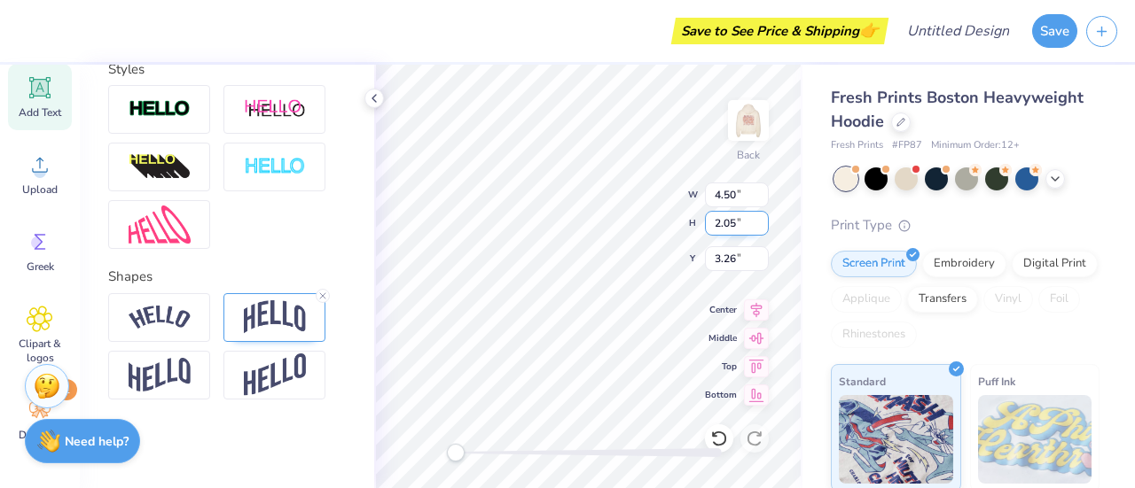
click at [761, 227] on input "2.05" at bounding box center [737, 223] width 64 height 25
click at [761, 227] on input "2.04" at bounding box center [737, 223] width 64 height 25
click at [761, 227] on input "2.03" at bounding box center [737, 223] width 64 height 25
click at [761, 227] on input "2.02" at bounding box center [737, 223] width 64 height 25
click at [761, 227] on input "2.01" at bounding box center [737, 223] width 64 height 25
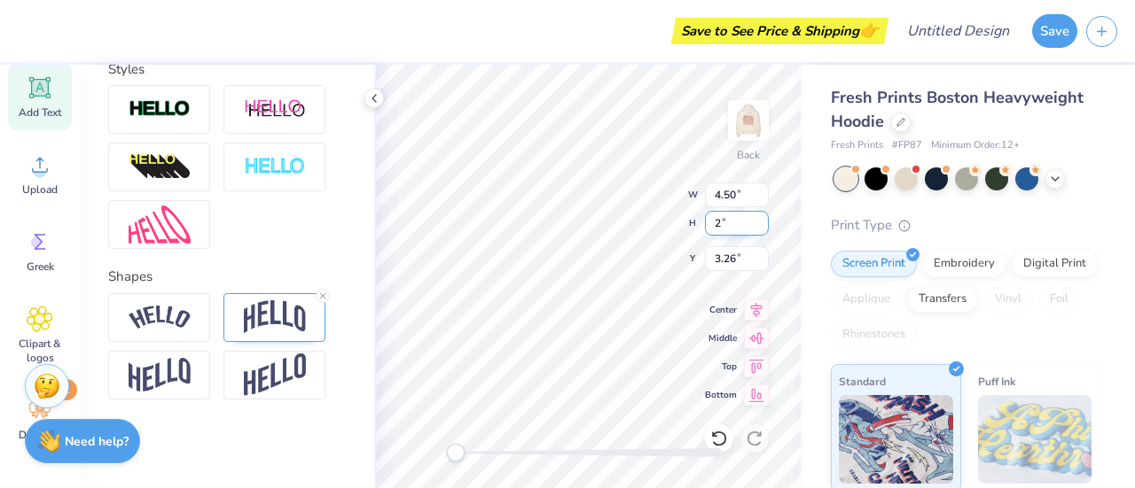
type input "2"
click at [761, 227] on input "2" at bounding box center [737, 223] width 64 height 25
type input "3.97"
type input "2.00"
type input "3.40"
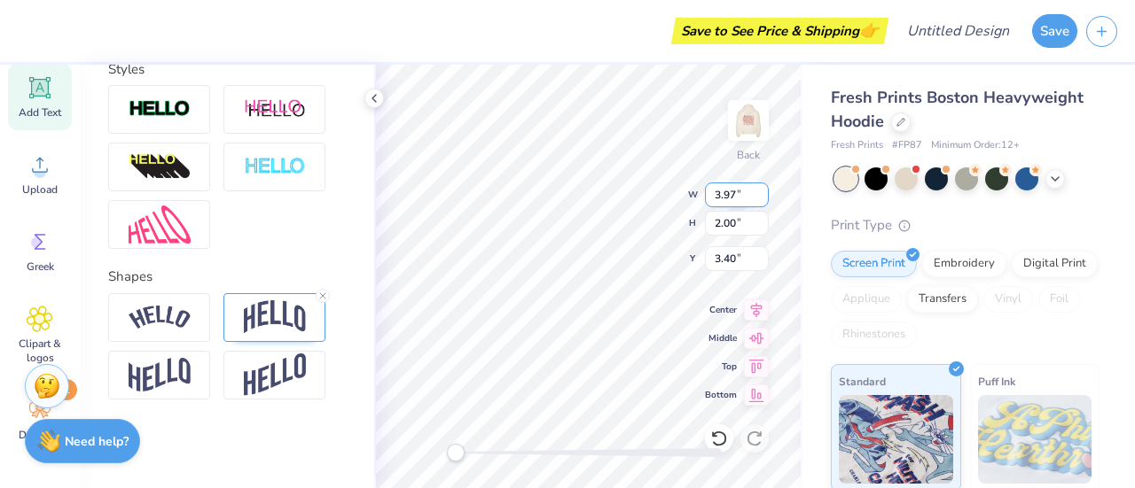
click at [732, 199] on input "3.97" at bounding box center [737, 195] width 64 height 25
click at [761, 189] on input "3.98" at bounding box center [737, 195] width 64 height 25
click at [761, 189] on input "3.99" at bounding box center [737, 195] width 64 height 25
click at [761, 189] on input "4" at bounding box center [737, 195] width 64 height 25
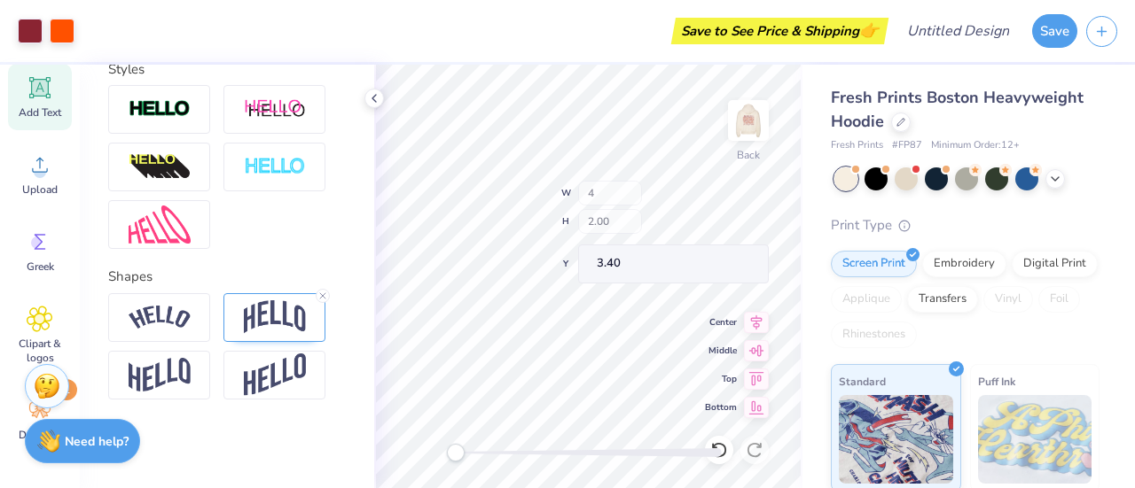
type input "4.00"
type input "2.02"
type input "3.39"
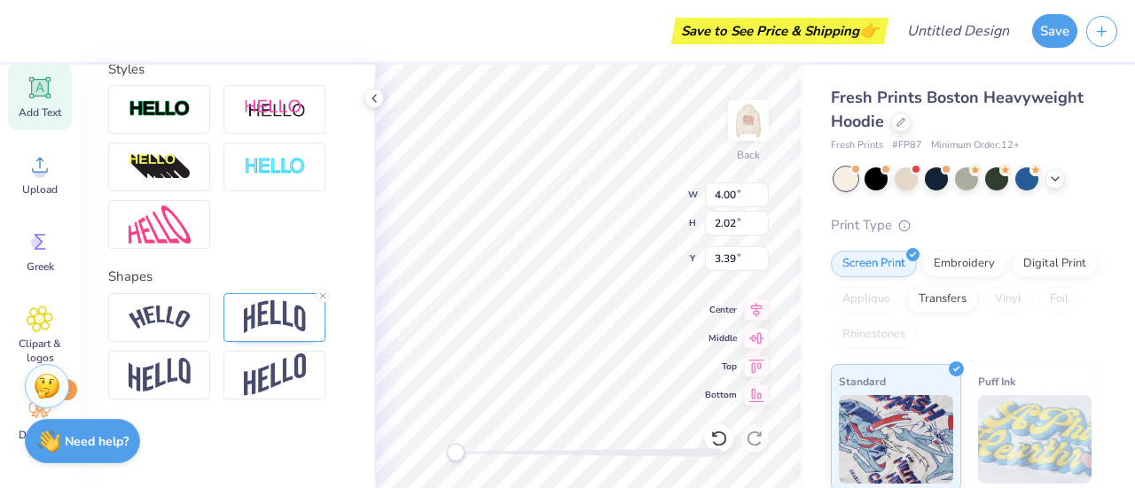
type input "5.62"
type input "2.68"
type input "5.41"
click at [721, 191] on input "5.62" at bounding box center [737, 195] width 64 height 25
click at [733, 197] on input "4.62" at bounding box center [737, 195] width 64 height 25
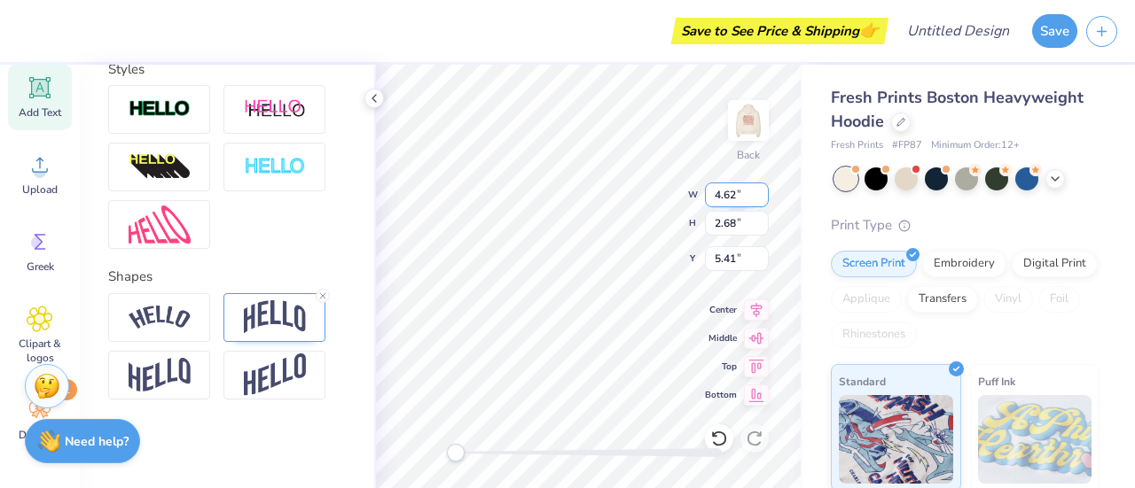
type input "4.6"
type input "2.21"
type input "5.65"
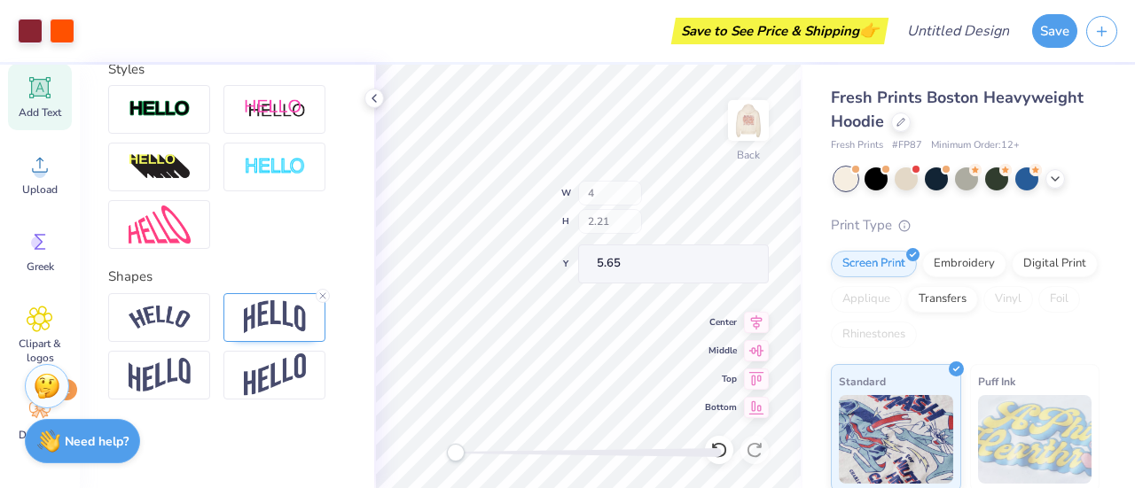
type input "4.00"
type input "1.91"
type input "5.80"
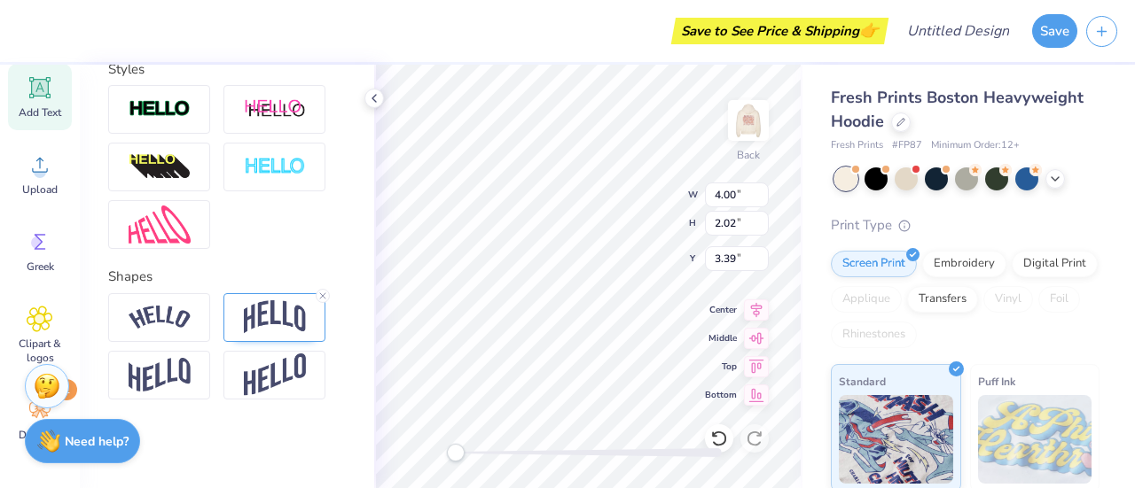
type input "1.91"
type input "5.80"
click at [759, 220] on input "1.92" at bounding box center [737, 223] width 64 height 25
click at [759, 220] on input "1.93" at bounding box center [737, 223] width 64 height 25
click at [759, 220] on input "1.94" at bounding box center [737, 223] width 64 height 25
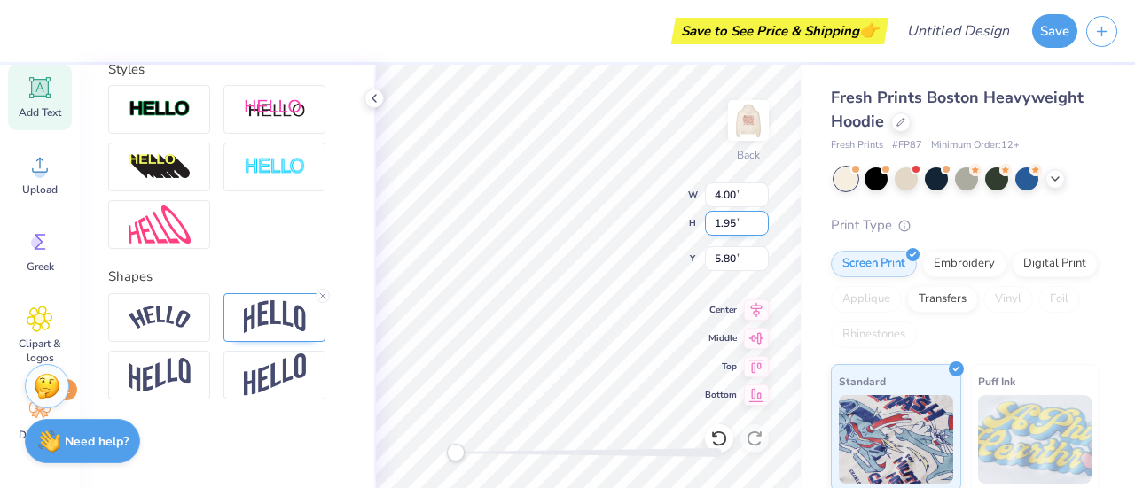
click at [759, 220] on input "1.95" at bounding box center [737, 223] width 64 height 25
click at [759, 220] on input "1.96" at bounding box center [737, 223] width 64 height 25
click at [759, 220] on input "1.97" at bounding box center [737, 223] width 64 height 25
click at [759, 220] on input "1.98" at bounding box center [737, 223] width 64 height 25
click at [759, 220] on input "1.99" at bounding box center [737, 223] width 64 height 25
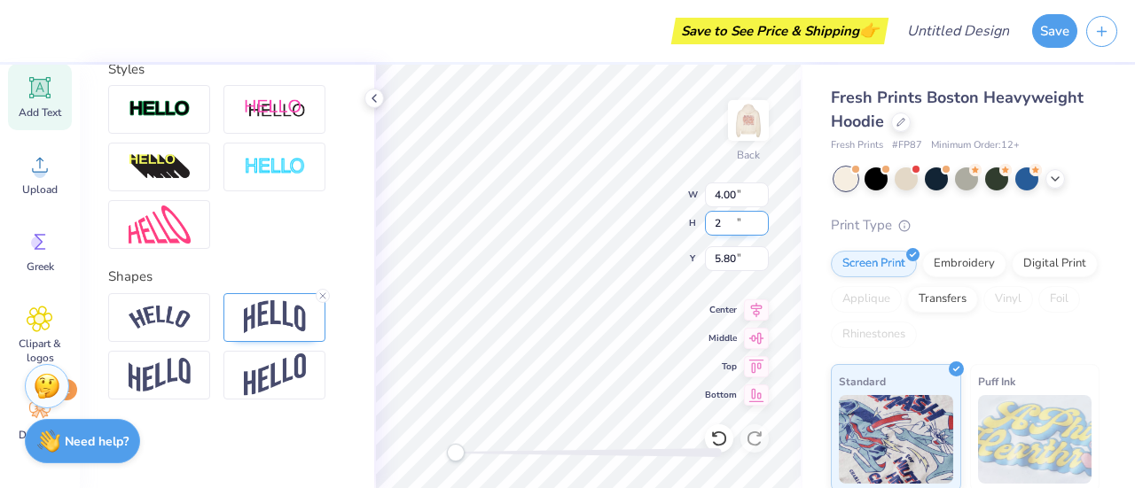
click at [759, 220] on input "2" at bounding box center [737, 223] width 64 height 25
click at [759, 220] on input "2.01" at bounding box center [737, 223] width 64 height 25
type input "2.02"
click at [759, 220] on input "2.02" at bounding box center [737, 223] width 64 height 25
type input "3.39"
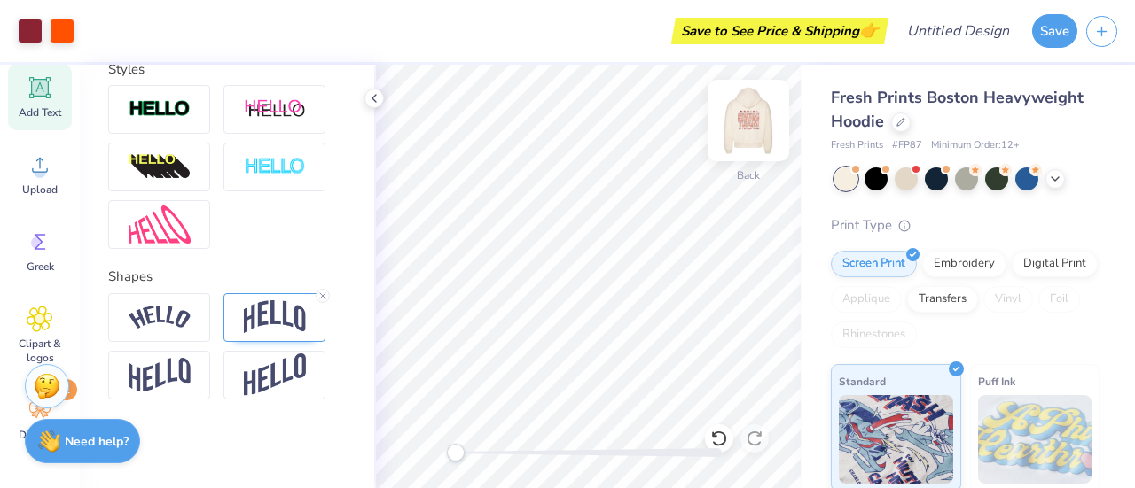
click at [746, 102] on img at bounding box center [748, 120] width 71 height 71
click at [761, 113] on img at bounding box center [748, 120] width 71 height 71
click at [750, 113] on img at bounding box center [747, 120] width 35 height 35
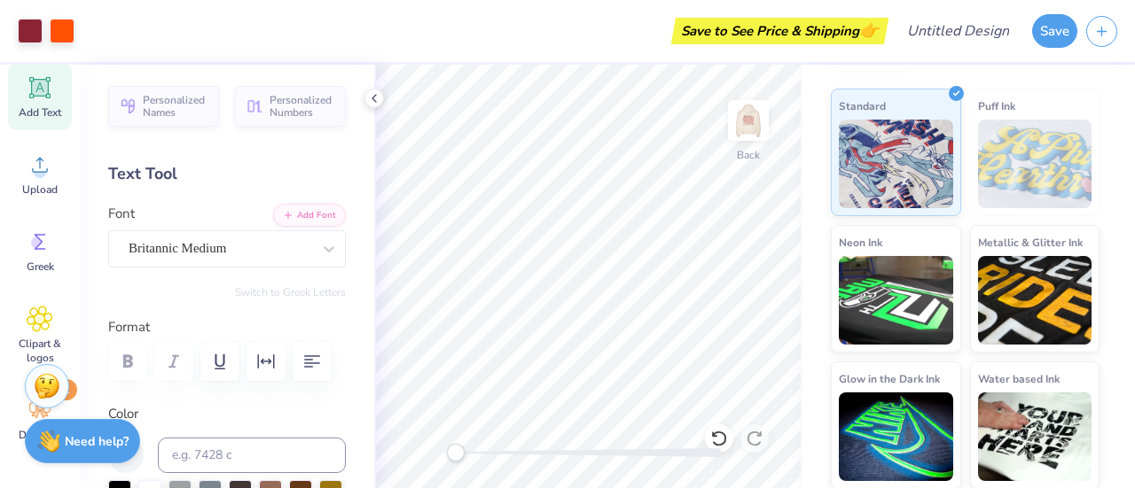
scroll to position [0, 0]
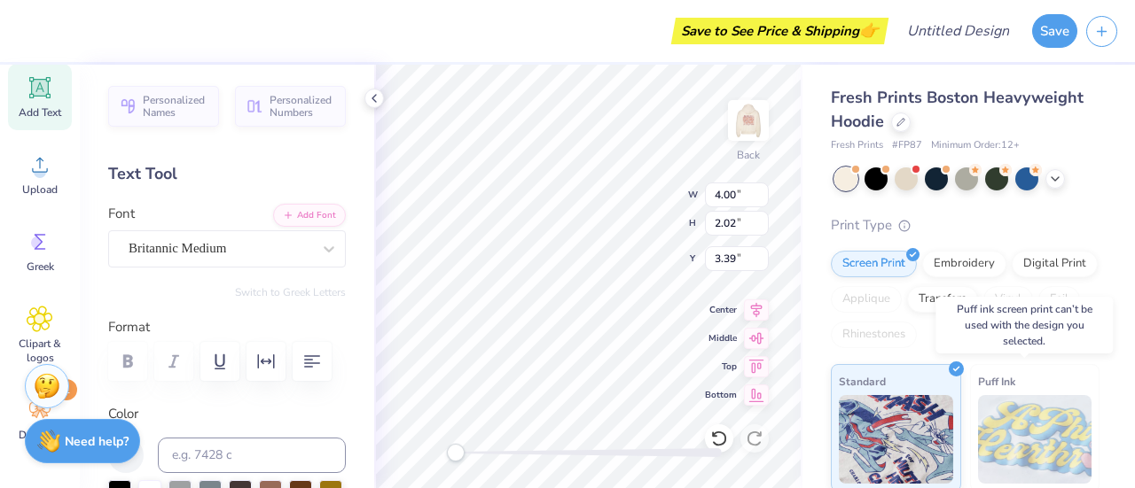
click at [1019, 405] on img at bounding box center [1035, 439] width 114 height 89
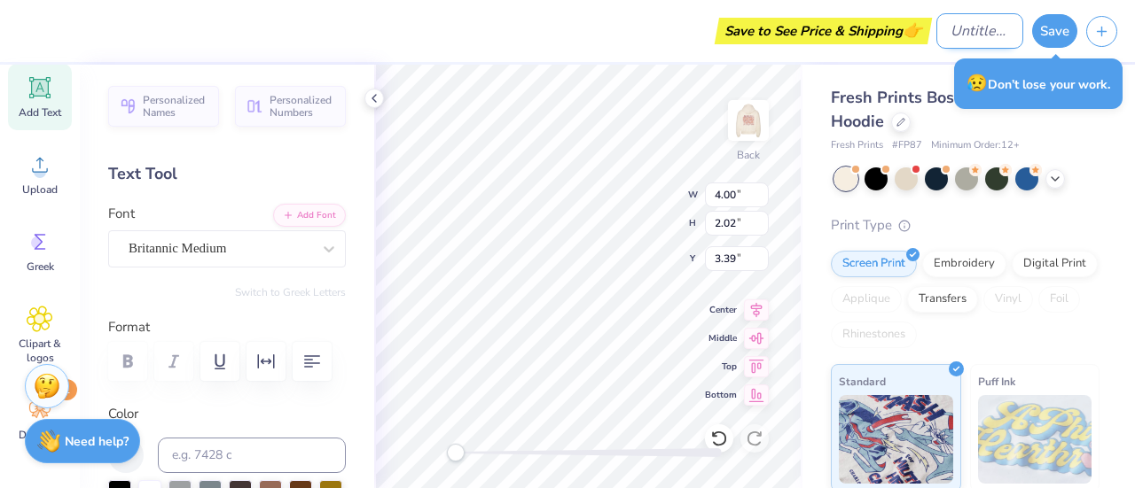
click at [953, 34] on input "Design Title" at bounding box center [979, 30] width 87 height 35
type input "v"
type input "VTSC hoodie"
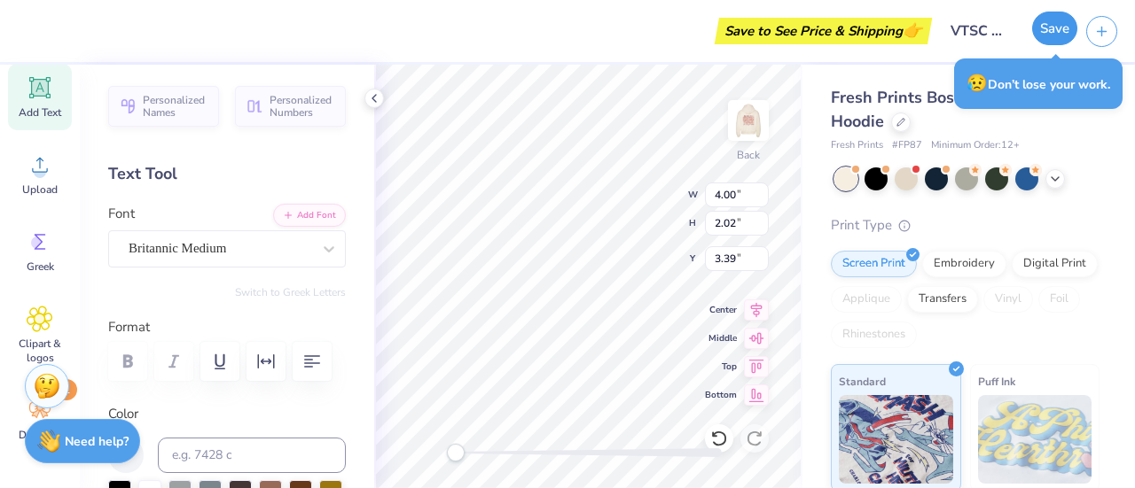
click at [1056, 33] on button "Save" at bounding box center [1054, 29] width 45 height 34
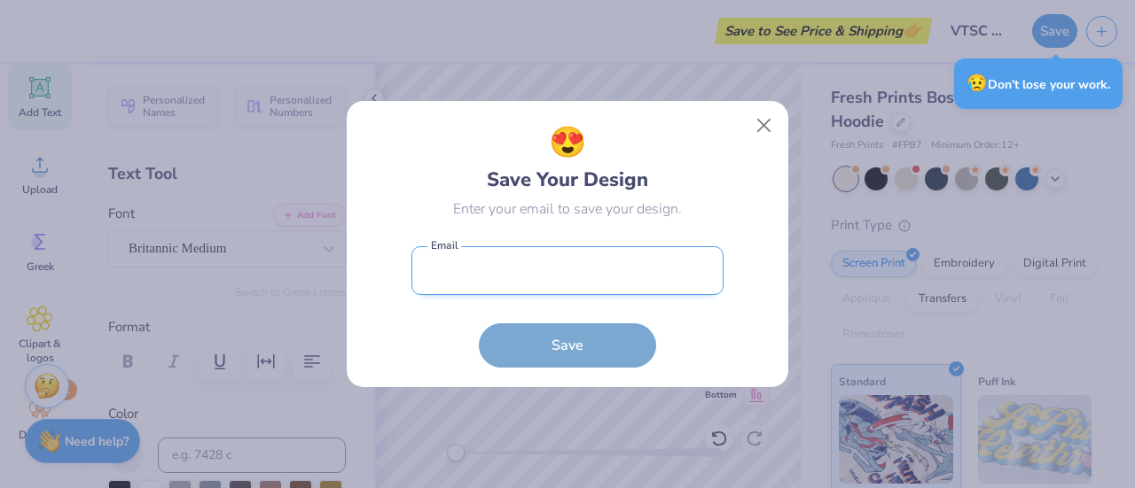
click at [590, 294] on input "email" at bounding box center [567, 270] width 312 height 49
type input "[EMAIL_ADDRESS][DOMAIN_NAME]"
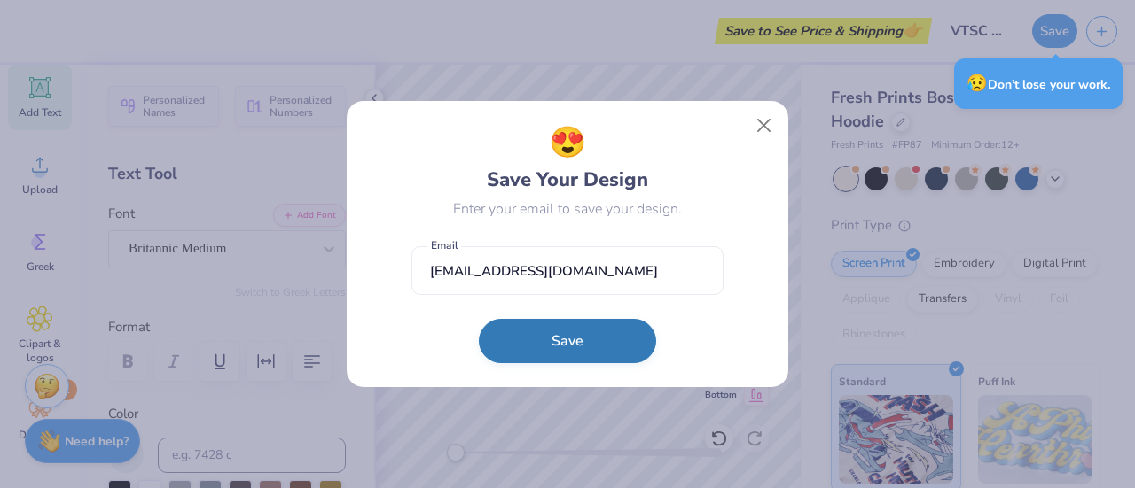
click at [566, 334] on button "Save" at bounding box center [567, 341] width 177 height 44
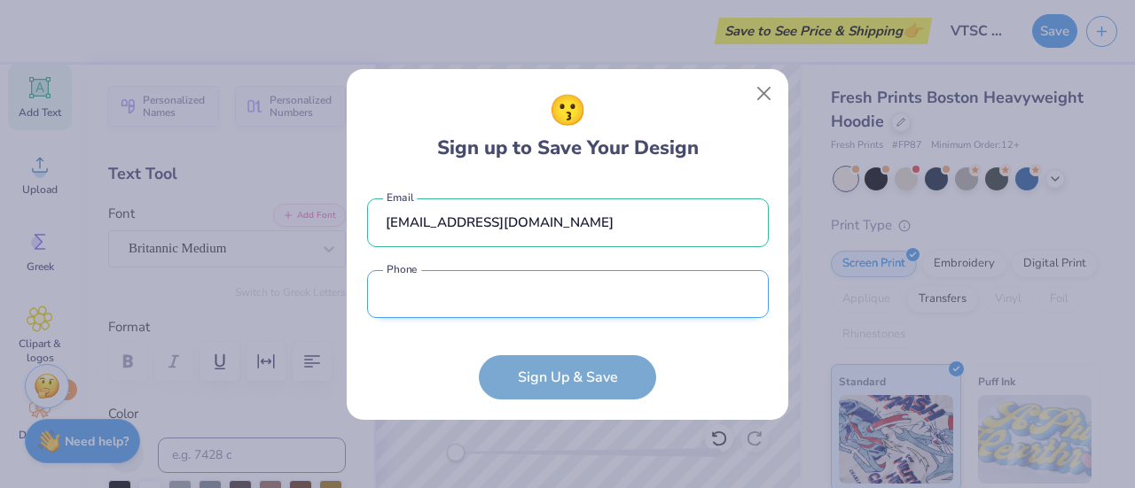
click at [530, 299] on input "tel" at bounding box center [568, 294] width 402 height 49
type input "[PHONE_NUMBER]"
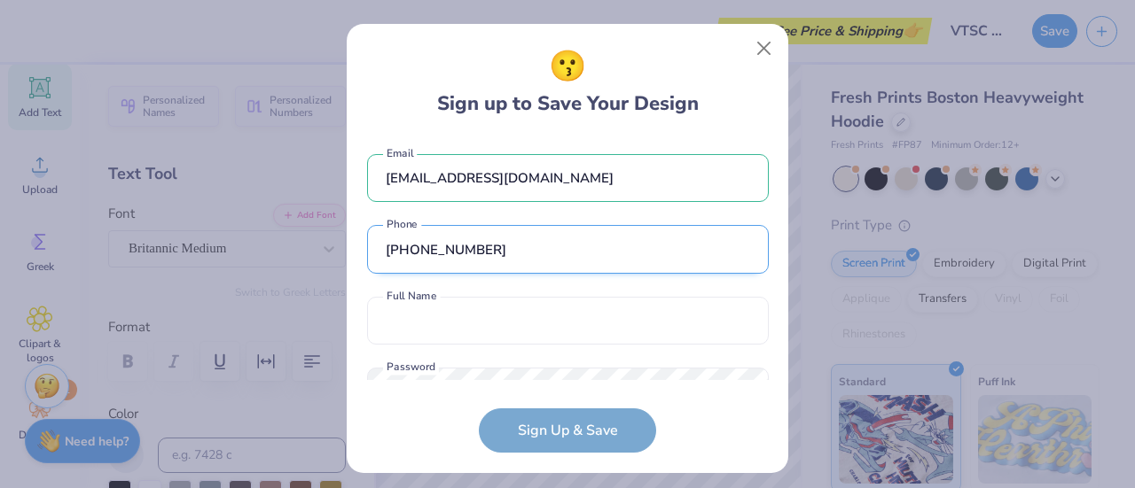
scroll to position [66, 0]
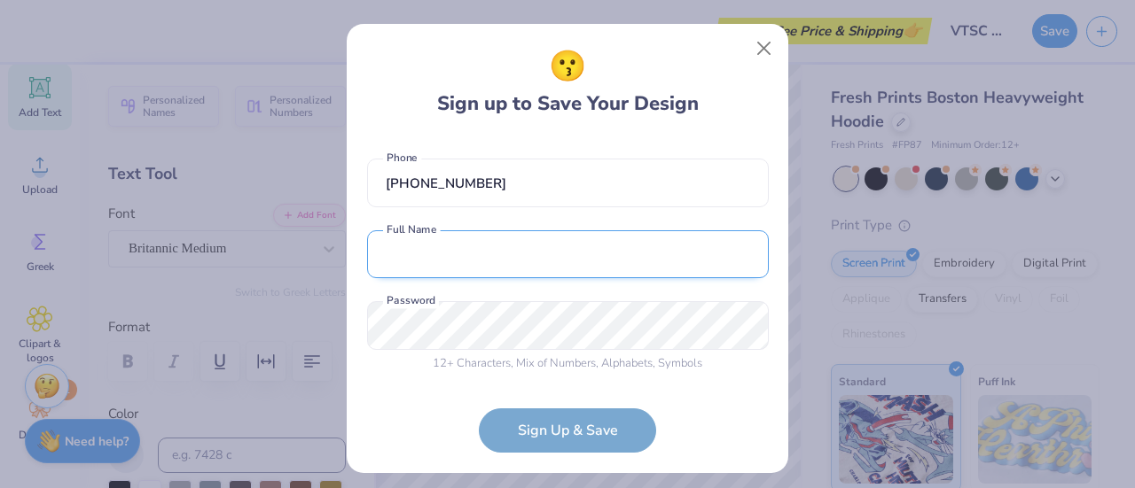
click at [521, 249] on input "text" at bounding box center [568, 254] width 402 height 49
type input "[PERSON_NAME]"
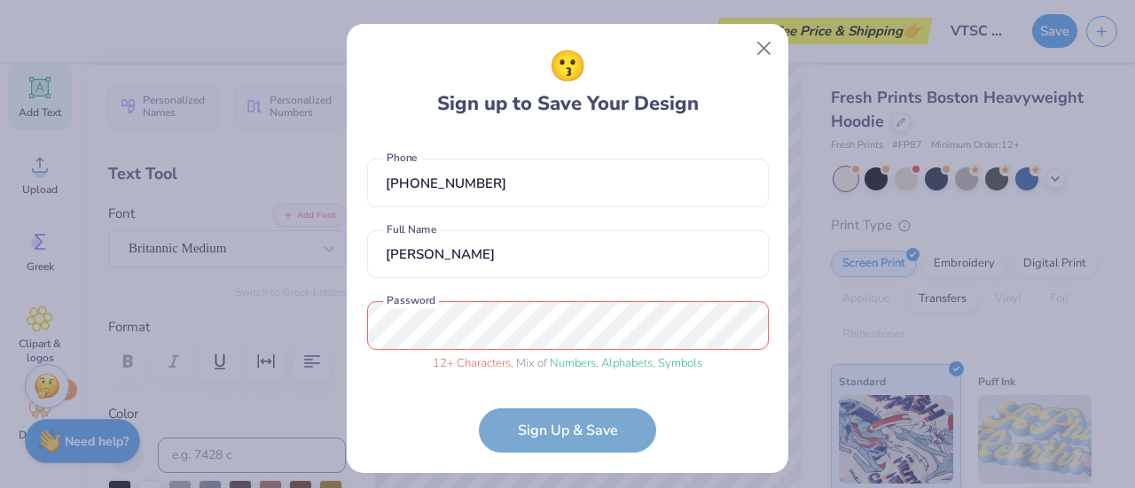
click at [539, 425] on form "[EMAIL_ADDRESS][DOMAIN_NAME] Email [PHONE_NUMBER] Phone [PERSON_NAME] Full Name…" at bounding box center [568, 295] width 402 height 317
click at [324, 307] on div "😗 Sign up to Save Your Design [EMAIL_ADDRESS][DOMAIN_NAME] Email [PHONE_NUMBER]…" at bounding box center [567, 244] width 1135 height 488
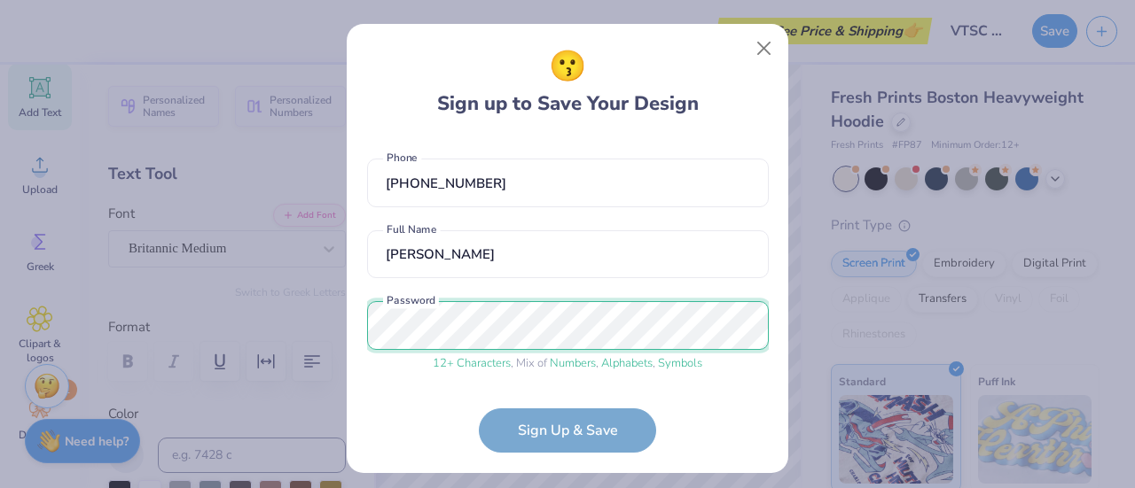
scroll to position [134, 0]
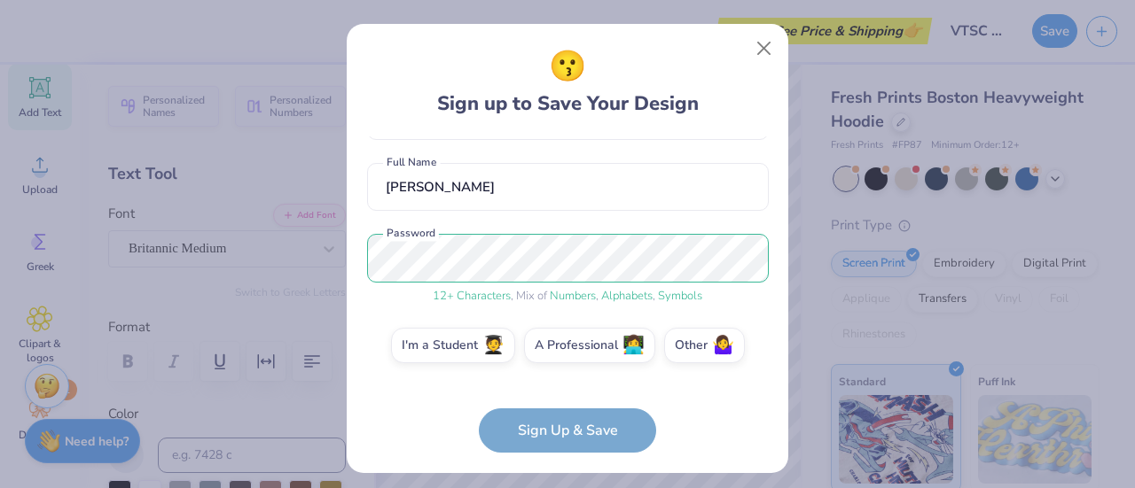
click at [519, 434] on form "[EMAIL_ADDRESS][DOMAIN_NAME] Email [PHONE_NUMBER] Phone [PERSON_NAME] Full Name…" at bounding box center [568, 295] width 402 height 317
click at [482, 336] on span "🧑‍🎓" at bounding box center [493, 343] width 22 height 20
click at [562, 479] on input "I'm a Student 🧑‍🎓" at bounding box center [568, 485] width 12 height 12
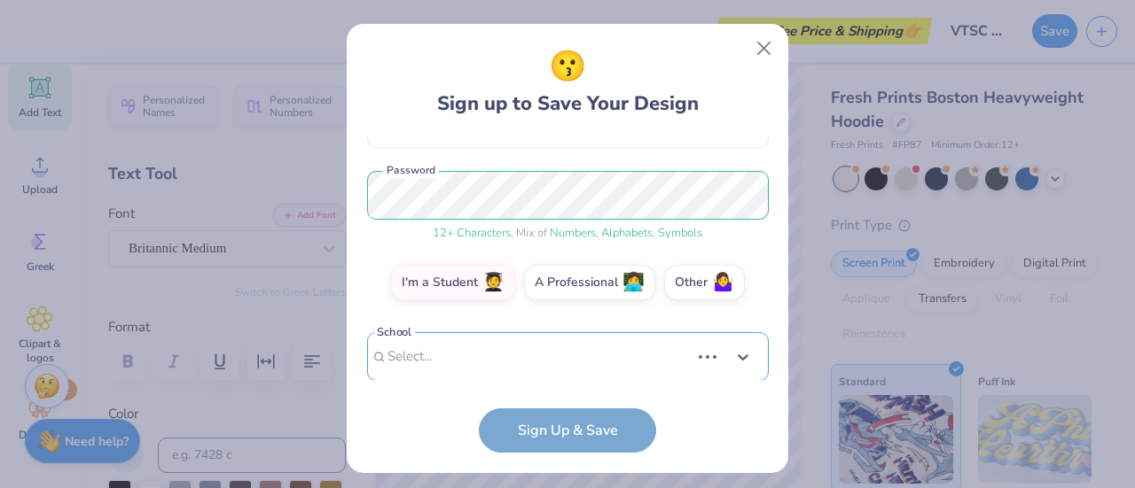
scroll to position [472, 0]
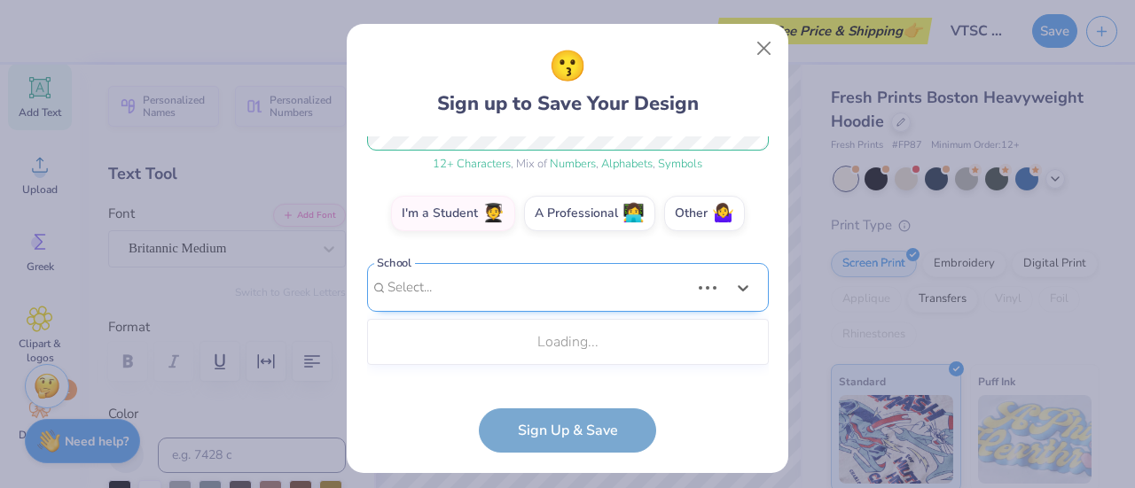
click at [517, 355] on div "Use Up and Down to choose options, press Enter to select the currently focused …" at bounding box center [568, 314] width 402 height 102
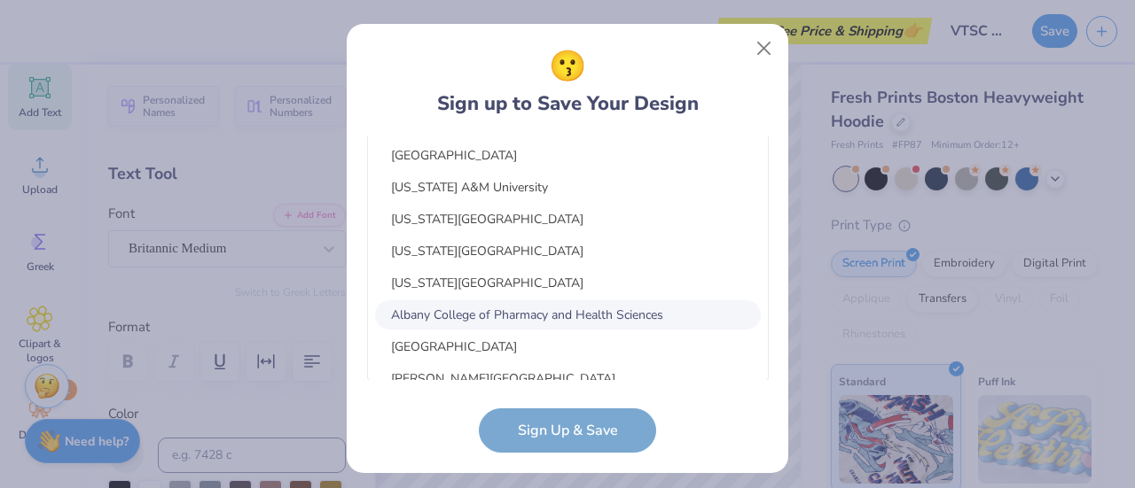
scroll to position [206, 0]
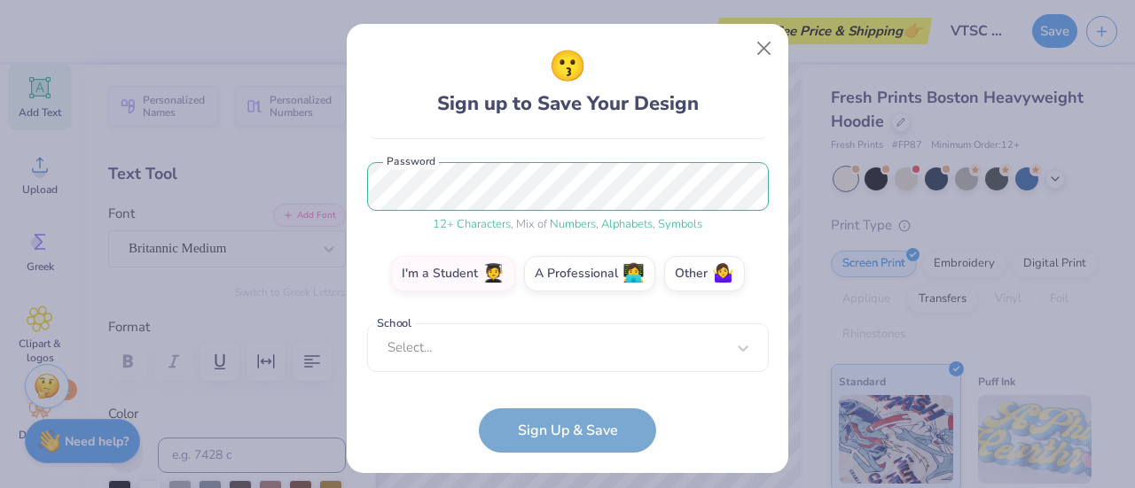
click at [596, 427] on form "[EMAIL_ADDRESS][DOMAIN_NAME] Email [PHONE_NUMBER] Phone [PERSON_NAME] Full Name…" at bounding box center [568, 295] width 402 height 317
click at [448, 260] on label "I'm a Student 🧑‍🎓" at bounding box center [453, 271] width 124 height 35
click at [562, 479] on input "I'm a Student 🧑‍🎓" at bounding box center [568, 485] width 12 height 12
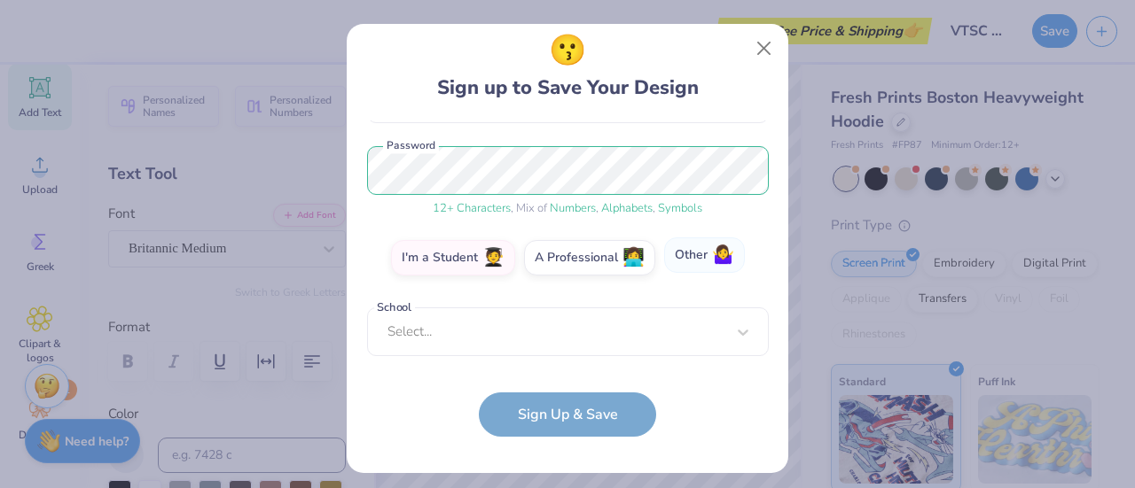
click at [712, 249] on span "🤷‍♀️" at bounding box center [723, 256] width 22 height 20
click at [573, 463] on input "Other 🤷‍♀️" at bounding box center [568, 469] width 12 height 12
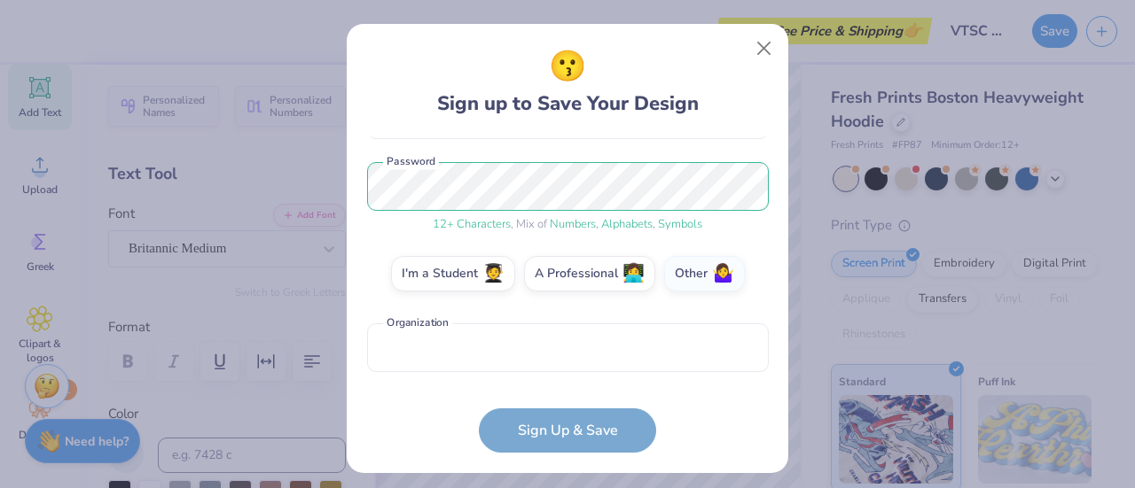
click at [527, 426] on form "[EMAIL_ADDRESS][DOMAIN_NAME] Email [PHONE_NUMBER] Phone [PERSON_NAME] Full Name…" at bounding box center [568, 295] width 402 height 317
click at [497, 355] on input "text" at bounding box center [568, 348] width 402 height 49
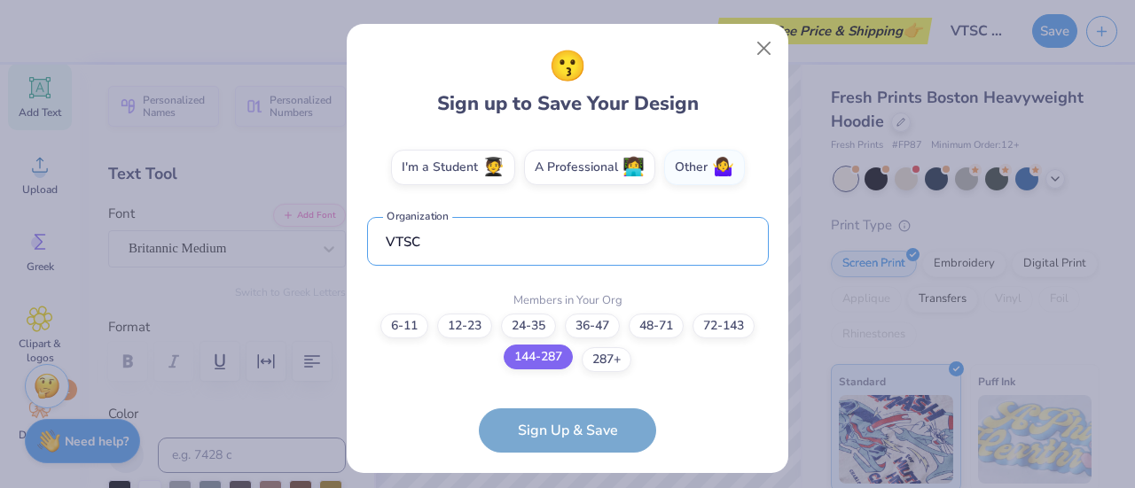
type input "VTSC"
click at [550, 360] on label "144-287" at bounding box center [537, 357] width 69 height 25
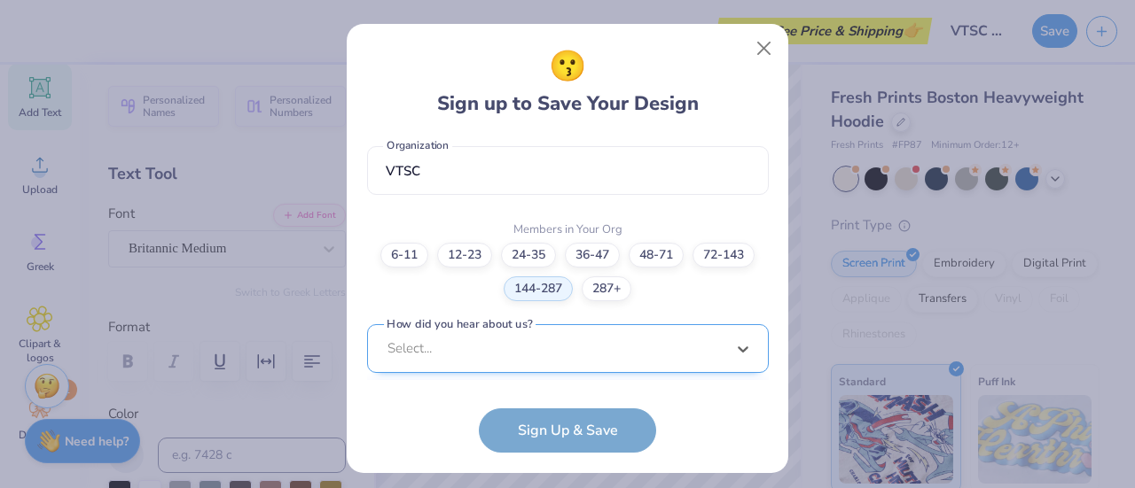
scroll to position [649, 0]
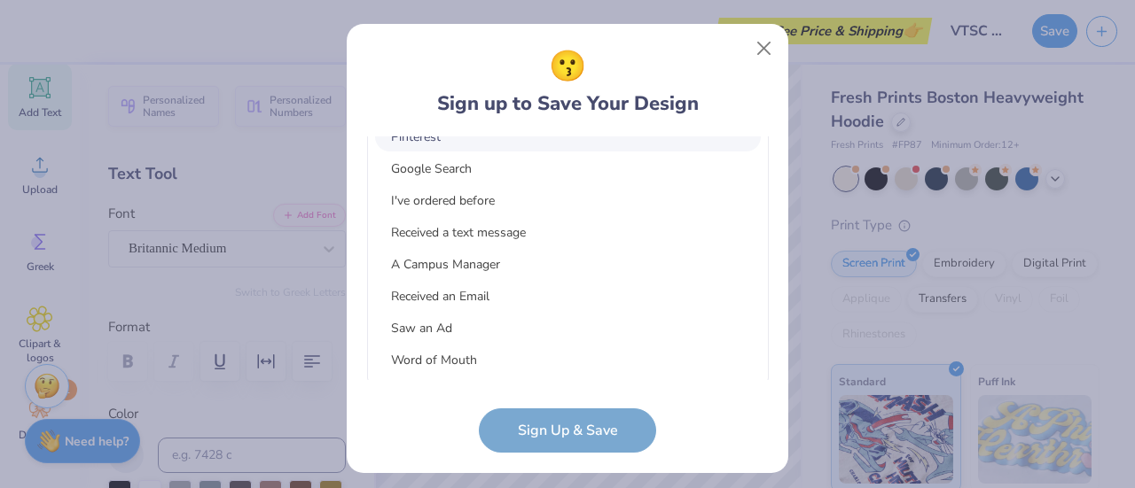
click at [553, 371] on div "option Pinterest focused, 1 of 15. 15 results available. Use Up and Down to cho…" at bounding box center [568, 221] width 402 height 324
click at [555, 158] on div "Google Search" at bounding box center [568, 168] width 386 height 29
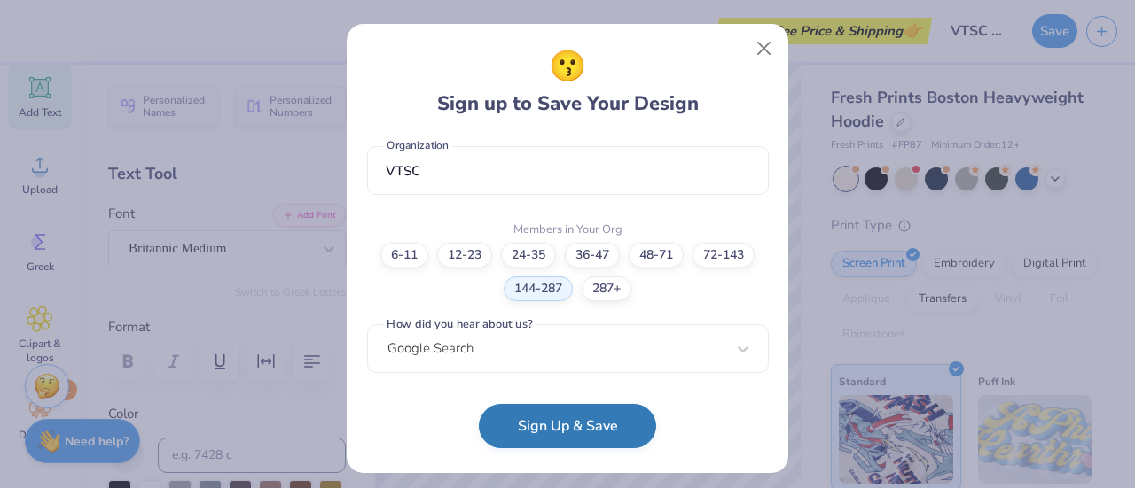
click at [554, 425] on button "Sign Up & Save" at bounding box center [567, 426] width 177 height 44
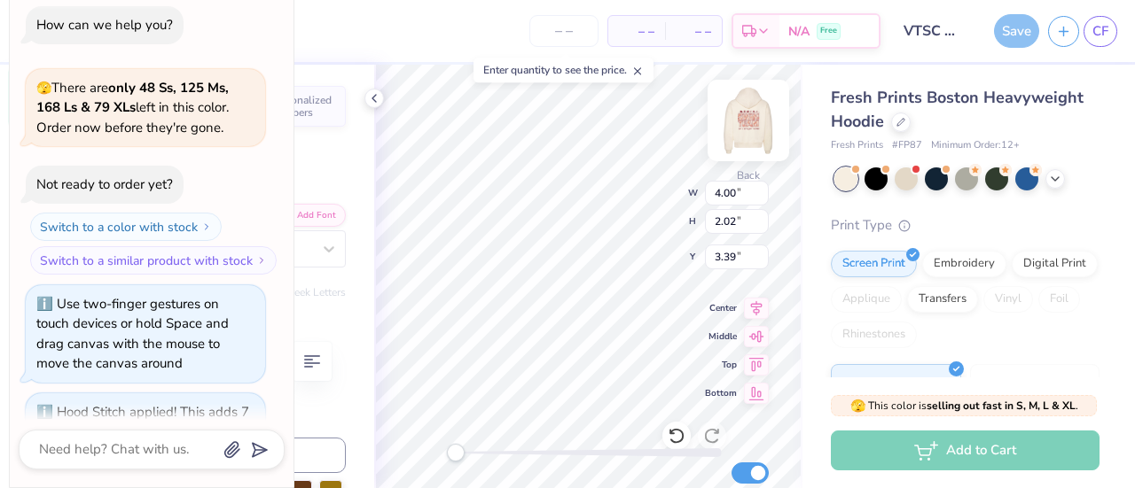
scroll to position [230, 0]
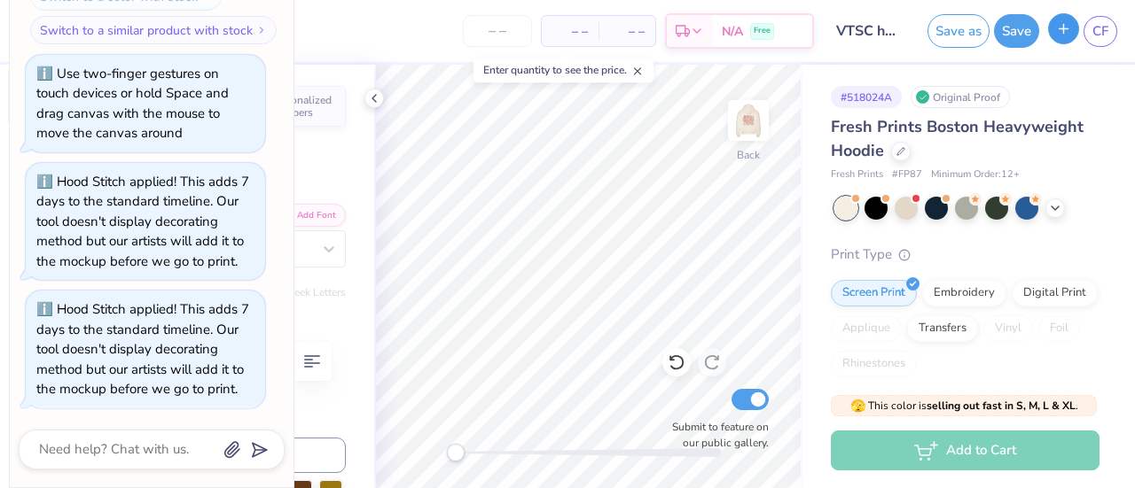
click at [1068, 37] on button "button" at bounding box center [1063, 28] width 31 height 31
type textarea "x"
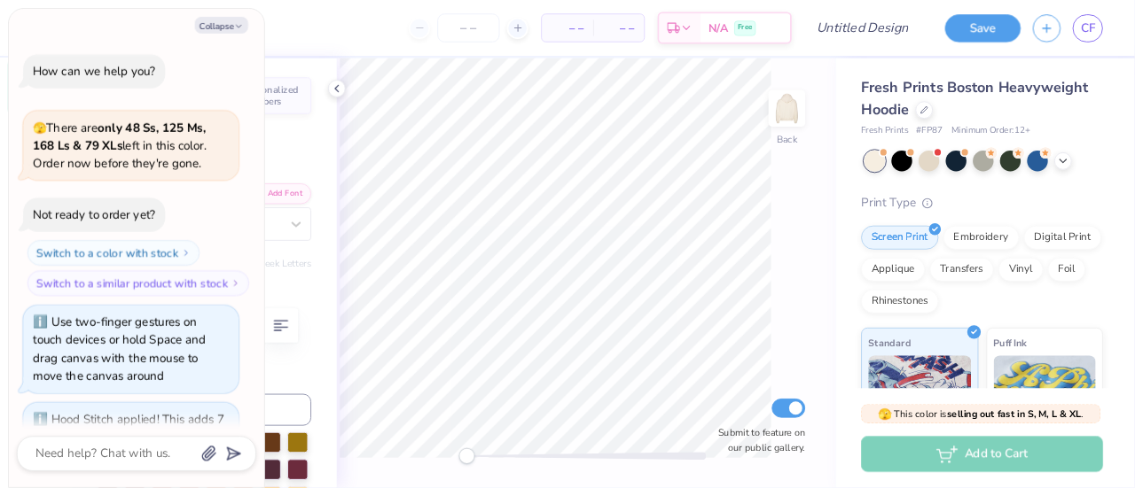
scroll to position [165, 0]
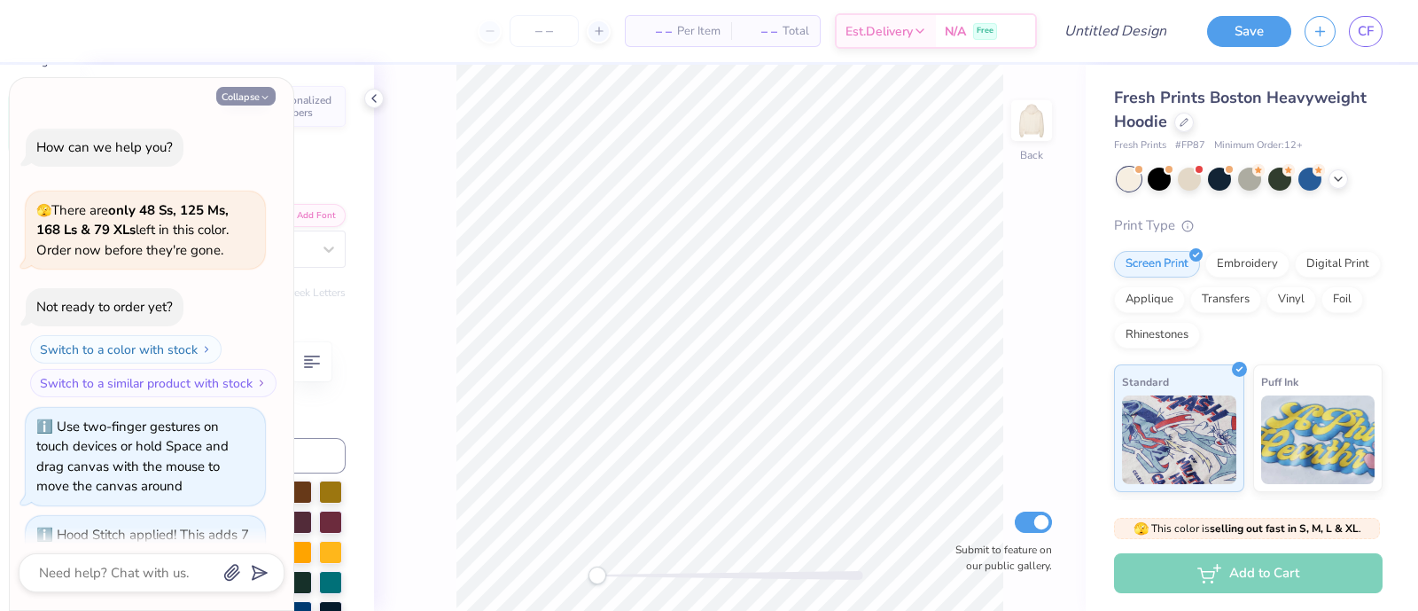
drag, startPoint x: 987, startPoint y: 0, endPoint x: 259, endPoint y: 101, distance: 735.6
click at [260, 101] on icon "button" at bounding box center [265, 97] width 11 height 11
type textarea "x"
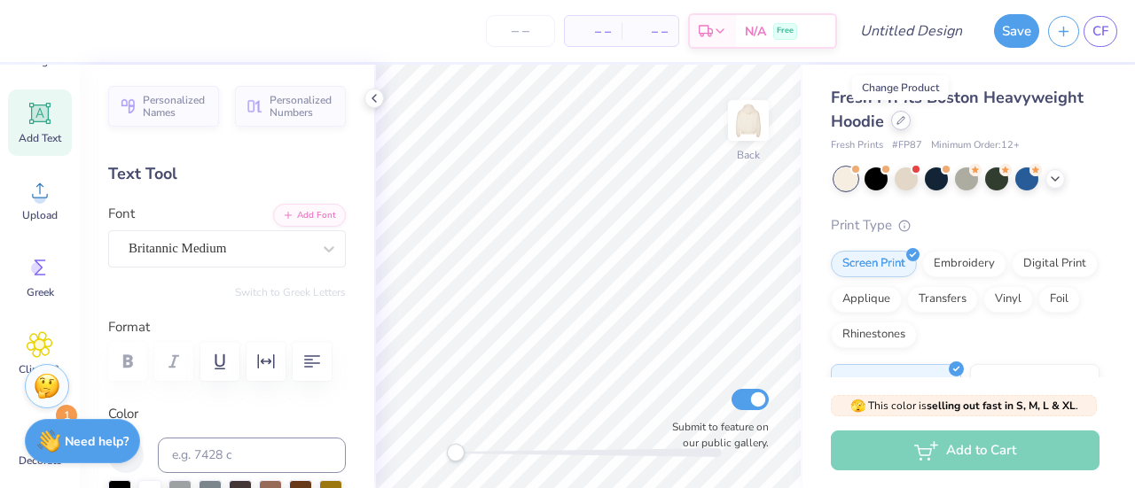
click at [899, 123] on icon at bounding box center [900, 120] width 7 height 7
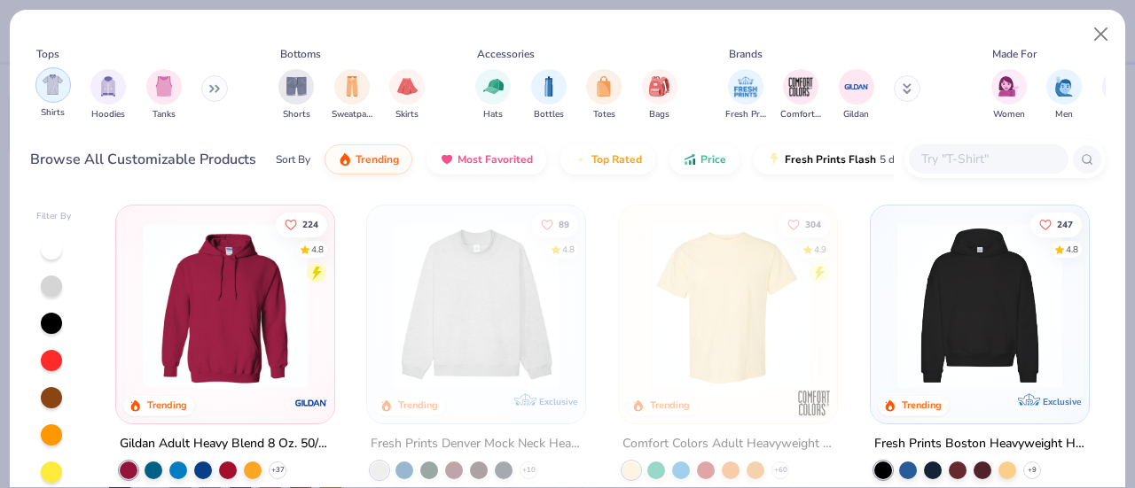
click at [51, 77] on img "filter for Shirts" at bounding box center [53, 84] width 20 height 20
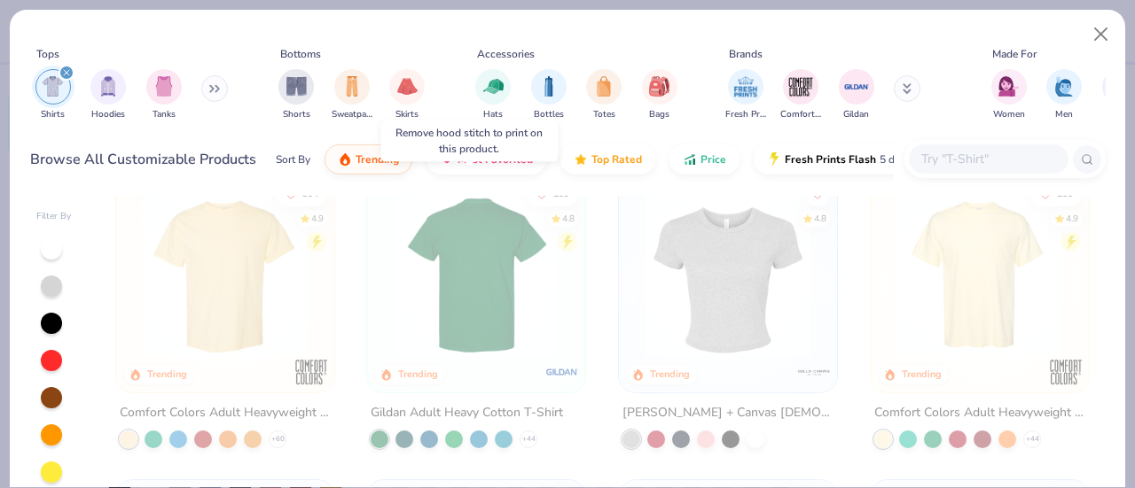
scroll to position [32, 0]
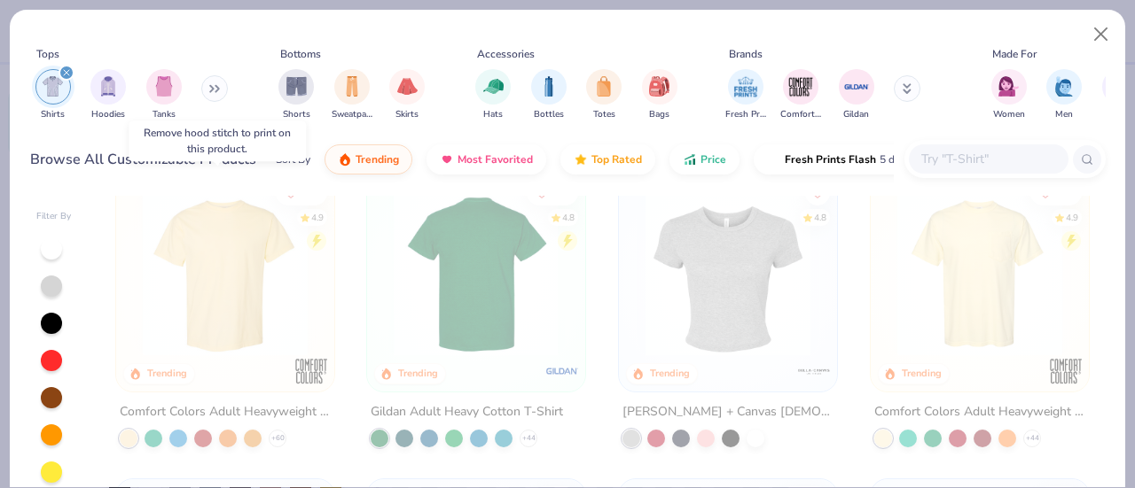
click at [190, 340] on img at bounding box center [225, 273] width 183 height 165
click at [205, 324] on img at bounding box center [225, 273] width 183 height 165
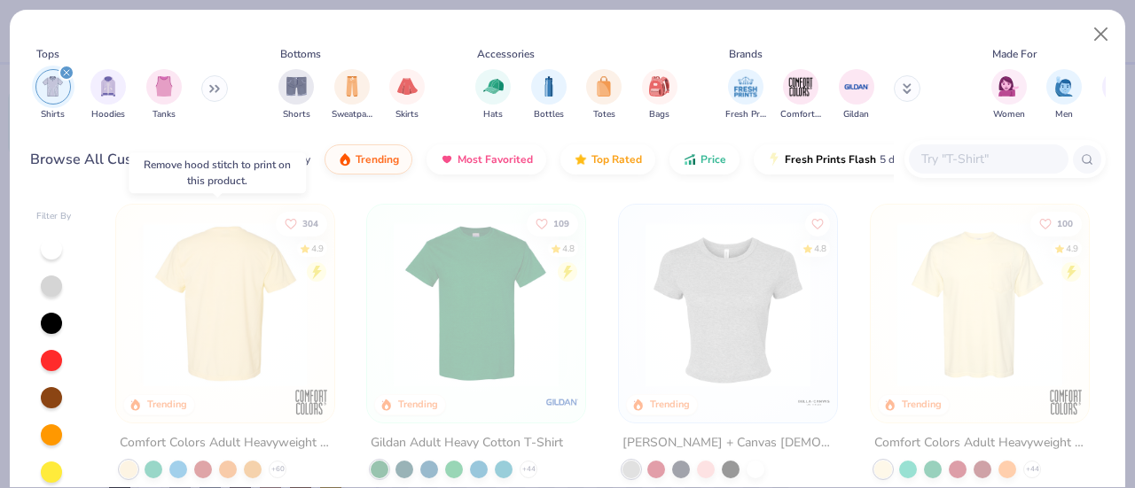
scroll to position [0, 0]
click at [1112, 24] on button "Close" at bounding box center [1101, 35] width 34 height 34
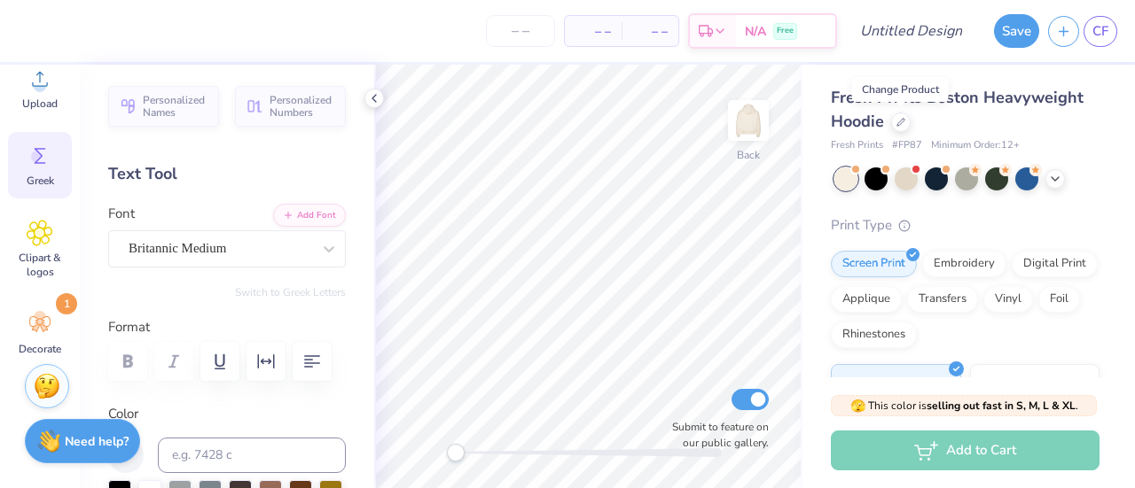
scroll to position [287, 0]
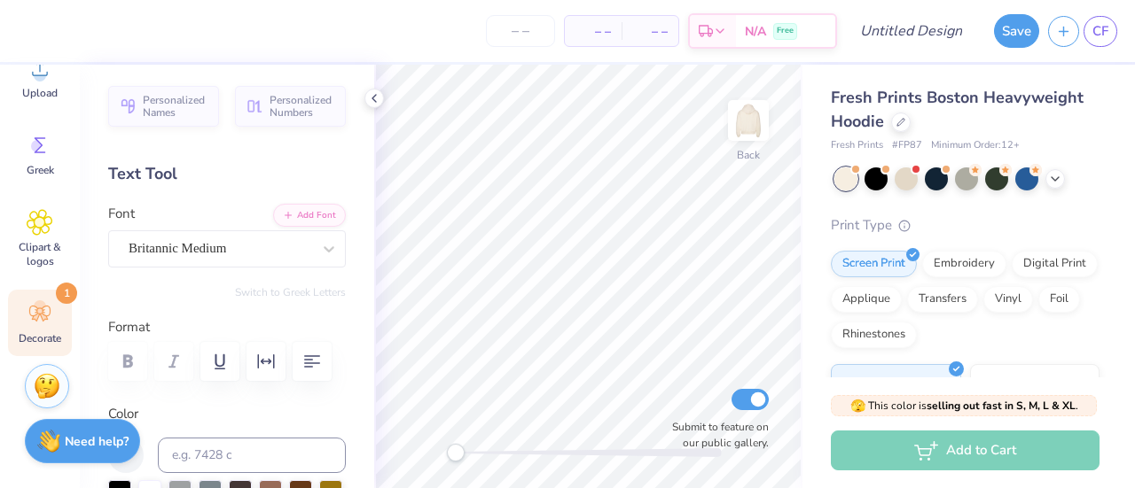
click at [39, 311] on circle at bounding box center [40, 306] width 12 height 12
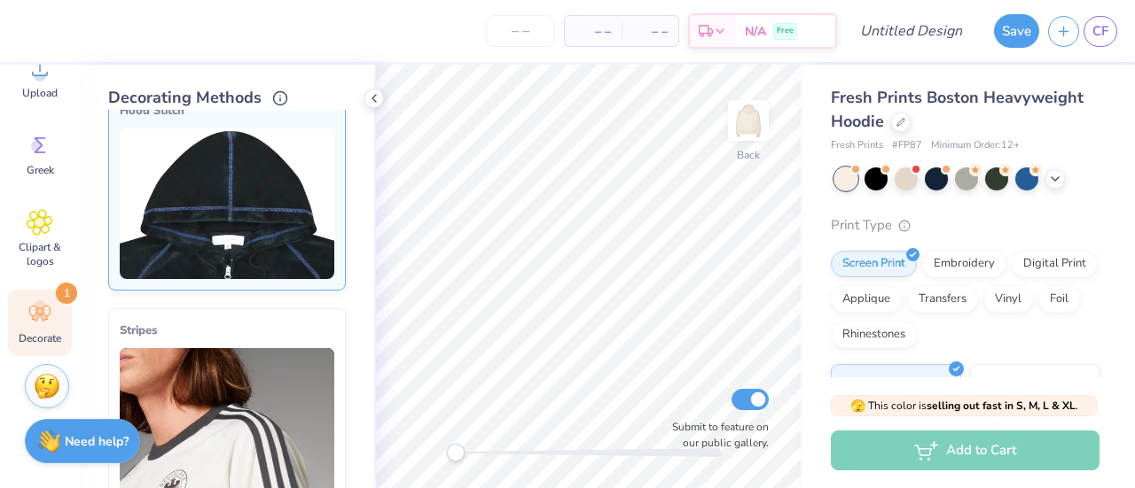
scroll to position [258, 0]
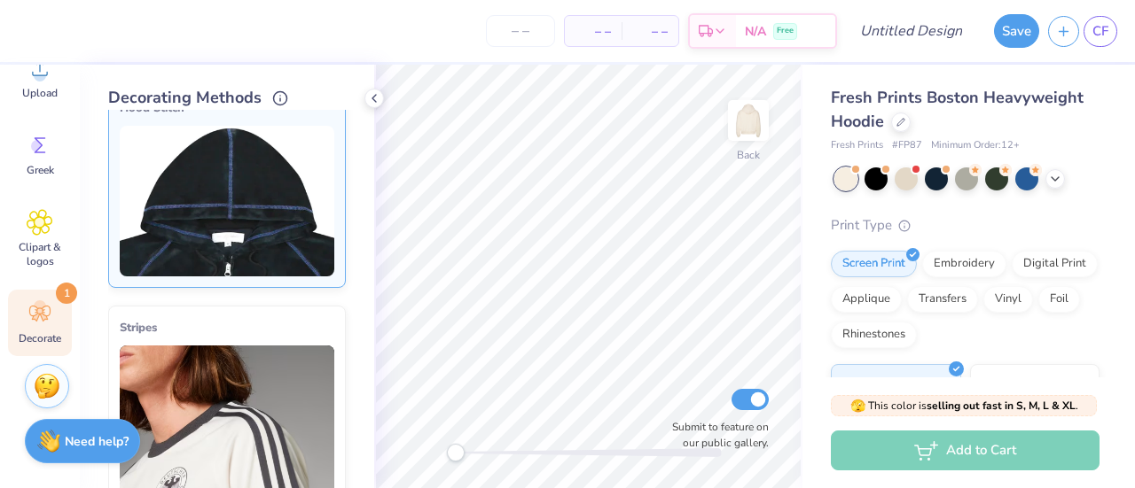
click at [308, 143] on img at bounding box center [227, 201] width 215 height 151
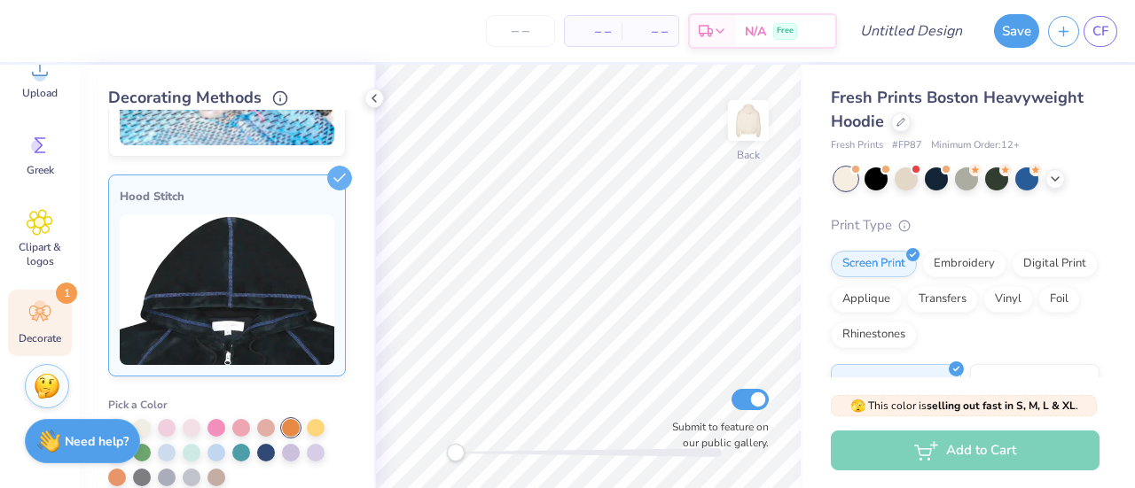
scroll to position [138, 0]
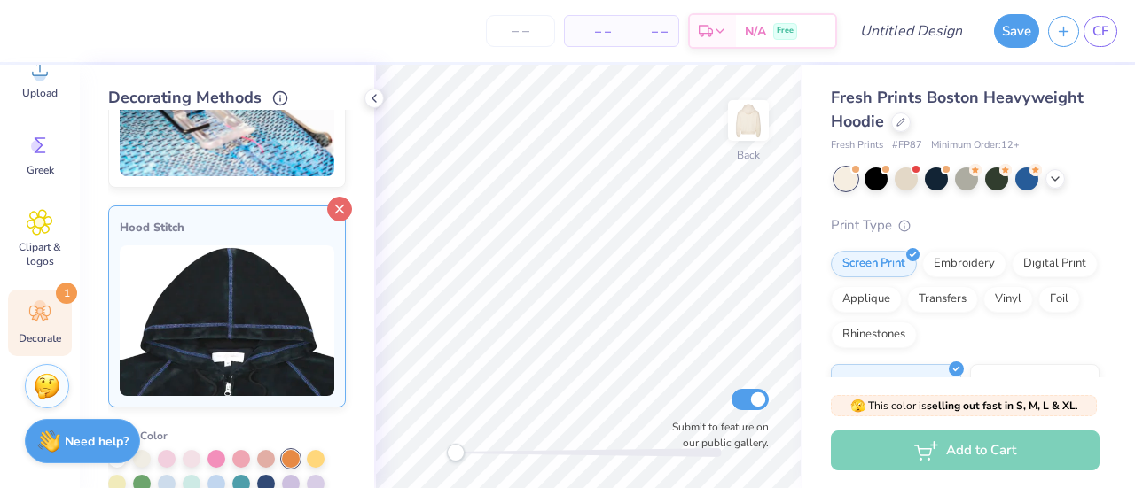
click at [329, 199] on icon at bounding box center [339, 209] width 25 height 25
click at [376, 91] on icon at bounding box center [374, 98] width 14 height 14
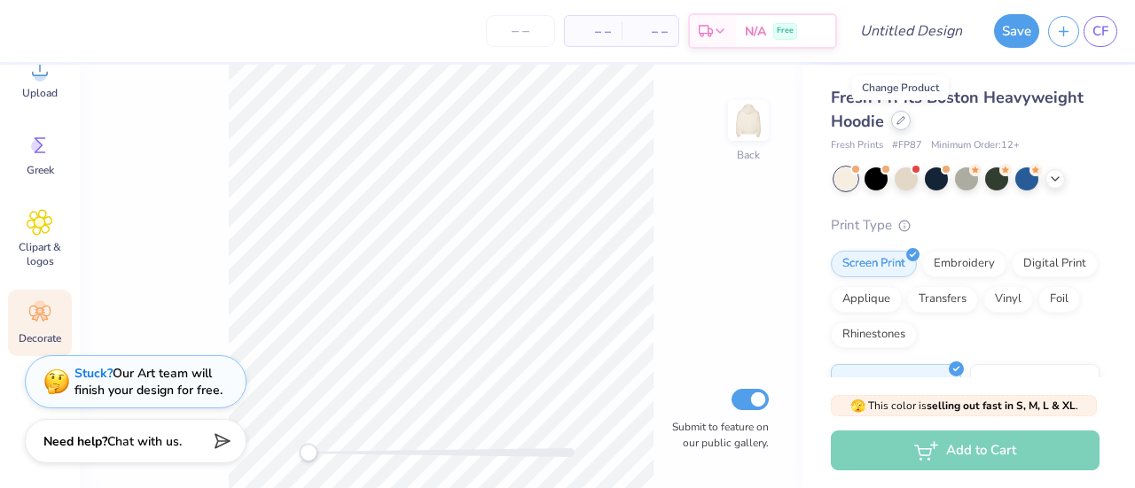
click at [901, 117] on icon at bounding box center [900, 120] width 7 height 7
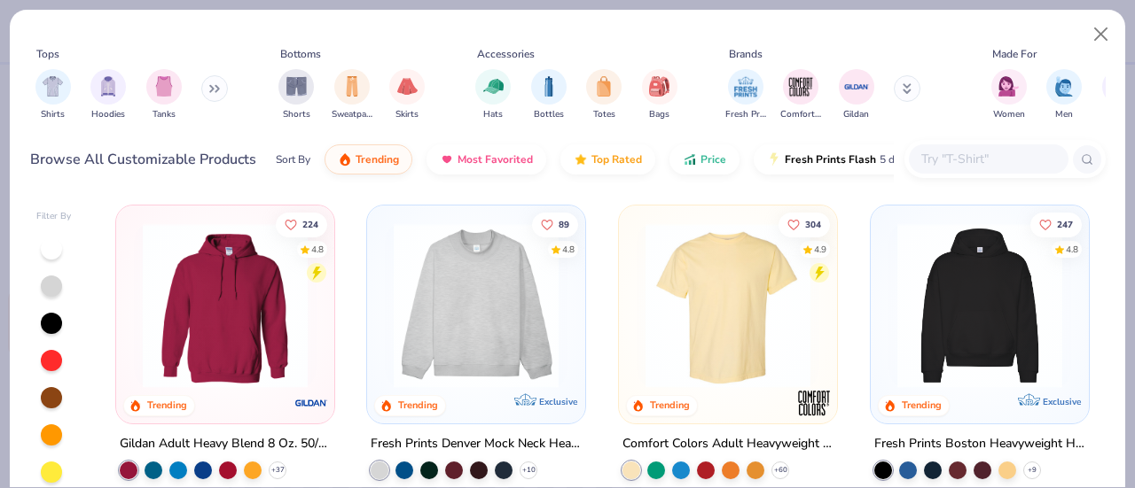
click at [665, 308] on img at bounding box center [727, 305] width 183 height 165
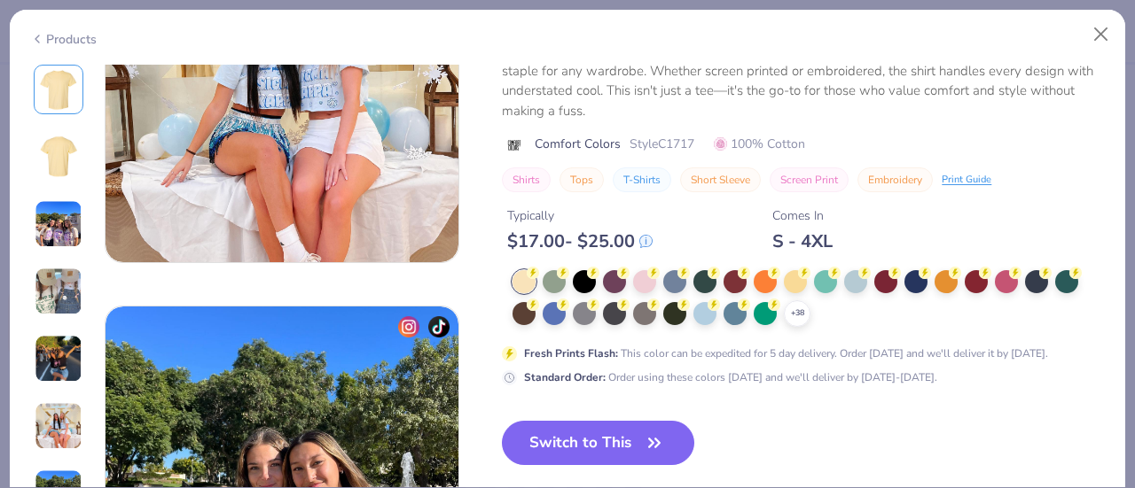
scroll to position [2133, 0]
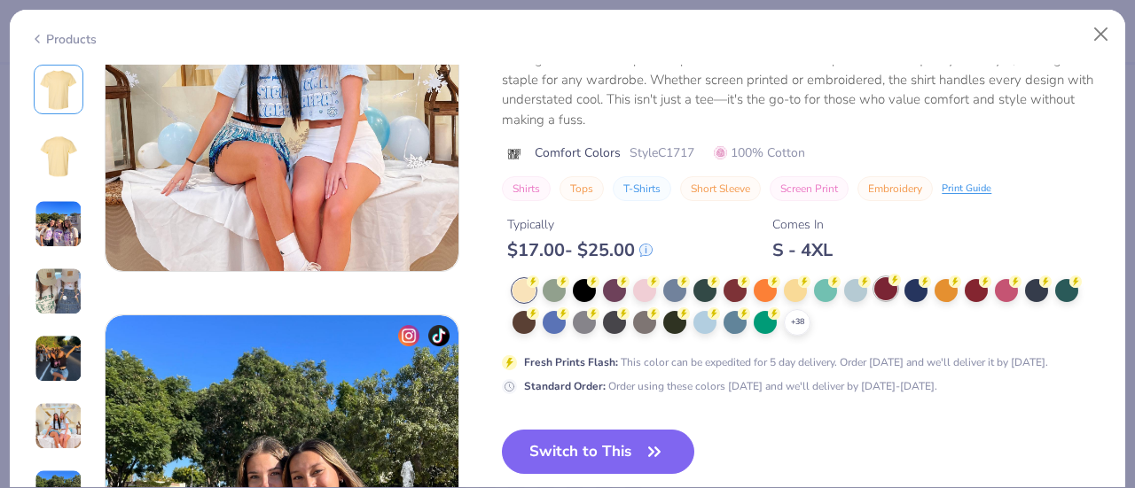
click at [885, 298] on div at bounding box center [885, 288] width 23 height 23
click at [54, 160] on img at bounding box center [58, 157] width 43 height 43
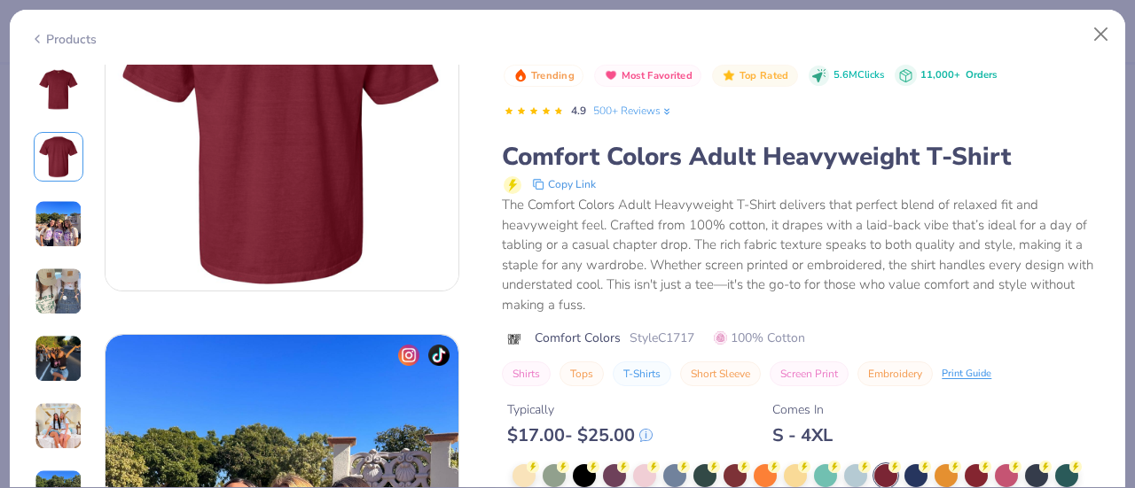
scroll to position [397, 0]
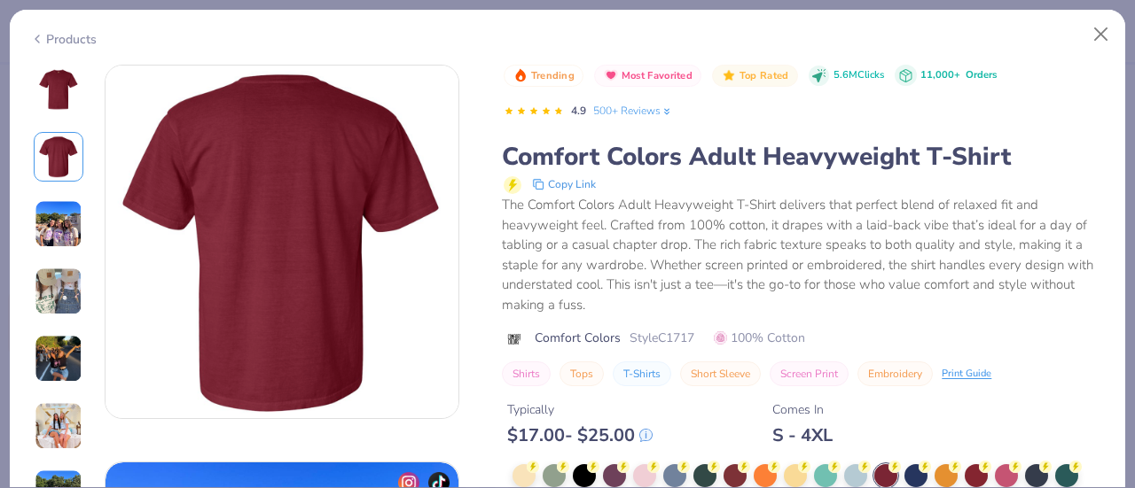
click at [66, 91] on img at bounding box center [58, 89] width 43 height 43
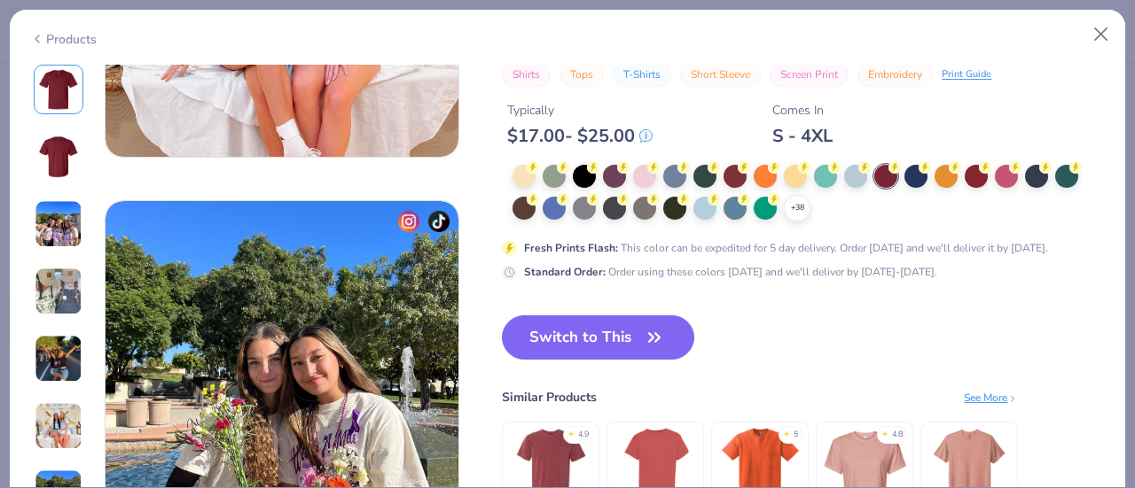
scroll to position [2228, 0]
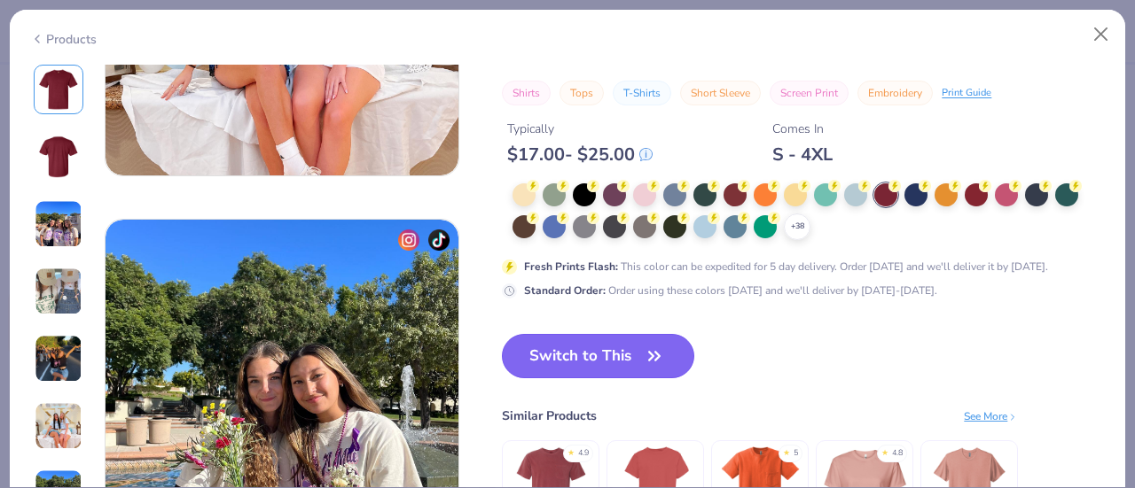
click at [623, 364] on button "Switch to This" at bounding box center [598, 356] width 192 height 44
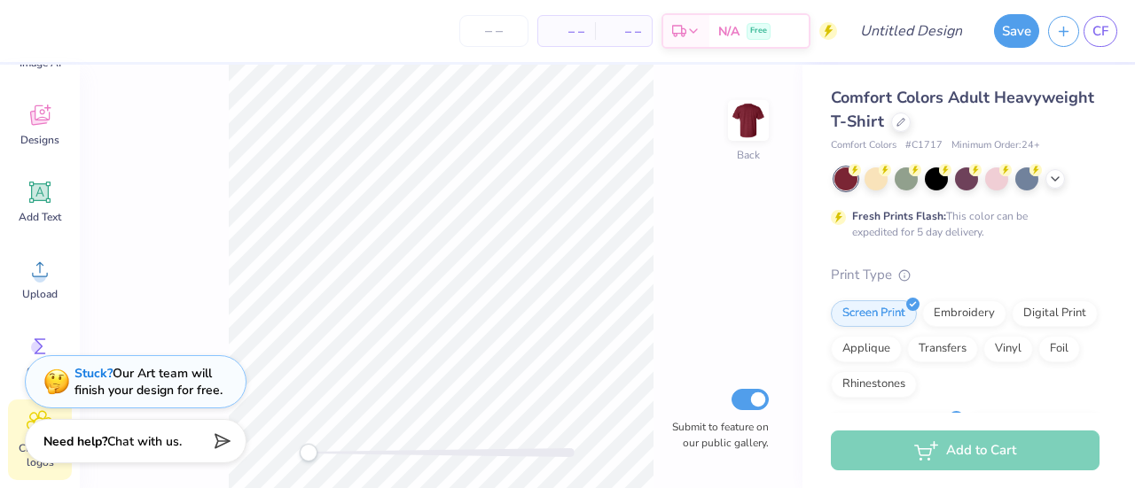
scroll to position [107, 0]
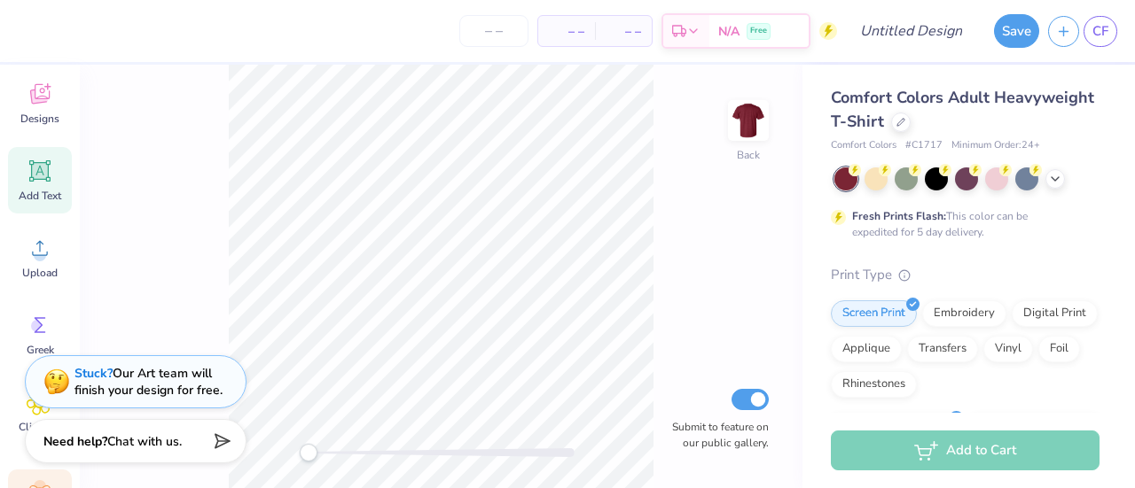
click at [30, 193] on span "Add Text" at bounding box center [40, 196] width 43 height 14
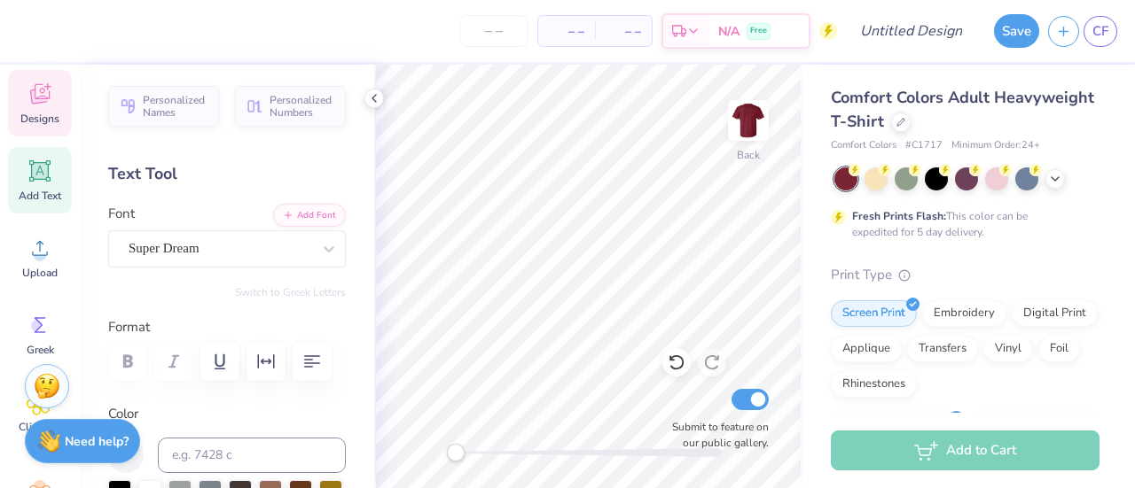
click at [34, 113] on span "Designs" at bounding box center [39, 119] width 39 height 14
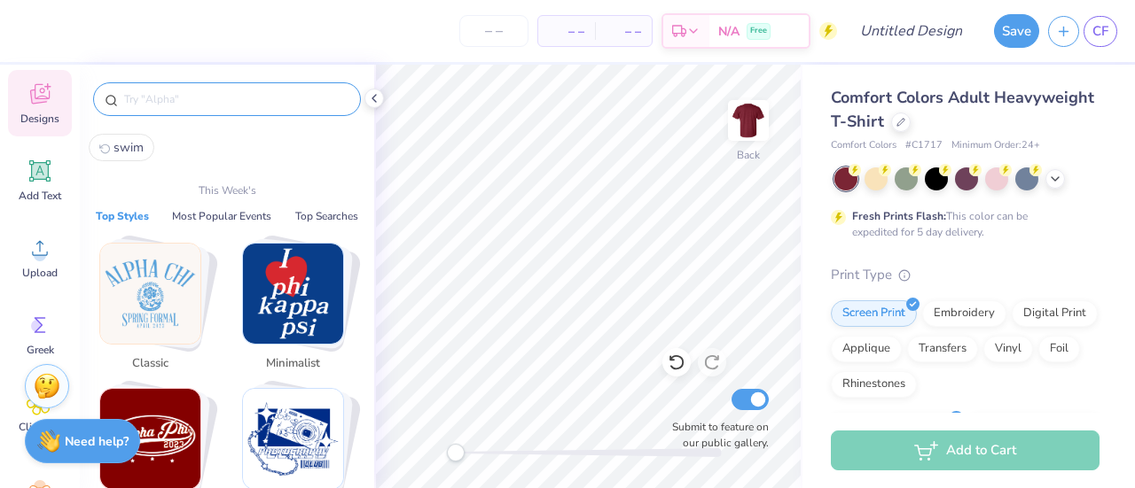
click at [183, 98] on input "text" at bounding box center [235, 99] width 227 height 18
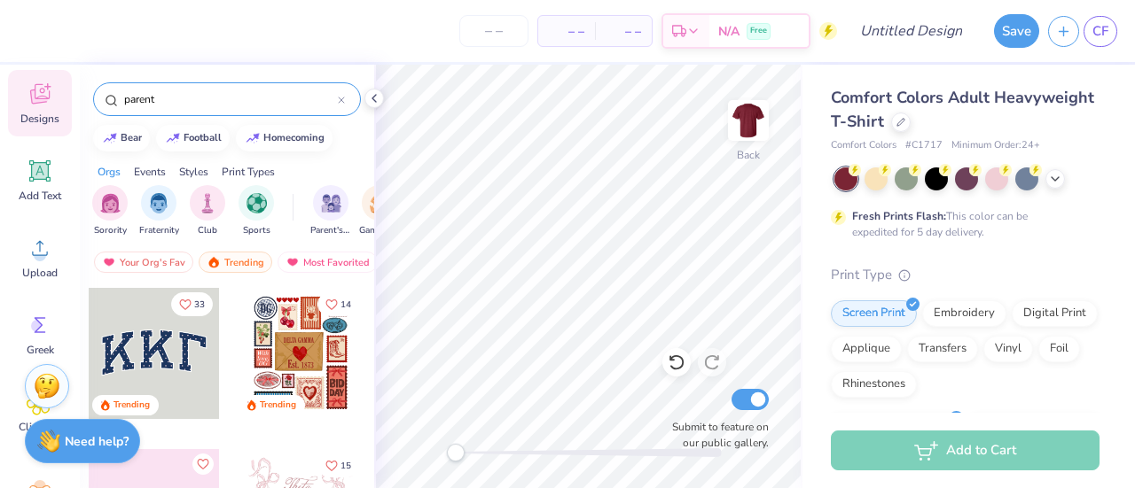
type input "parent"
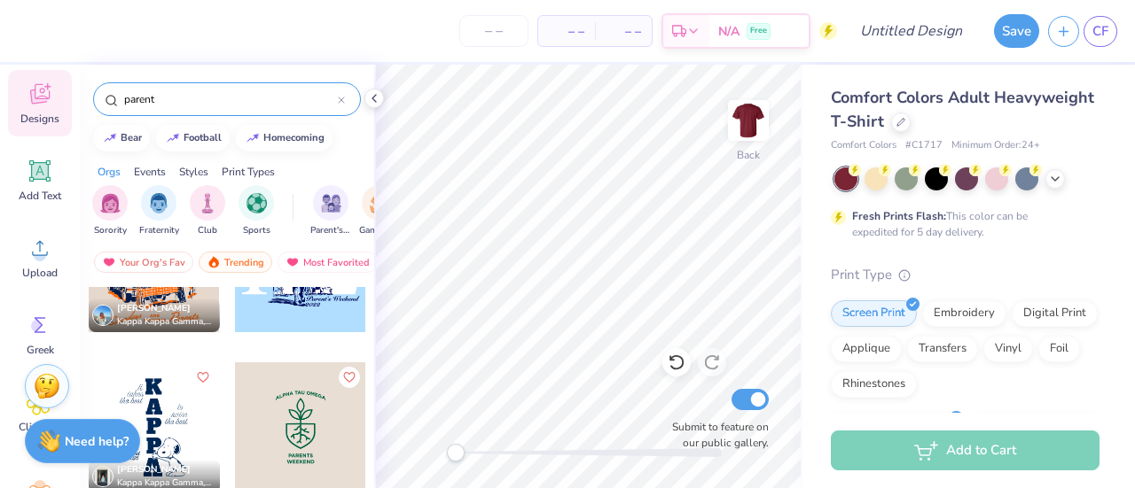
scroll to position [908, 0]
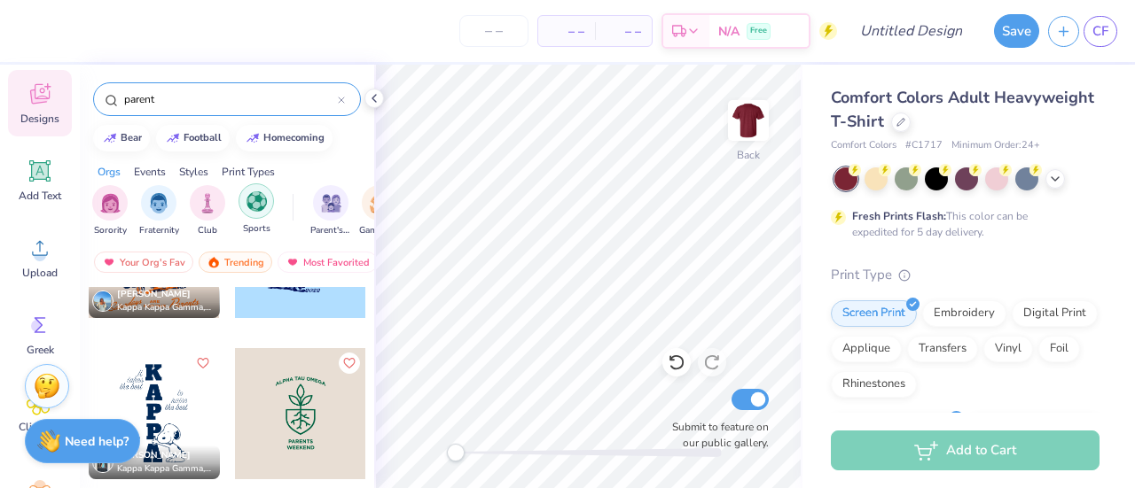
click at [258, 201] on img "filter for Sports" at bounding box center [256, 201] width 20 height 20
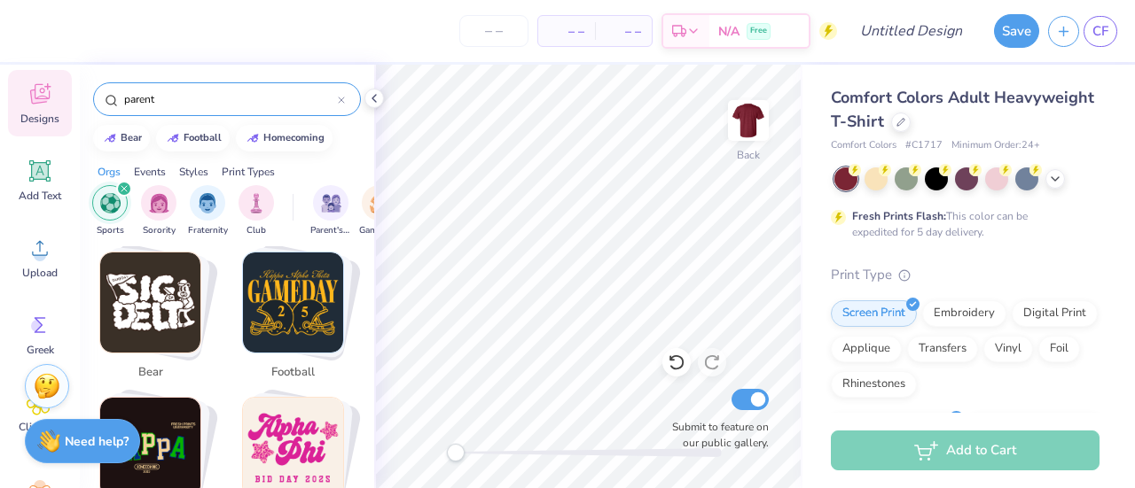
scroll to position [0, 0]
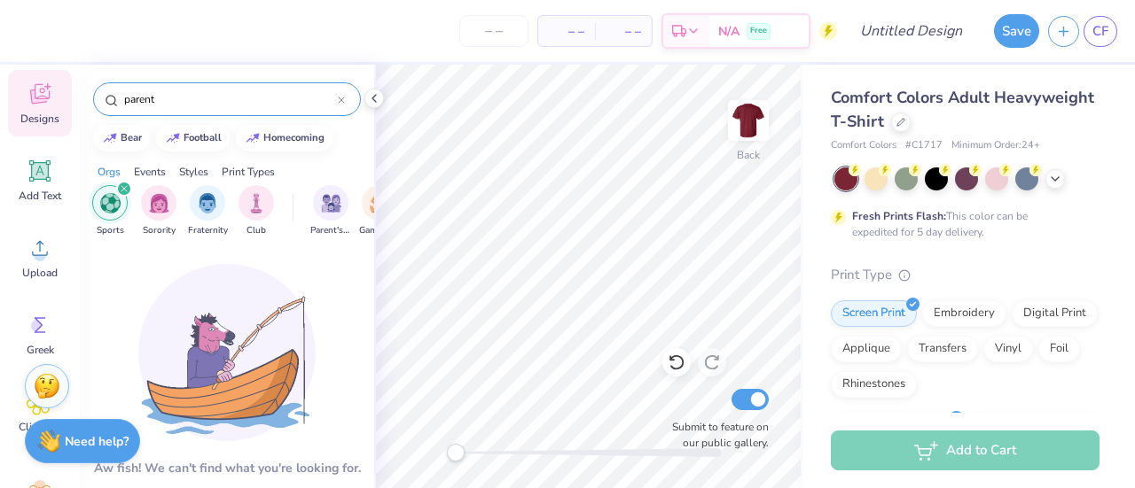
drag, startPoint x: 173, startPoint y: 95, endPoint x: 190, endPoint y: 100, distance: 17.7
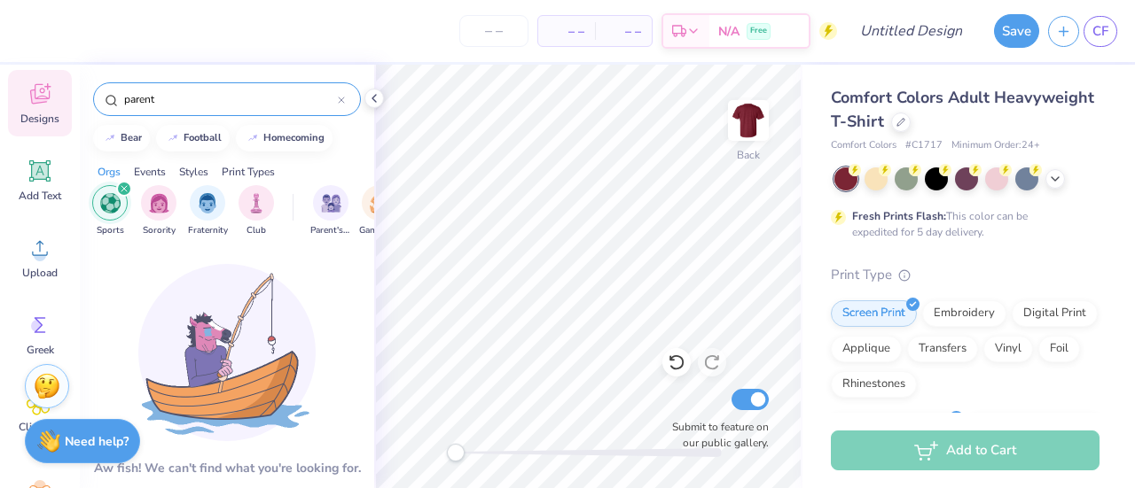
click at [190, 100] on input "parent" at bounding box center [229, 99] width 215 height 18
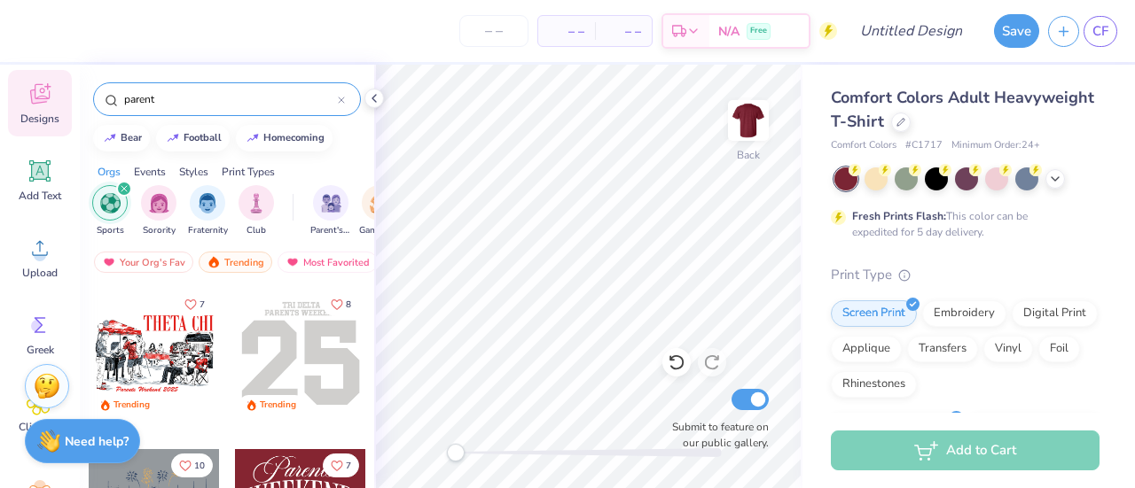
click at [126, 191] on icon "filter for Sports" at bounding box center [123, 188] width 5 height 5
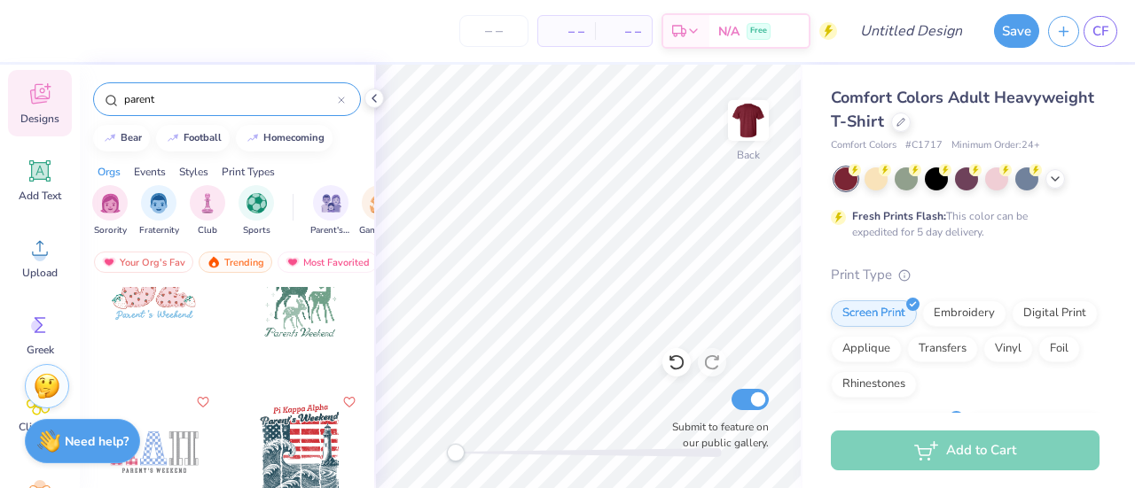
scroll to position [4263, 0]
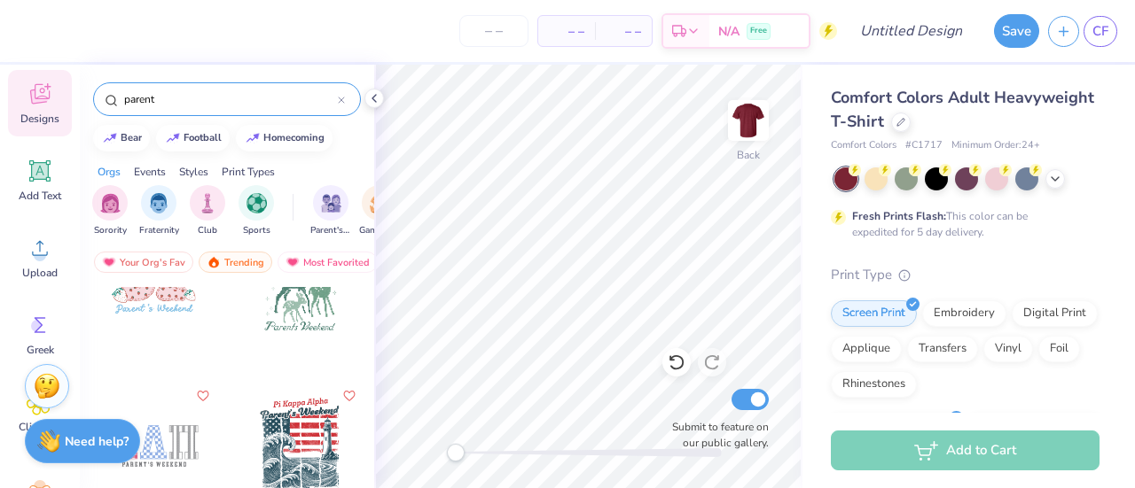
click at [182, 87] on div "parent" at bounding box center [227, 99] width 268 height 34
drag, startPoint x: 171, startPoint y: 108, endPoint x: 167, endPoint y: 98, distance: 10.7
click at [167, 98] on div "parent" at bounding box center [227, 99] width 268 height 34
drag, startPoint x: 167, startPoint y: 98, endPoint x: 81, endPoint y: 92, distance: 86.2
click at [81, 92] on div "parent" at bounding box center [227, 95] width 294 height 60
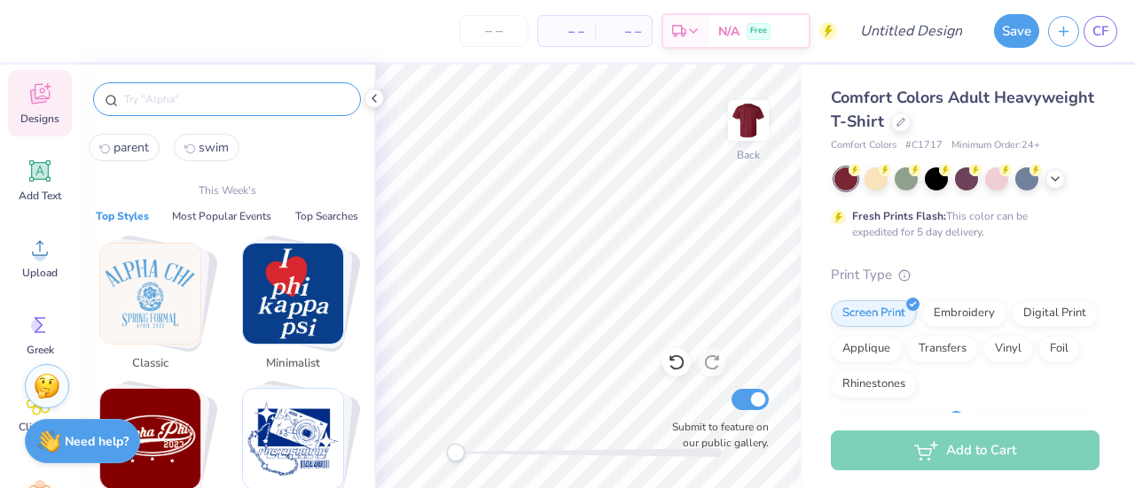
click at [206, 148] on span "swim" at bounding box center [214, 147] width 30 height 17
type input "swim"
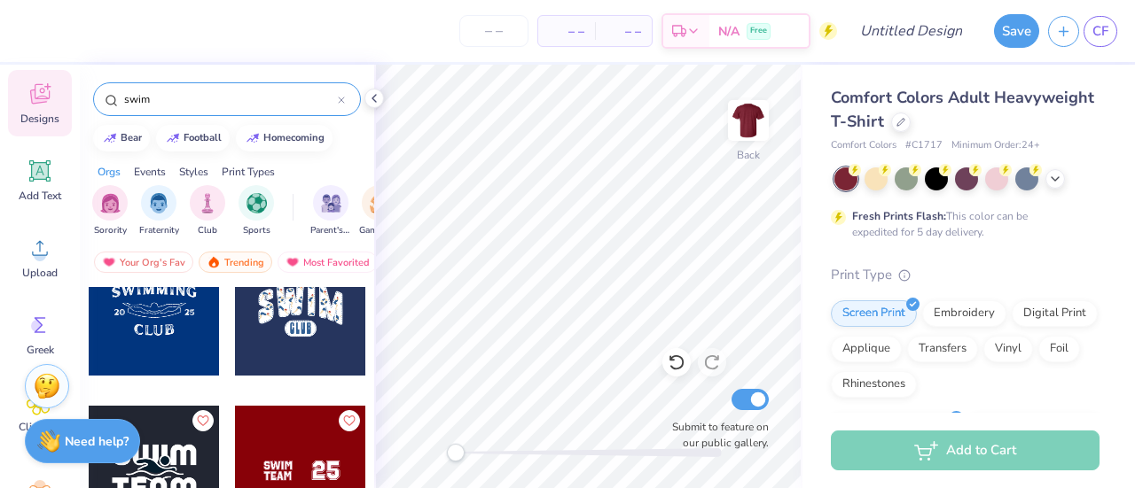
scroll to position [678, 0]
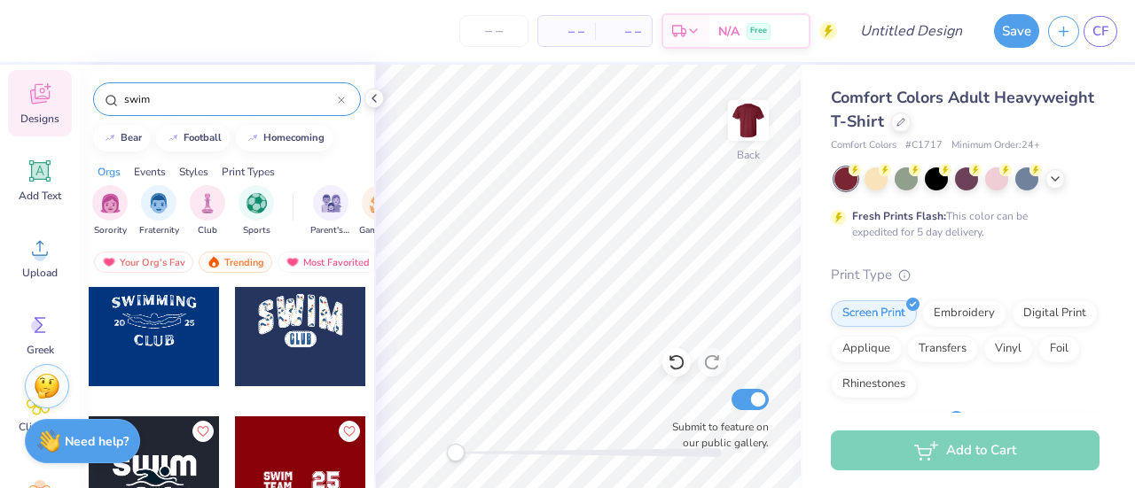
click at [154, 318] on div at bounding box center [154, 320] width 131 height 131
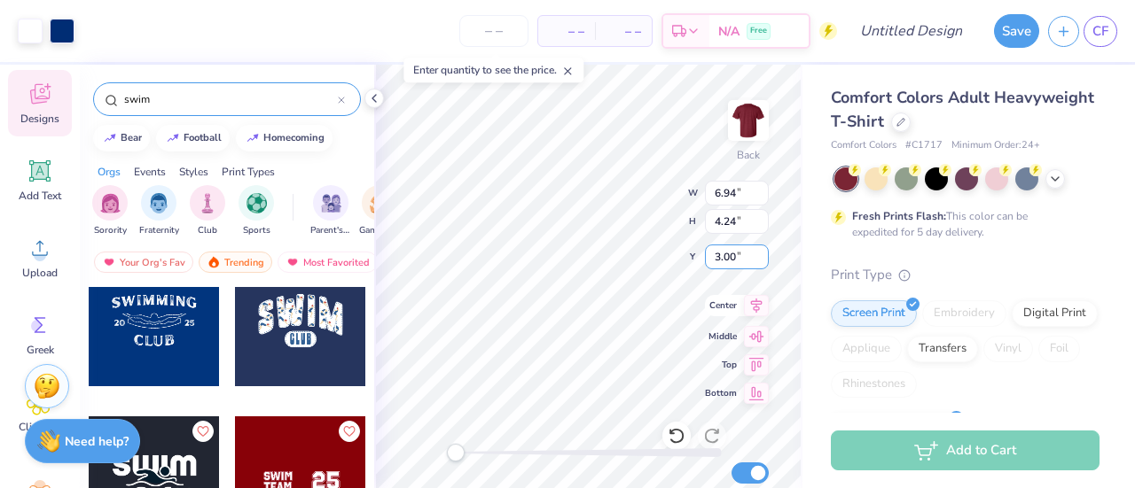
click at [737, 267] on input "3.00" at bounding box center [737, 257] width 64 height 25
type input "9.16"
type input "5.59"
click at [752, 308] on icon at bounding box center [756, 305] width 25 height 21
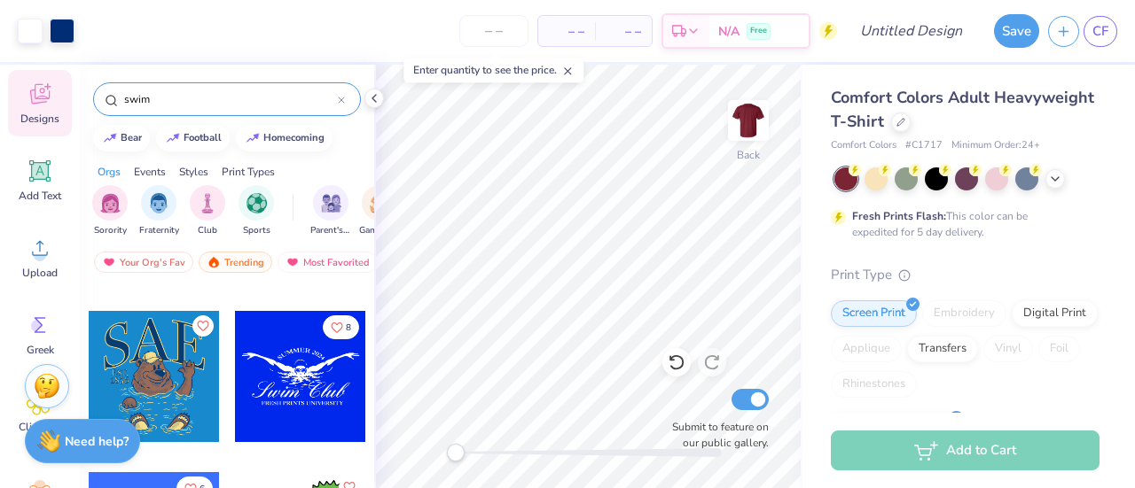
scroll to position [299, 0]
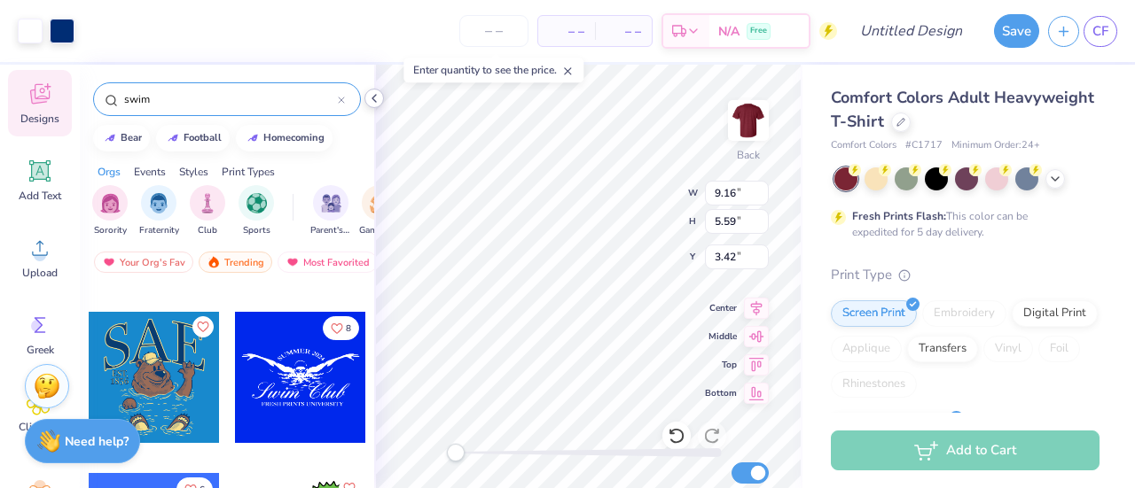
click at [370, 100] on icon at bounding box center [374, 98] width 14 height 14
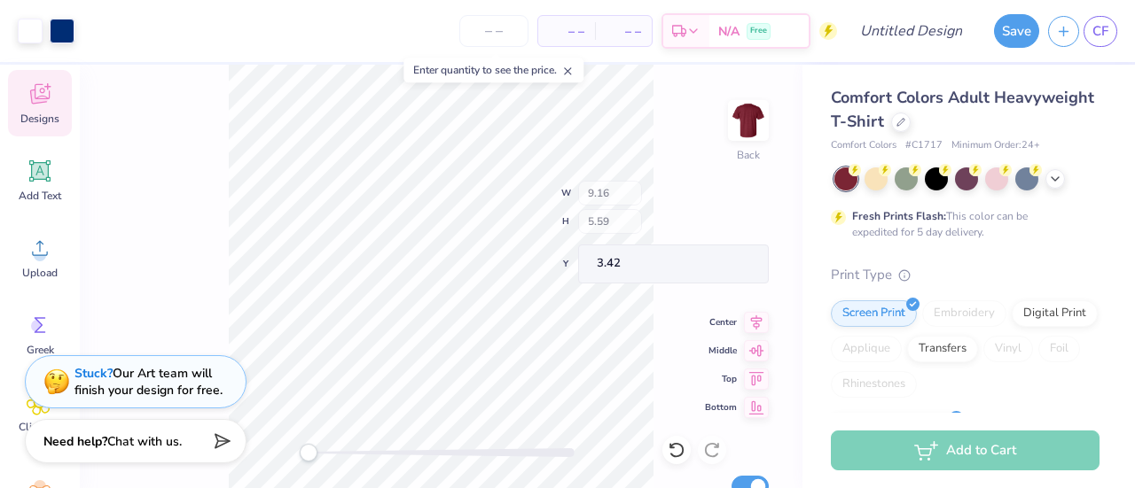
click at [178, 126] on div "Back W 9.16 H 5.59 Y 3.42 Center Middle Top Bottom Submit to feature on our pub…" at bounding box center [441, 277] width 722 height 424
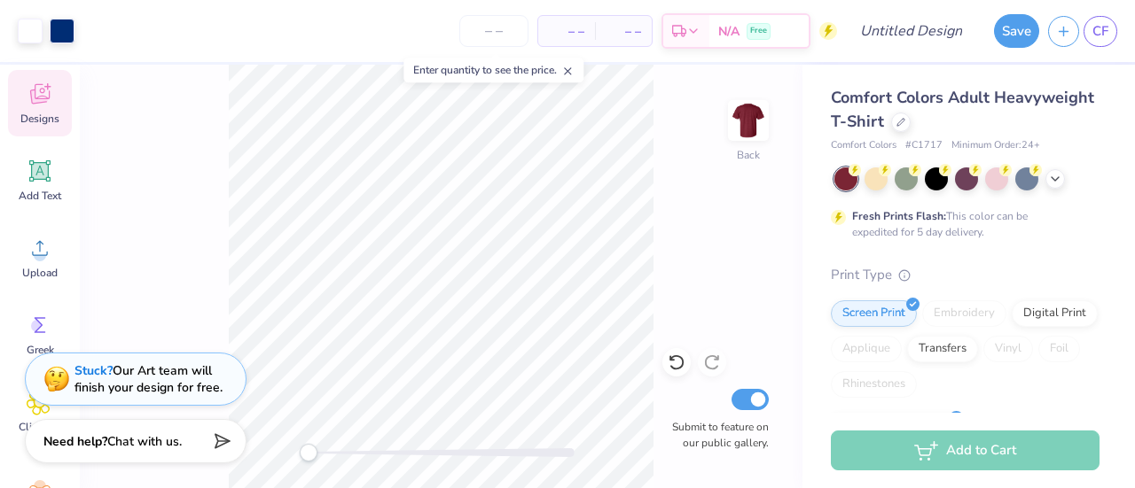
click at [149, 376] on div "Stuck? Our Art team will finish your design for free." at bounding box center [148, 380] width 148 height 34
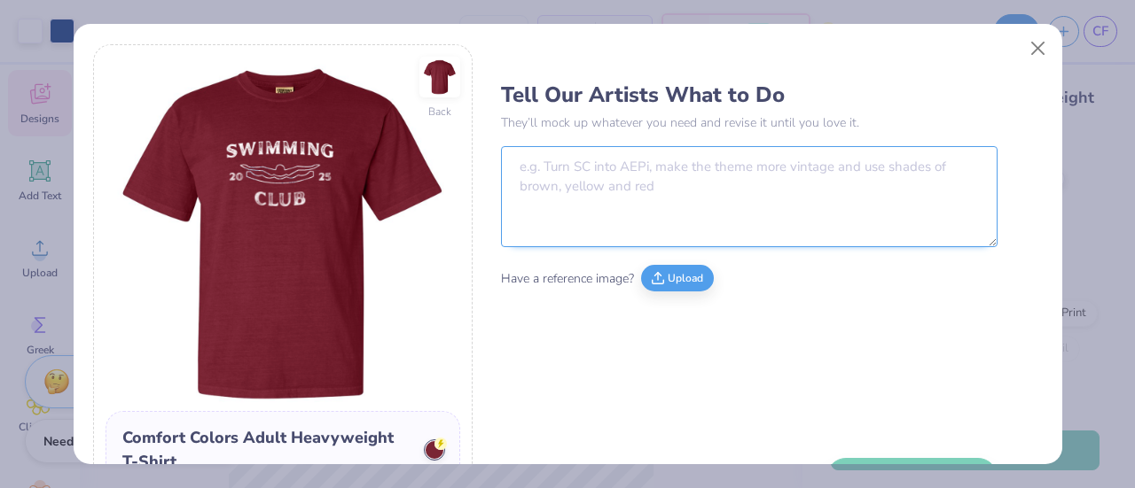
click at [541, 182] on textarea at bounding box center [749, 196] width 496 height 101
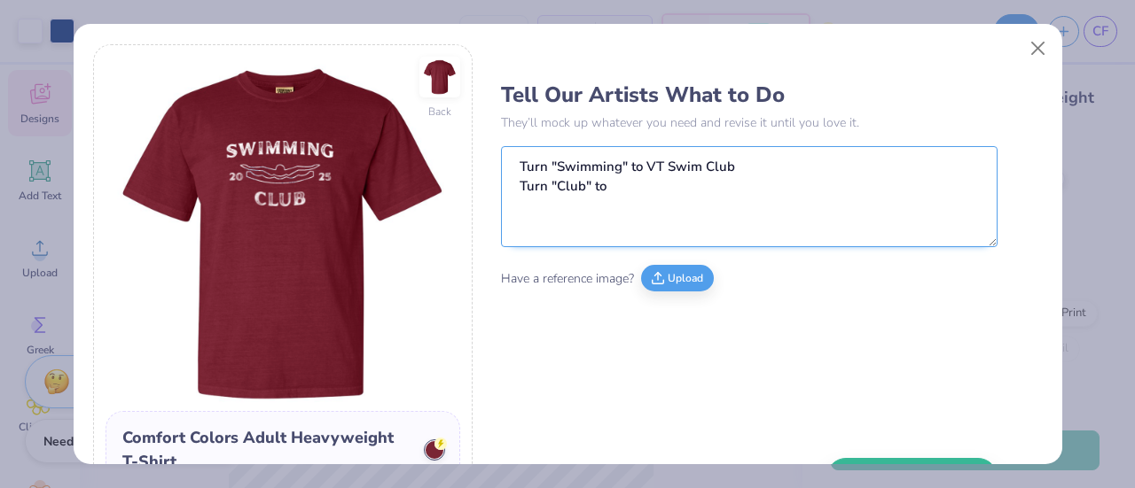
click at [643, 160] on textarea "Turn "Swimming" to VT Swim Club Turn "Club" to" at bounding box center [749, 196] width 496 height 101
click at [731, 160] on textarea "Turn "Swimming" to "VT Swim Club Turn "Club" to" at bounding box center [749, 196] width 496 height 101
click at [700, 191] on textarea "Turn "Swimming" to "VT Swim Club" Turn "Club" to" at bounding box center [749, 196] width 496 height 101
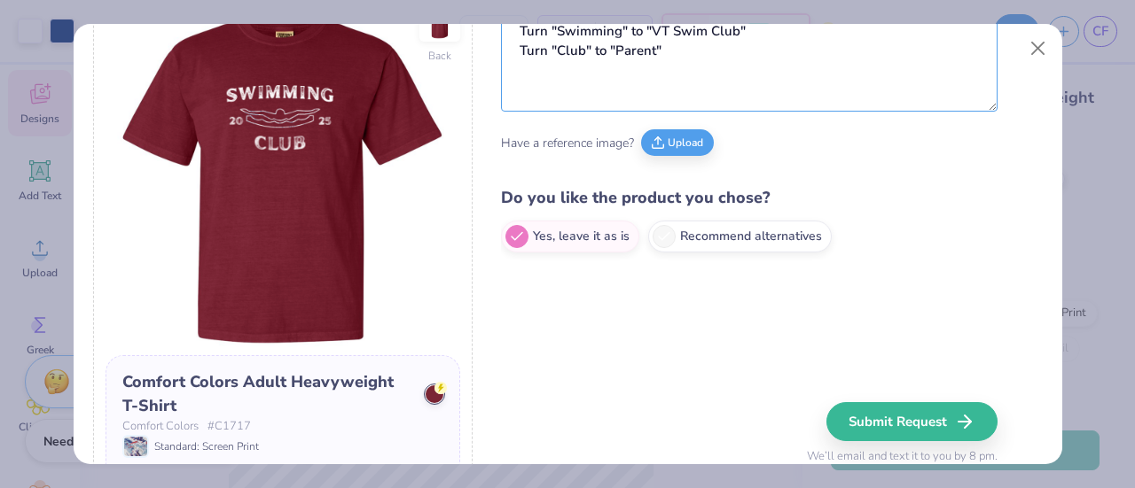
scroll to position [59, 0]
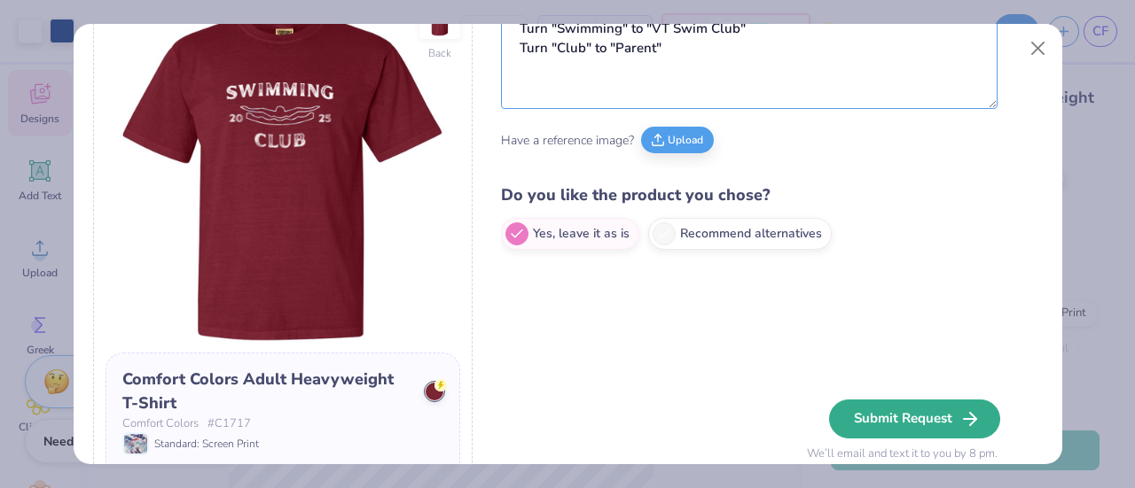
type textarea "Turn "Swimming" to "VT Swim Club" Turn "Club" to "Parent""
click at [897, 411] on button "Submit Request" at bounding box center [914, 419] width 171 height 39
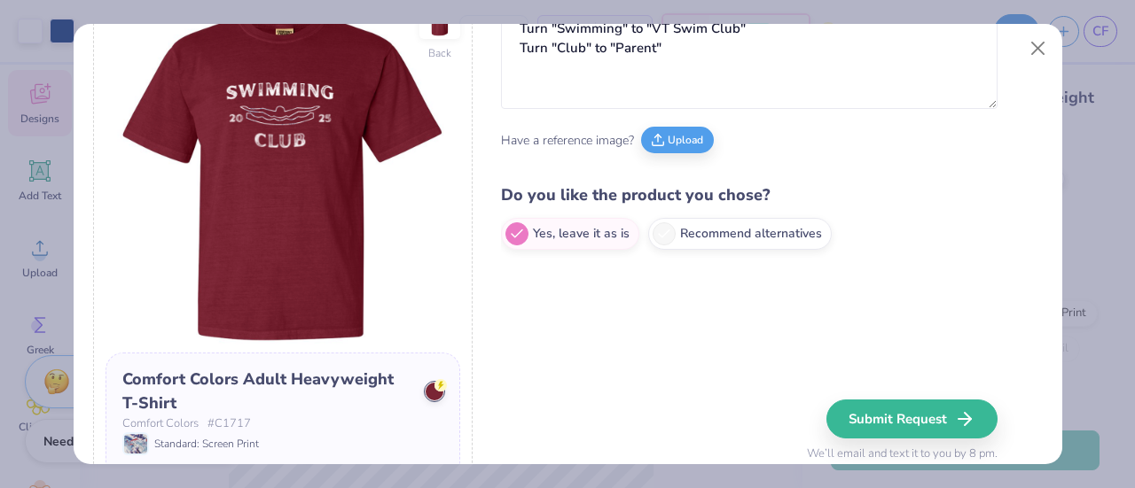
click at [897, 401] on div "Submit Request We’ll email and text it to you by 8 pm." at bounding box center [902, 432] width 191 height 64
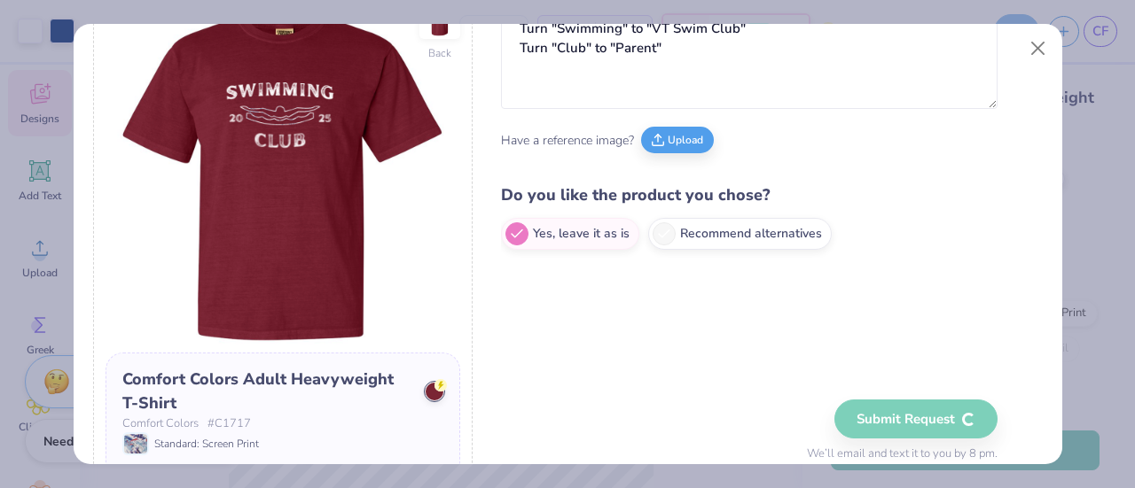
scroll to position [0, 0]
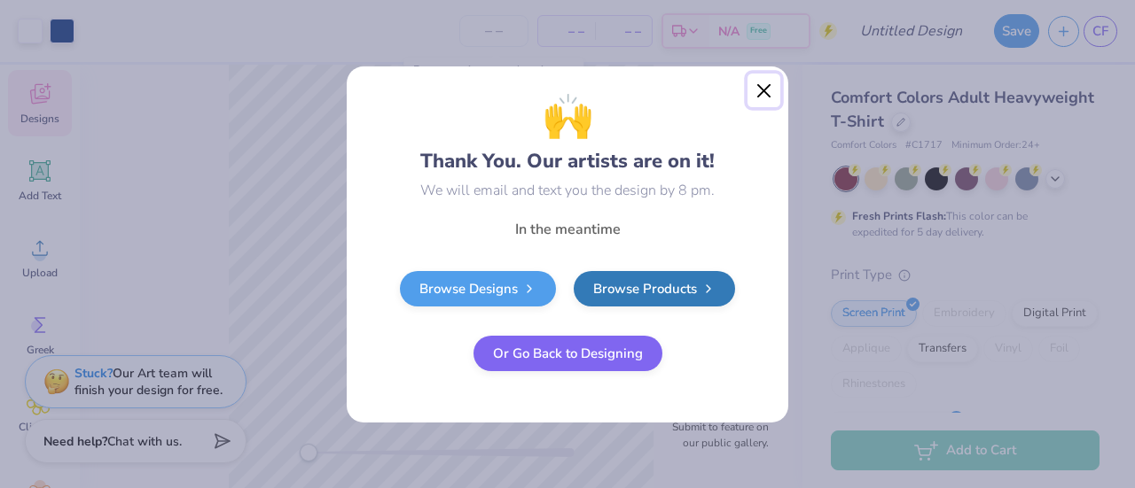
click at [768, 86] on button "Close" at bounding box center [764, 91] width 34 height 34
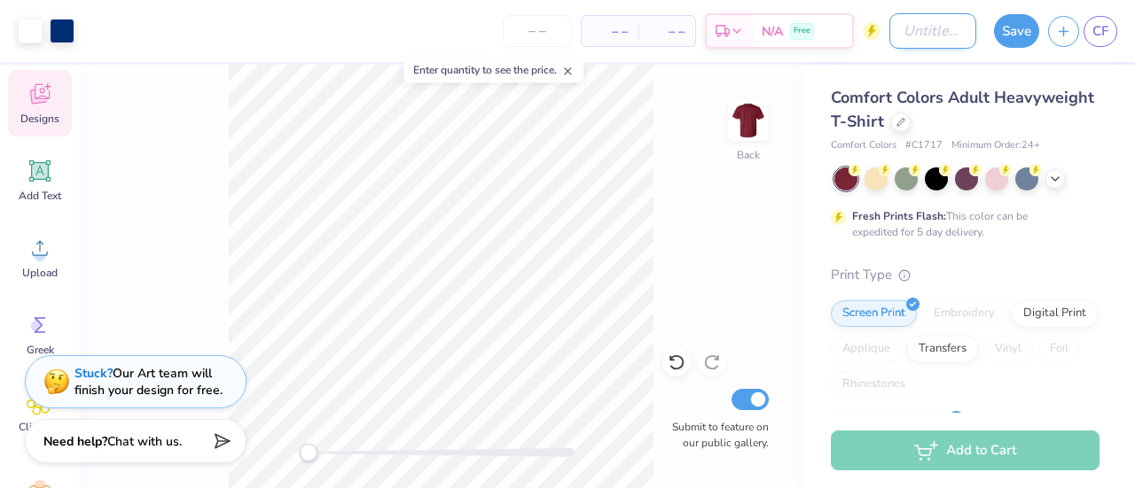
click at [913, 33] on input "Design Title" at bounding box center [932, 30] width 87 height 35
type input "VTSC Parent shirt"
click at [999, 27] on button "Save" at bounding box center [1016, 29] width 45 height 34
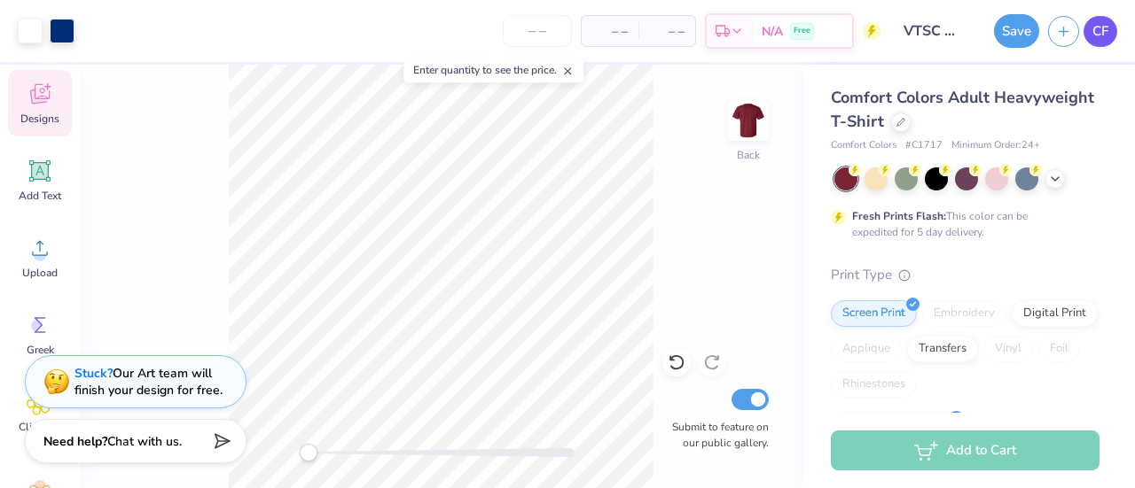
click at [1018, 21] on div "Save" at bounding box center [1016, 31] width 45 height 34
click at [1104, 36] on span "CF" at bounding box center [1100, 31] width 16 height 20
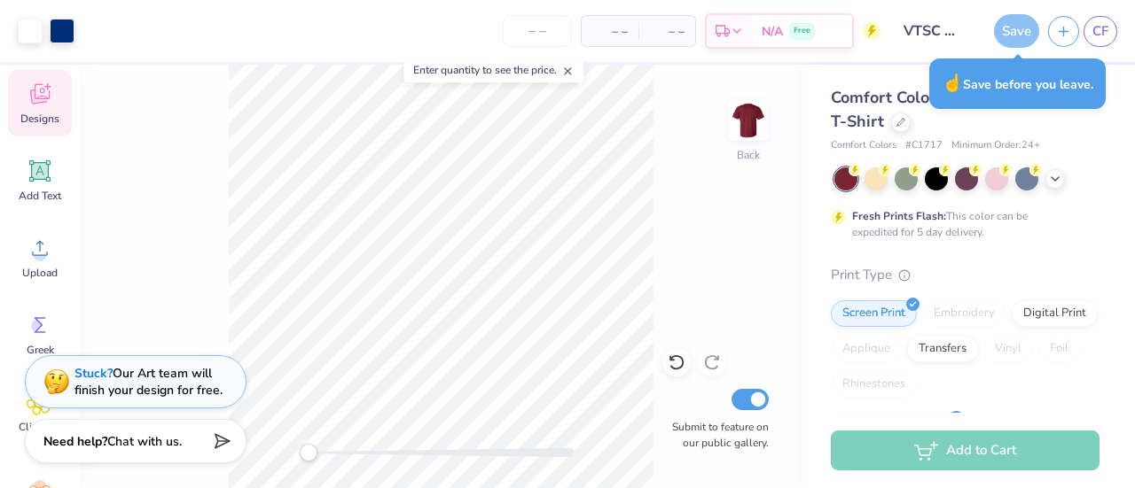
click at [1103, 21] on span "CF" at bounding box center [1100, 31] width 16 height 20
drag, startPoint x: 1101, startPoint y: 33, endPoint x: 1070, endPoint y: 38, distance: 31.5
click at [1101, 33] on span "CF" at bounding box center [1100, 31] width 16 height 20
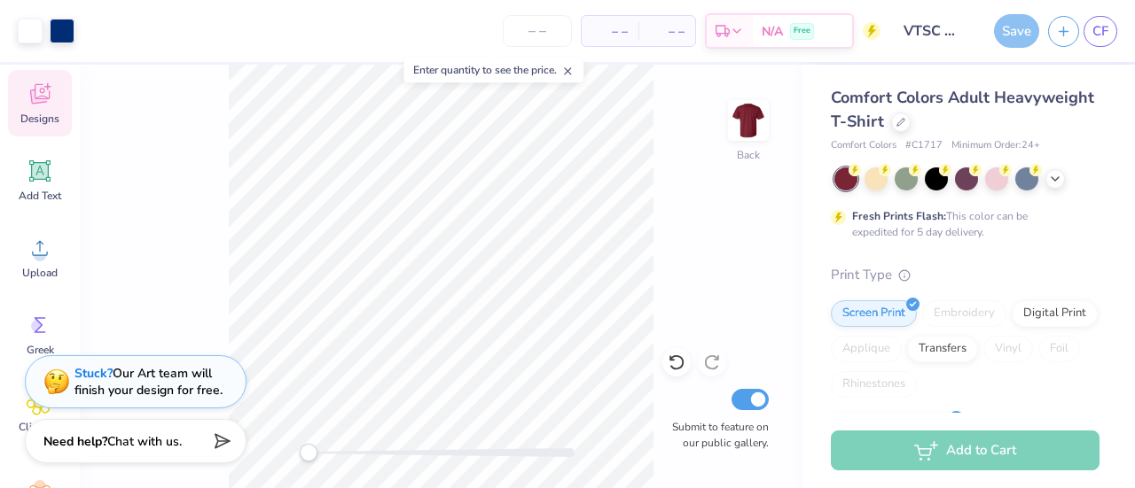
click at [1021, 24] on div "Save" at bounding box center [1016, 31] width 45 height 34
